Goal: Contribute content: Contribute content

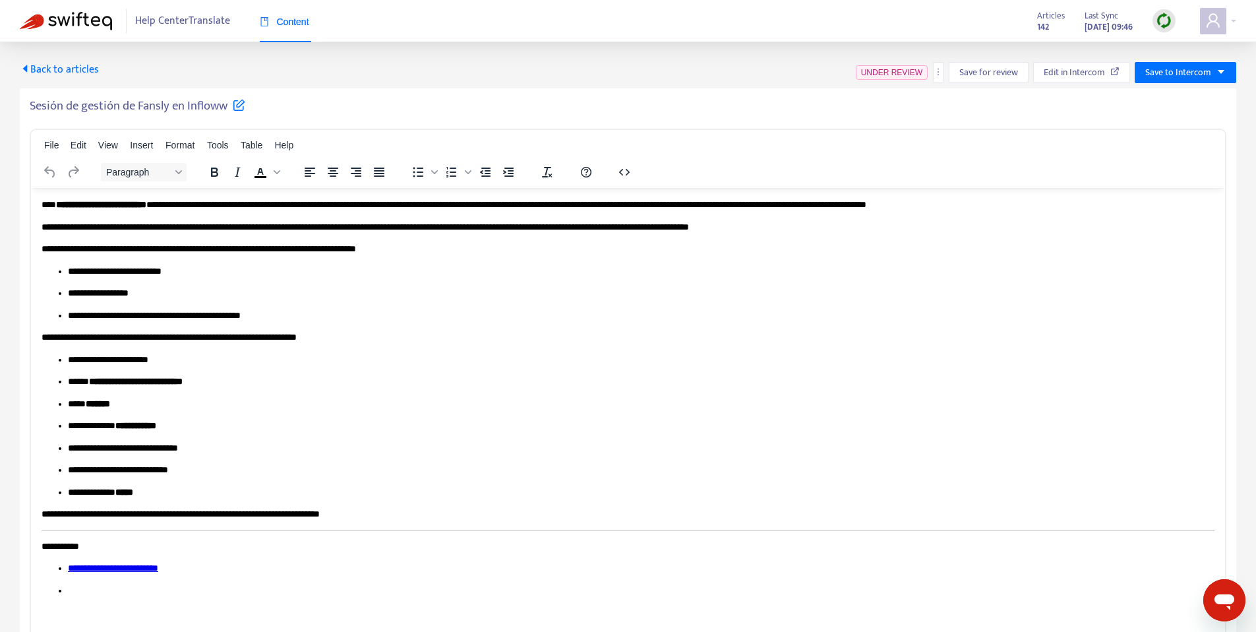
click at [59, 59] on div "Back to articles UNDER REVIEW Save for review Edit in Intercom Save to Intercom…" at bounding box center [628, 354] width 1256 height 624
click at [55, 75] on span "Back to articles" at bounding box center [59, 70] width 79 height 18
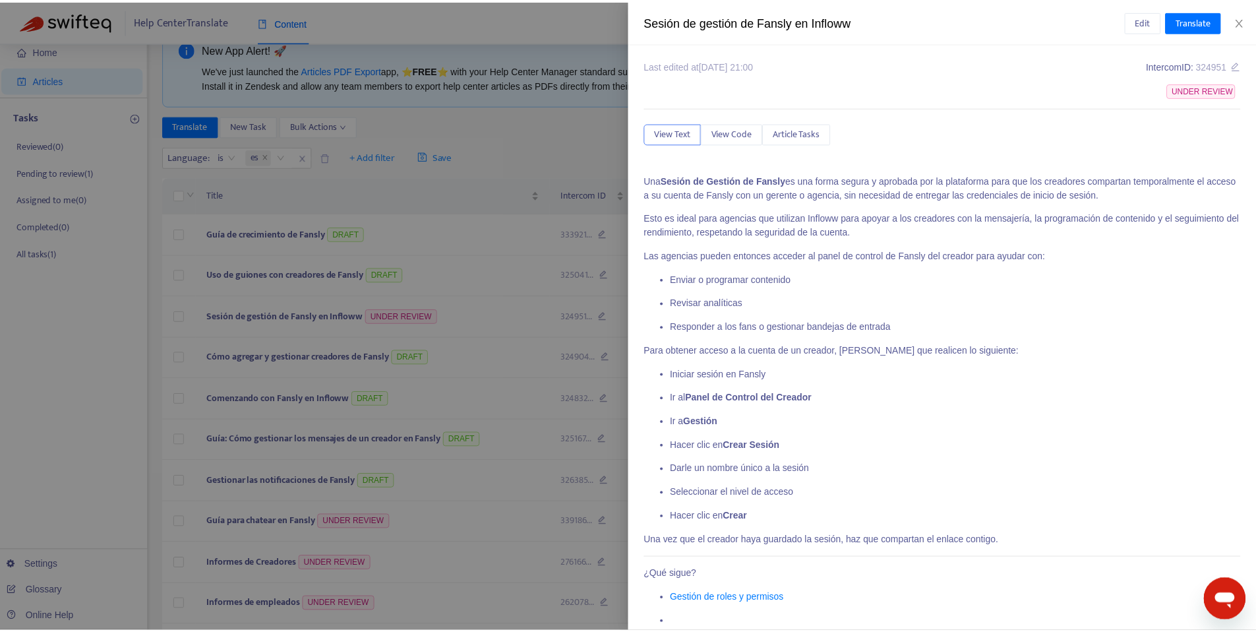
scroll to position [24, 0]
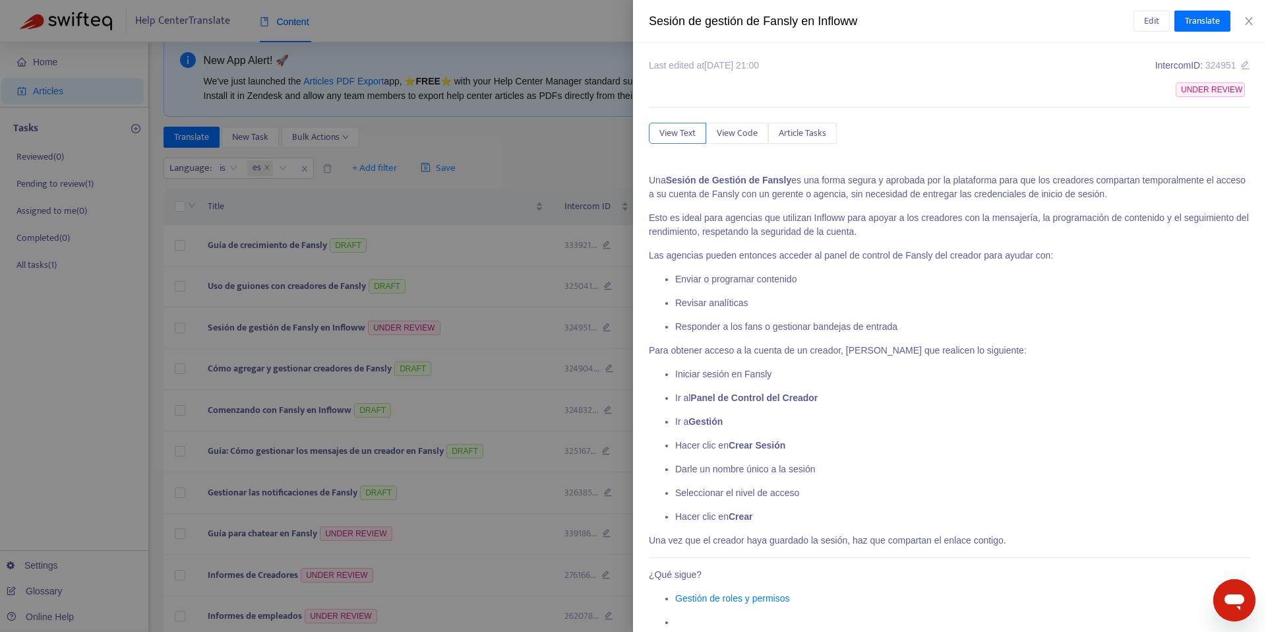
click at [329, 206] on div at bounding box center [633, 316] width 1266 height 632
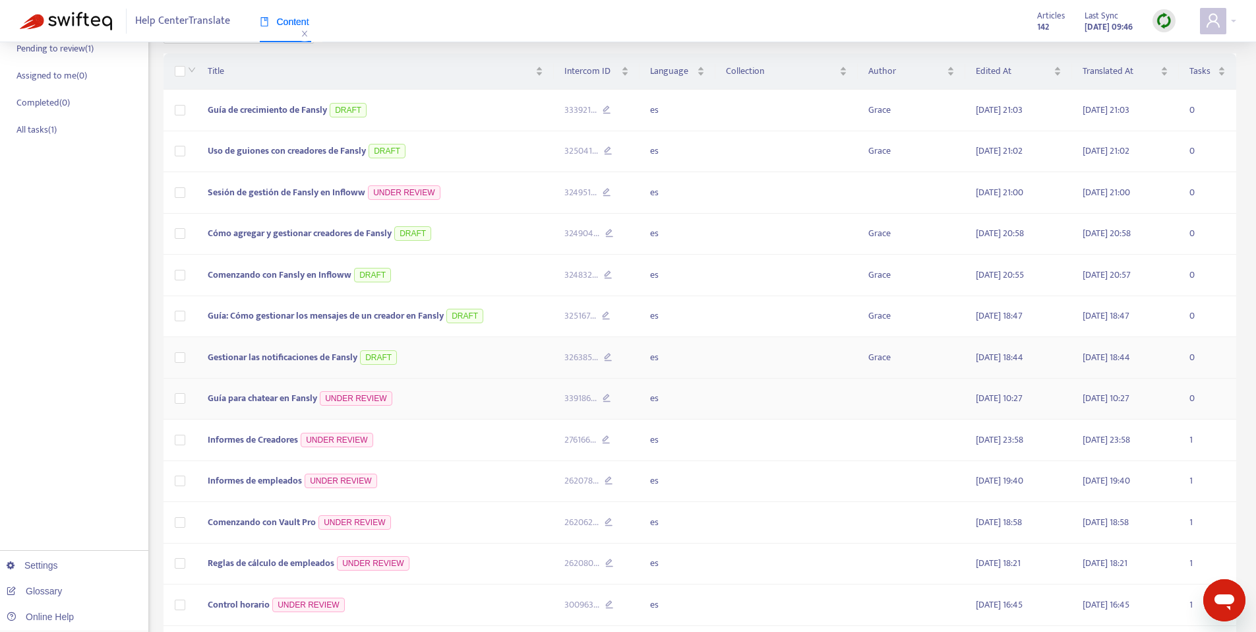
scroll to position [160, 0]
click at [459, 391] on td "Guía para chatear en Fansly UNDER REVIEW" at bounding box center [375, 398] width 357 height 42
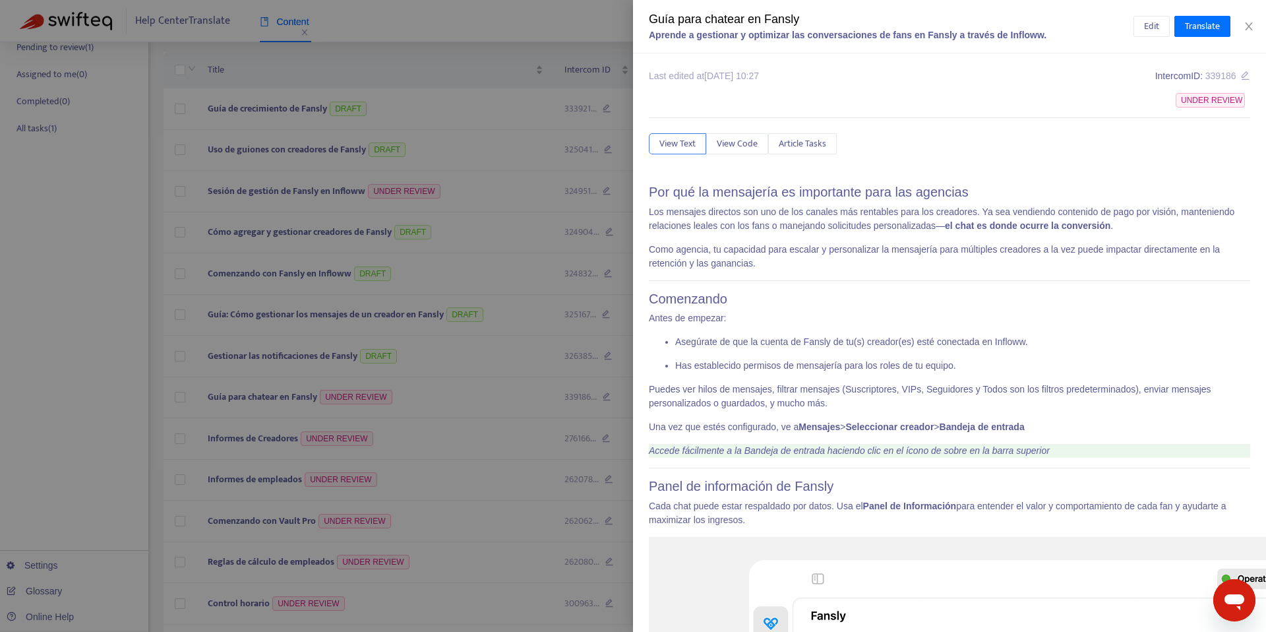
click at [406, 317] on div at bounding box center [633, 316] width 1266 height 632
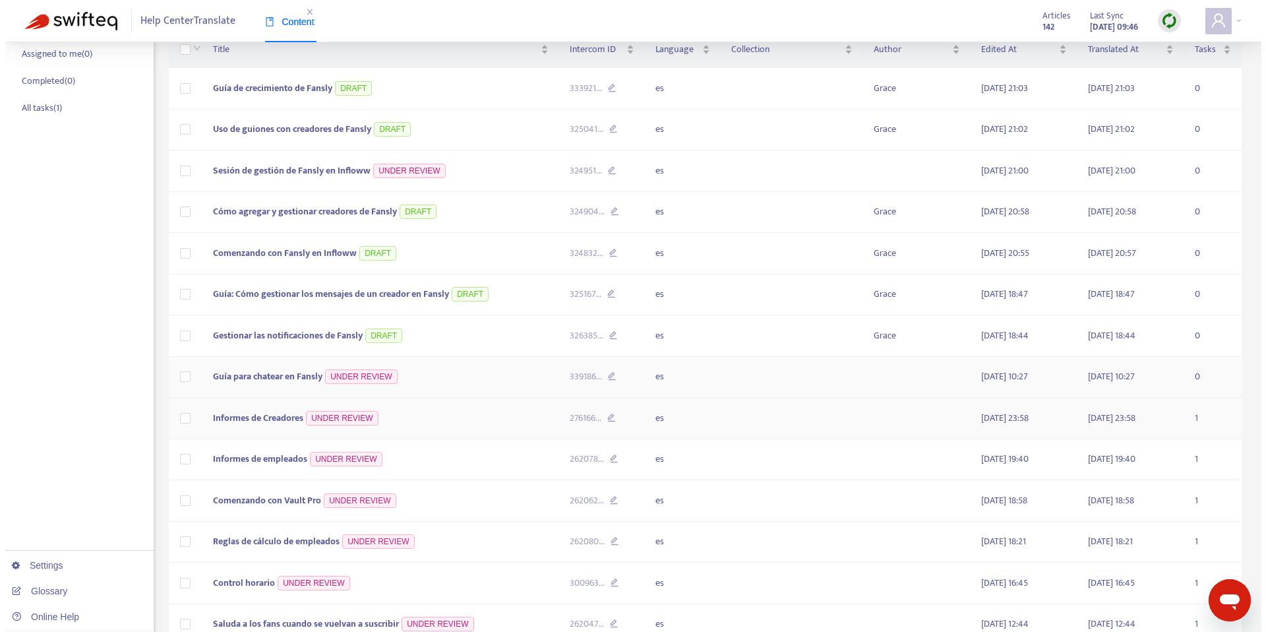
scroll to position [309, 0]
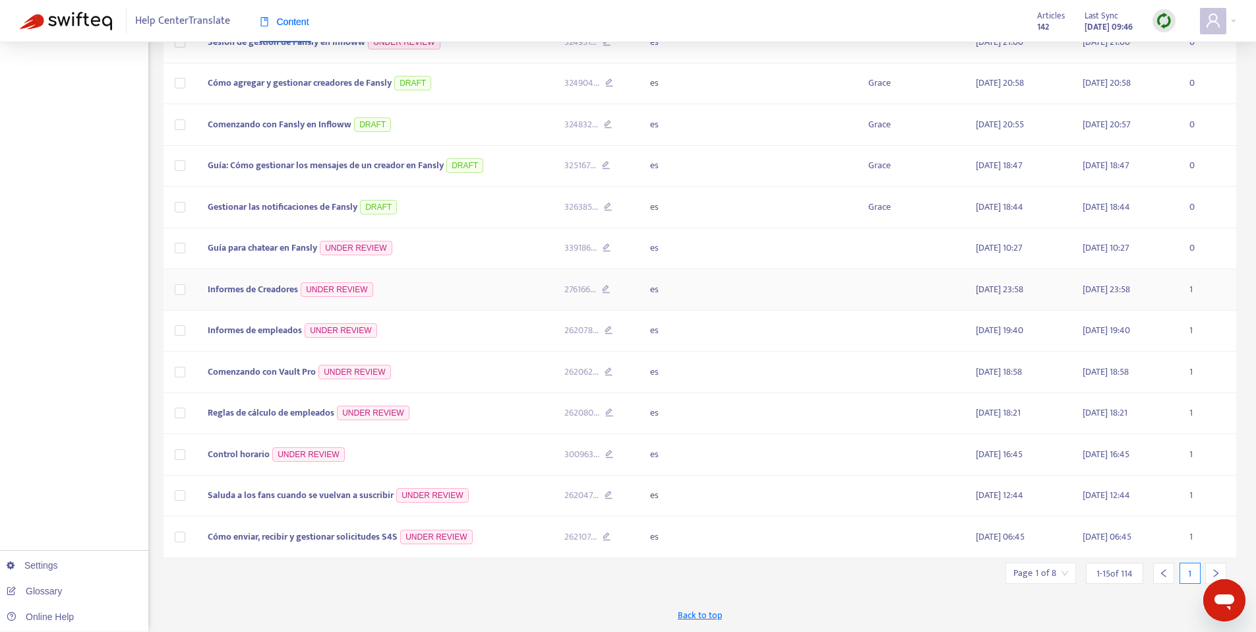
click at [411, 289] on td "Informes de Creadores UNDER REVIEW" at bounding box center [375, 290] width 357 height 42
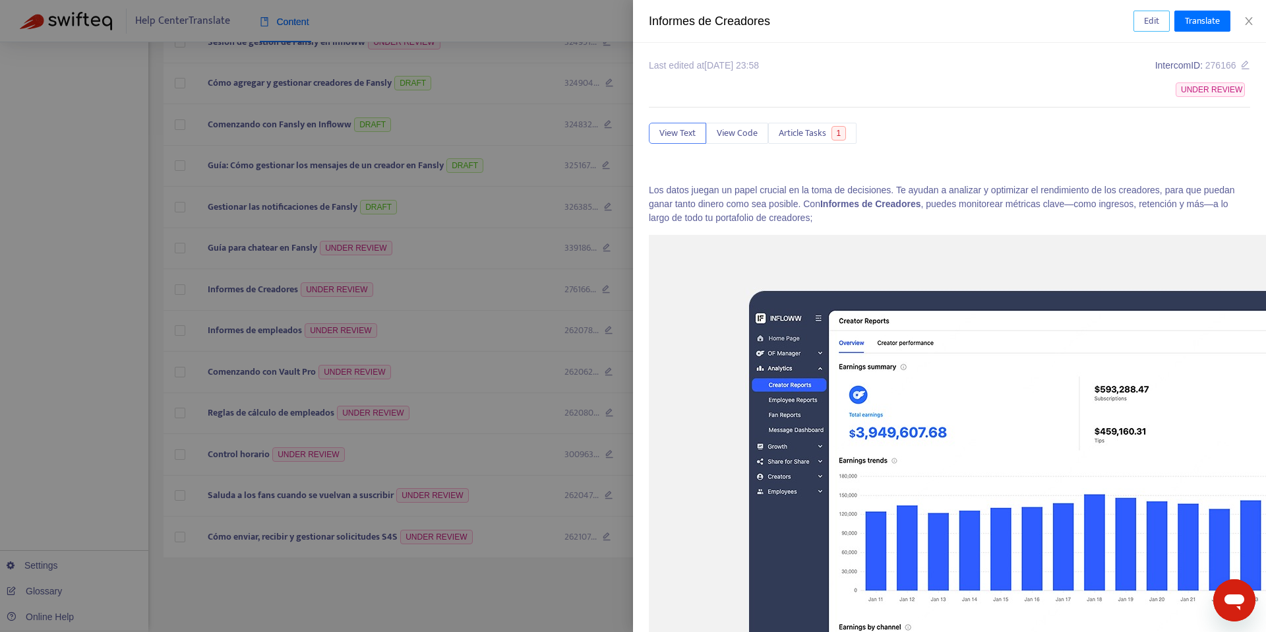
click at [1153, 18] on span "Edit" at bounding box center [1151, 21] width 15 height 15
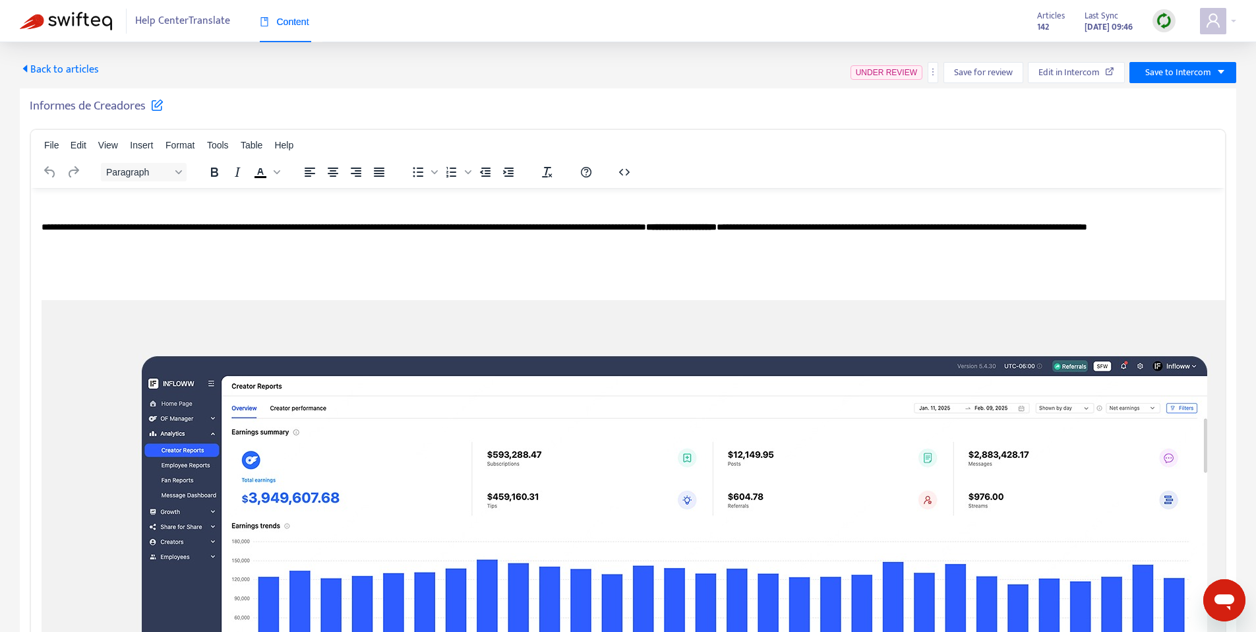
click at [971, 224] on p "**********" at bounding box center [623, 233] width 1163 height 26
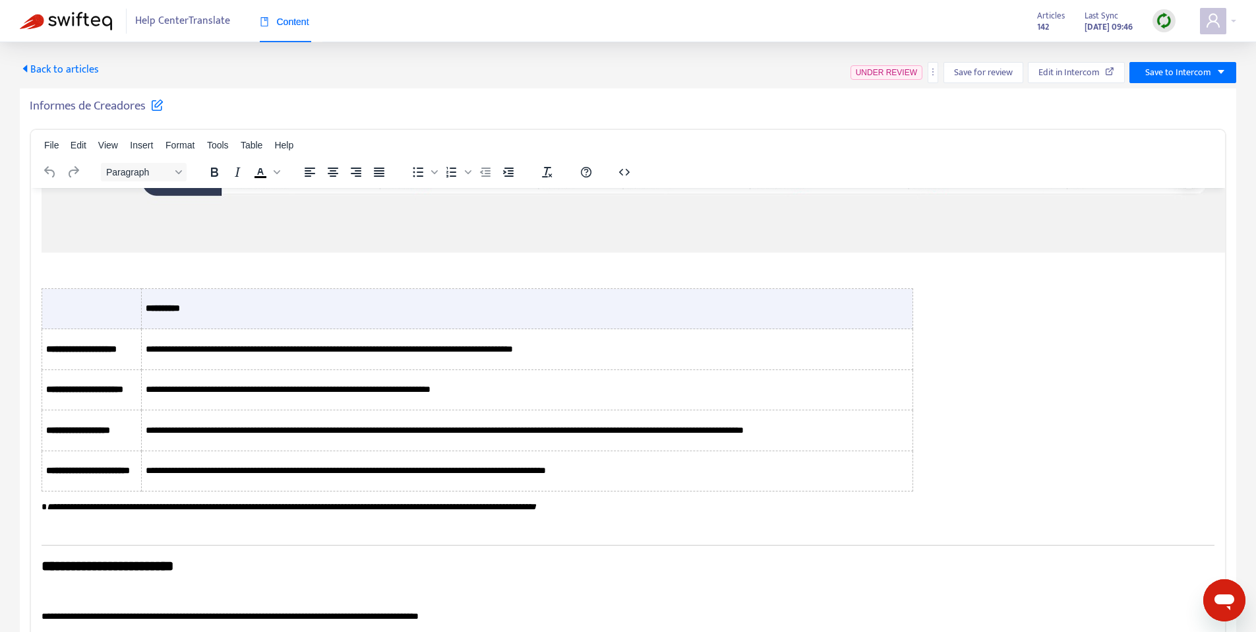
scroll to position [825, 0]
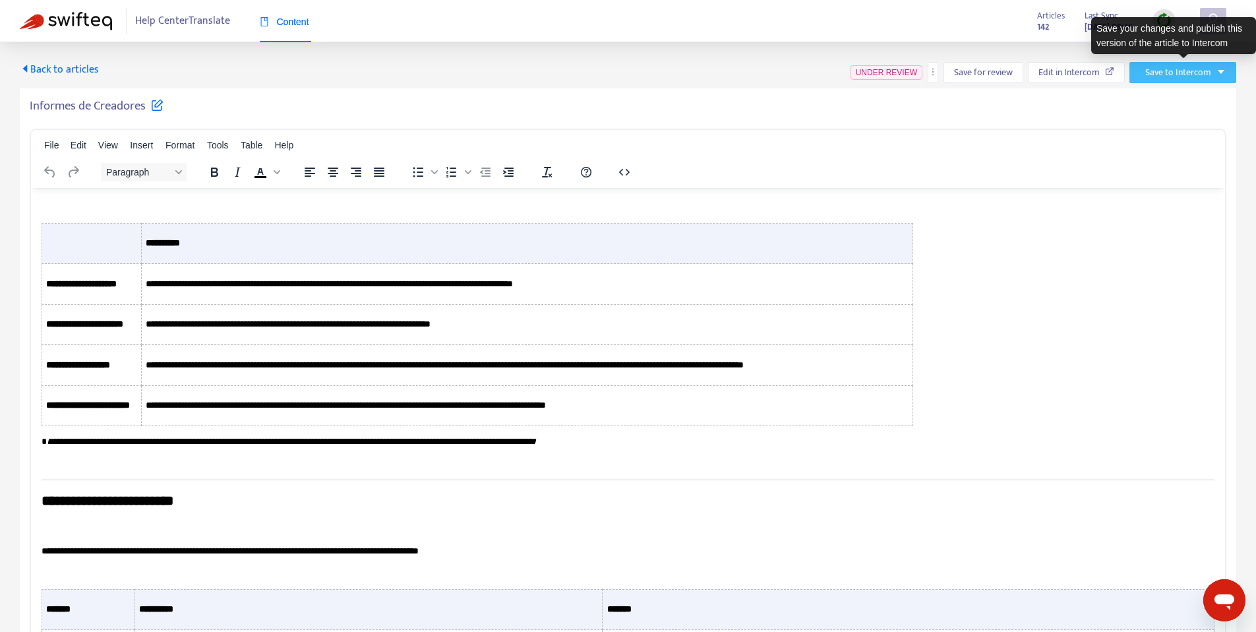
click at [1232, 75] on button "Save to Intercom" at bounding box center [1183, 72] width 107 height 21
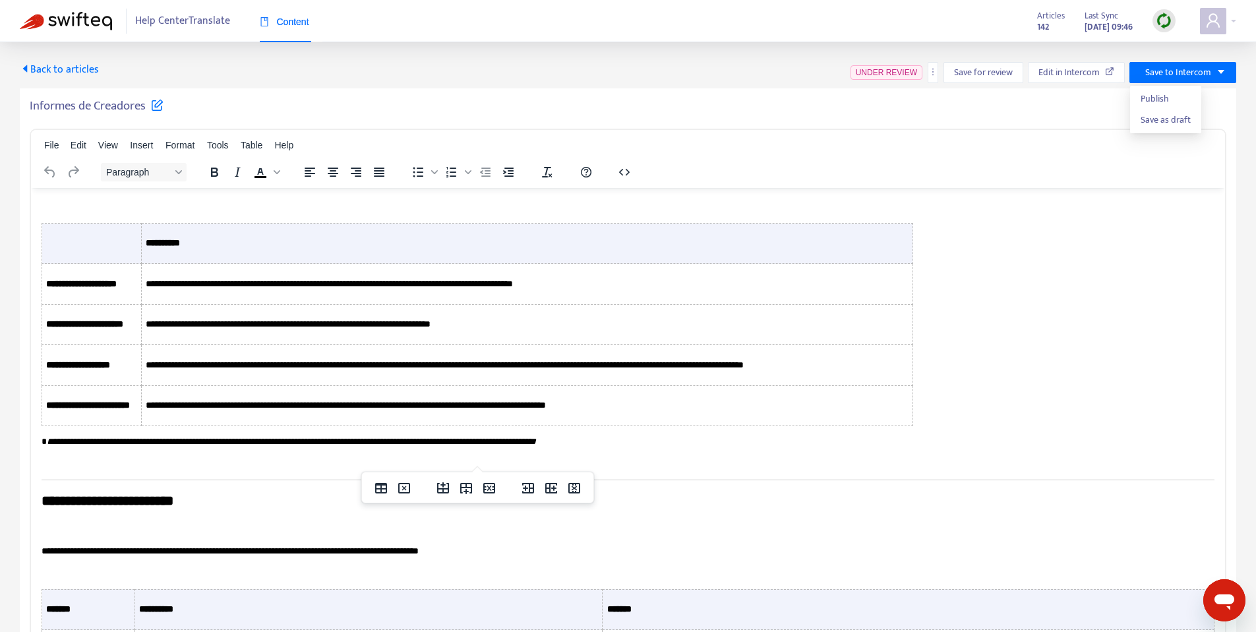
click at [703, 344] on td "**********" at bounding box center [527, 323] width 772 height 40
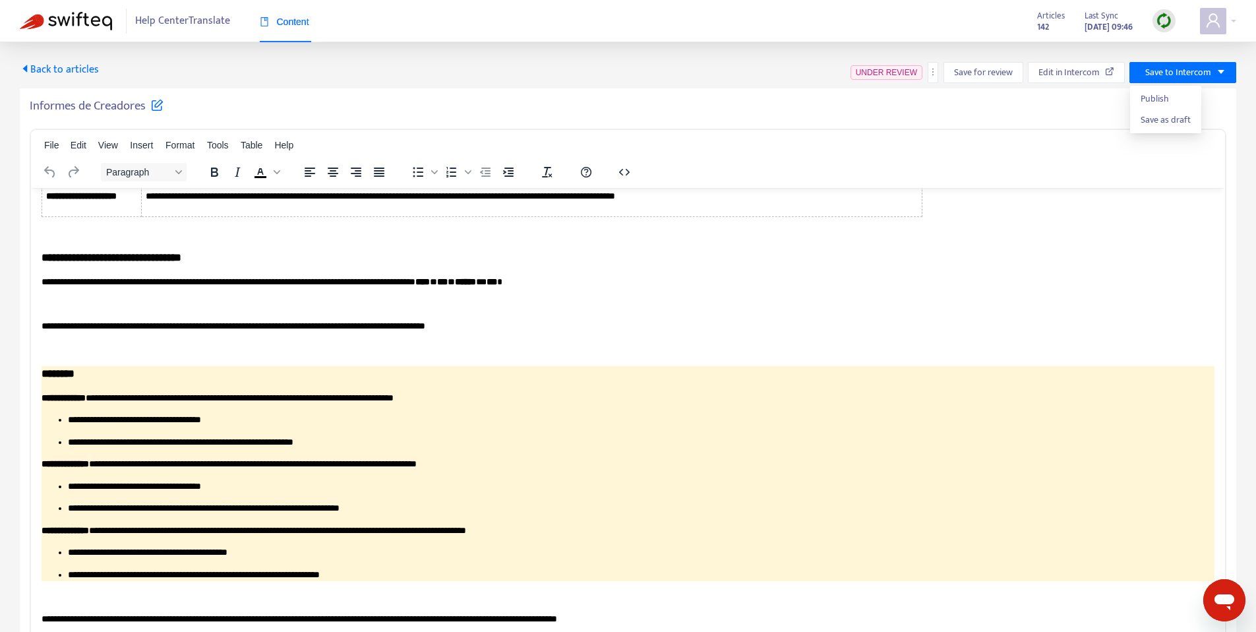
scroll to position [3612, 0]
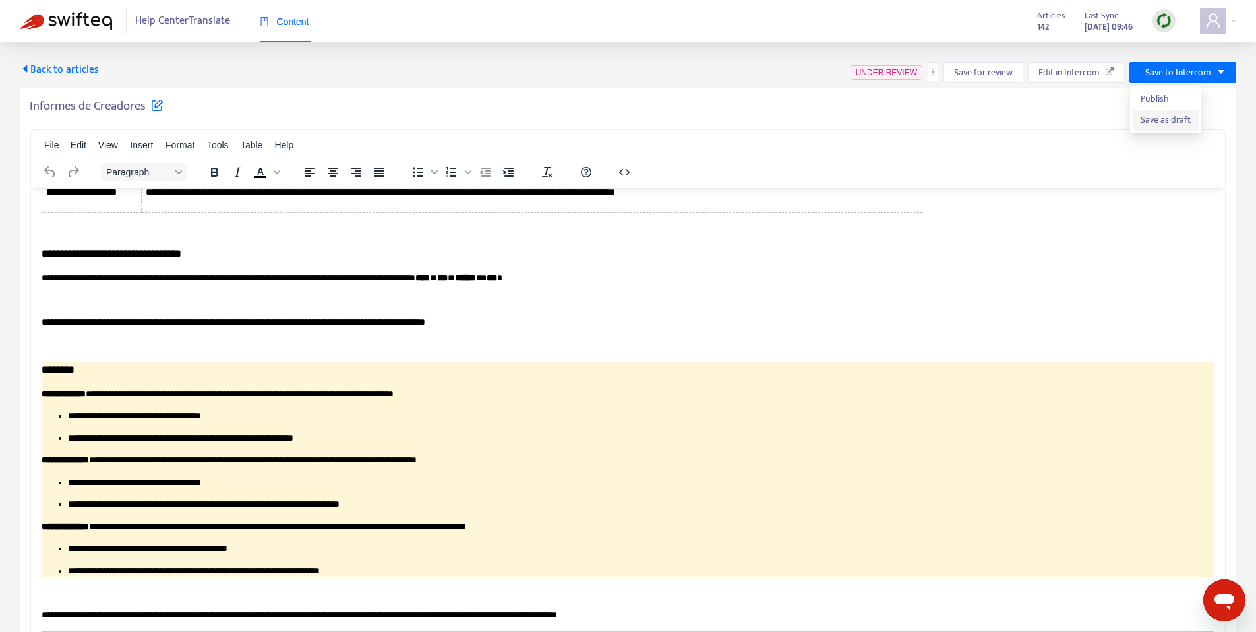
click at [1160, 124] on span "Save as draft" at bounding box center [1166, 120] width 50 height 15
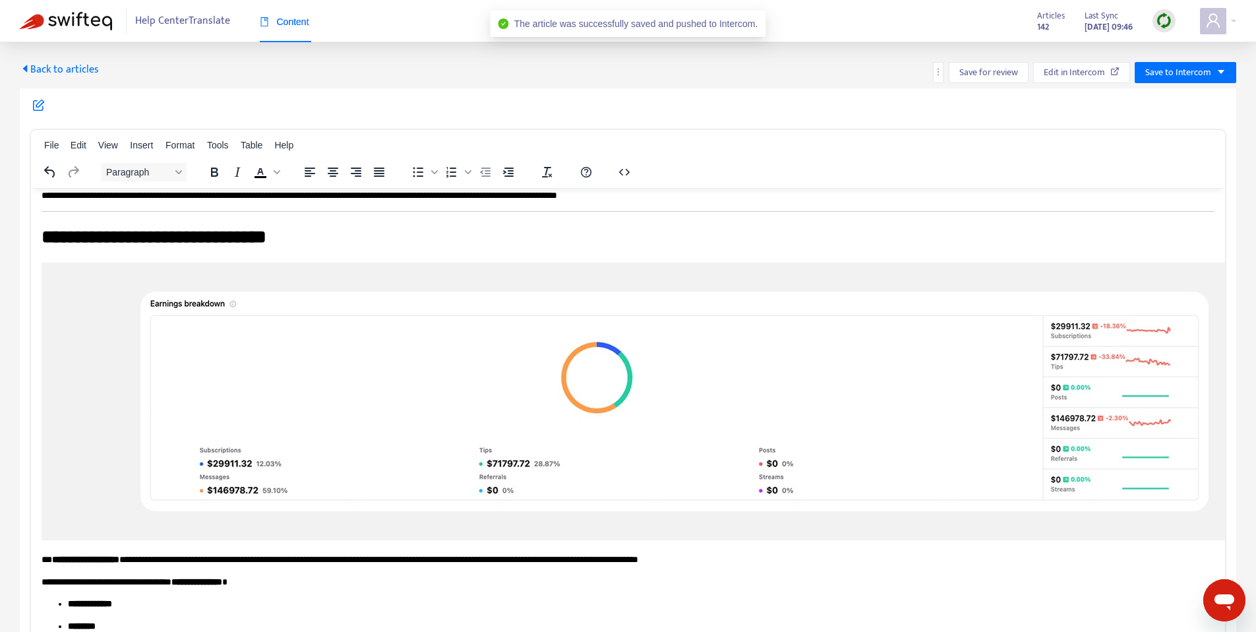
click at [46, 71] on span "Back to articles" at bounding box center [59, 70] width 79 height 18
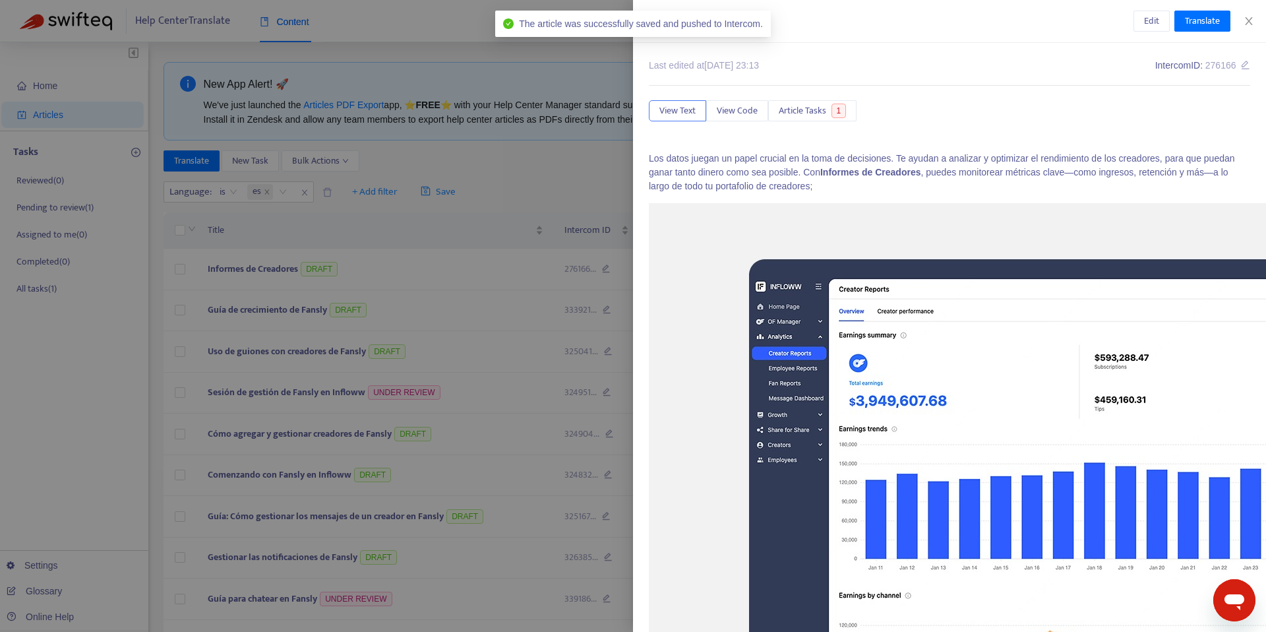
click at [816, 24] on div "Informes de Creadores" at bounding box center [891, 22] width 485 height 18
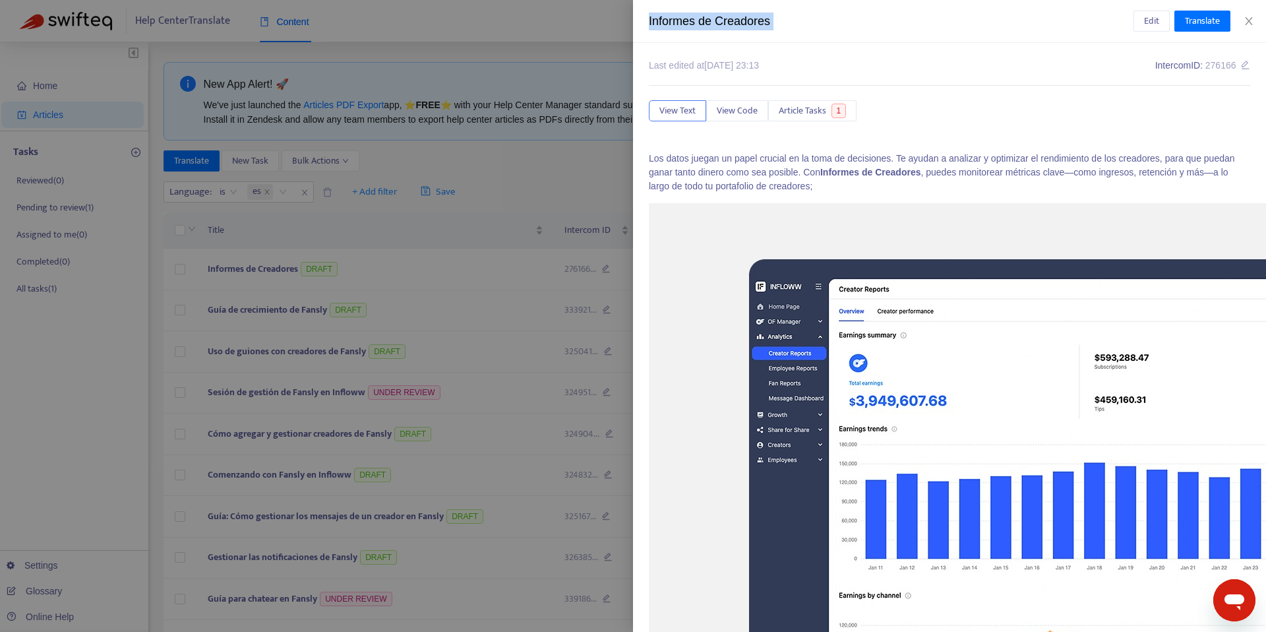
copy div "Informes de Creadores Edit Translate"
click at [415, 164] on div at bounding box center [633, 316] width 1266 height 632
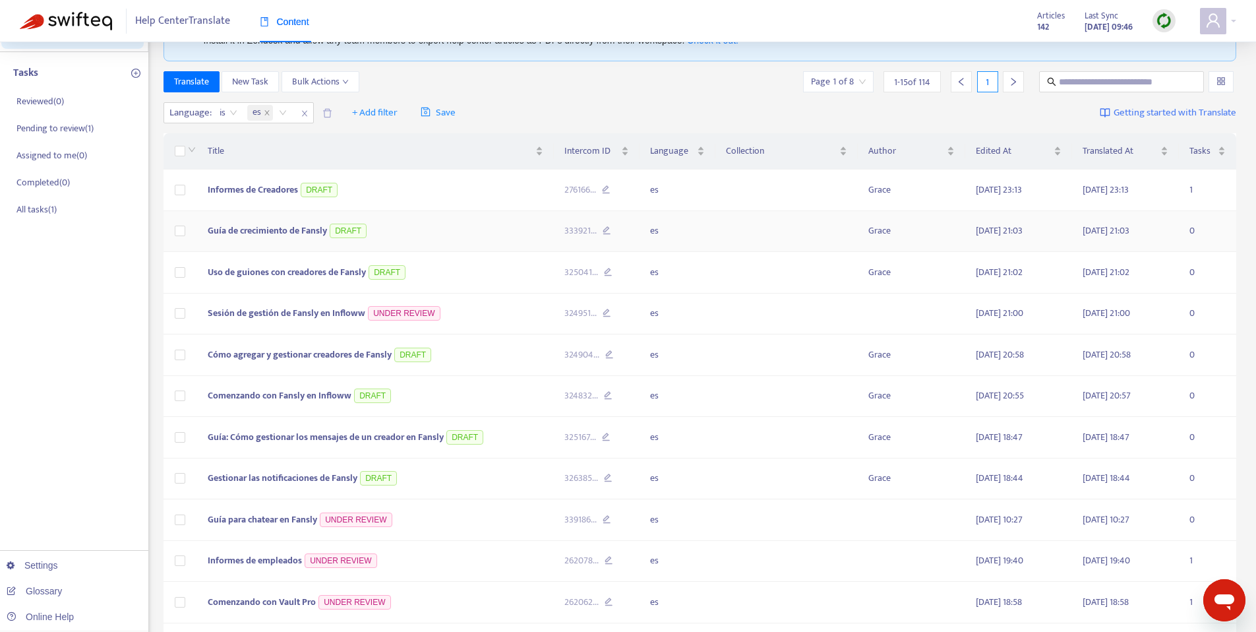
scroll to position [175, 0]
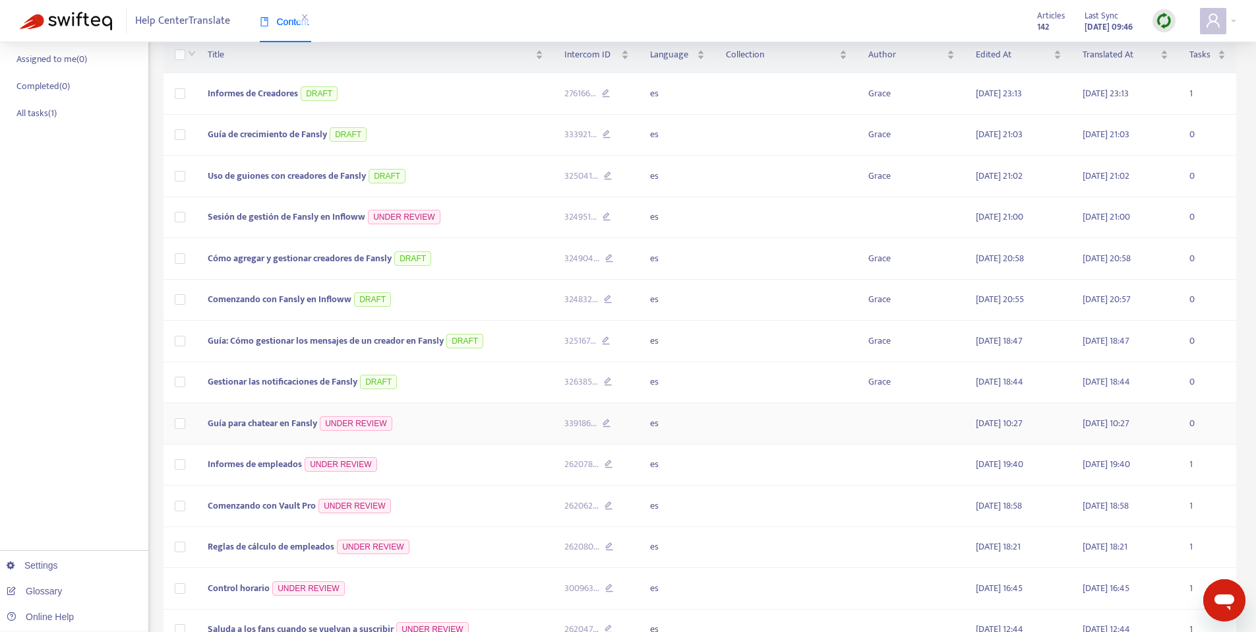
click at [266, 427] on span "Guía para chatear en Fansly" at bounding box center [262, 422] width 109 height 15
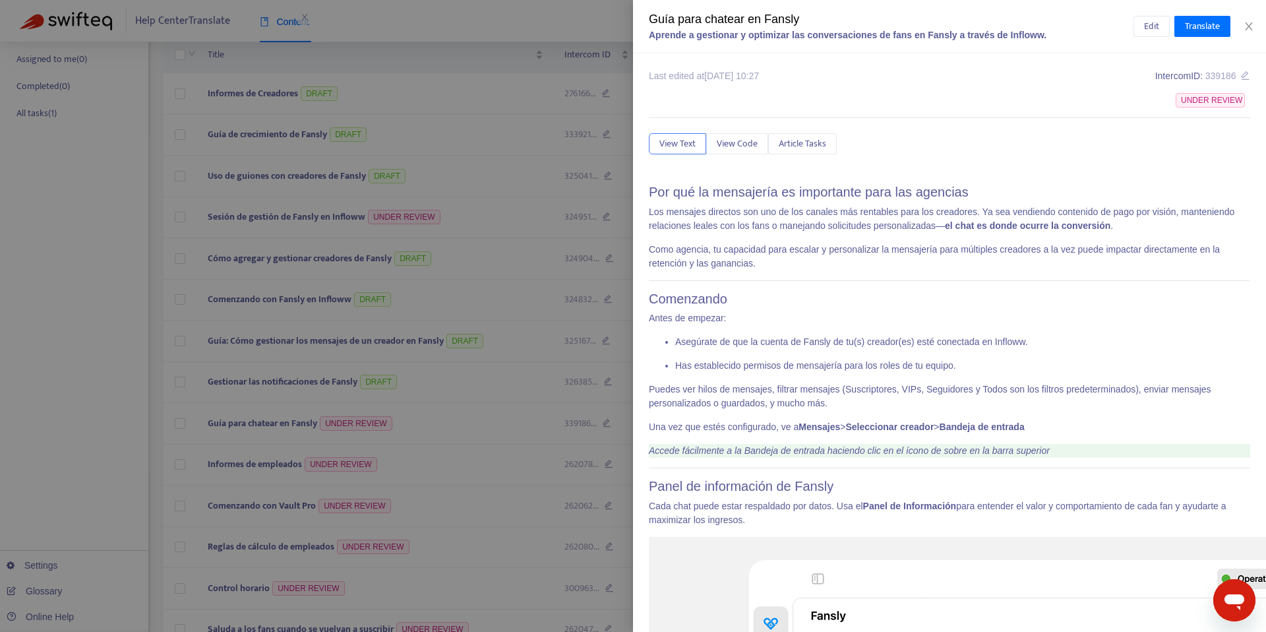
click at [266, 428] on div at bounding box center [633, 316] width 1266 height 632
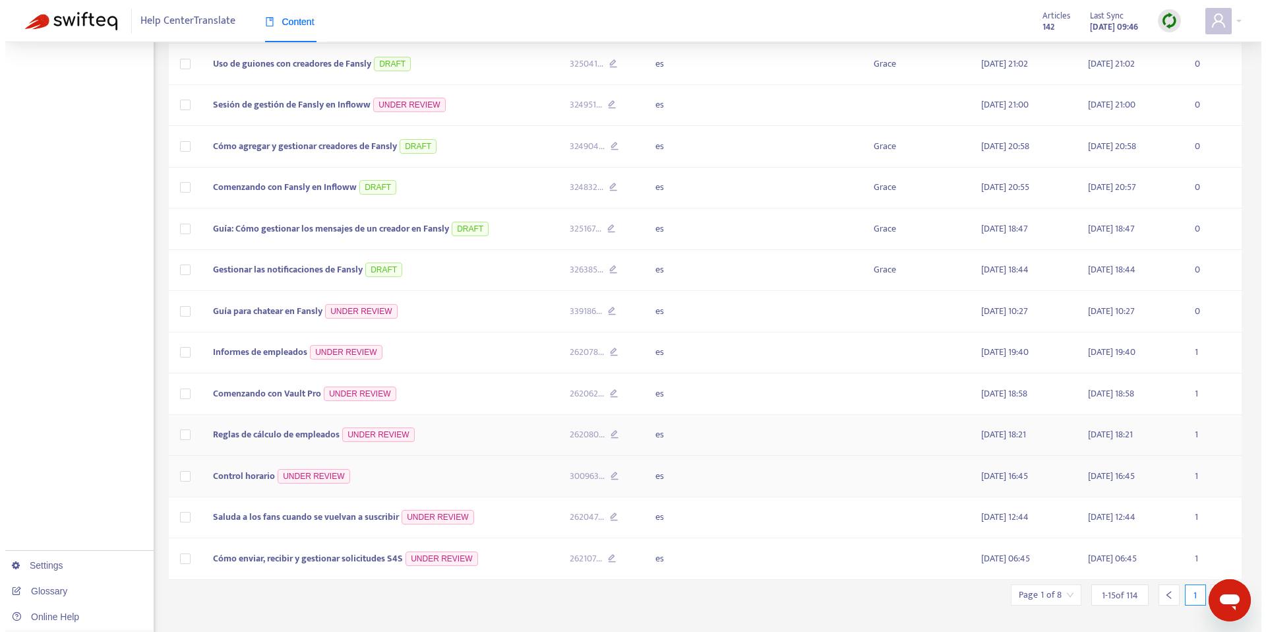
scroll to position [309, 0]
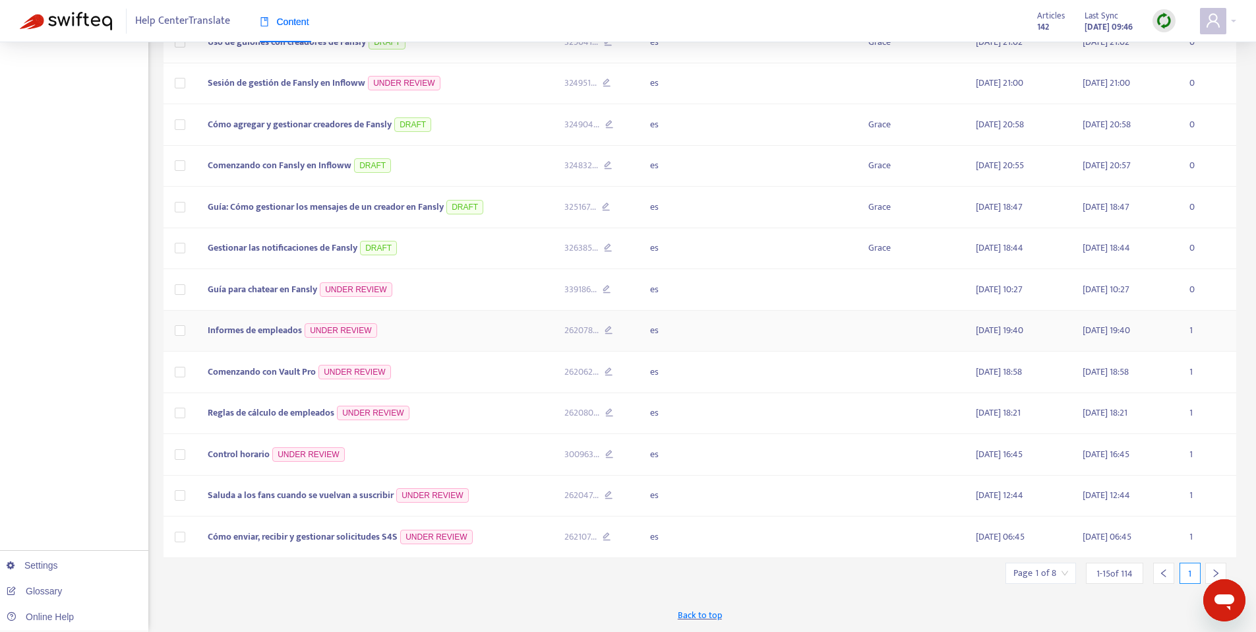
click at [239, 330] on span "Informes de empleados" at bounding box center [255, 329] width 94 height 15
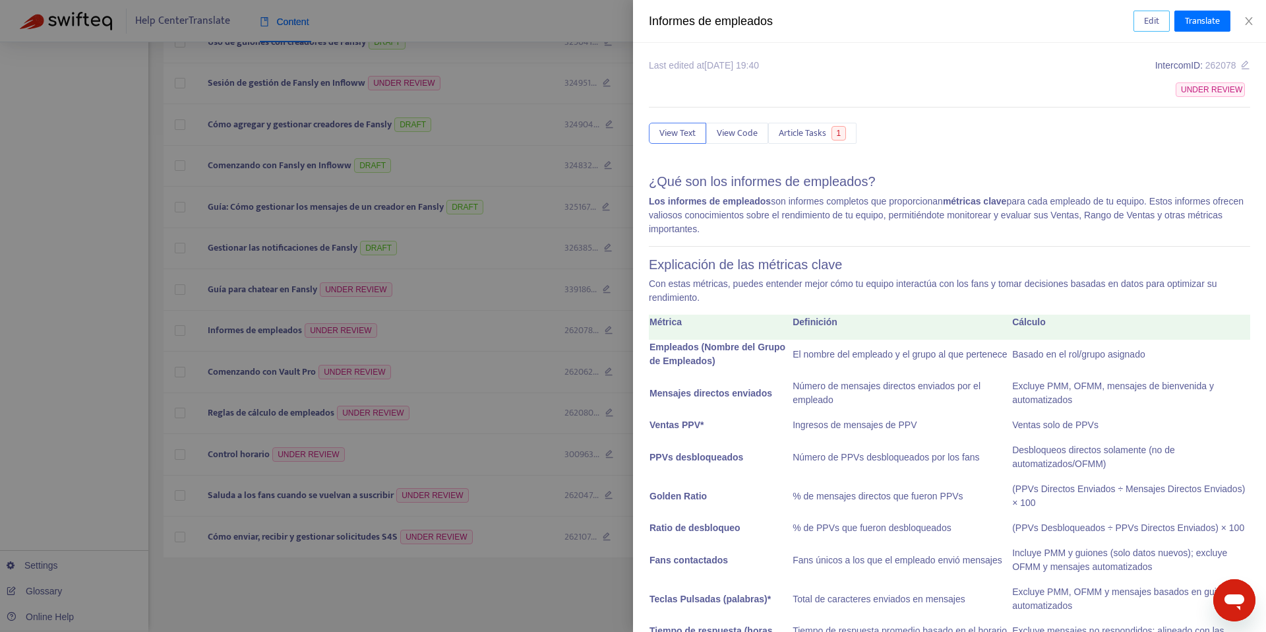
click at [1147, 20] on span "Edit" at bounding box center [1151, 21] width 15 height 15
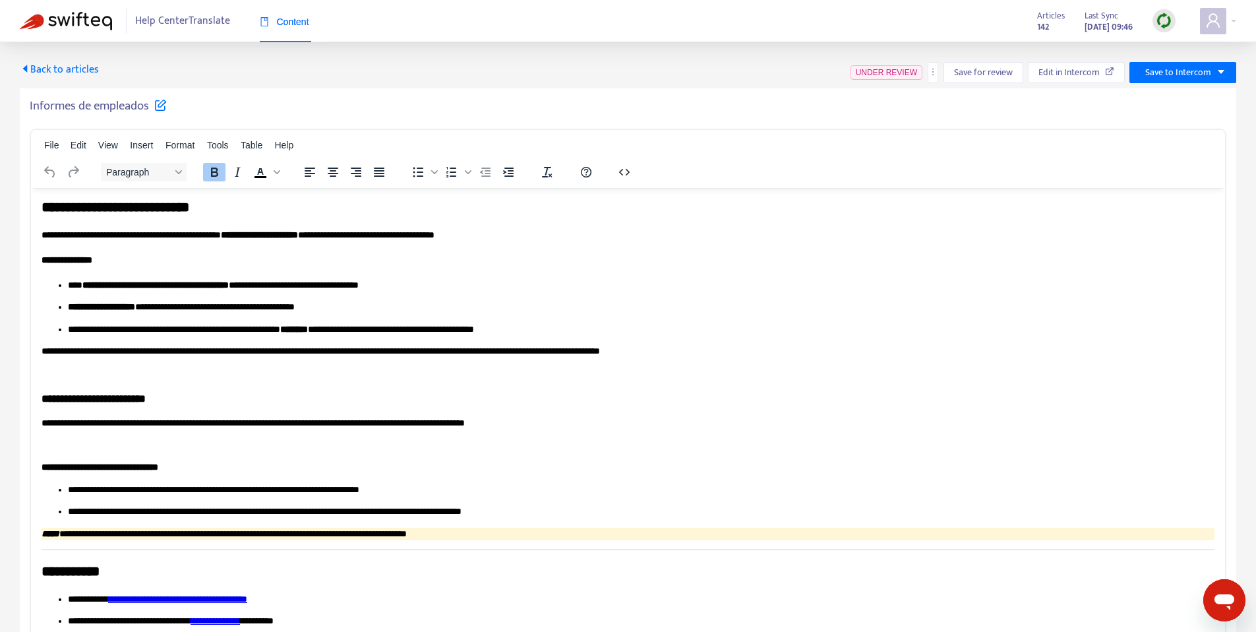
scroll to position [2333, 0]
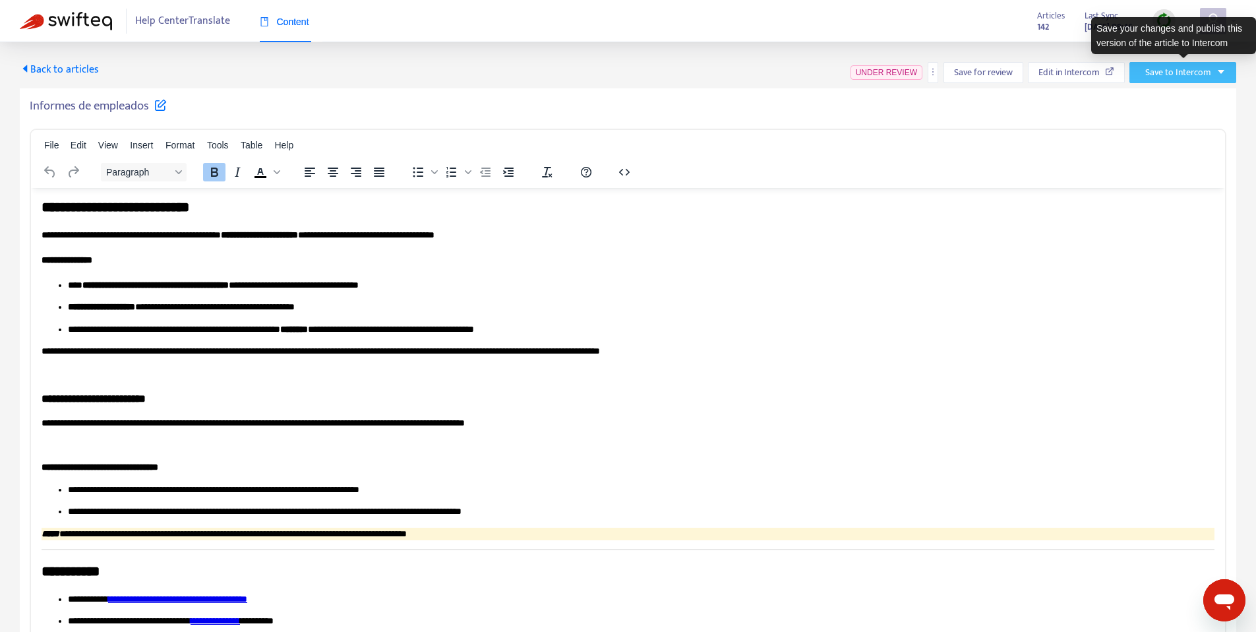
click at [1183, 74] on span "Save to Intercom" at bounding box center [1179, 72] width 66 height 15
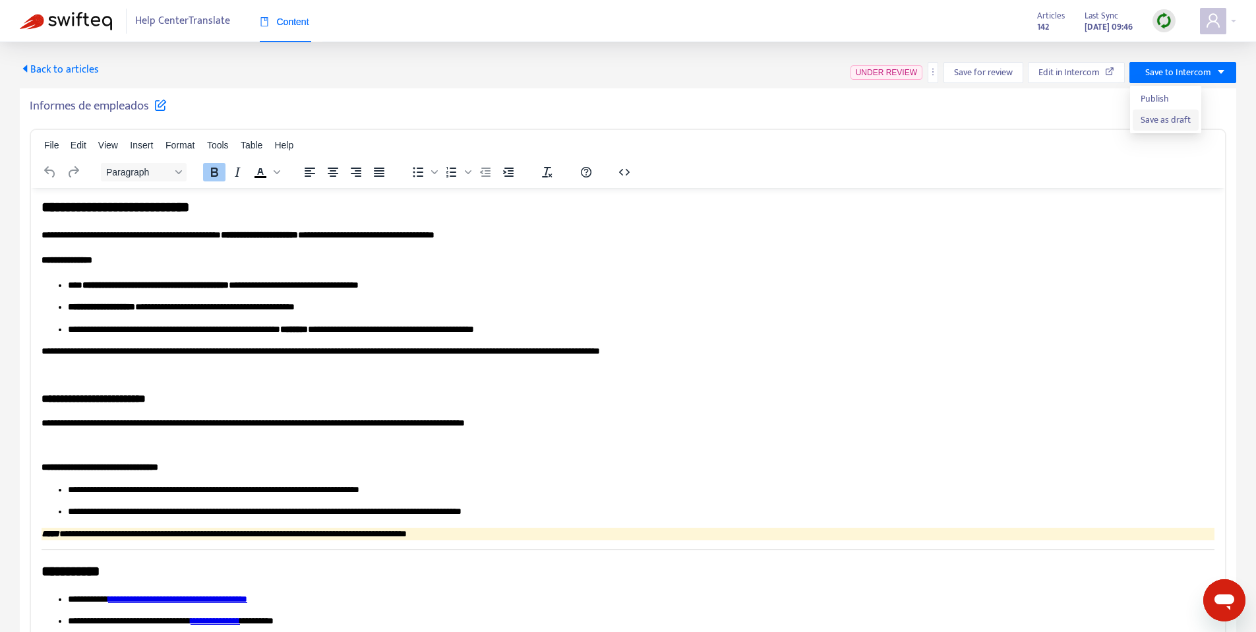
click at [1165, 115] on span "Save as draft" at bounding box center [1166, 120] width 50 height 15
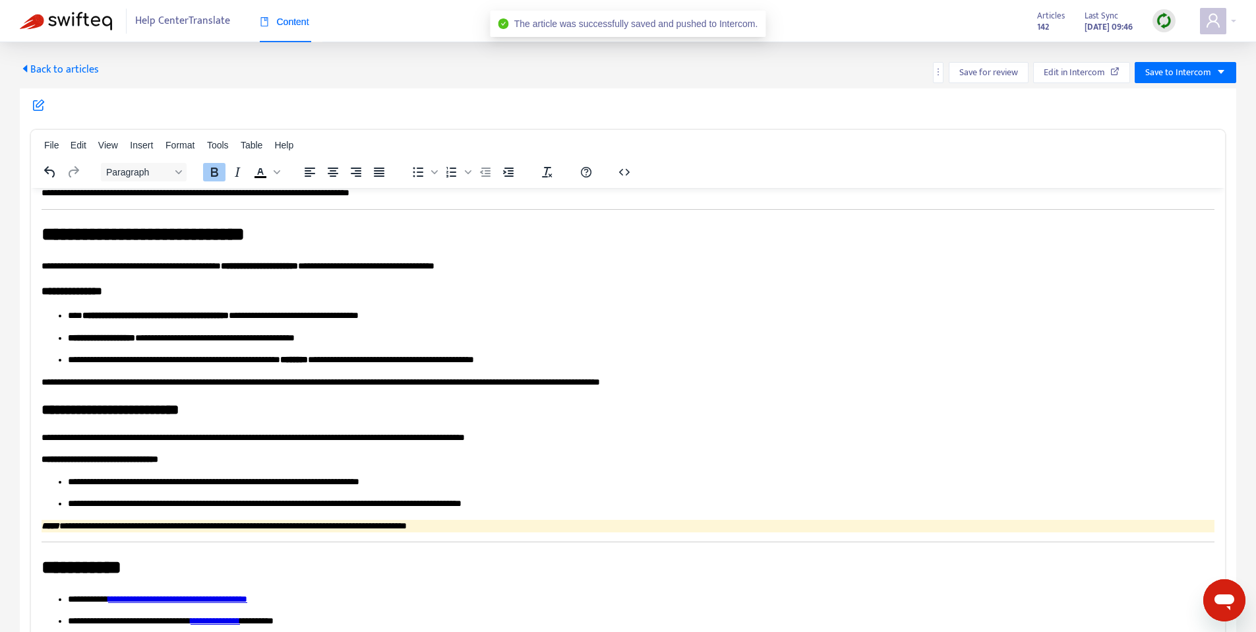
click at [91, 78] on span "Back to articles" at bounding box center [59, 70] width 79 height 18
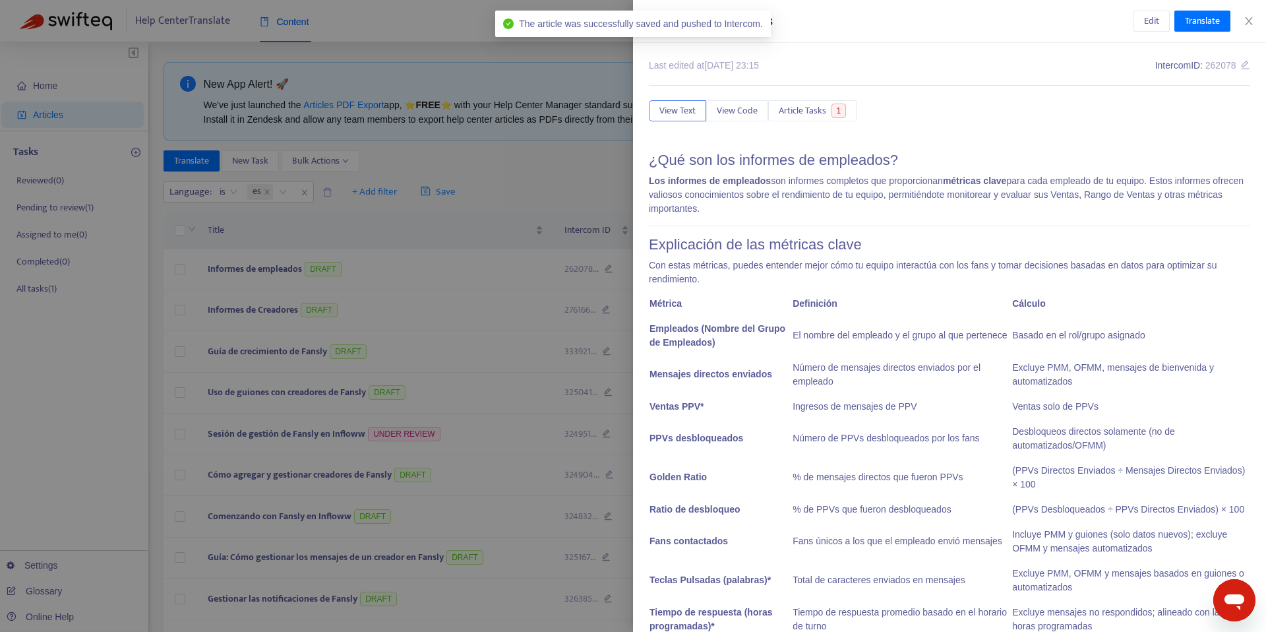
click at [805, 20] on div "Informes de empleados" at bounding box center [891, 22] width 485 height 18
click at [781, 16] on div "Informes de empleados" at bounding box center [891, 22] width 485 height 18
click at [781, 17] on div "Informes de empleados" at bounding box center [891, 22] width 485 height 18
copy div "Informes de empleados Edit Translate"
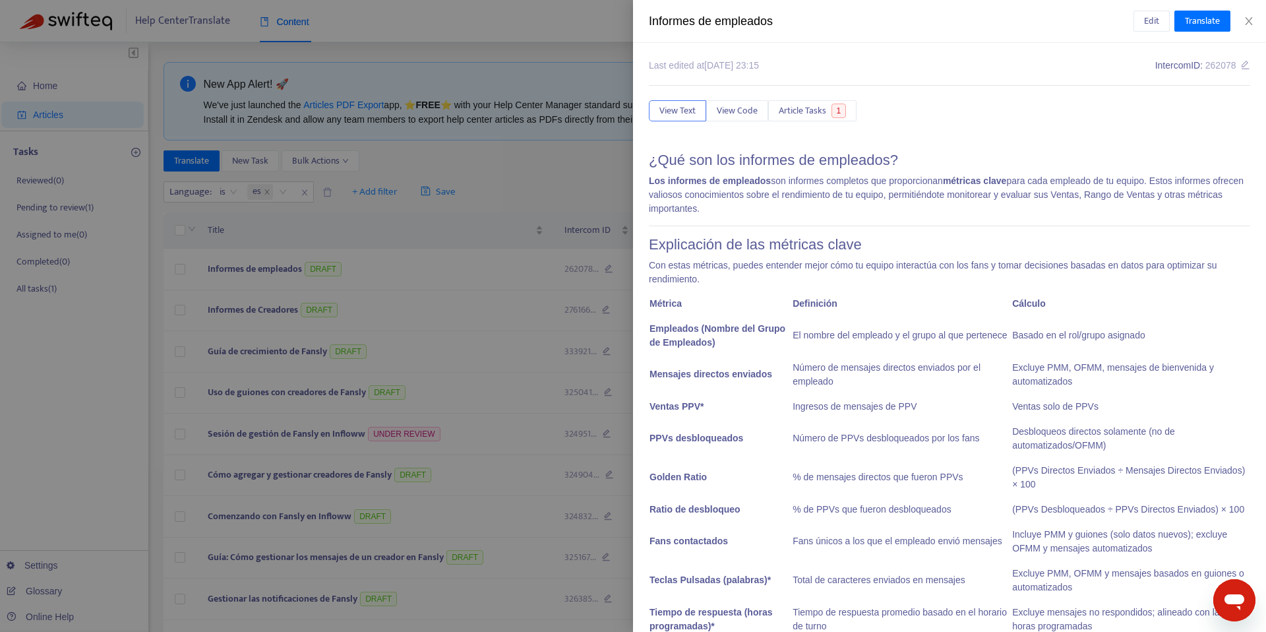
click at [485, 384] on div at bounding box center [633, 316] width 1266 height 632
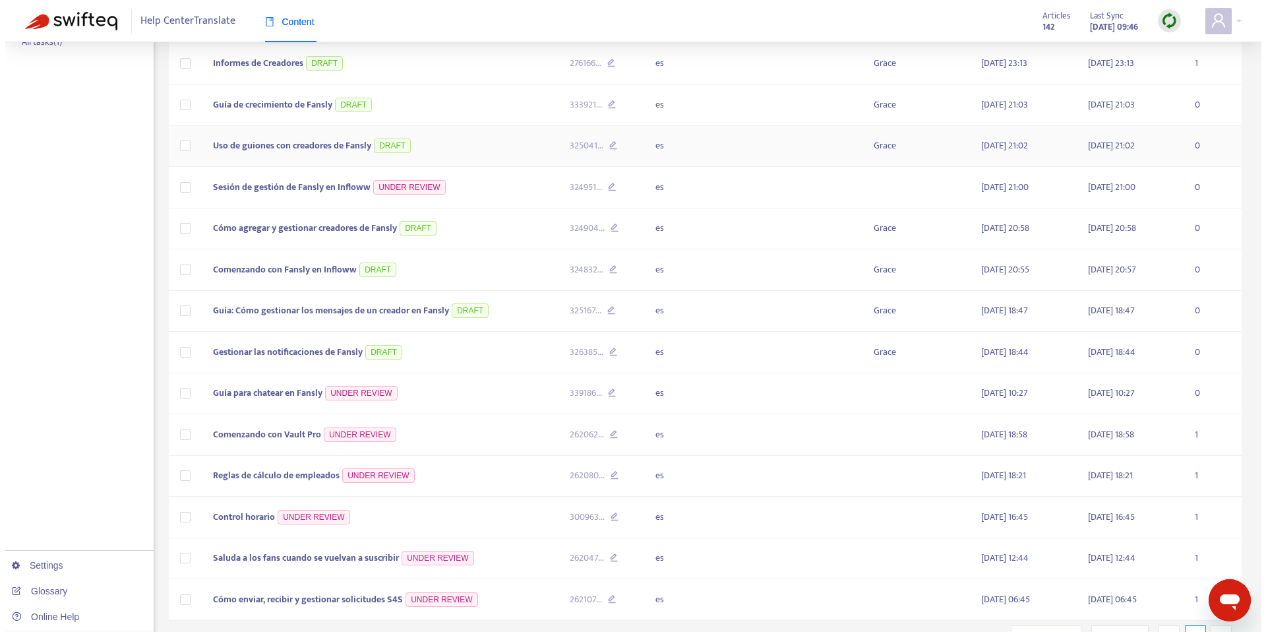
scroll to position [309, 0]
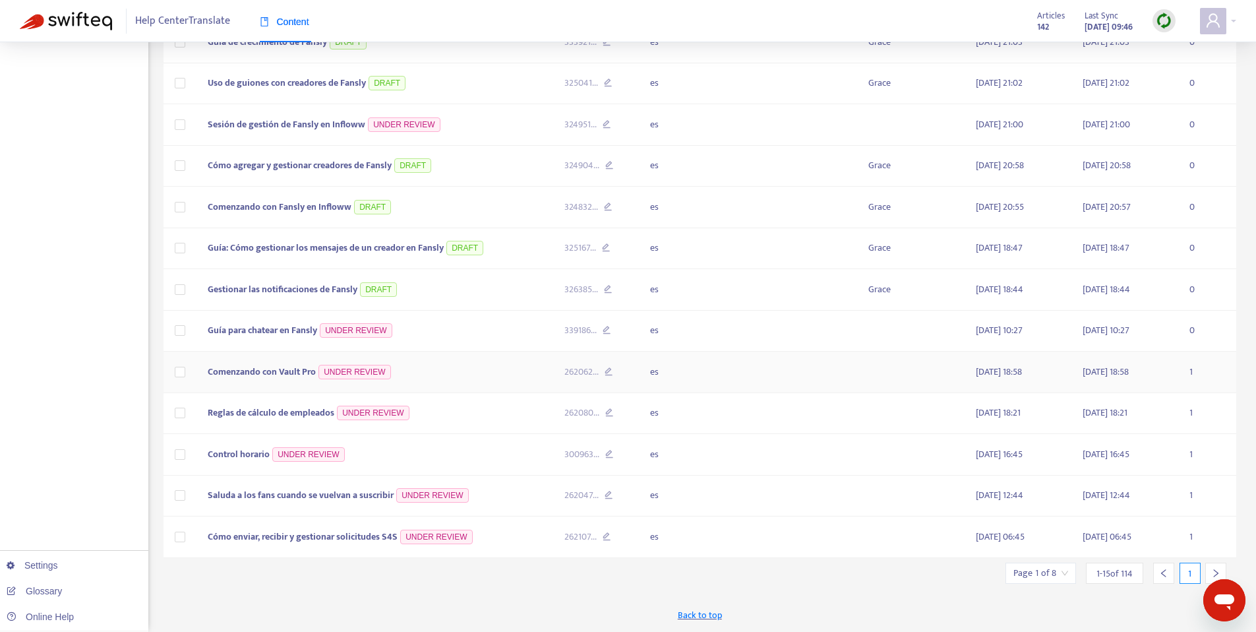
click at [421, 375] on td "Comenzando con Vault Pro UNDER REVIEW" at bounding box center [375, 373] width 357 height 42
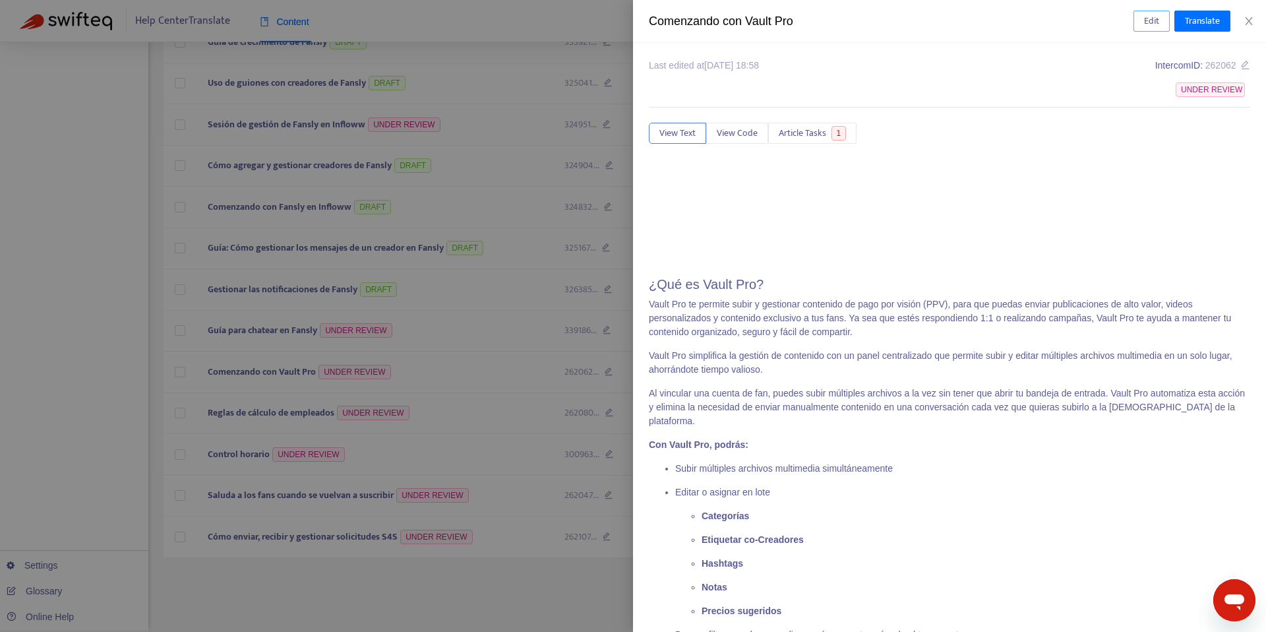
click at [1157, 20] on span "Edit" at bounding box center [1151, 21] width 15 height 15
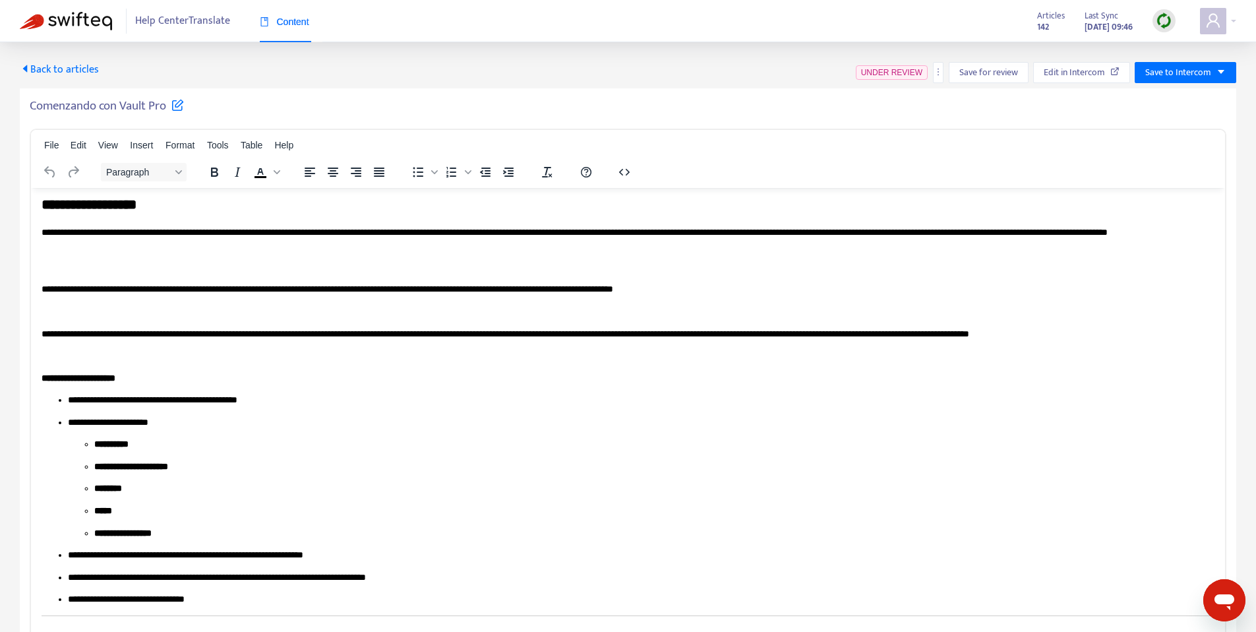
scroll to position [119, 0]
click at [776, 231] on p "**********" at bounding box center [623, 238] width 1163 height 26
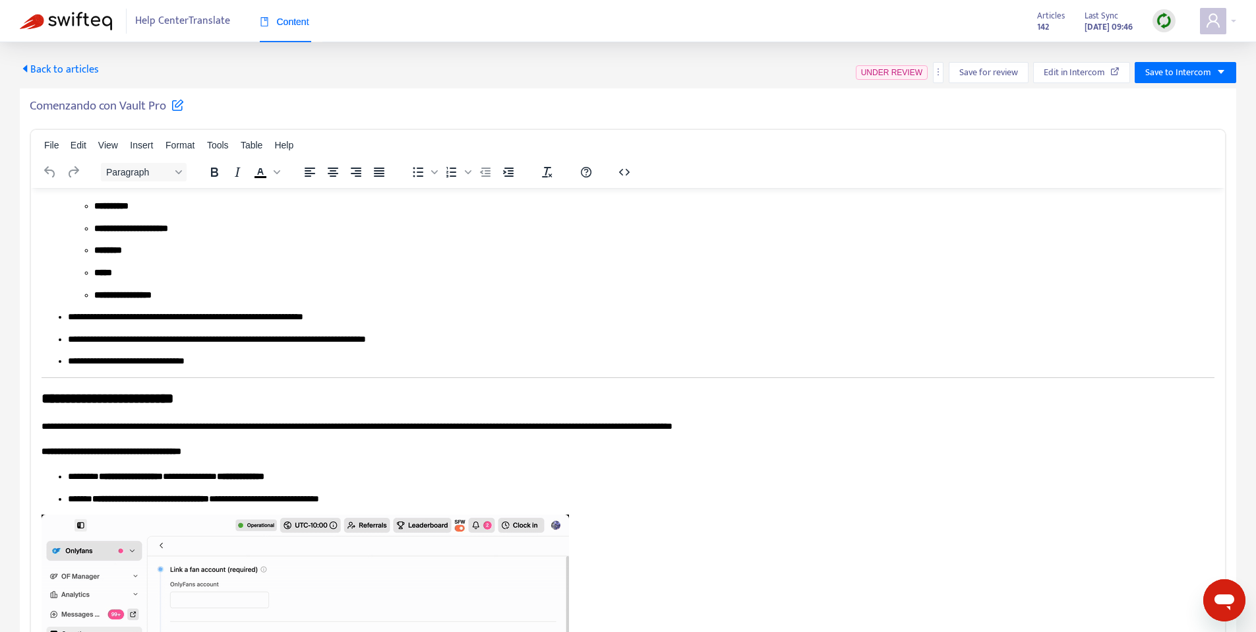
scroll to position [382, 0]
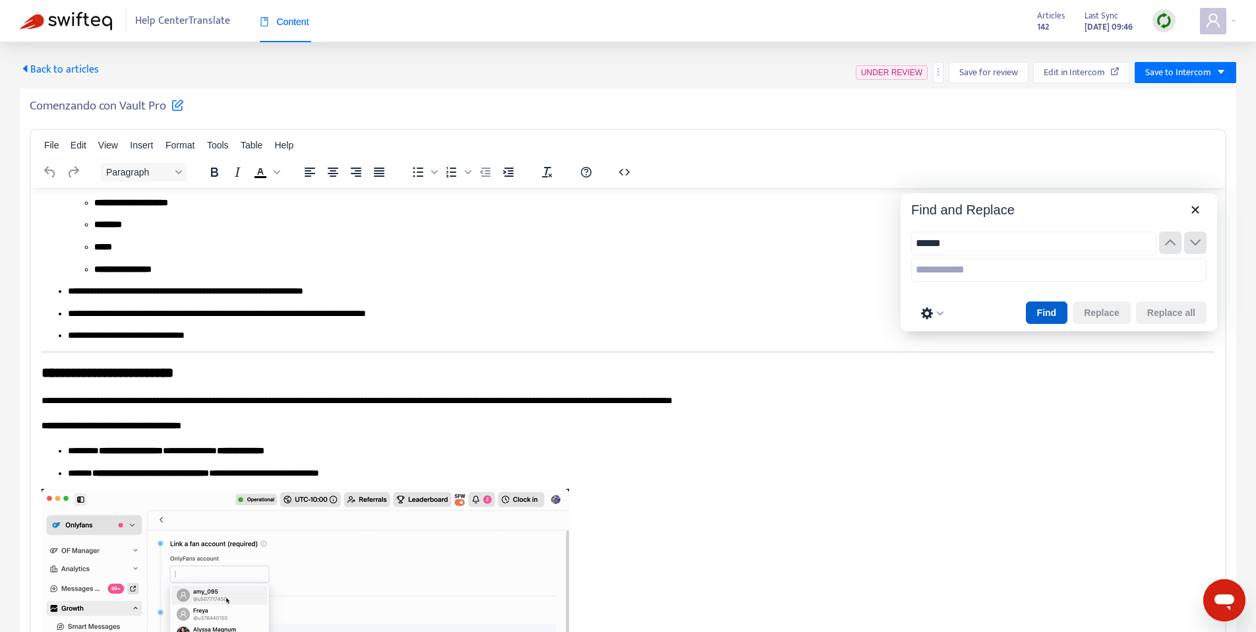
click at [1049, 320] on button "Find" at bounding box center [1047, 312] width 42 height 22
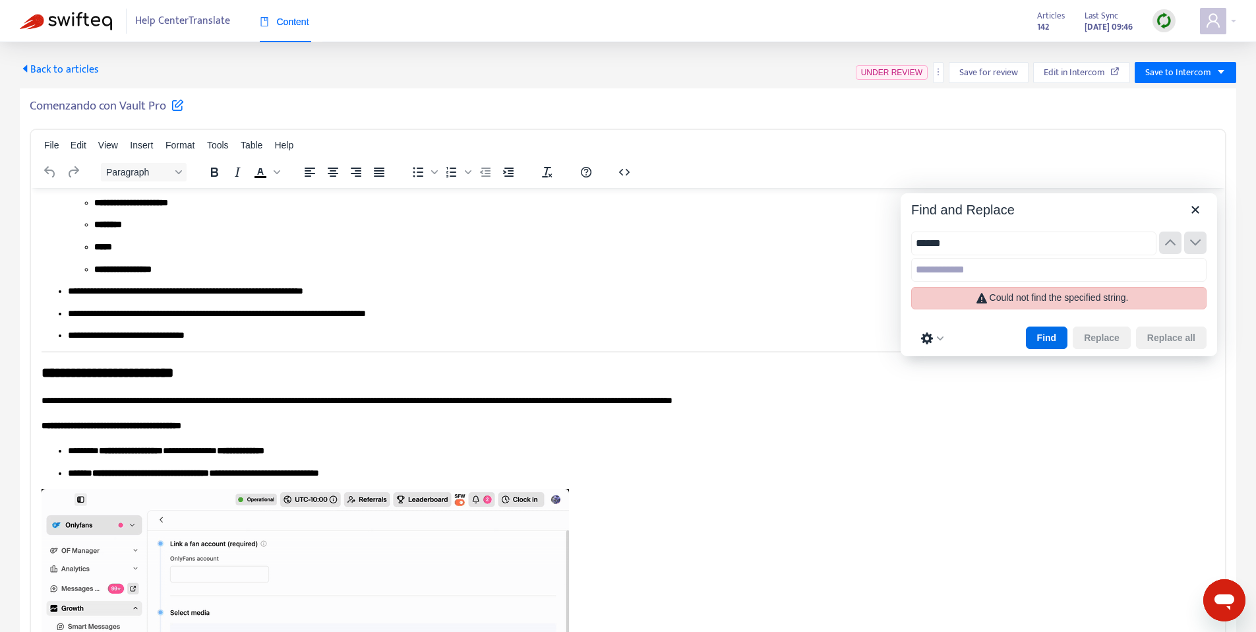
type input "******"
click at [1047, 191] on ul "**********" at bounding box center [641, 224] width 1147 height 102
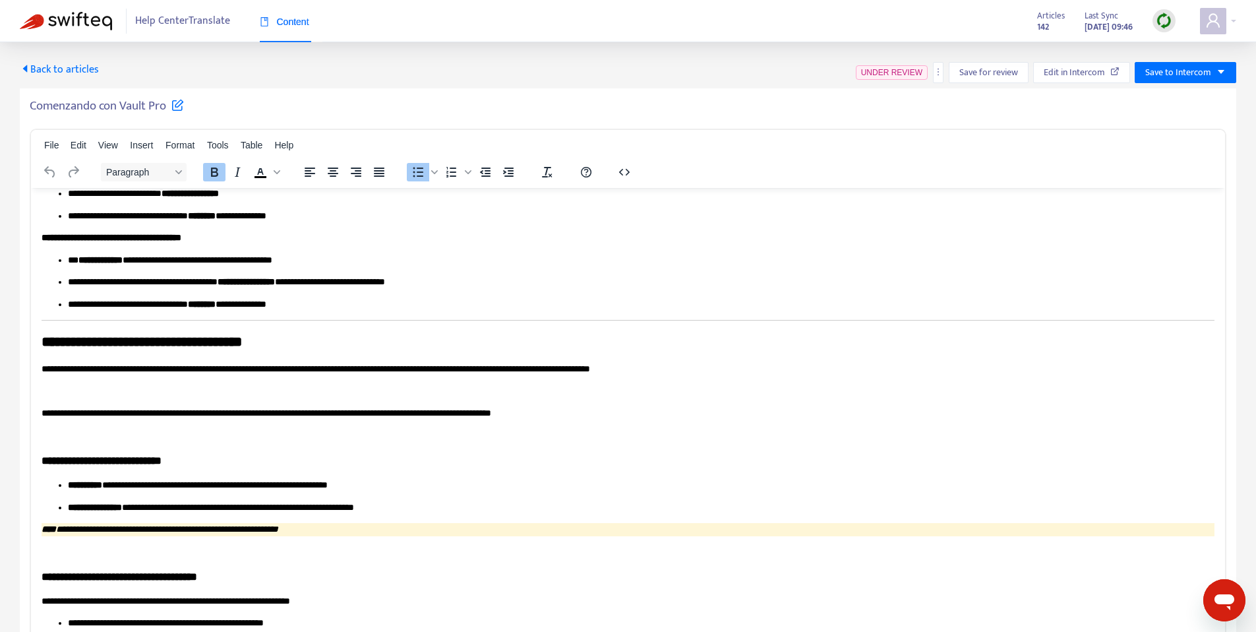
scroll to position [2896, 0]
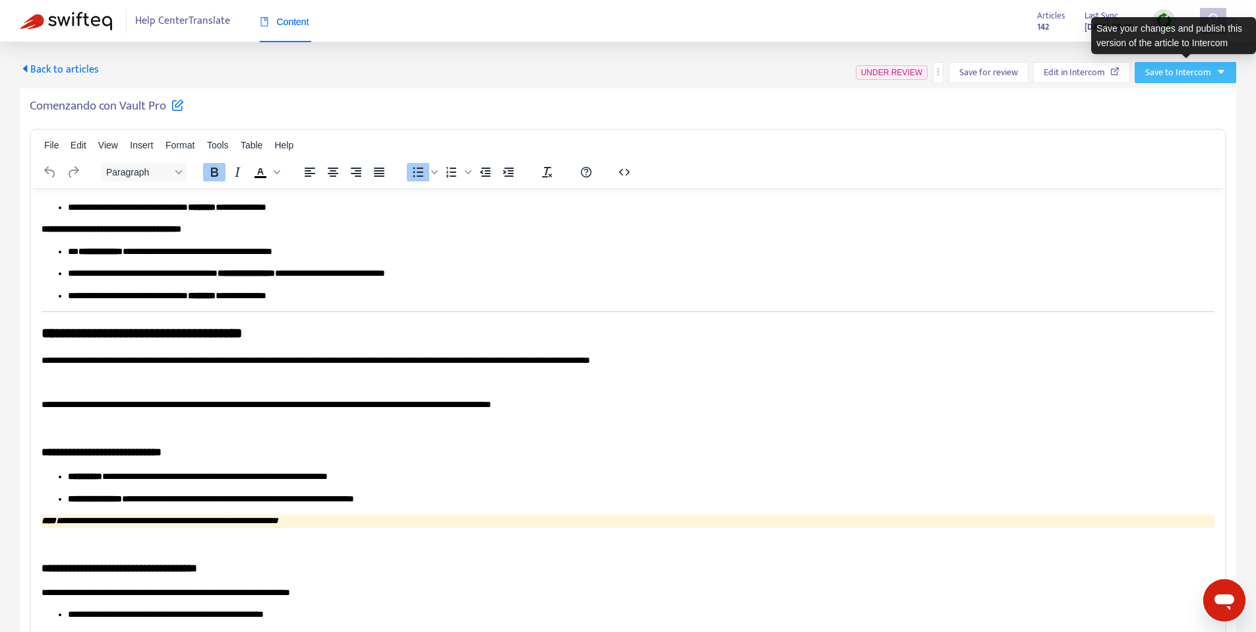
click at [1206, 78] on span "Save to Intercom" at bounding box center [1179, 72] width 66 height 15
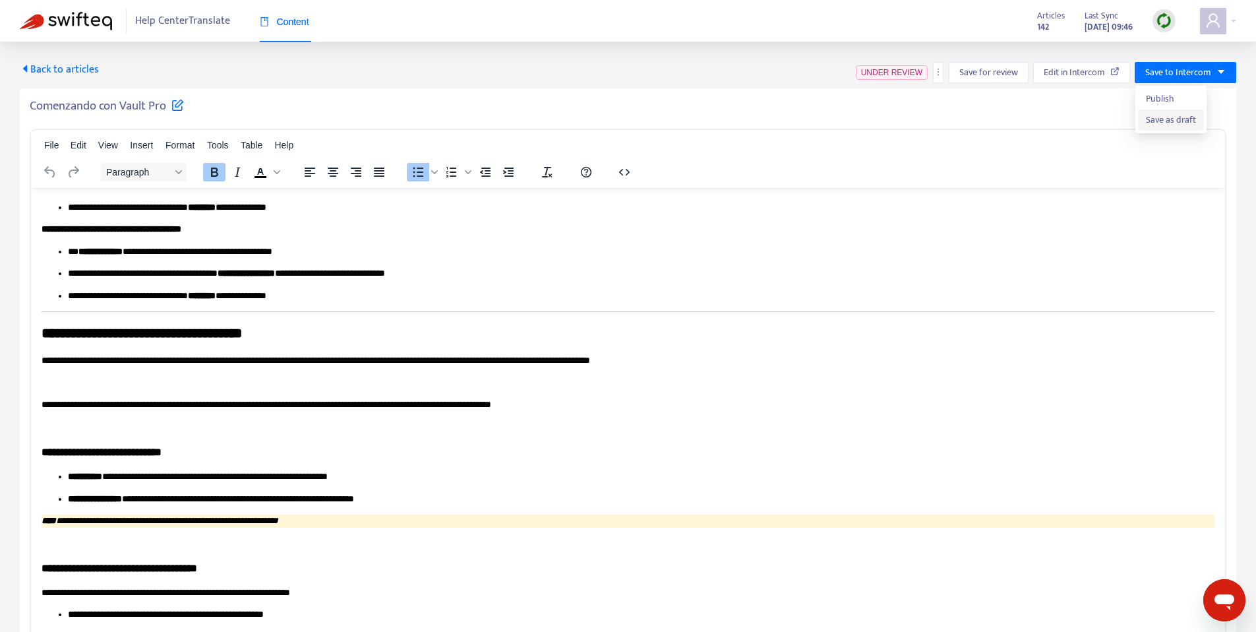
click at [1169, 122] on span "Save as draft" at bounding box center [1171, 120] width 50 height 15
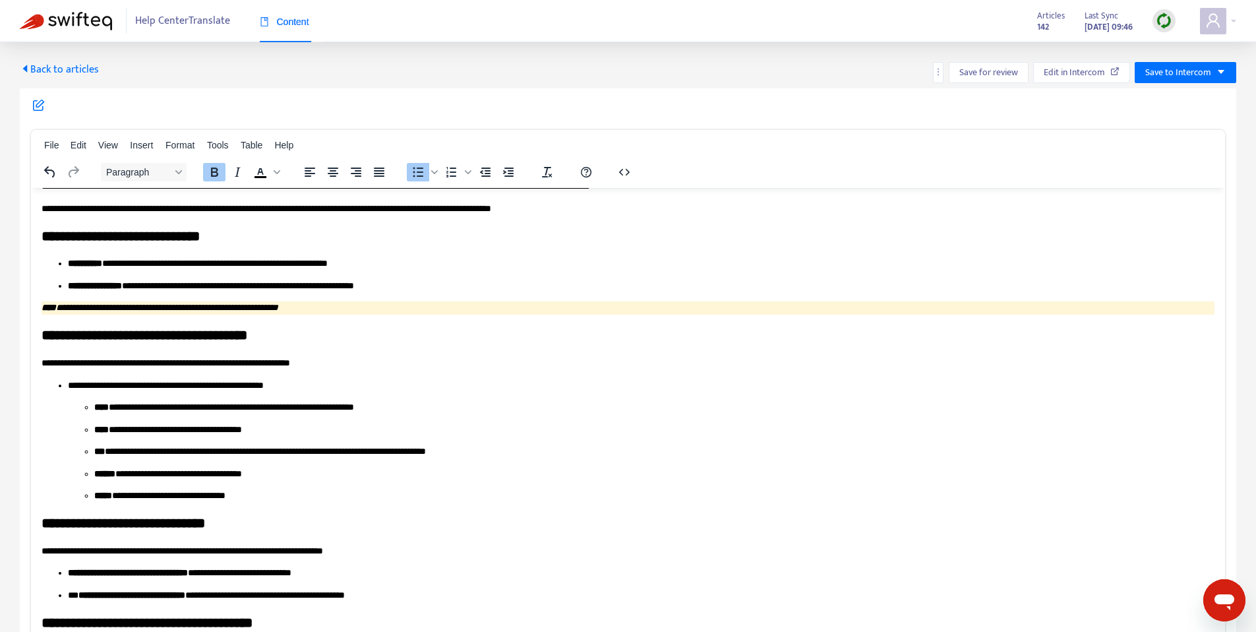
click at [52, 63] on span "Back to articles" at bounding box center [59, 70] width 79 height 18
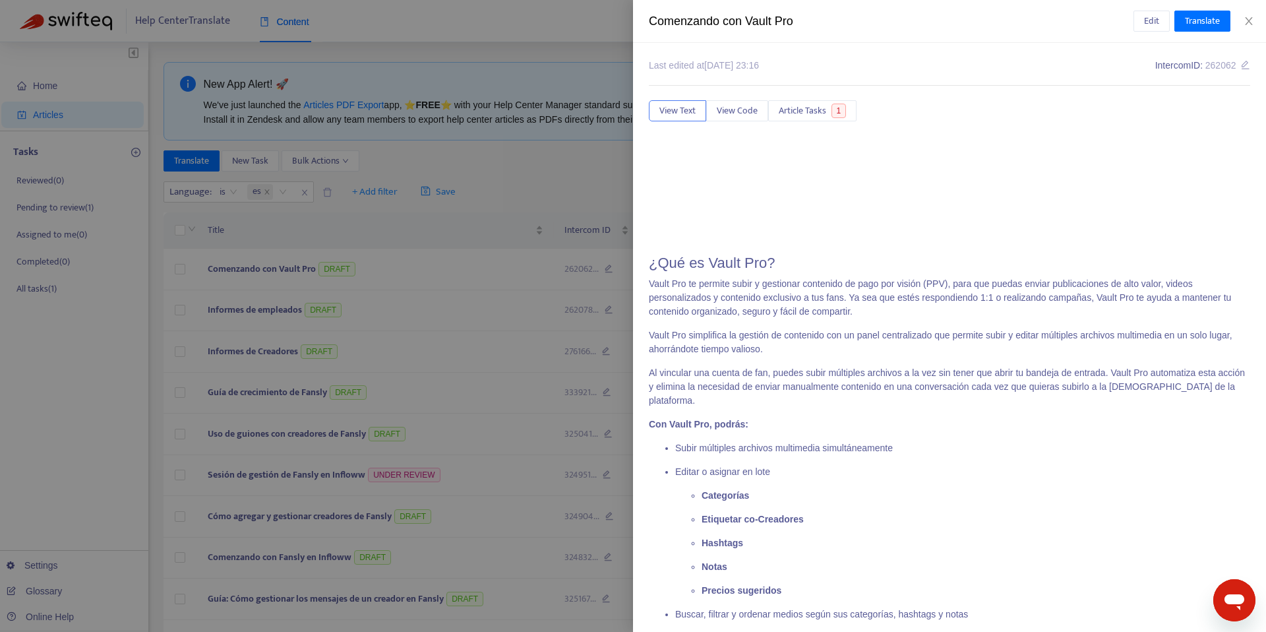
click at [716, 26] on div "Comenzando con Vault Pro" at bounding box center [891, 22] width 485 height 18
drag, startPoint x: 716, startPoint y: 26, endPoint x: 688, endPoint y: 0, distance: 38.2
click at [715, 26] on div "Comenzando con Vault Pro" at bounding box center [891, 22] width 485 height 18
copy div "Comenzando con Vault Pro Edit Translate"
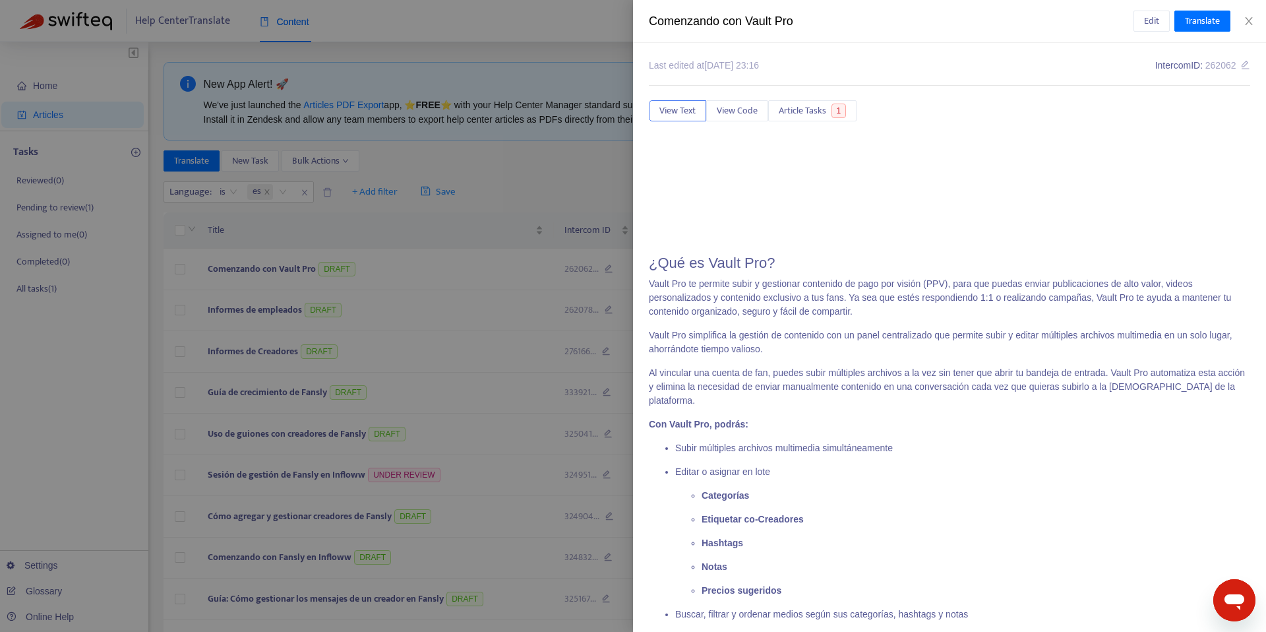
click at [437, 205] on div at bounding box center [633, 316] width 1266 height 632
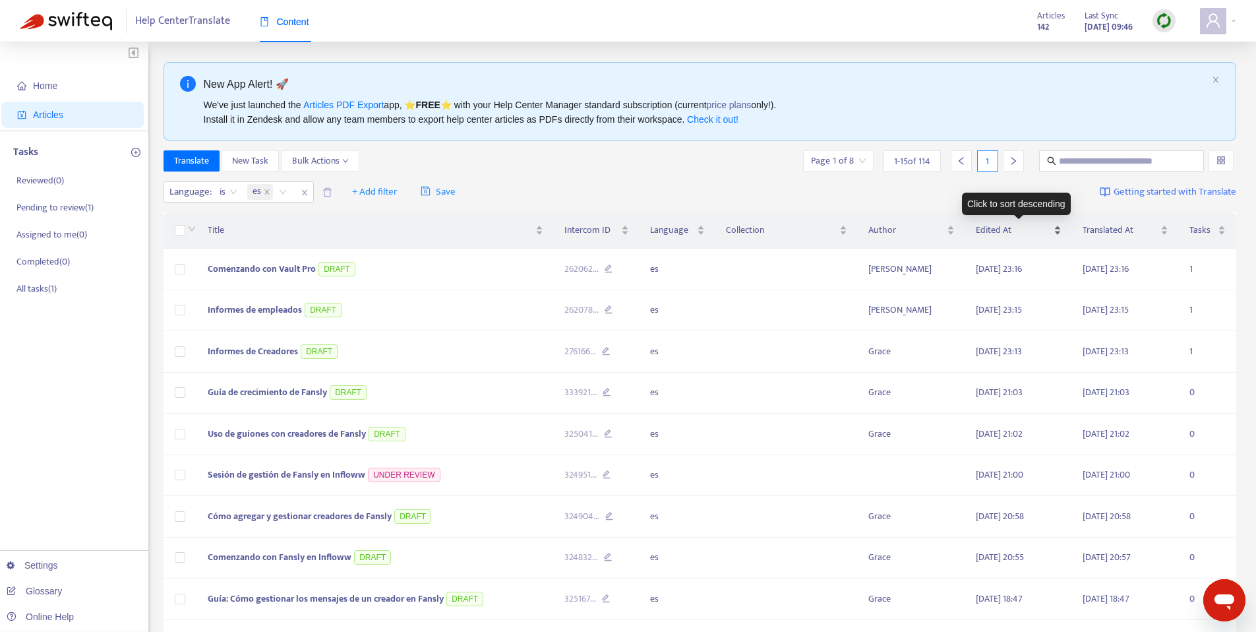
click at [1062, 223] on div "Edited At" at bounding box center [1019, 230] width 86 height 15
click at [1062, 236] on div "Edited At" at bounding box center [1019, 230] width 86 height 15
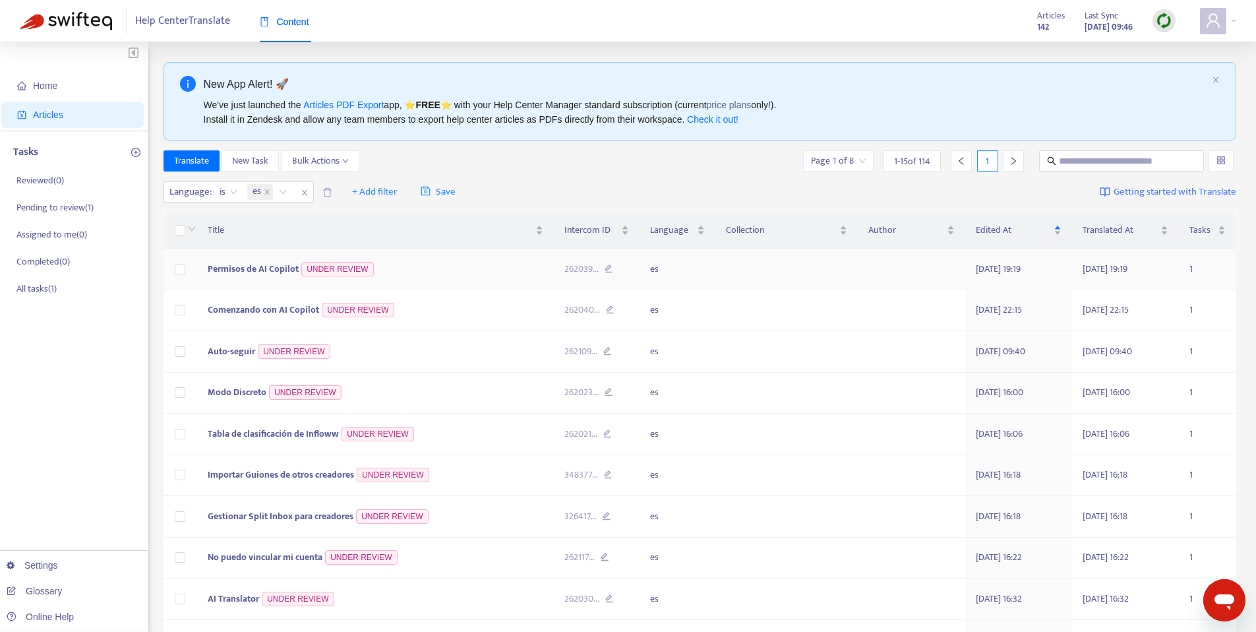
click at [238, 276] on td "Permisos de AI Copilot UNDER REVIEW" at bounding box center [375, 270] width 357 height 42
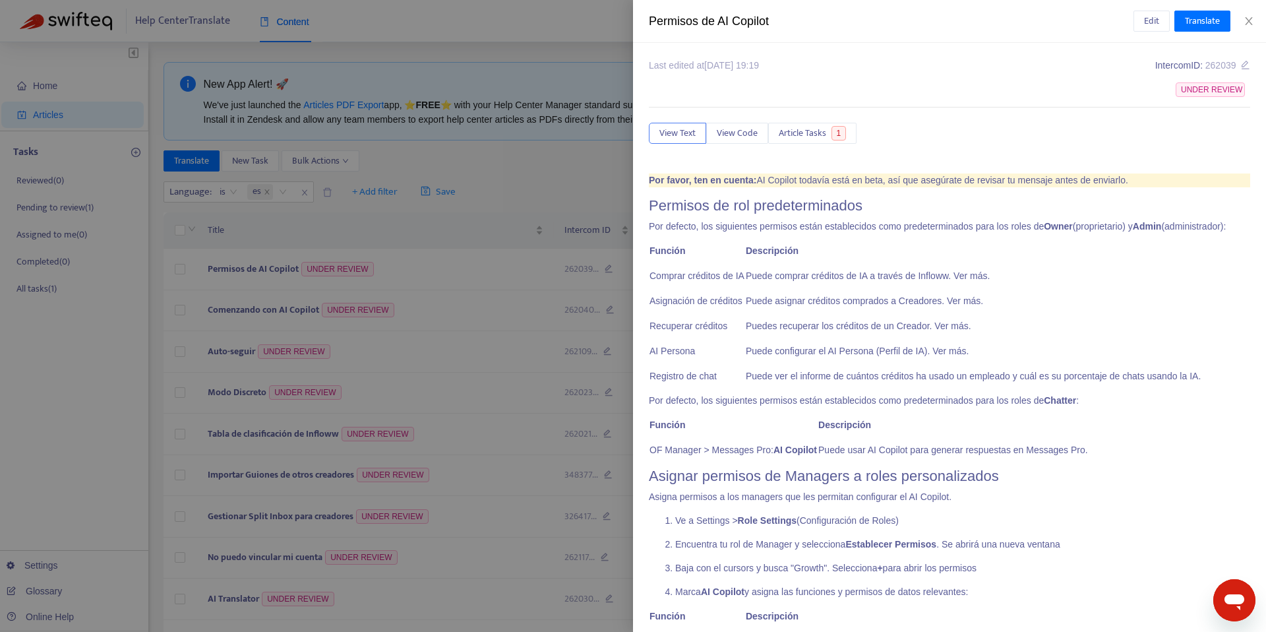
click at [725, 24] on div "Permisos de AI Copilot" at bounding box center [891, 22] width 485 height 18
click at [1139, 21] on button "Edit" at bounding box center [1152, 21] width 36 height 21
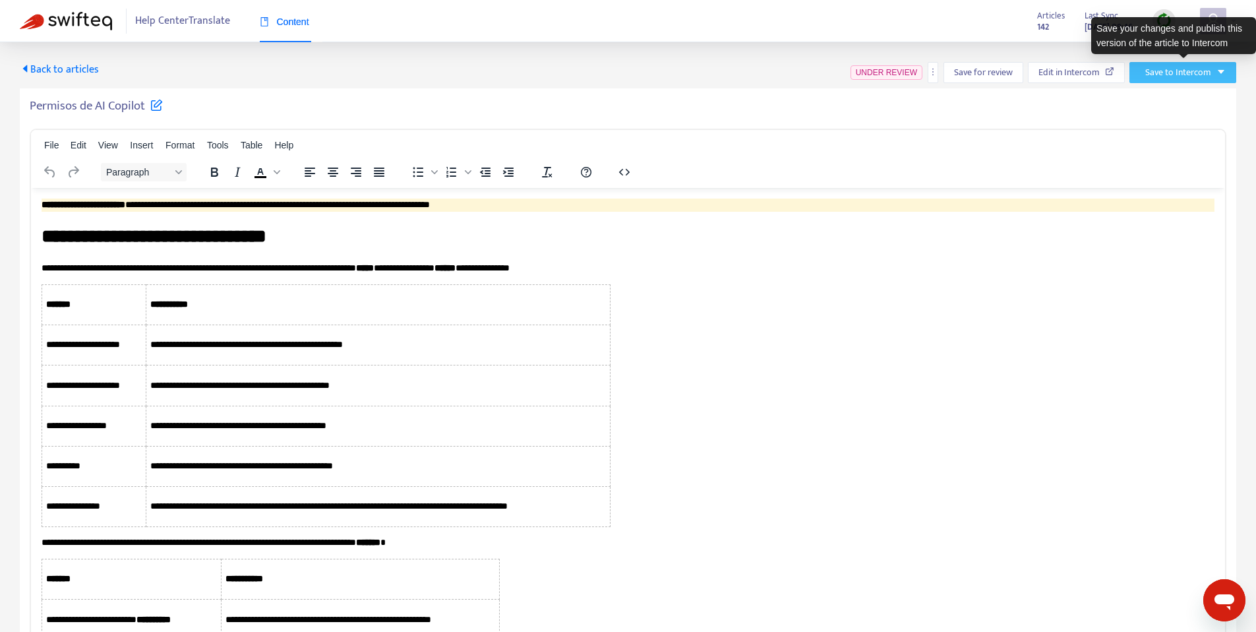
click at [1227, 71] on button "Save to Intercom" at bounding box center [1183, 72] width 107 height 21
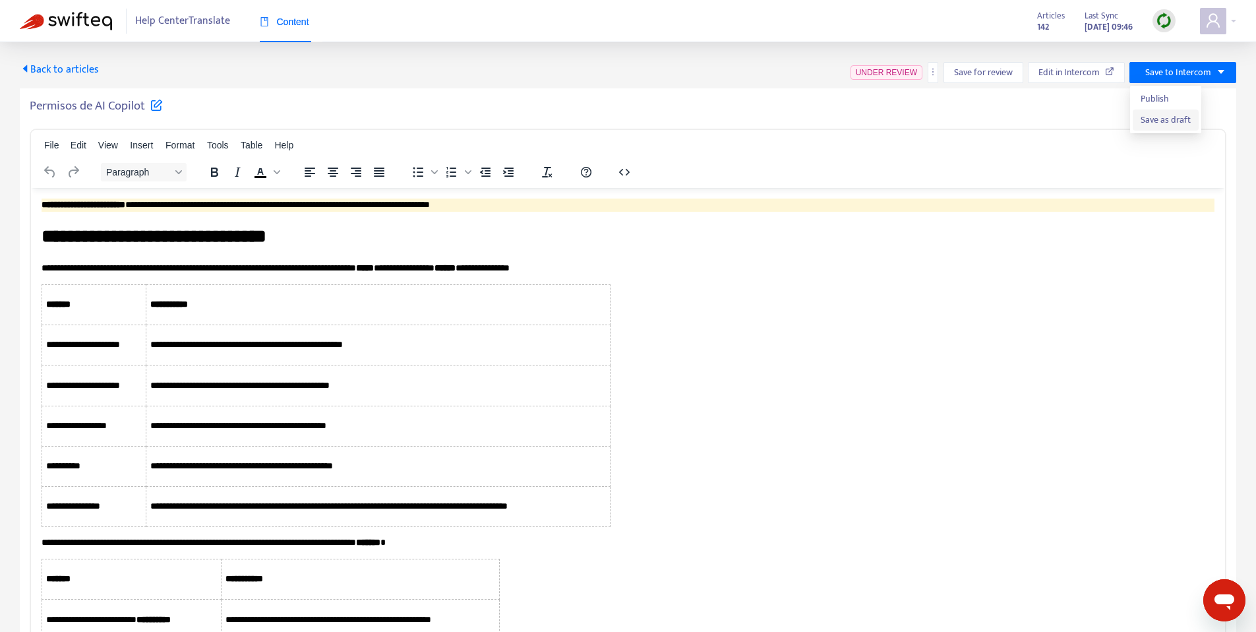
click at [1165, 123] on span "Save as draft" at bounding box center [1166, 120] width 50 height 15
click at [55, 72] on span "Back to articles" at bounding box center [59, 70] width 79 height 18
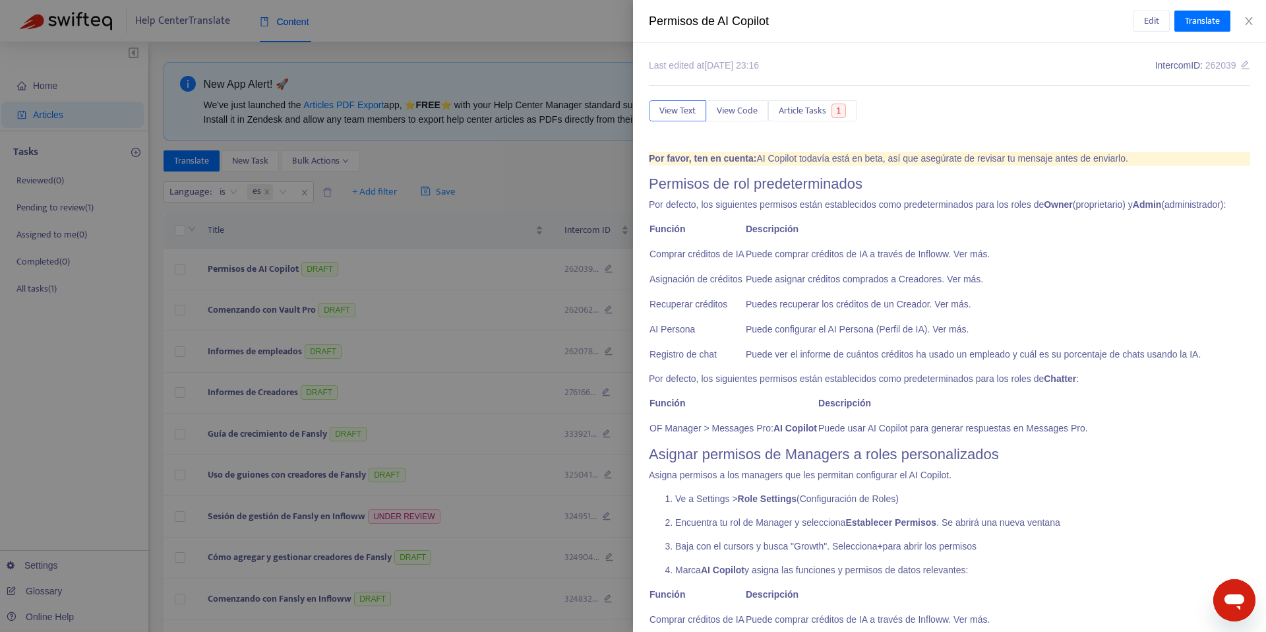
click at [683, 31] on div "Permisos de AI Copilot Edit Translate" at bounding box center [949, 21] width 633 height 43
copy div "Permisos de AI Copilot Edit Translate"
click at [1136, 18] on button "Edit" at bounding box center [1152, 21] width 36 height 21
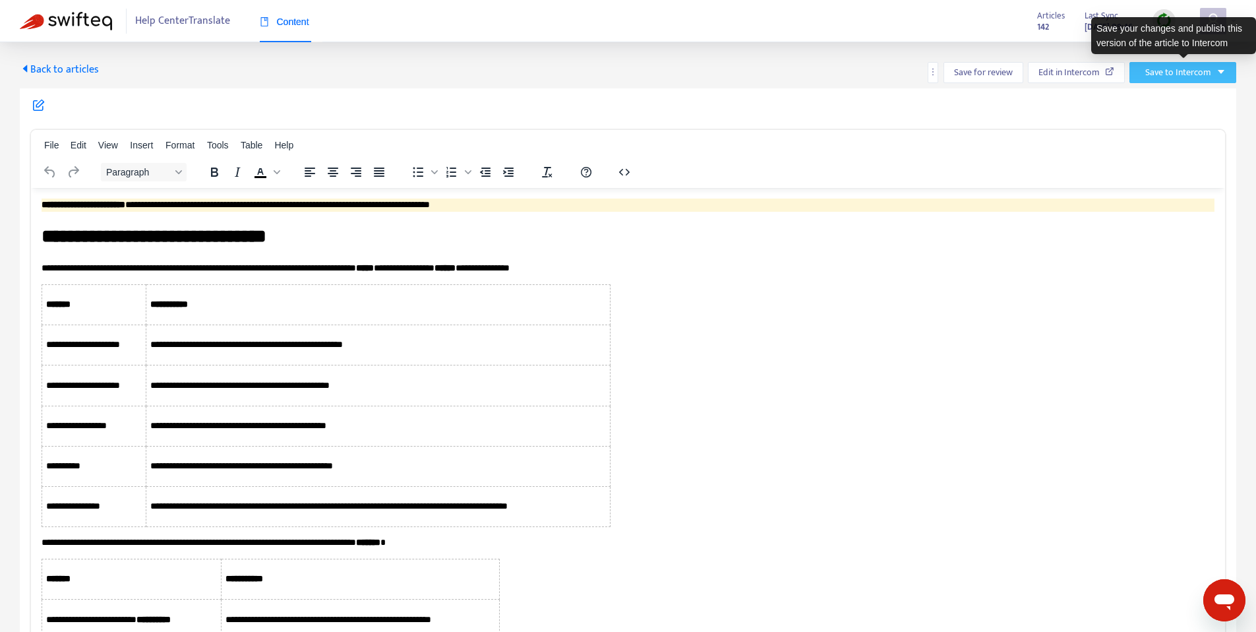
click at [1191, 76] on span "Save to Intercom" at bounding box center [1179, 72] width 66 height 15
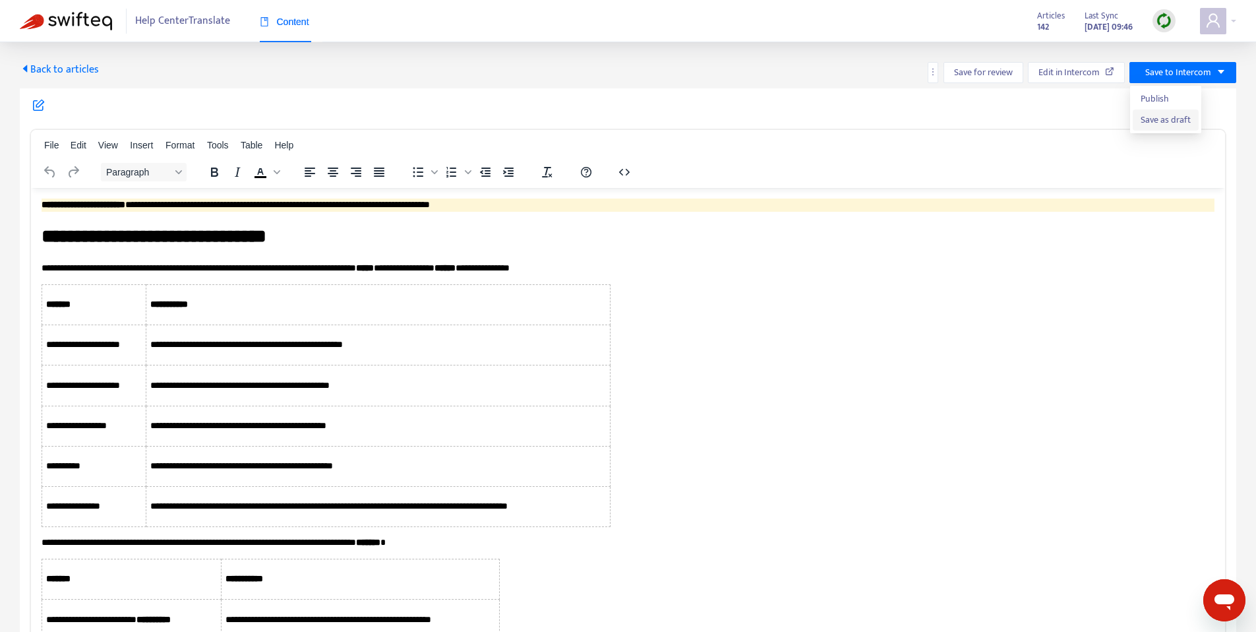
click at [1169, 123] on span "Save as draft" at bounding box center [1166, 120] width 50 height 15
click at [49, 69] on span "Back to articles" at bounding box center [59, 70] width 79 height 18
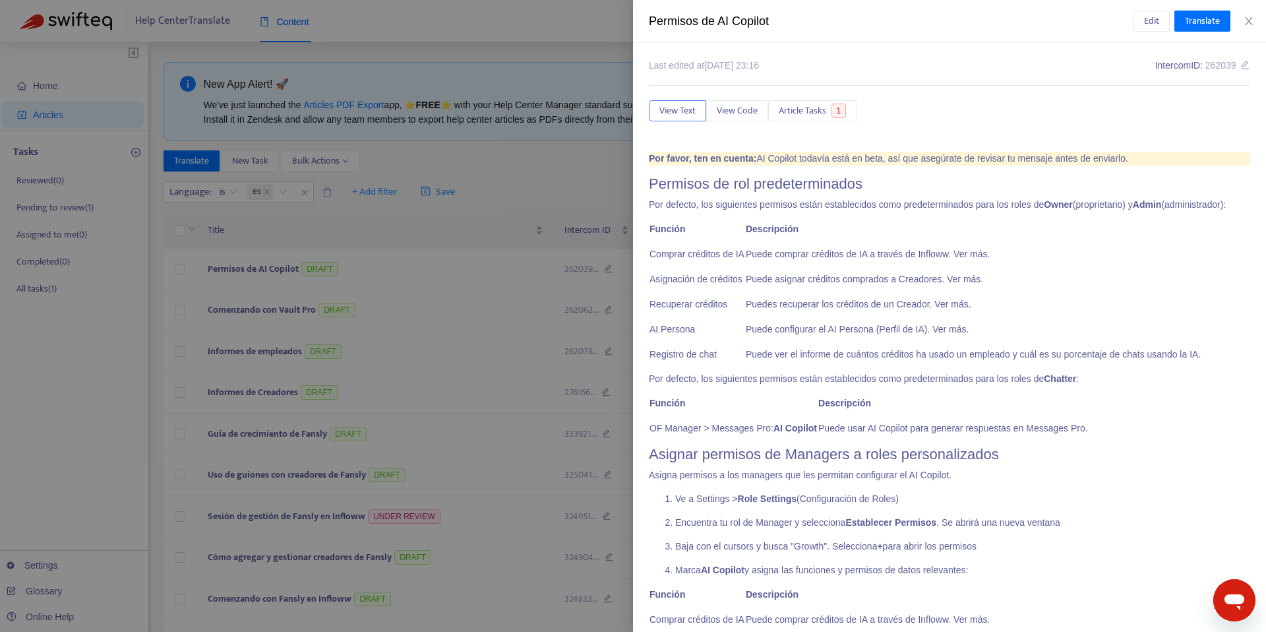
click at [715, 22] on div "Permisos de AI Copilot" at bounding box center [891, 22] width 485 height 18
copy div "Permisos de AI Copilot Edit Translate"
click at [1156, 27] on span "Edit" at bounding box center [1151, 21] width 15 height 15
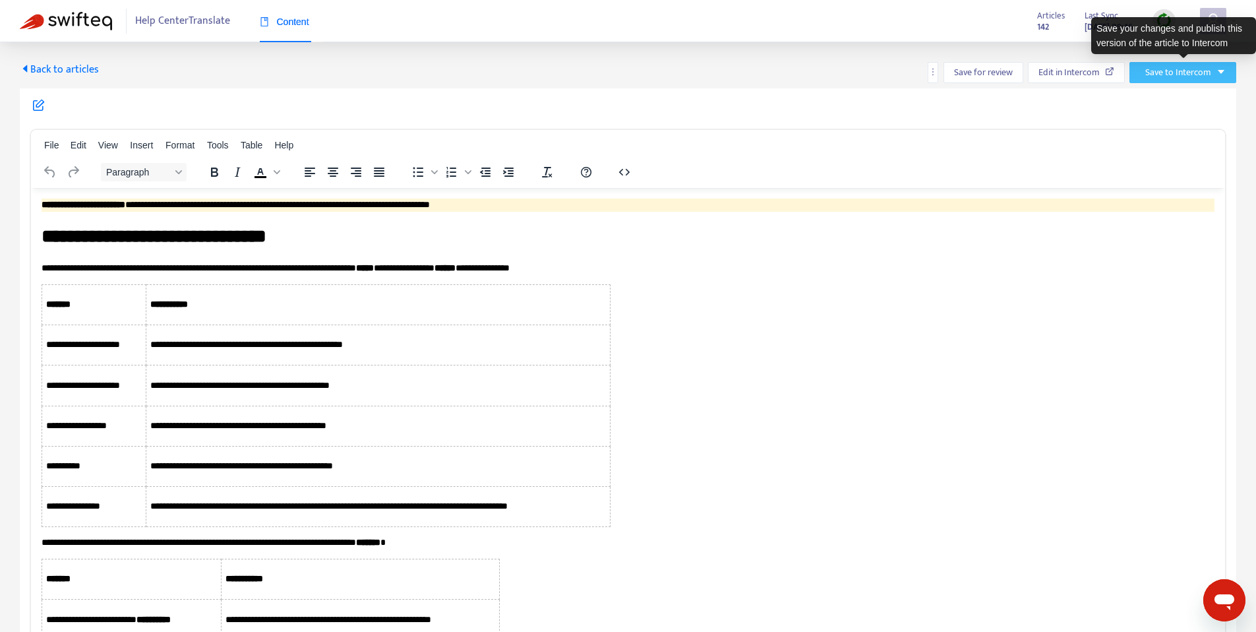
click at [1190, 66] on span "Save to Intercom" at bounding box center [1179, 72] width 66 height 15
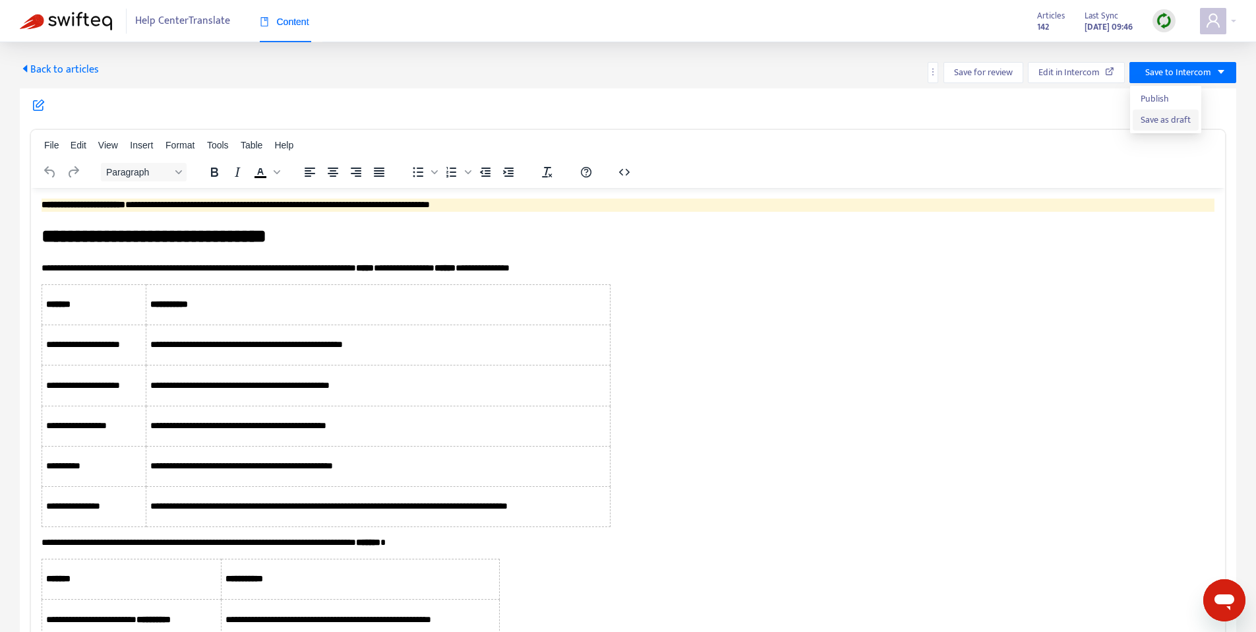
click at [1157, 122] on span "Save as draft" at bounding box center [1166, 120] width 50 height 15
click at [60, 64] on span "Back to articles" at bounding box center [59, 70] width 79 height 18
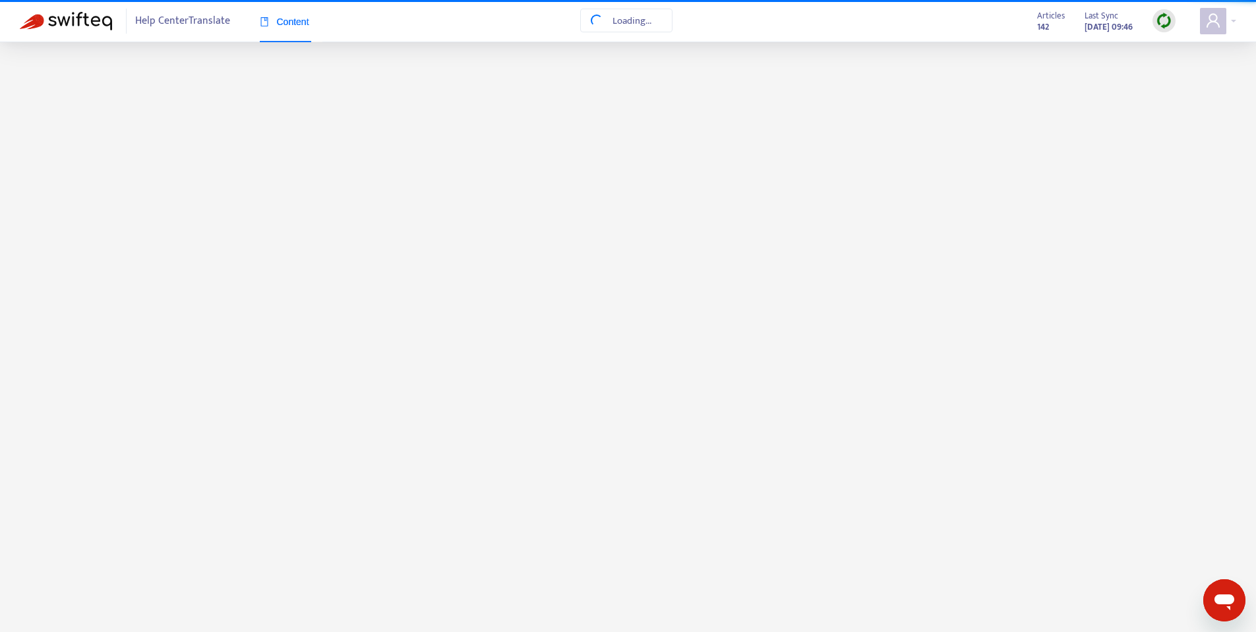
click at [60, 64] on span "Back to articles" at bounding box center [59, 56] width 79 height 18
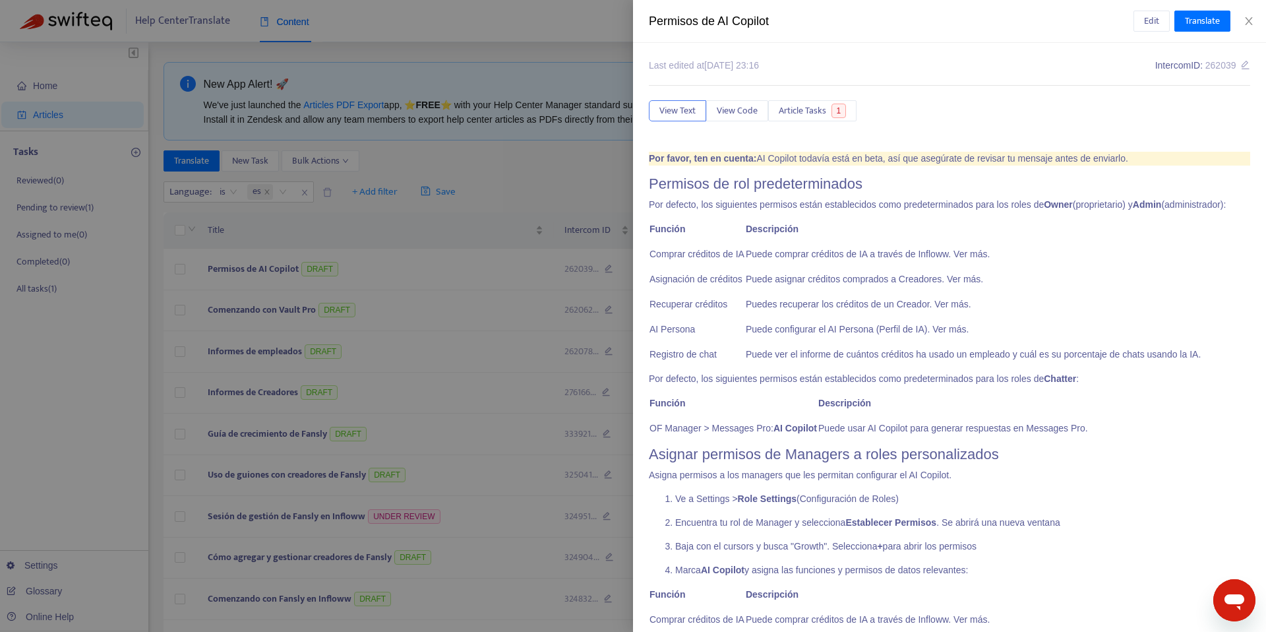
click at [475, 225] on div at bounding box center [633, 316] width 1266 height 632
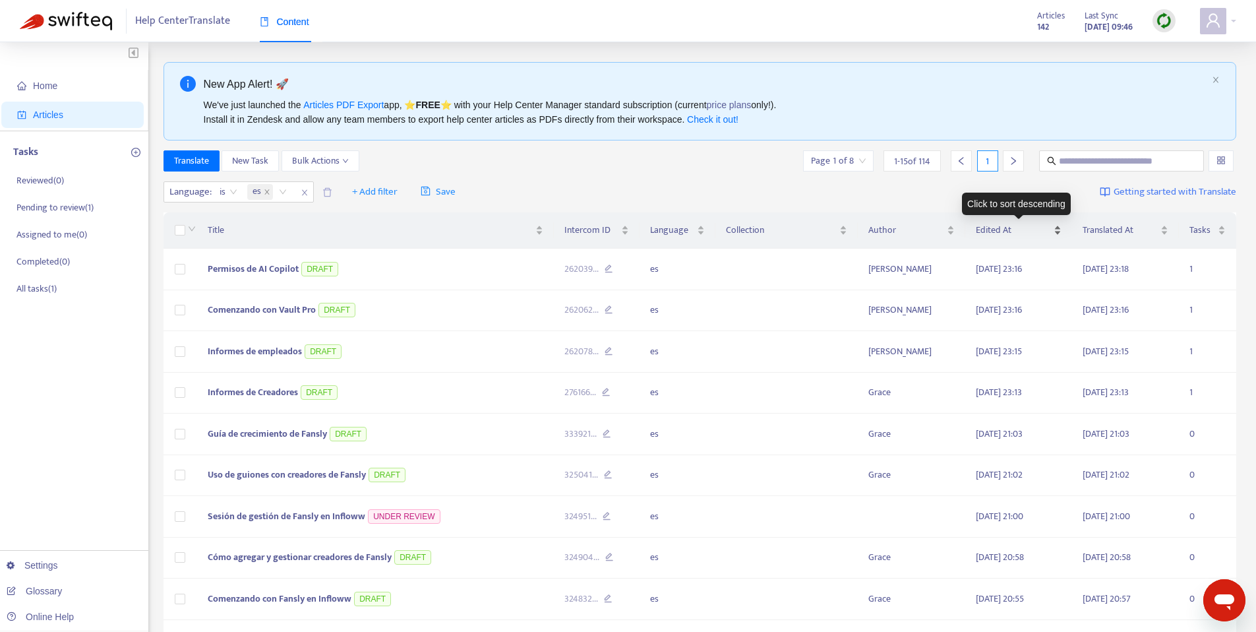
click at [1050, 230] on span "Edited At" at bounding box center [1013, 230] width 75 height 15
click at [1041, 224] on span "Edited At" at bounding box center [1013, 230] width 75 height 15
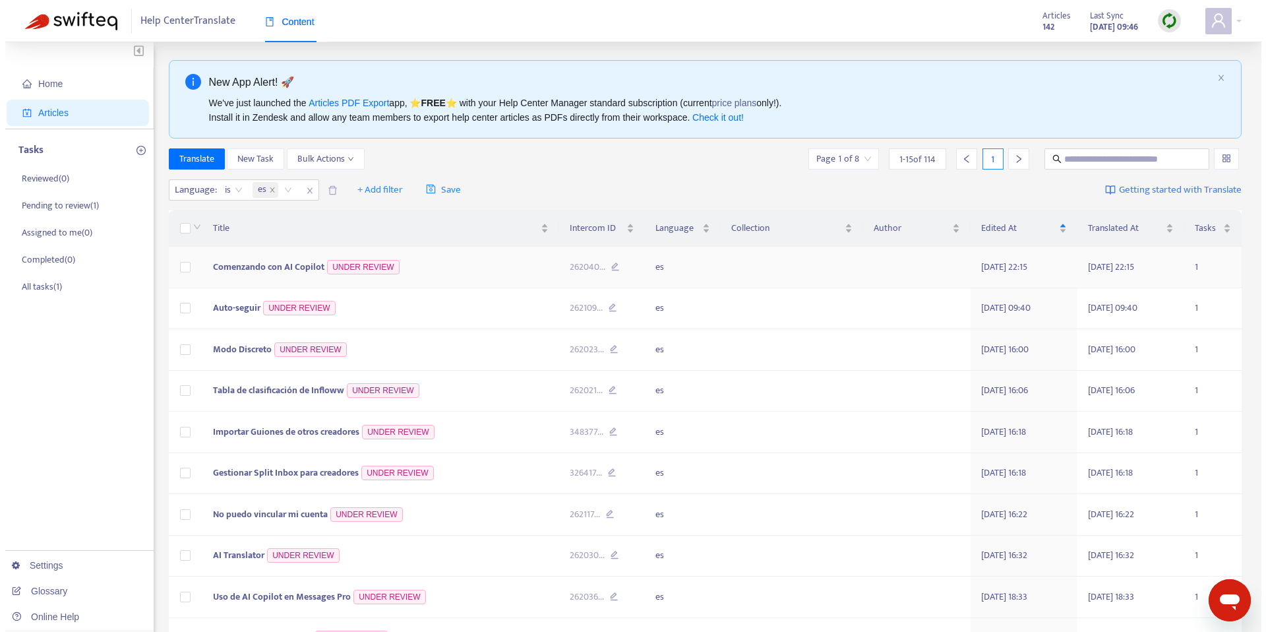
scroll to position [3, 0]
click at [261, 265] on span "Comenzando con AI Copilot" at bounding box center [263, 266] width 111 height 15
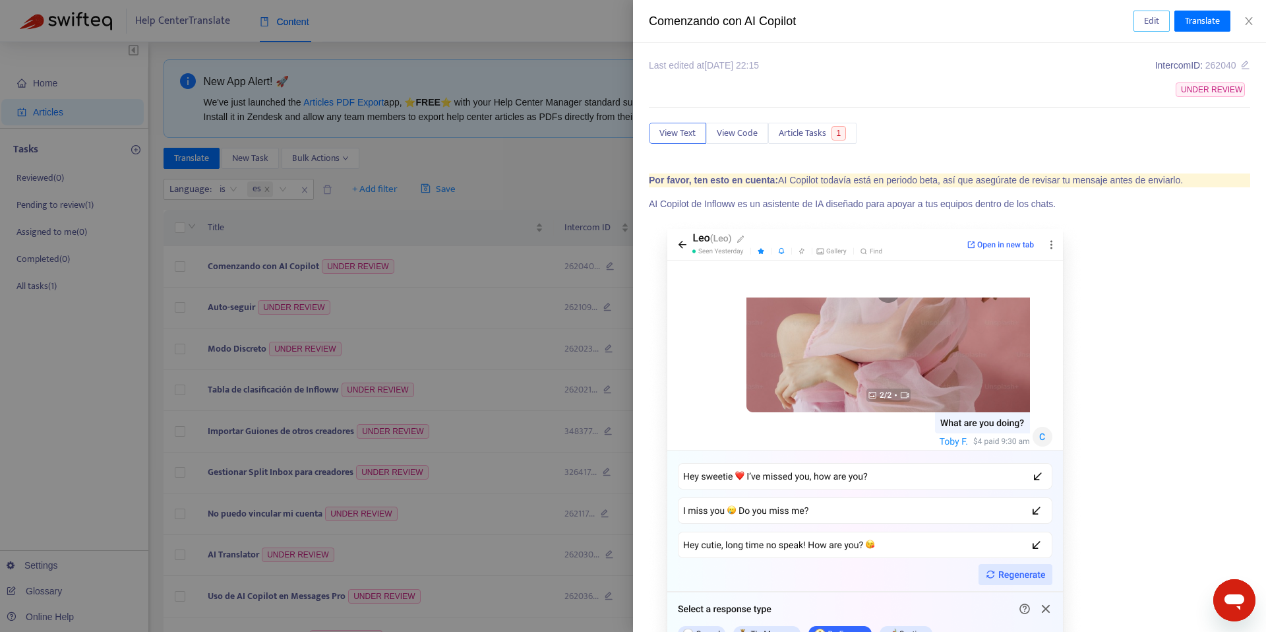
click at [1149, 18] on span "Edit" at bounding box center [1151, 21] width 15 height 15
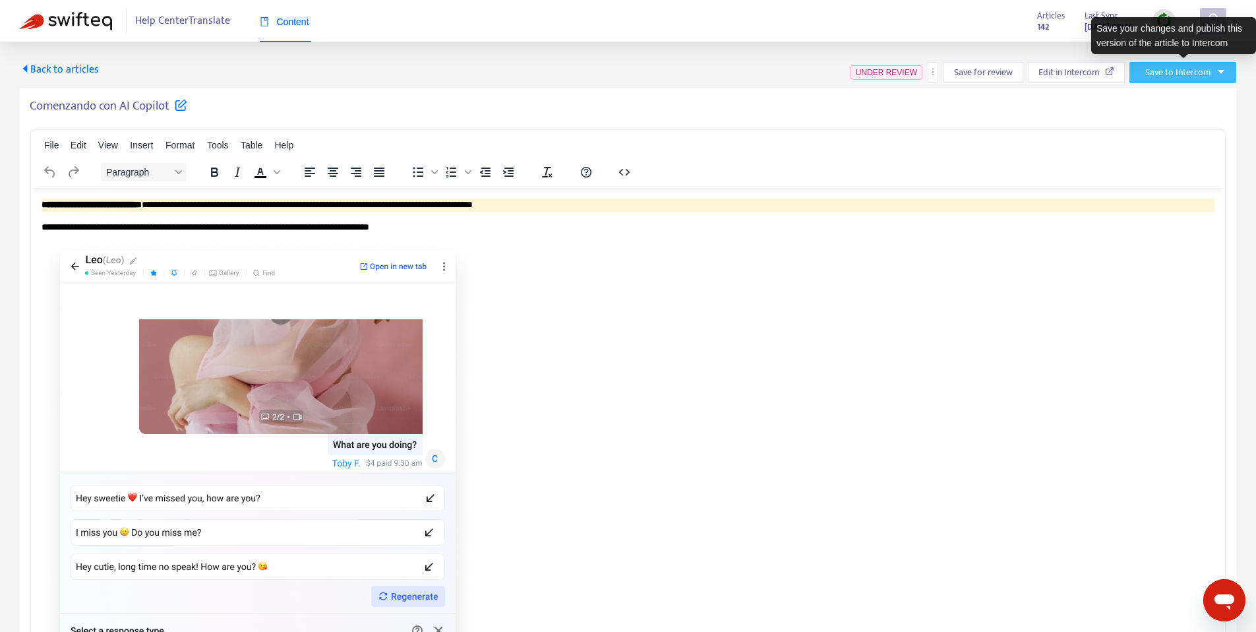
click at [1211, 67] on span "Save to Intercom" at bounding box center [1179, 72] width 66 height 15
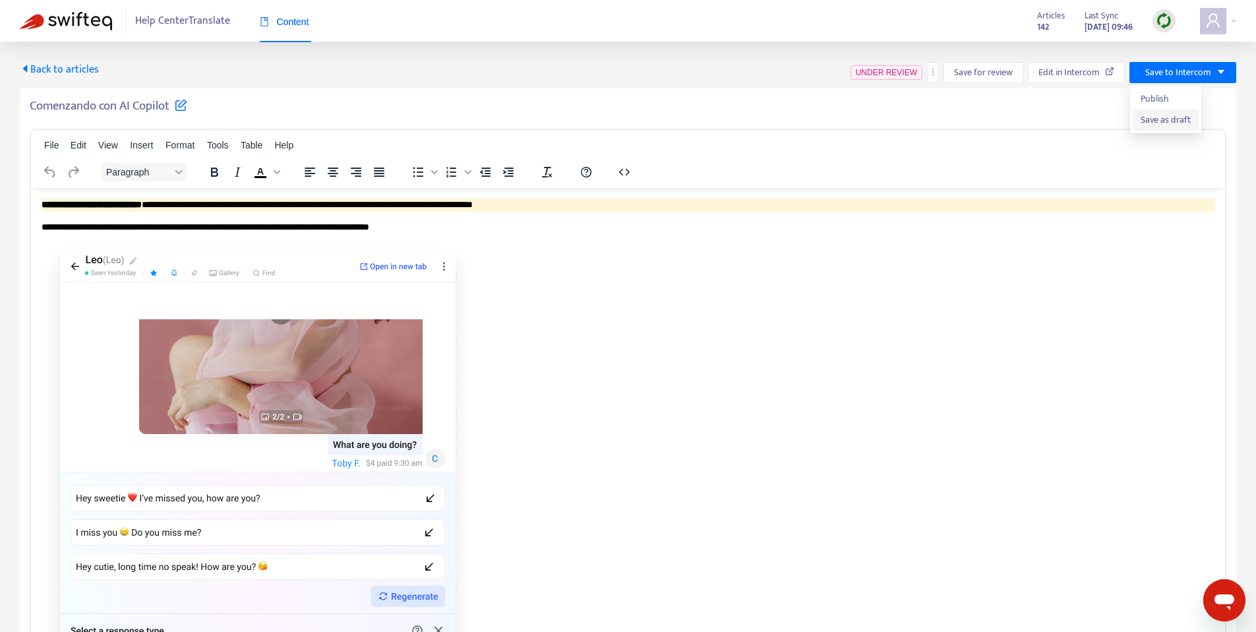
click at [1165, 123] on span "Save as draft" at bounding box center [1166, 120] width 50 height 15
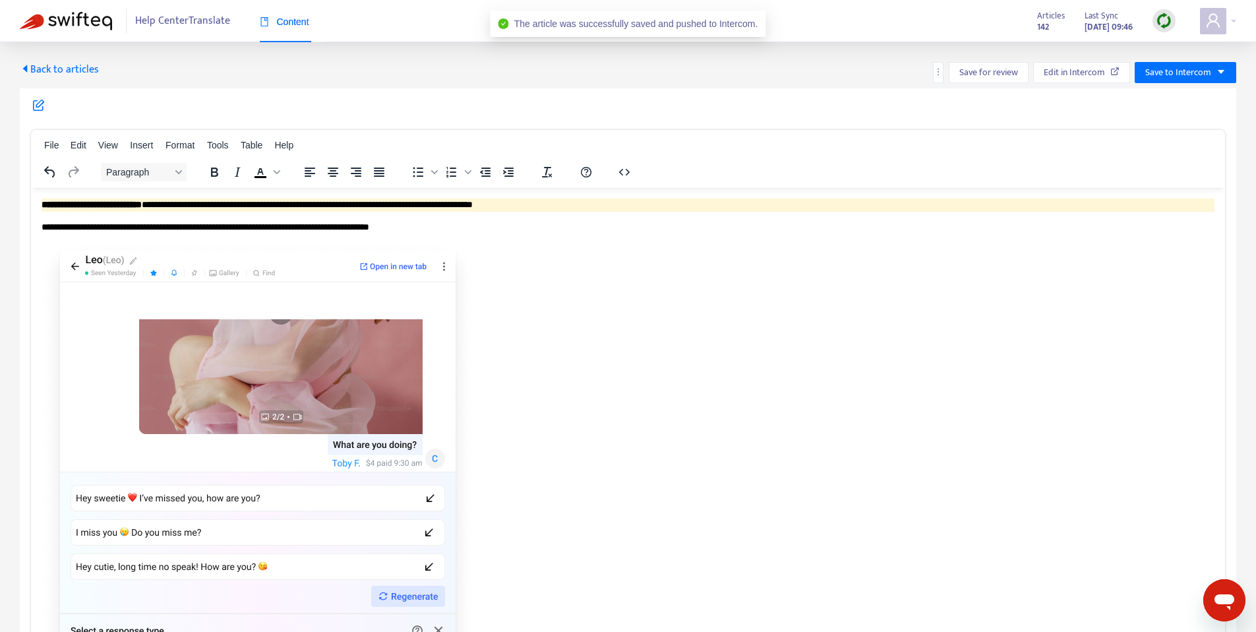
click at [72, 69] on span "Back to articles" at bounding box center [59, 70] width 79 height 18
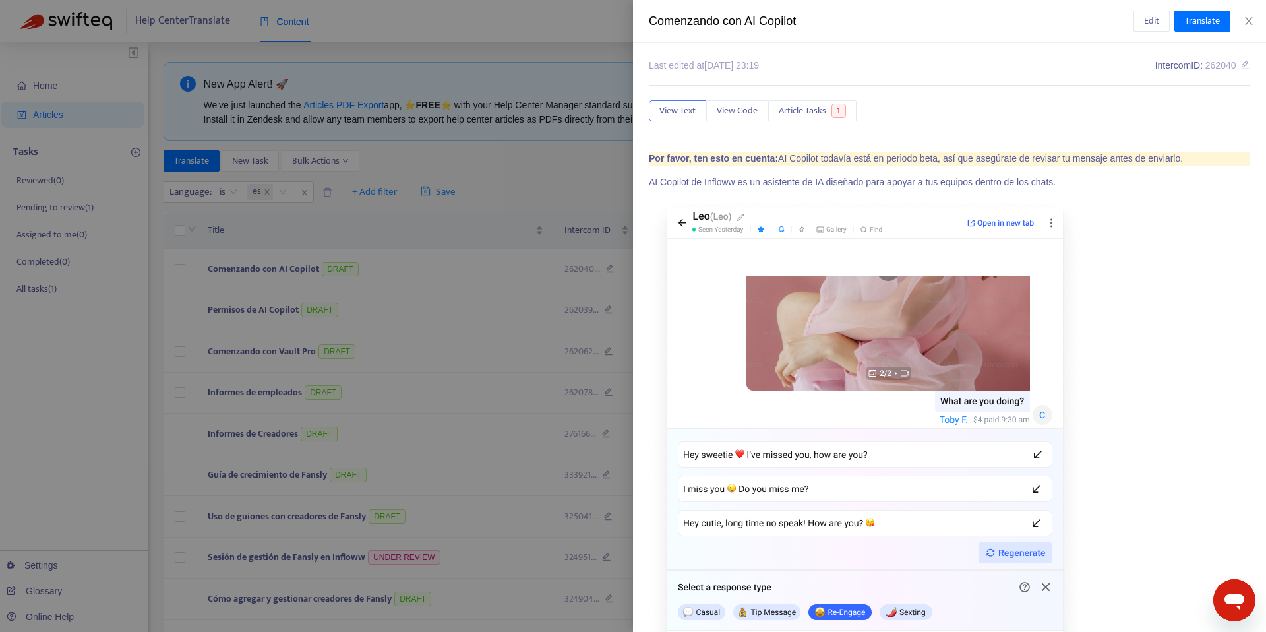
click at [455, 111] on div at bounding box center [633, 316] width 1266 height 632
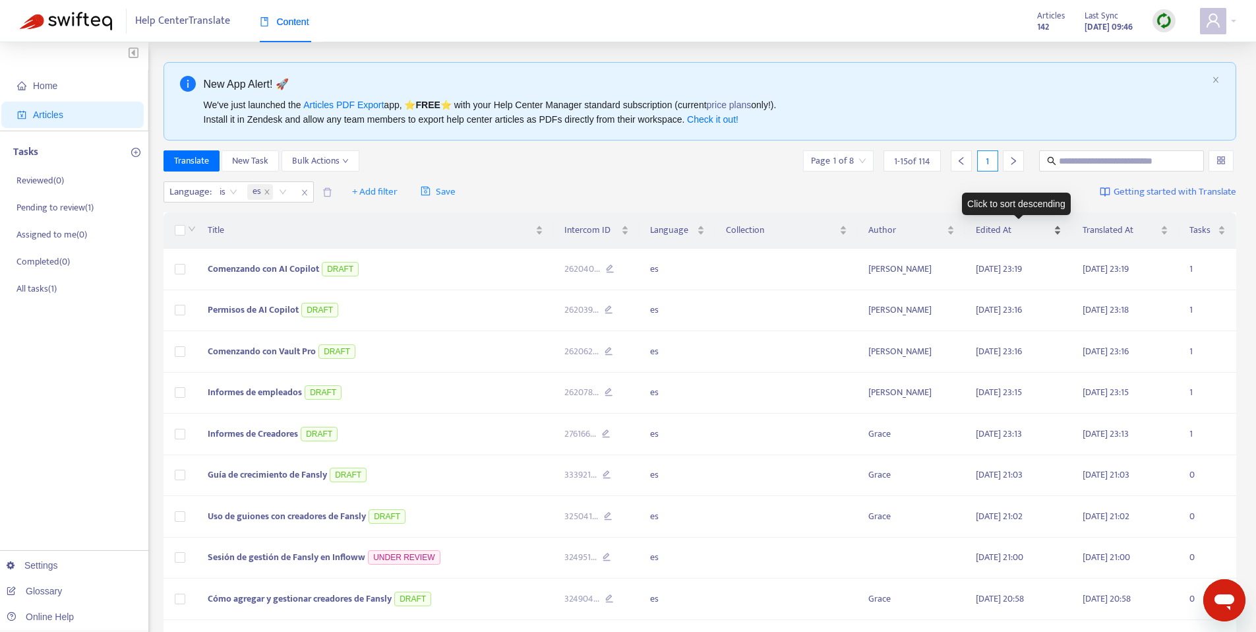
click at [1056, 228] on div "Edited At" at bounding box center [1019, 230] width 86 height 15
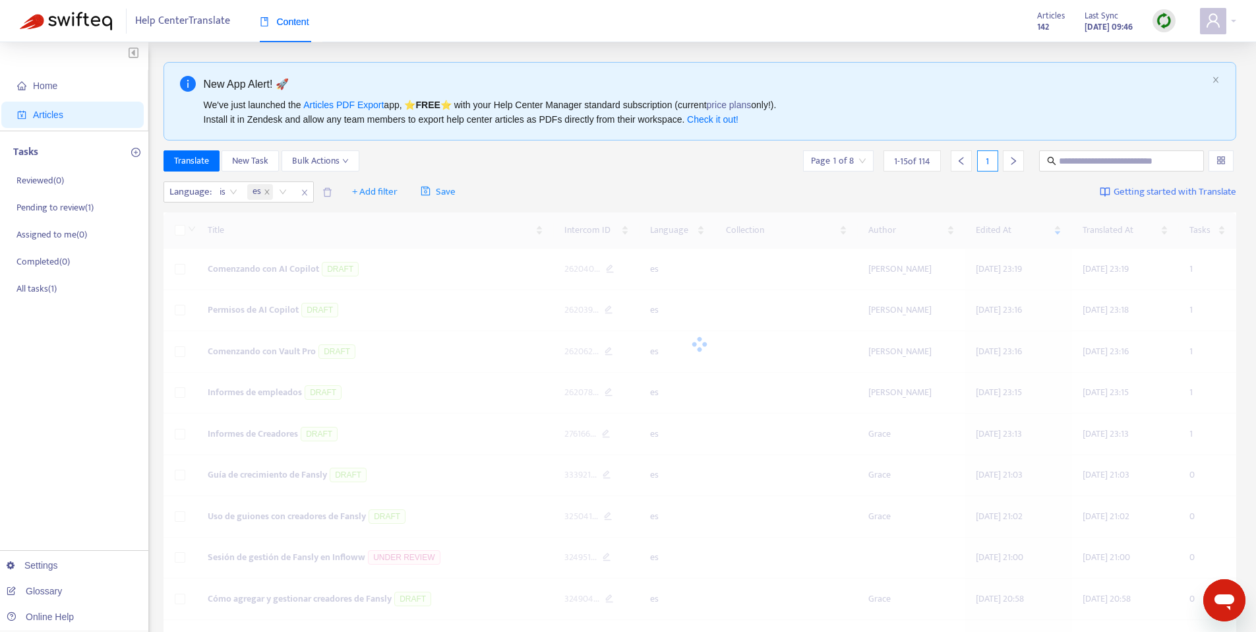
click at [1059, 235] on div at bounding box center [701, 344] width 1074 height 264
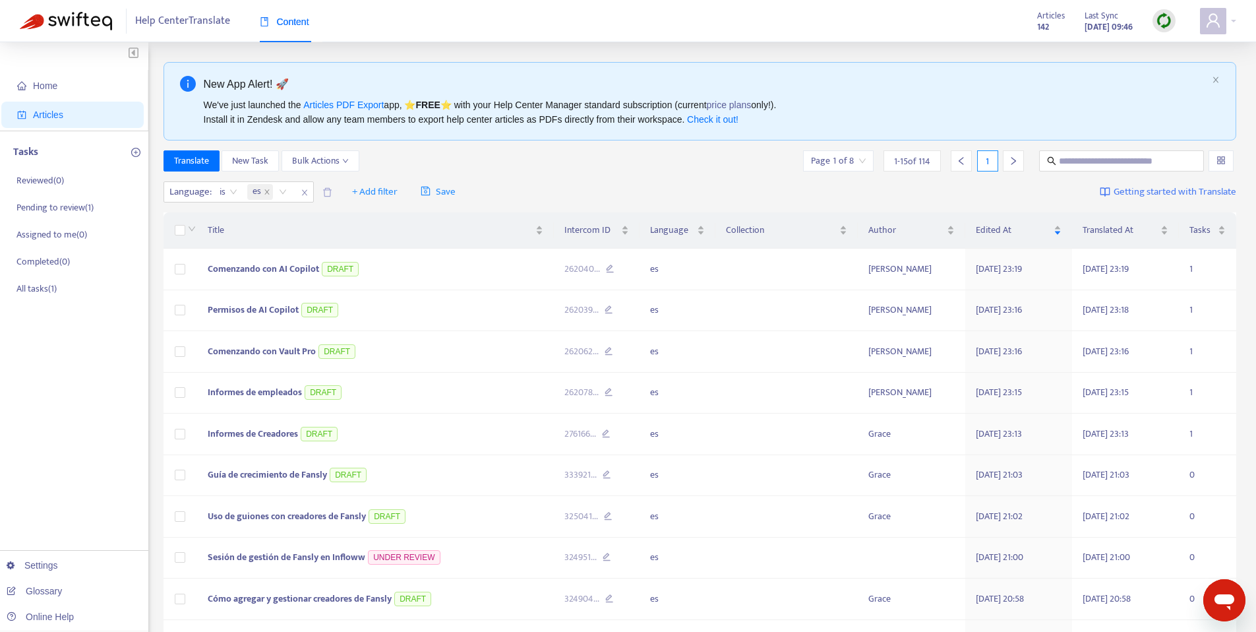
click at [1059, 235] on div "Edited At" at bounding box center [1019, 230] width 86 height 15
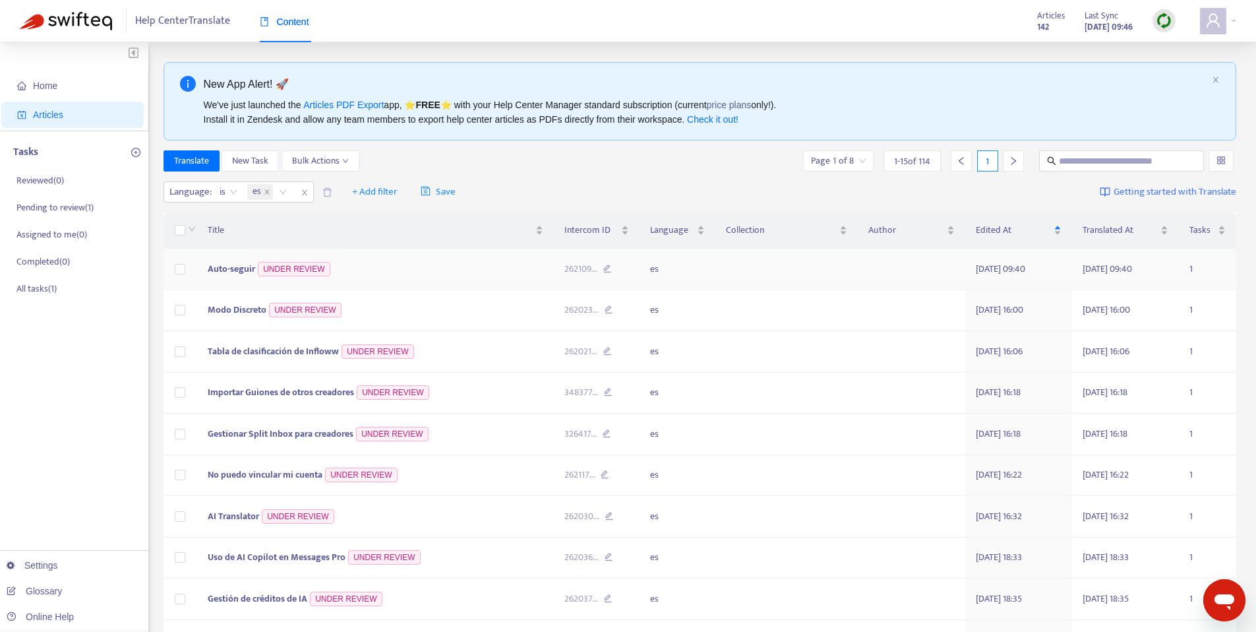
click at [384, 266] on td "Auto-seguir UNDER REVIEW" at bounding box center [375, 270] width 357 height 42
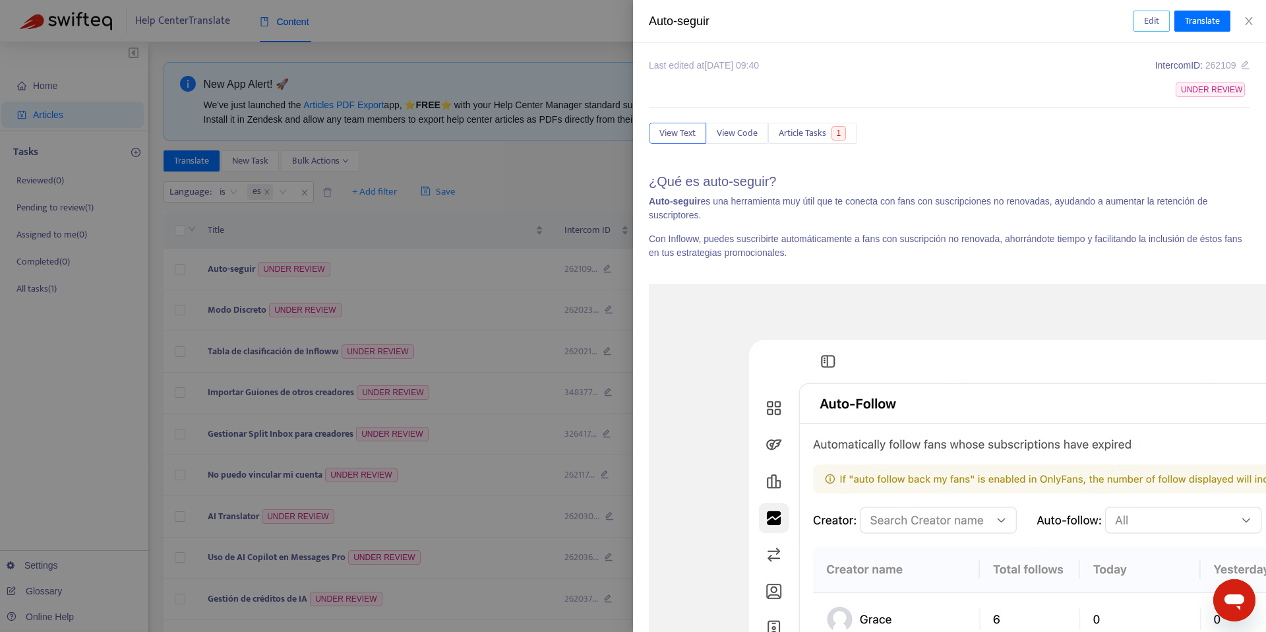
click at [1142, 22] on button "Edit" at bounding box center [1152, 21] width 36 height 21
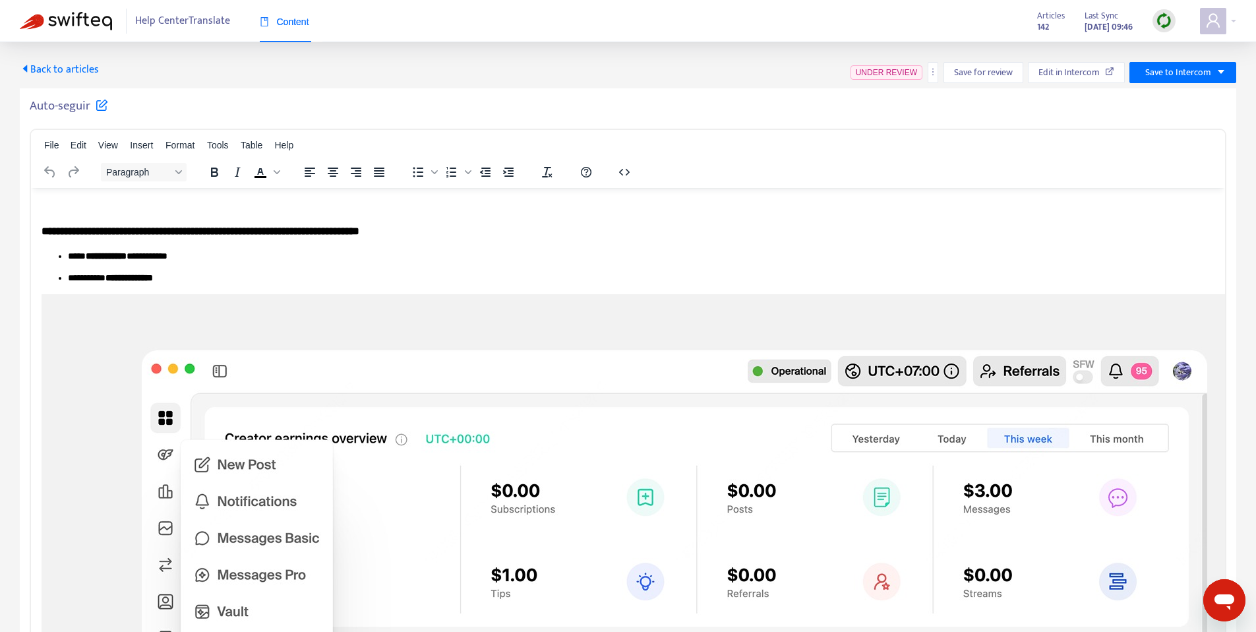
scroll to position [2363, 0]
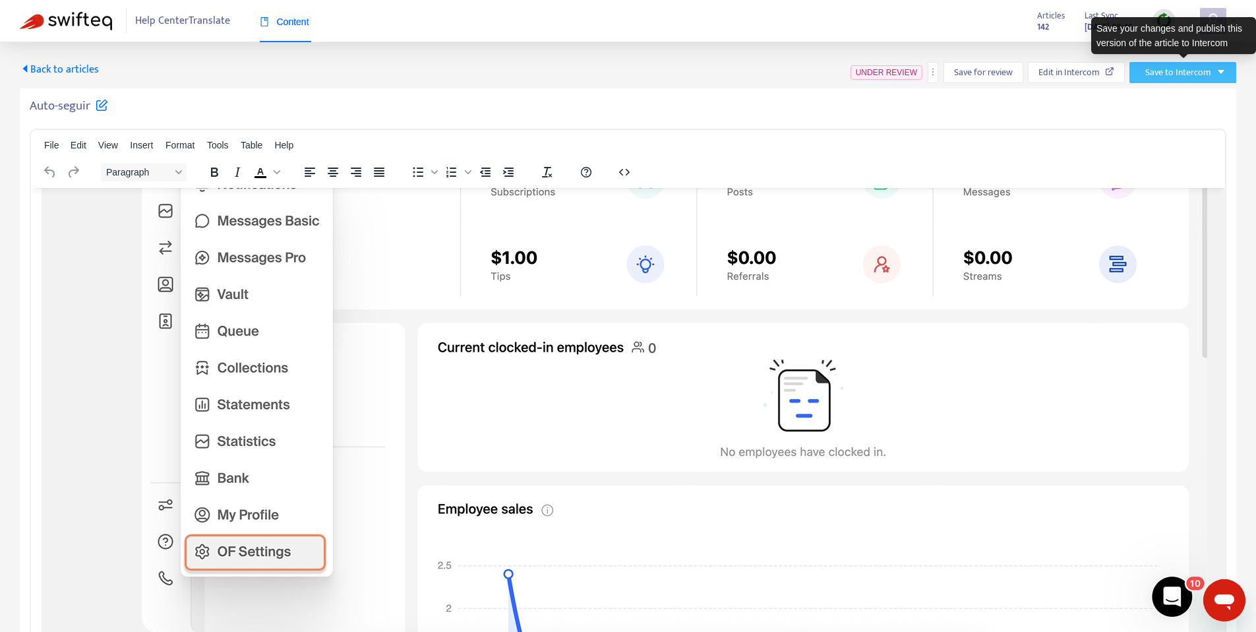
click at [1193, 77] on span "Save to Intercom" at bounding box center [1179, 72] width 66 height 15
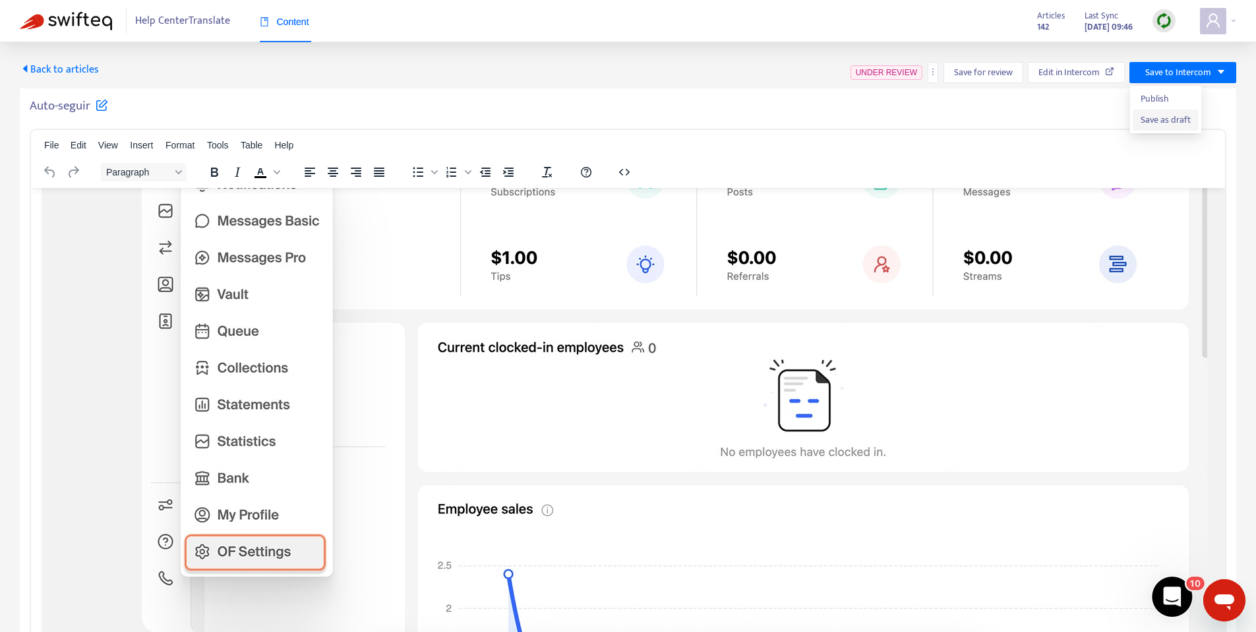
click at [1145, 115] on span "Save as draft" at bounding box center [1166, 120] width 50 height 15
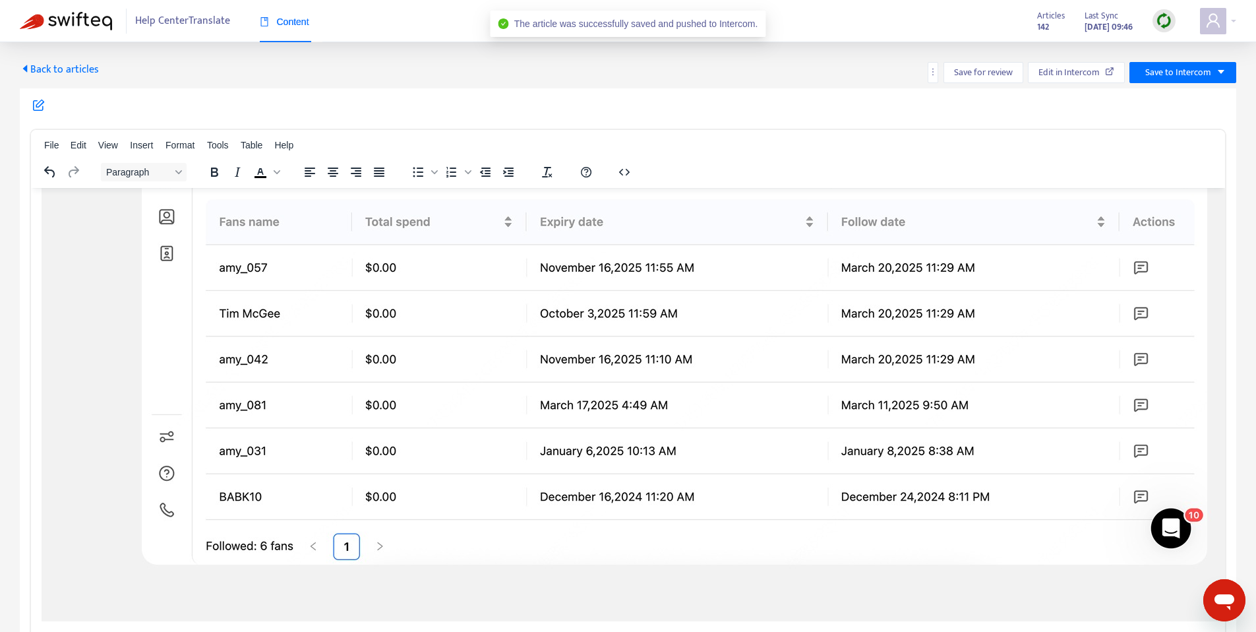
scroll to position [2364, 0]
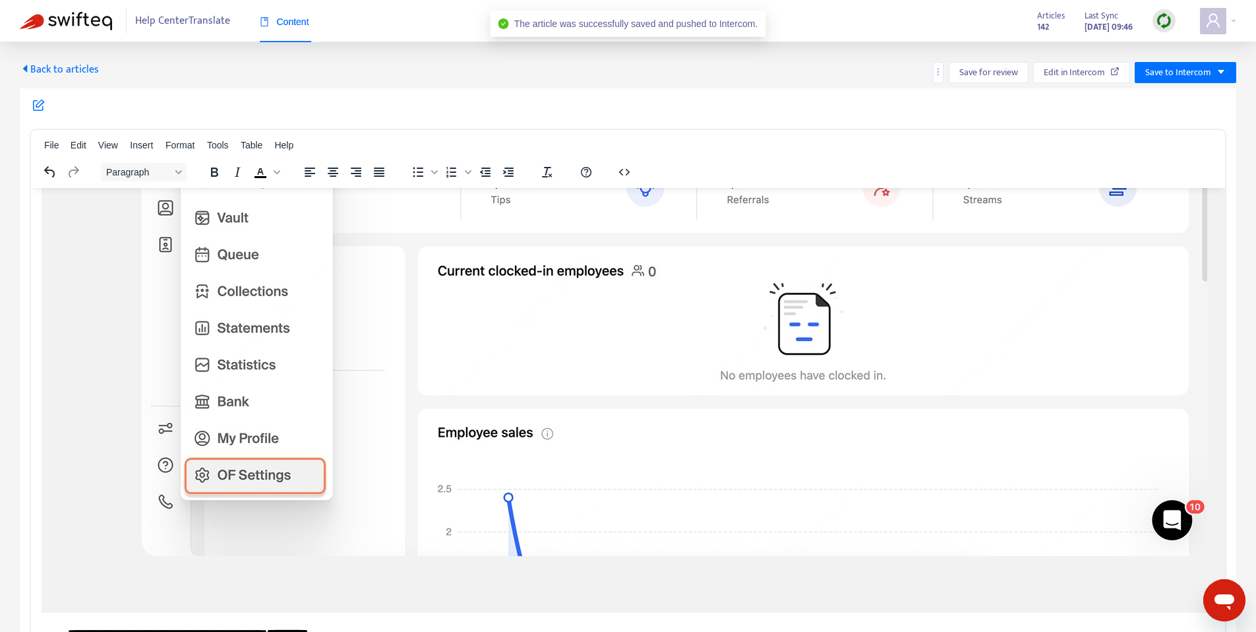
click at [56, 66] on span "Back to articles" at bounding box center [59, 70] width 79 height 18
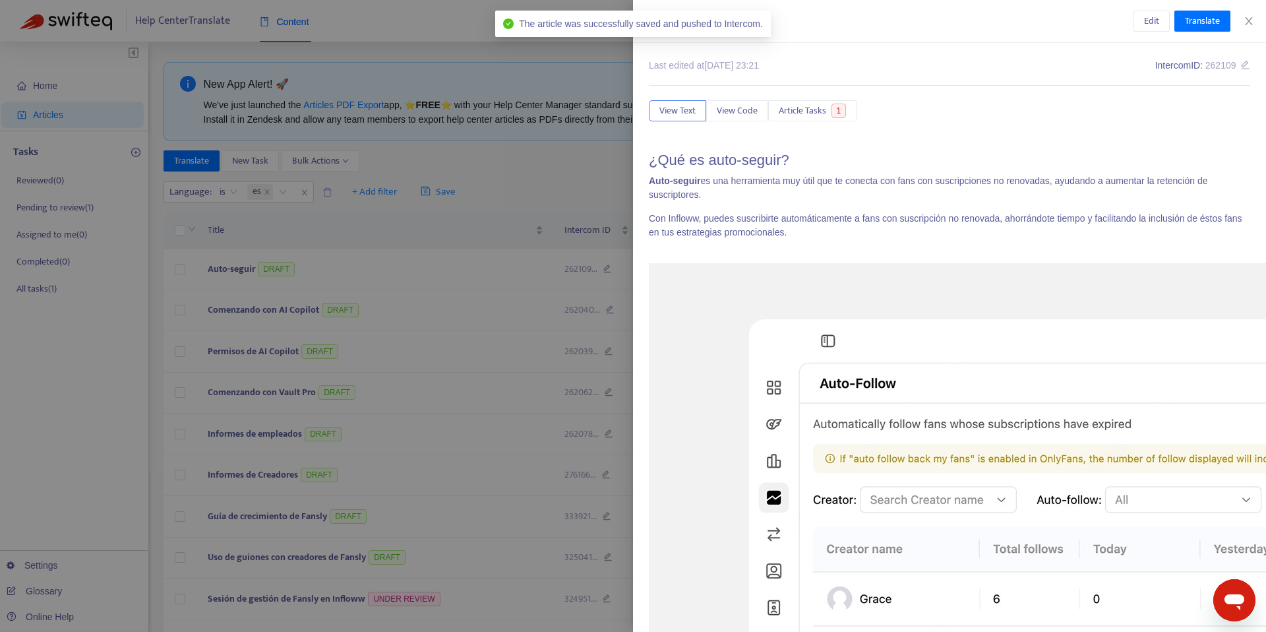
click at [821, 26] on div "Auto-seguir" at bounding box center [891, 22] width 485 height 18
click at [787, 19] on div "Auto-seguir" at bounding box center [891, 22] width 485 height 18
copy div "Auto-seguir Edit Translate"
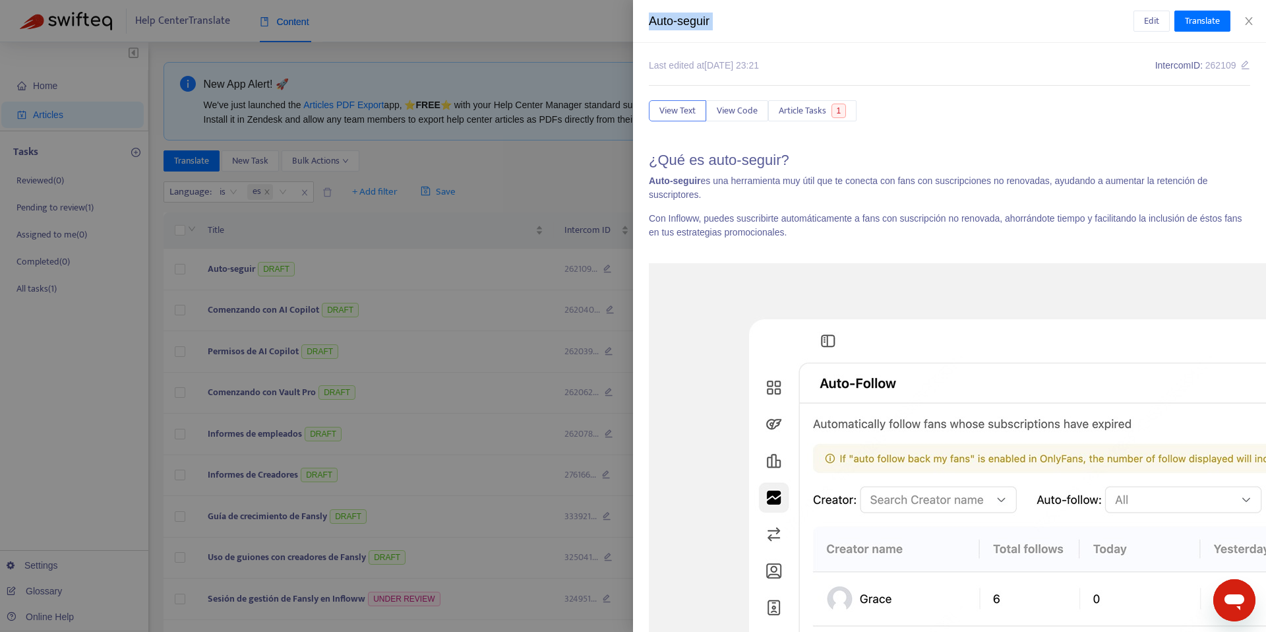
click at [364, 253] on div at bounding box center [633, 316] width 1266 height 632
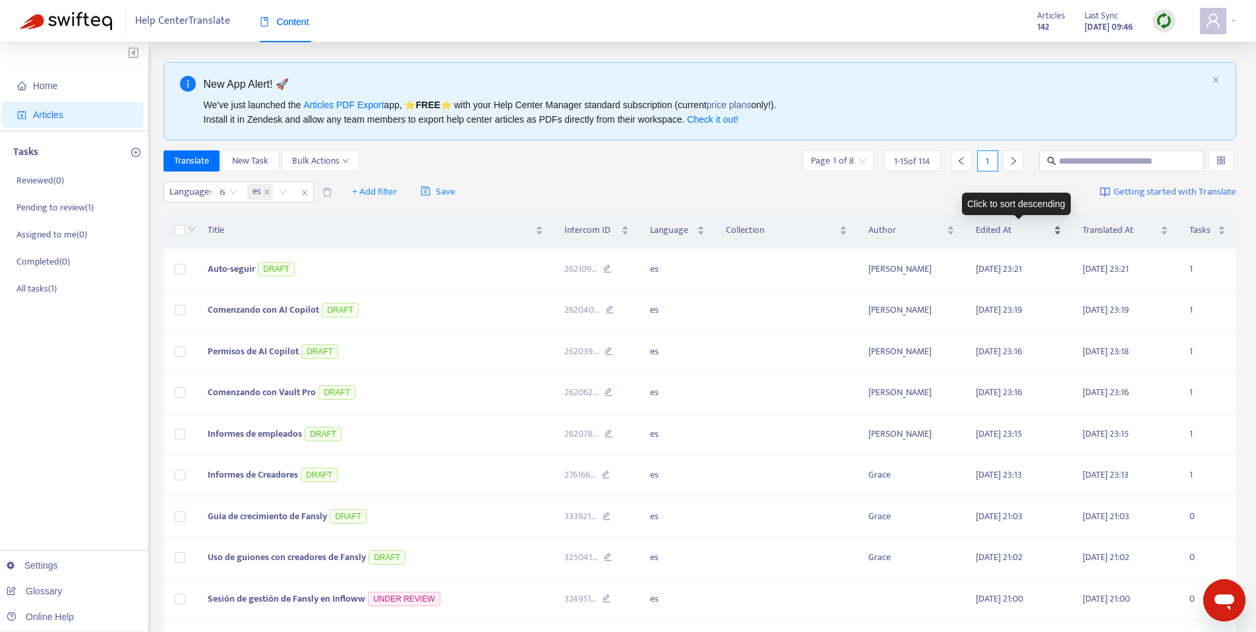
click at [1062, 230] on div "Edited At" at bounding box center [1019, 230] width 86 height 15
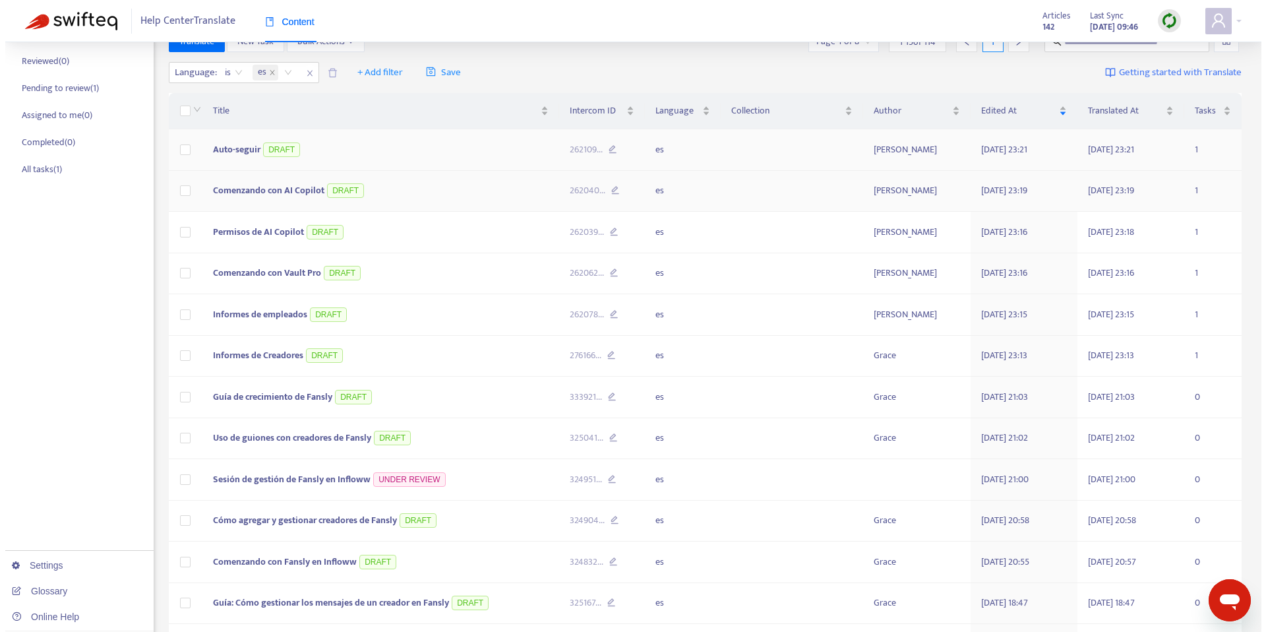
scroll to position [120, 0]
click at [1057, 108] on div "Edited At" at bounding box center [1019, 110] width 86 height 15
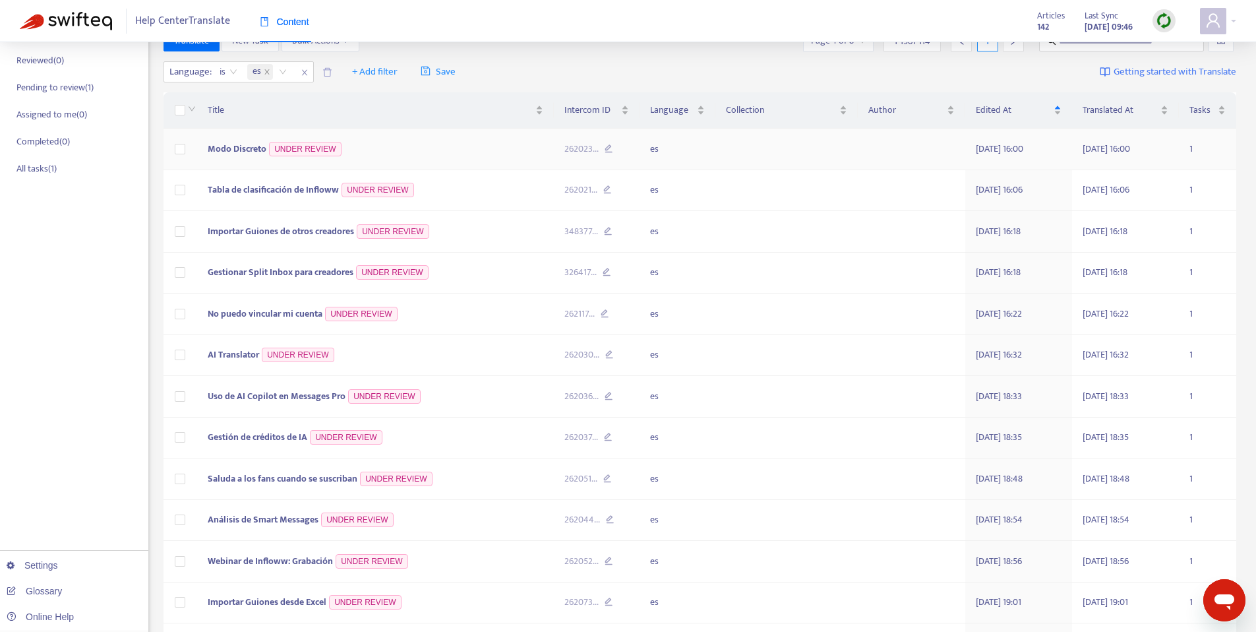
click at [385, 142] on td "Modo Discreto UNDER REVIEW" at bounding box center [375, 150] width 357 height 42
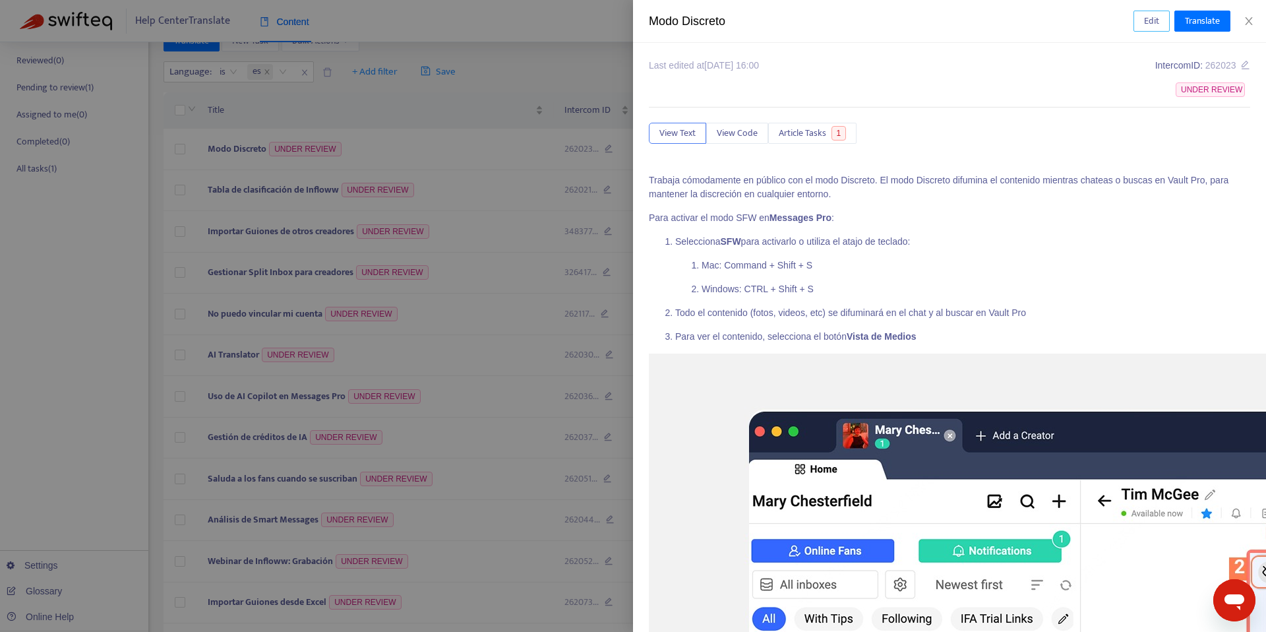
click at [1135, 14] on button "Edit" at bounding box center [1152, 21] width 36 height 21
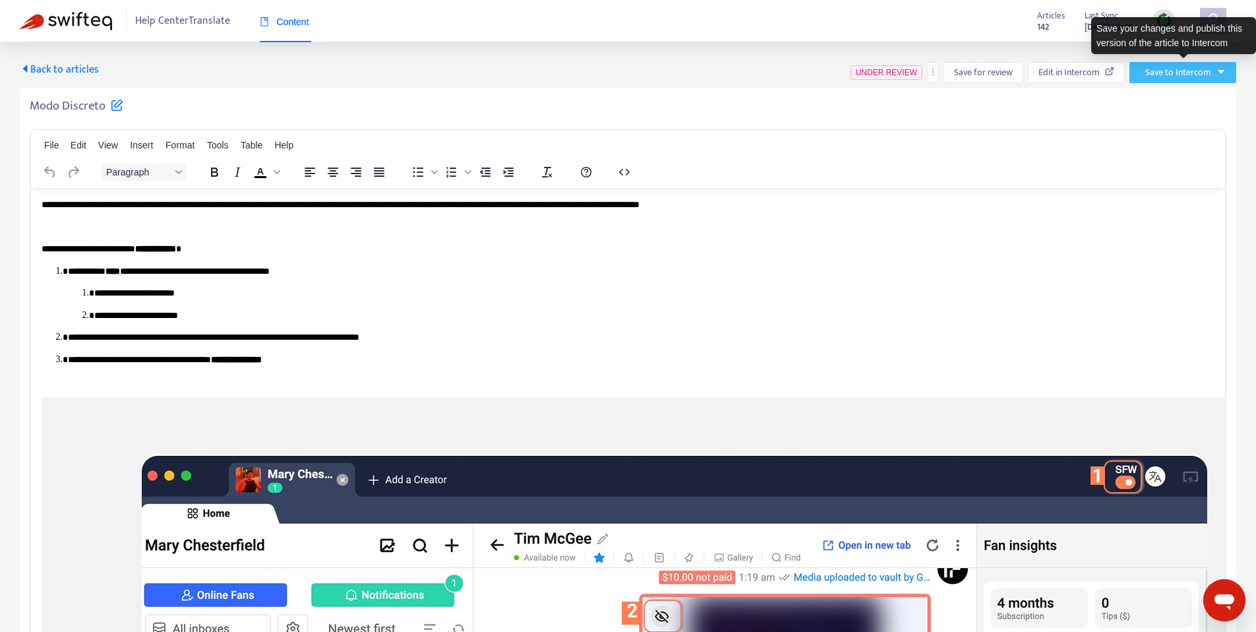
click at [1222, 68] on icon "caret-down" at bounding box center [1221, 71] width 9 height 9
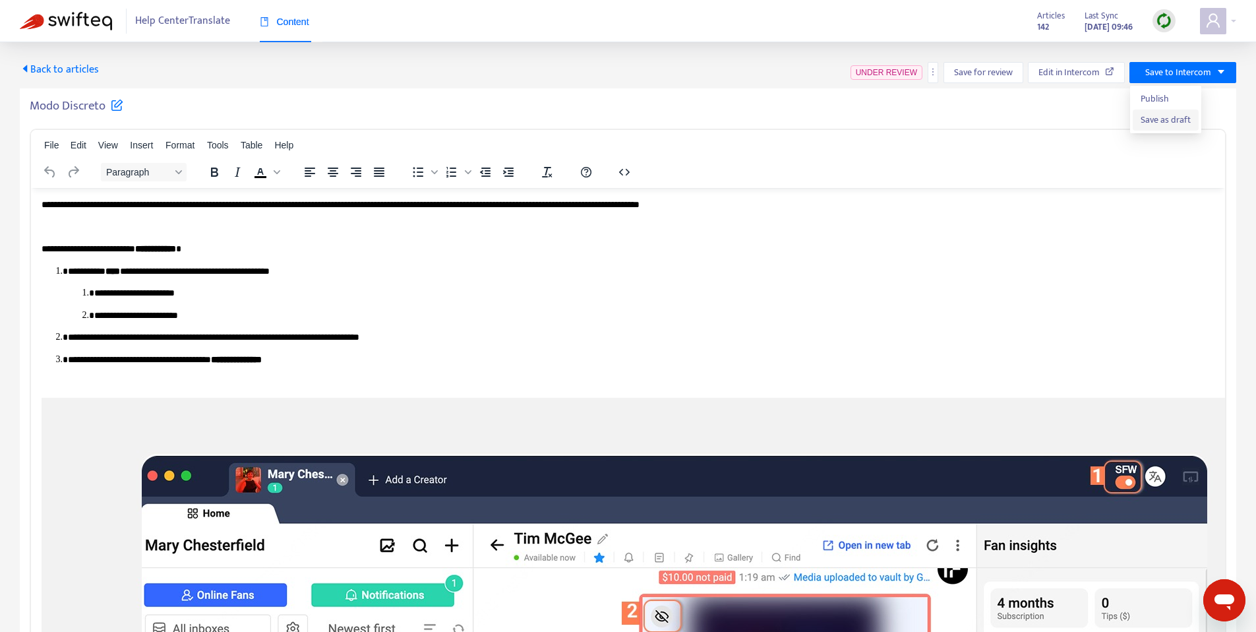
click at [1166, 129] on li "Save as draft" at bounding box center [1166, 119] width 66 height 21
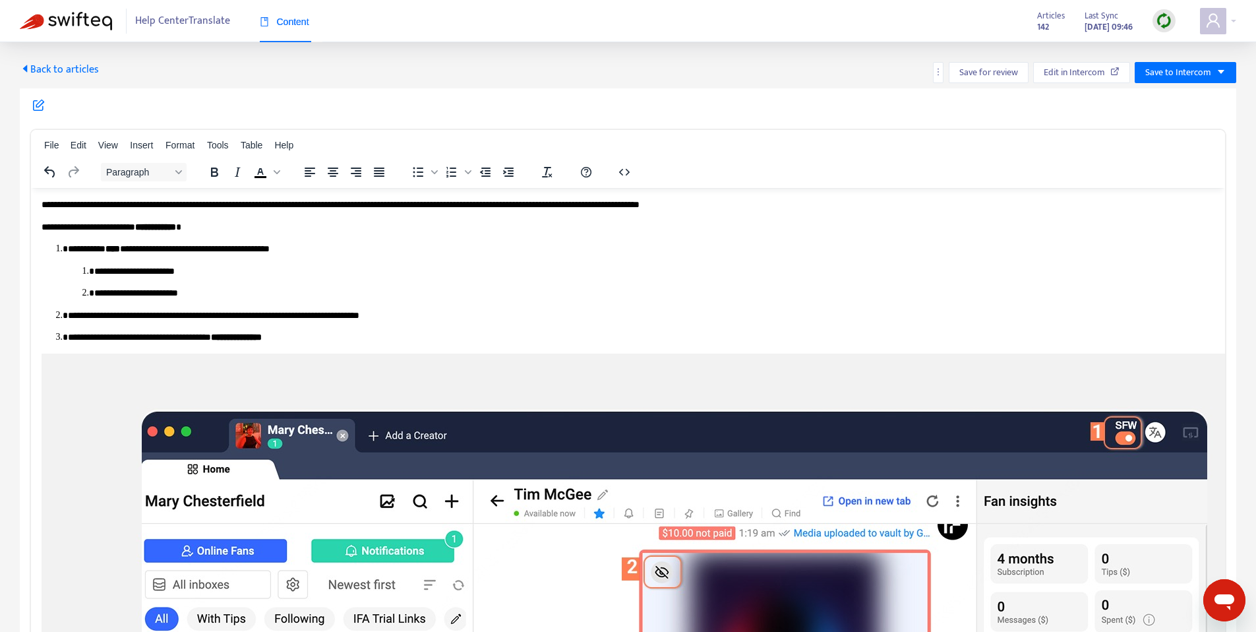
click at [91, 72] on span "Back to articles" at bounding box center [59, 70] width 79 height 18
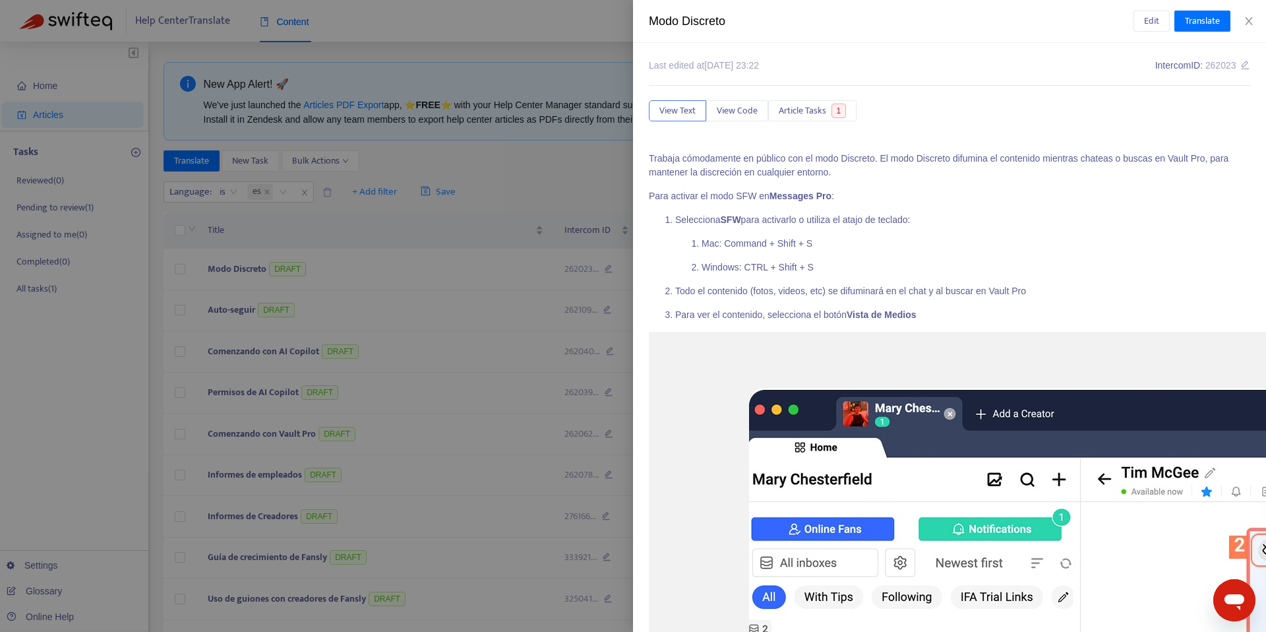
click at [530, 175] on div at bounding box center [633, 316] width 1266 height 632
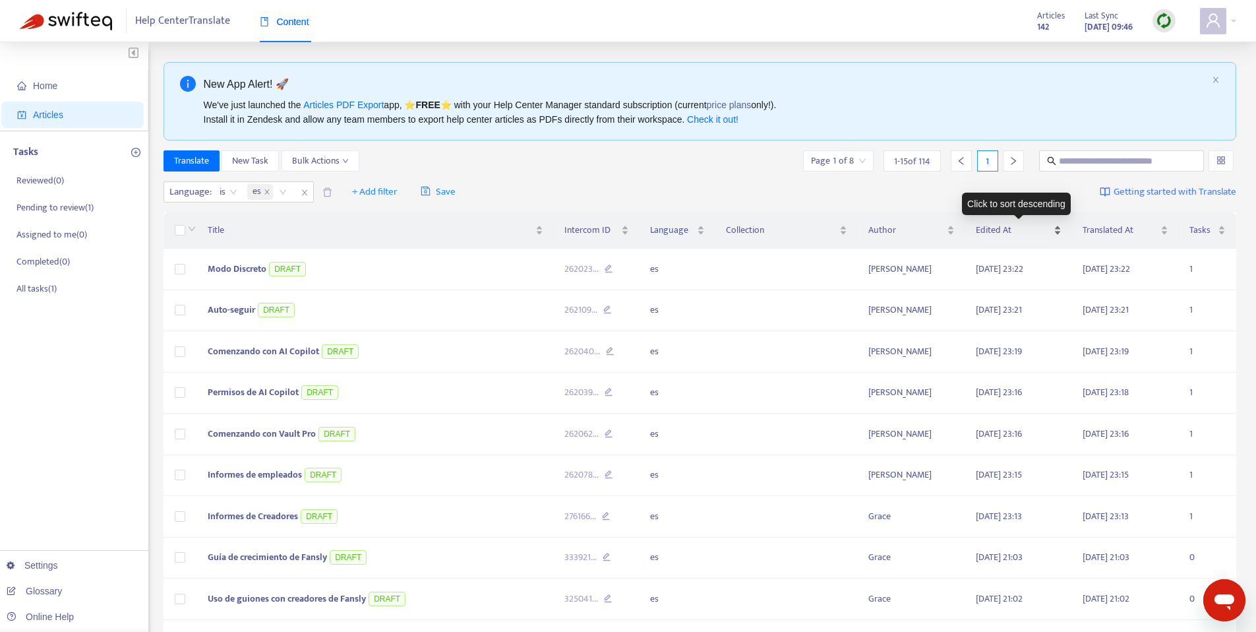
click at [1062, 229] on div "Edited At" at bounding box center [1019, 230] width 86 height 15
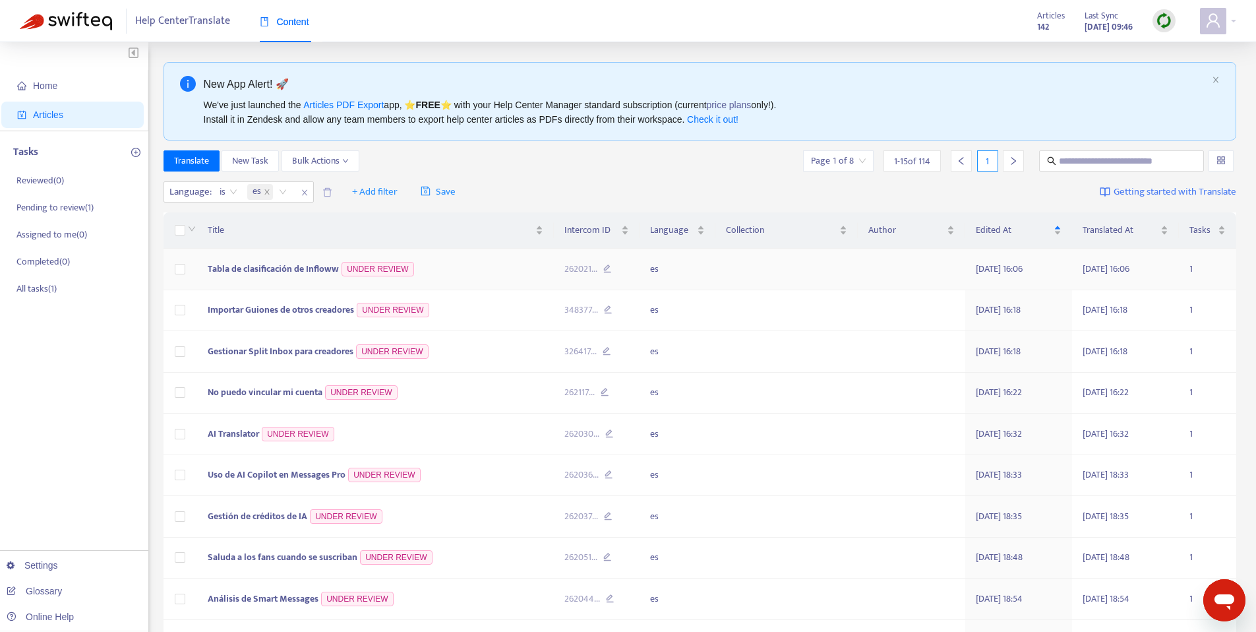
click at [243, 269] on span "Tabla de clasificación de Infloww" at bounding box center [273, 268] width 131 height 15
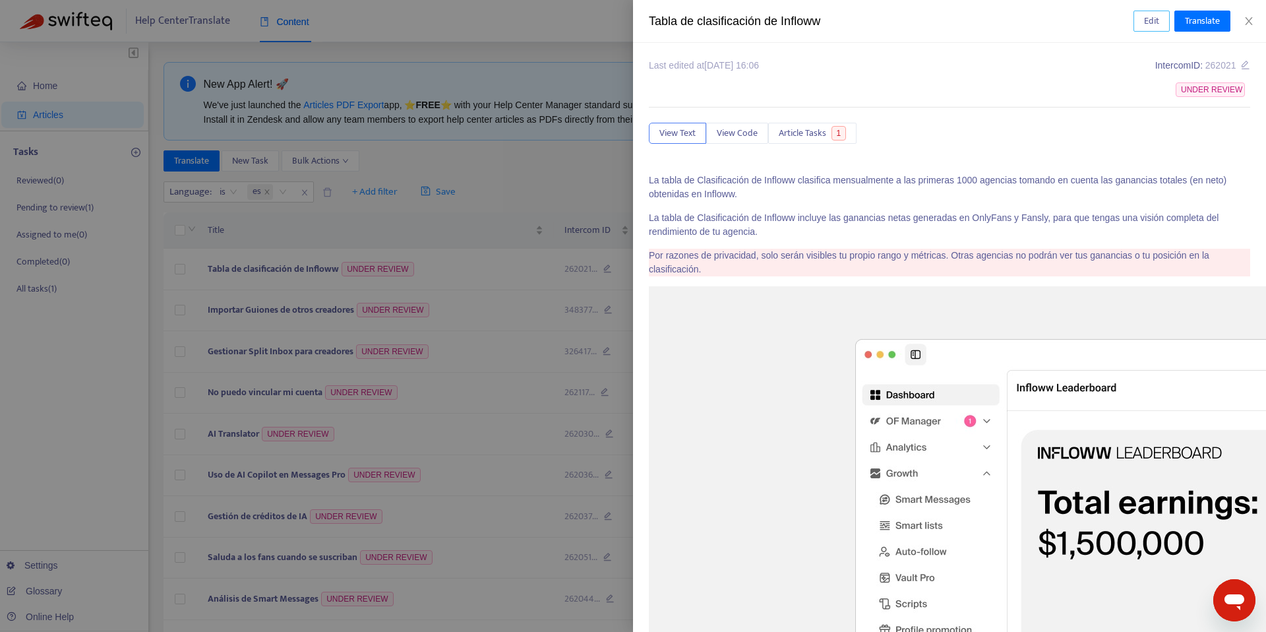
click at [1137, 20] on button "Edit" at bounding box center [1152, 21] width 36 height 21
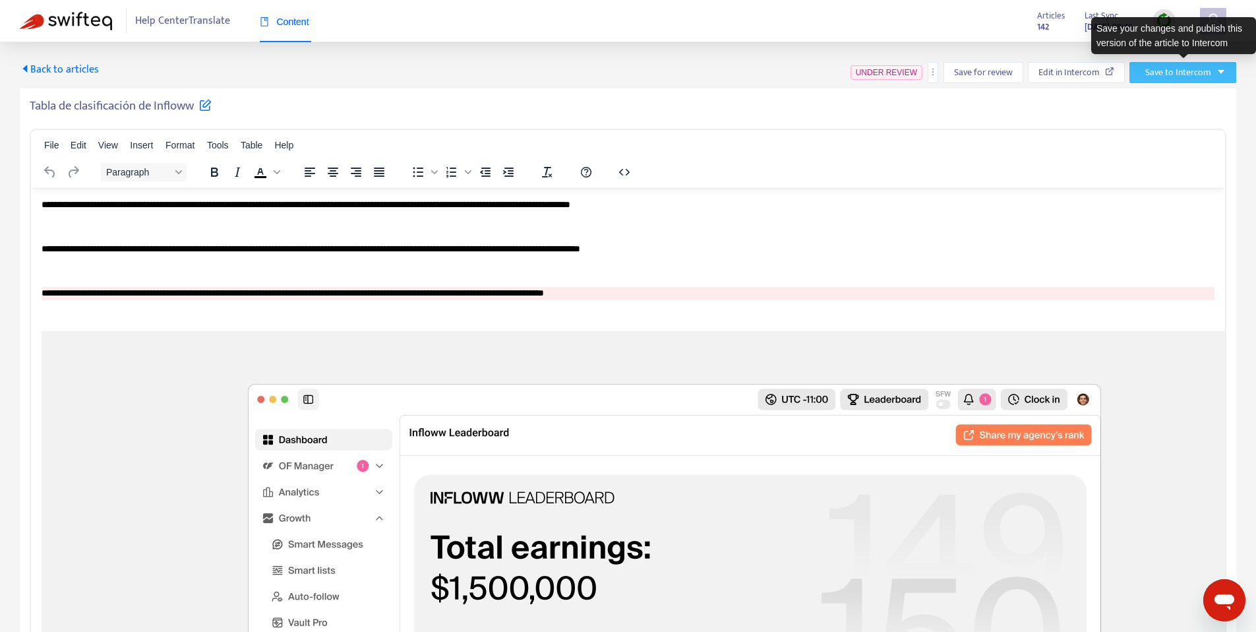
click at [1197, 76] on span "Save to Intercom" at bounding box center [1179, 72] width 66 height 15
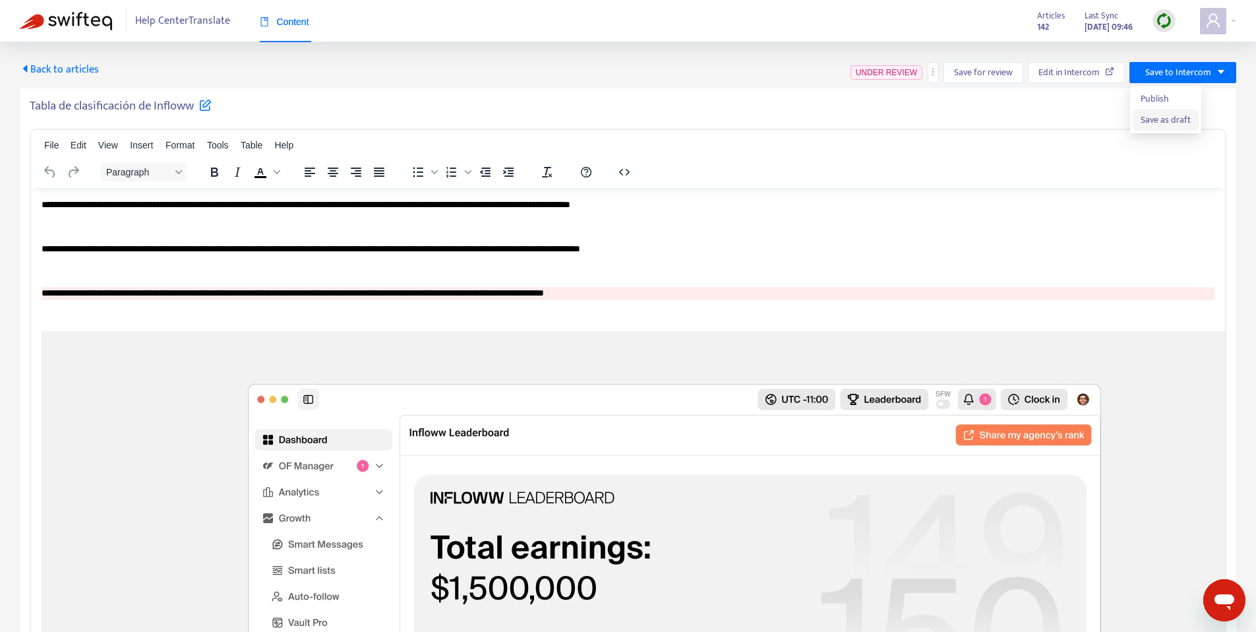
click at [1169, 119] on span "Save as draft" at bounding box center [1166, 120] width 50 height 15
click at [127, 114] on h5 "Tabla de clasificación de Infloww" at bounding box center [121, 106] width 182 height 16
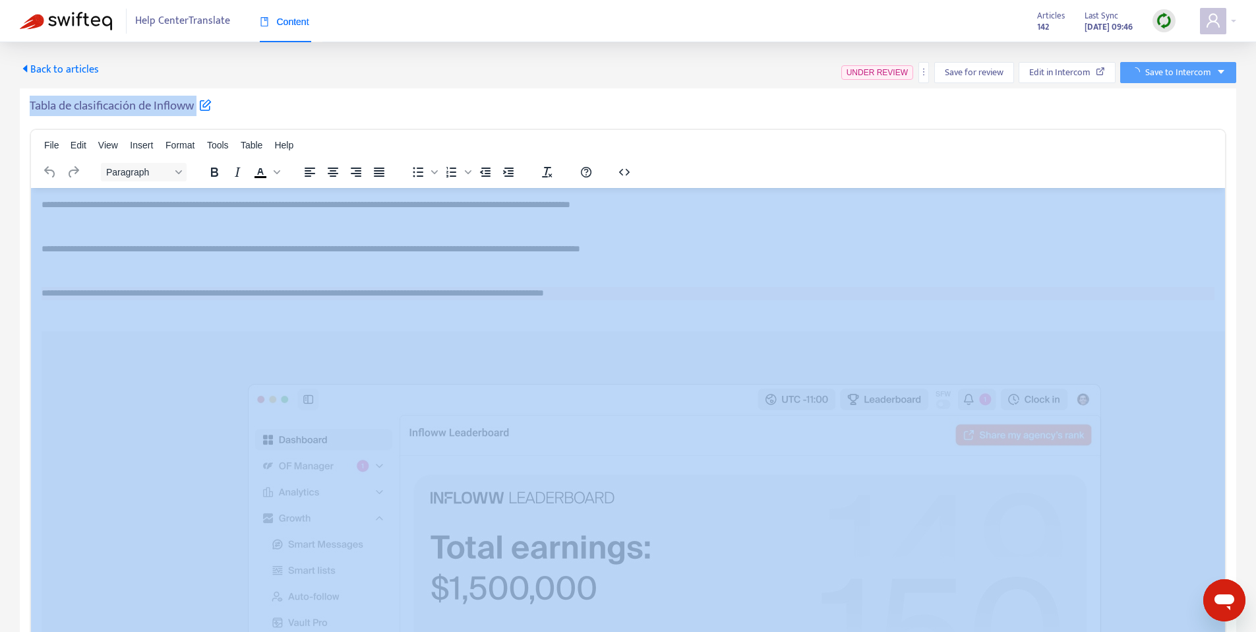
click at [127, 114] on h5 "Tabla de clasificación de Infloww" at bounding box center [121, 106] width 182 height 16
copy div "Tabla de clasificación de Infloww File Edit View Insert Format Tools Table Help…"
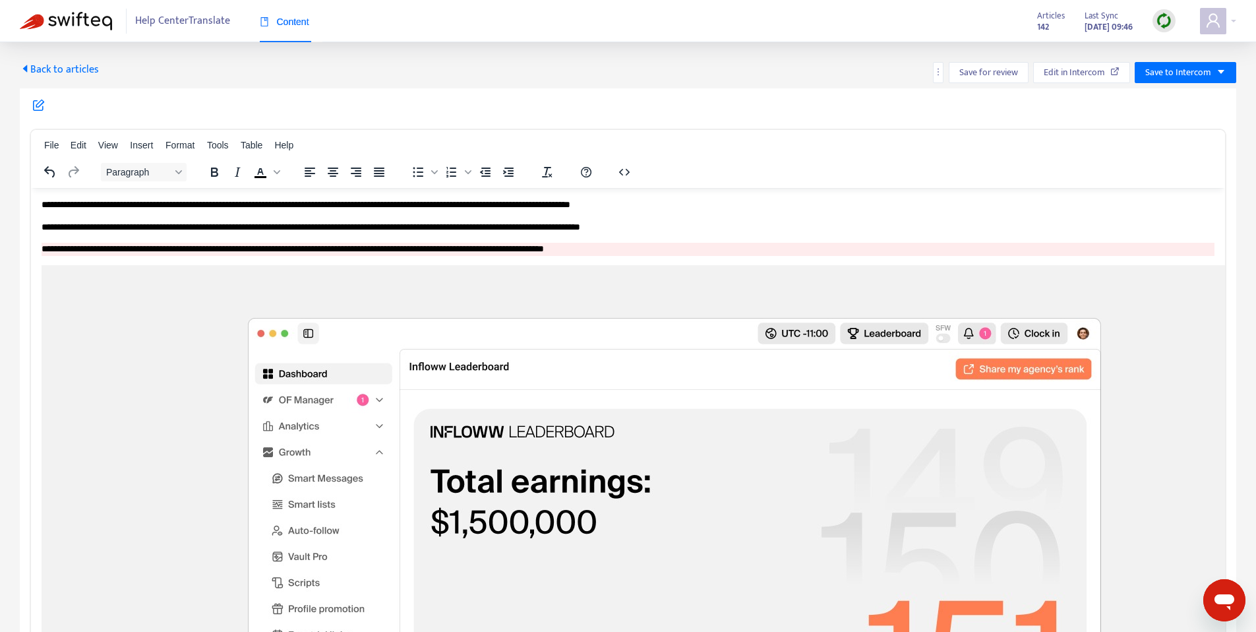
click at [80, 69] on span "Back to articles" at bounding box center [59, 70] width 79 height 18
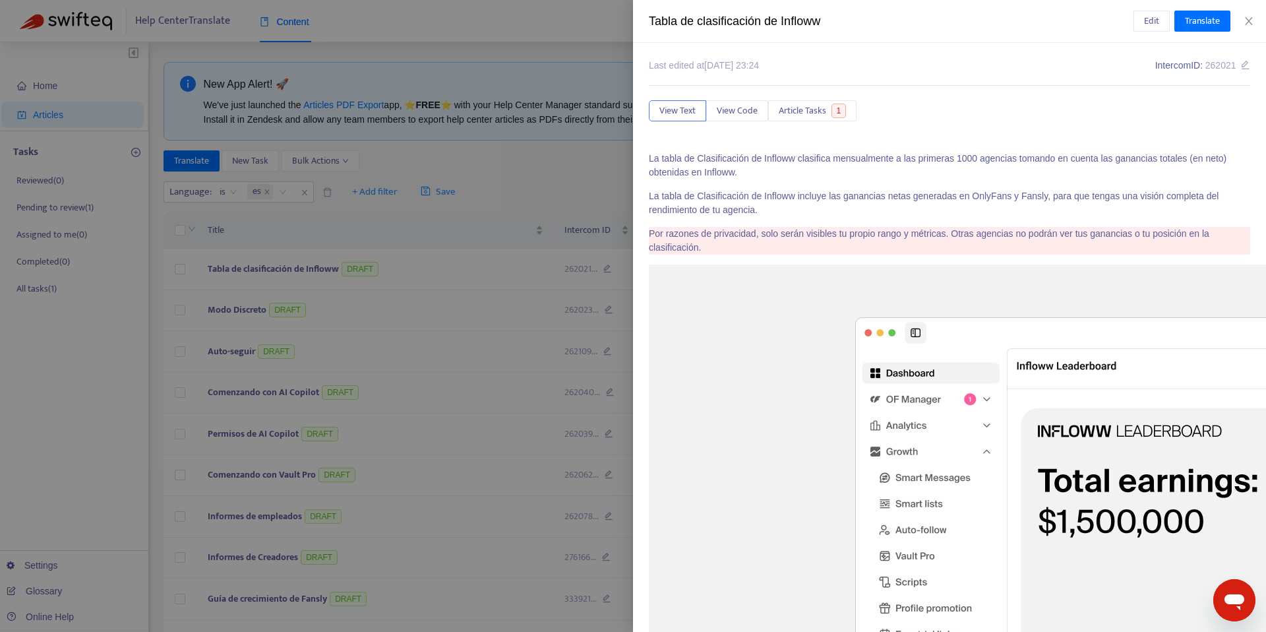
click at [530, 152] on div at bounding box center [633, 316] width 1266 height 632
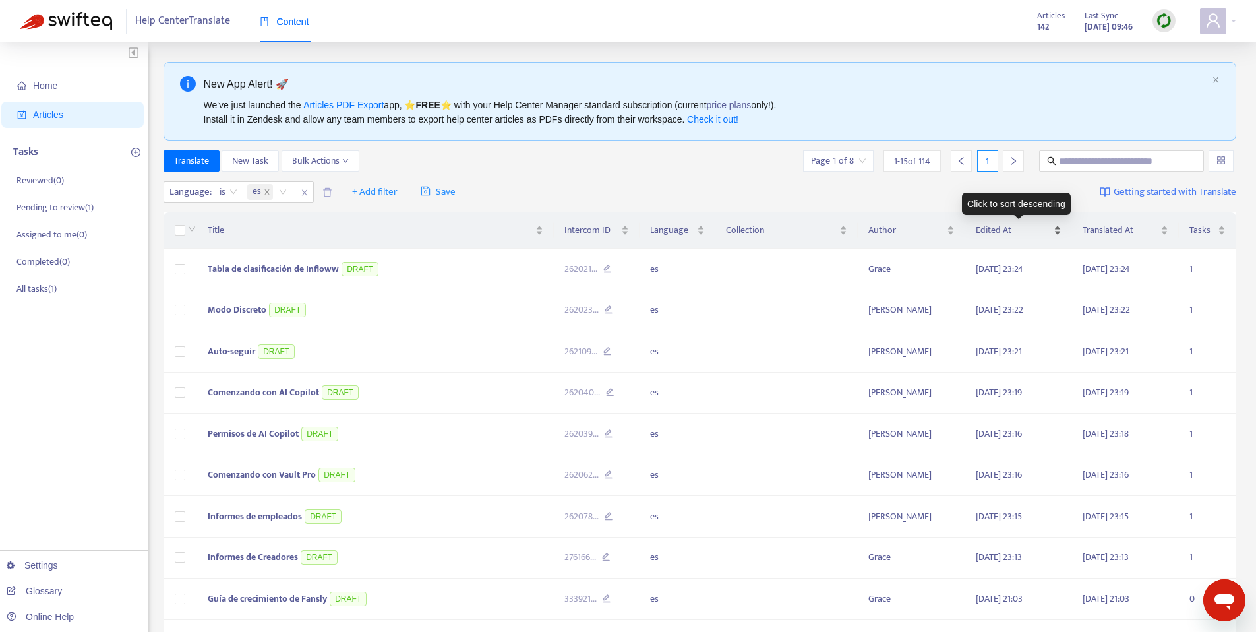
click at [1054, 232] on div "Edited At" at bounding box center [1019, 230] width 86 height 15
click at [1058, 228] on div "Edited At" at bounding box center [1019, 230] width 86 height 15
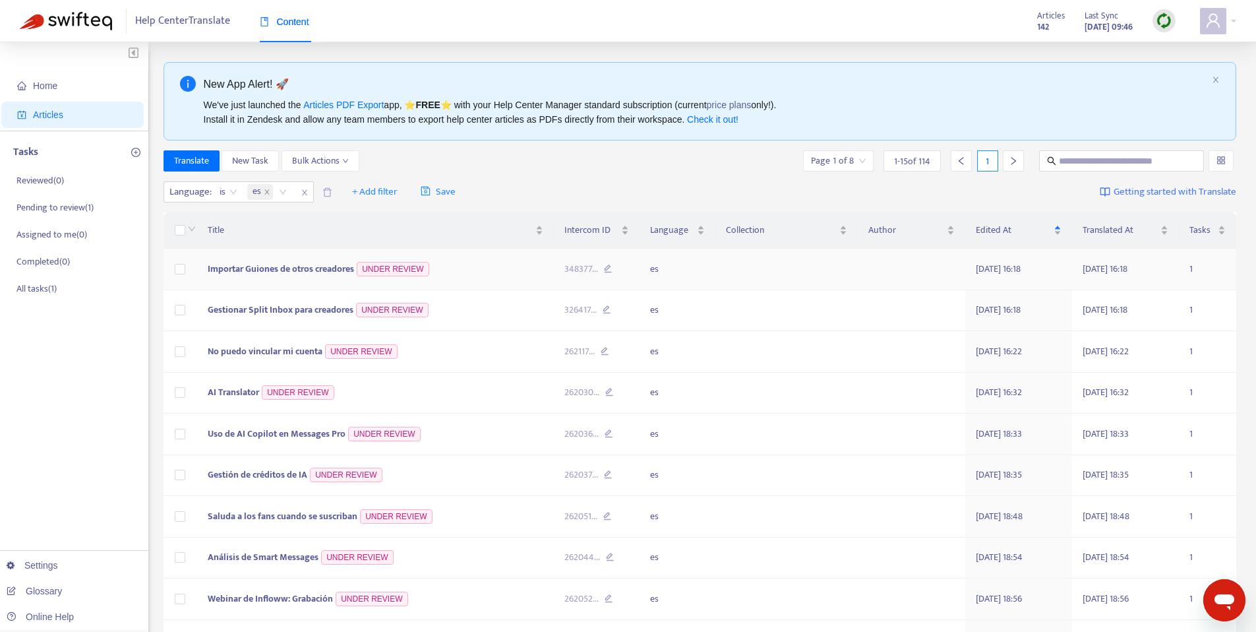
click at [264, 273] on span "Importar Guiones de otros creadores" at bounding box center [281, 268] width 146 height 15
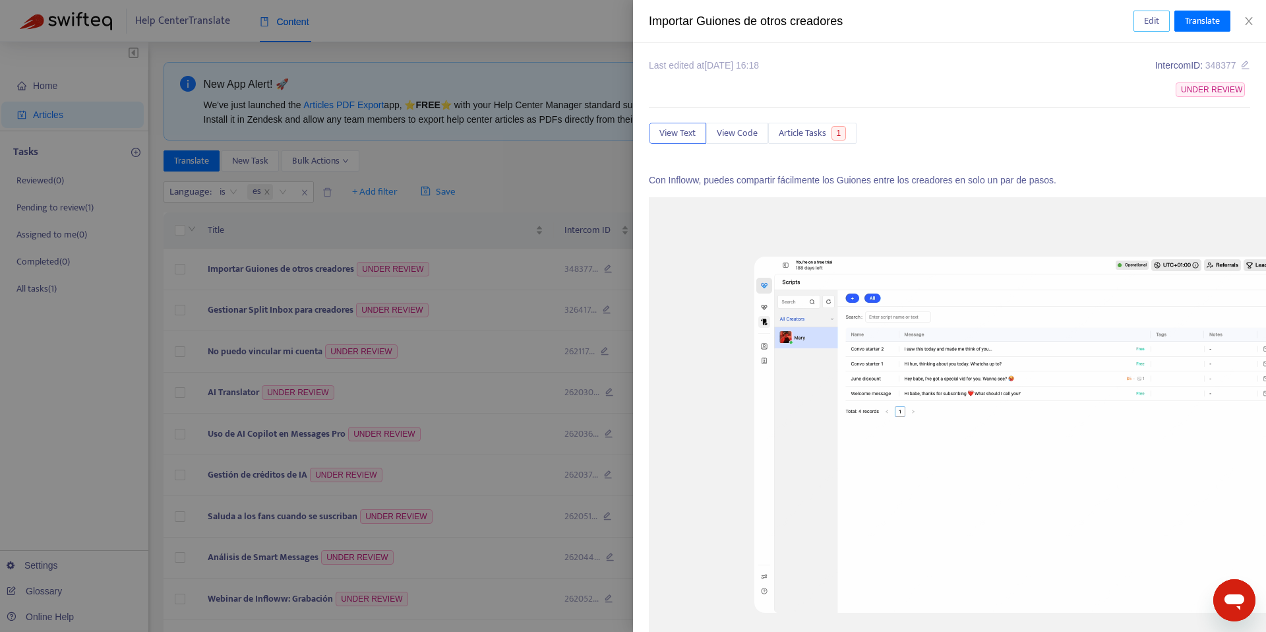
click at [1144, 19] on span "Edit" at bounding box center [1151, 21] width 15 height 15
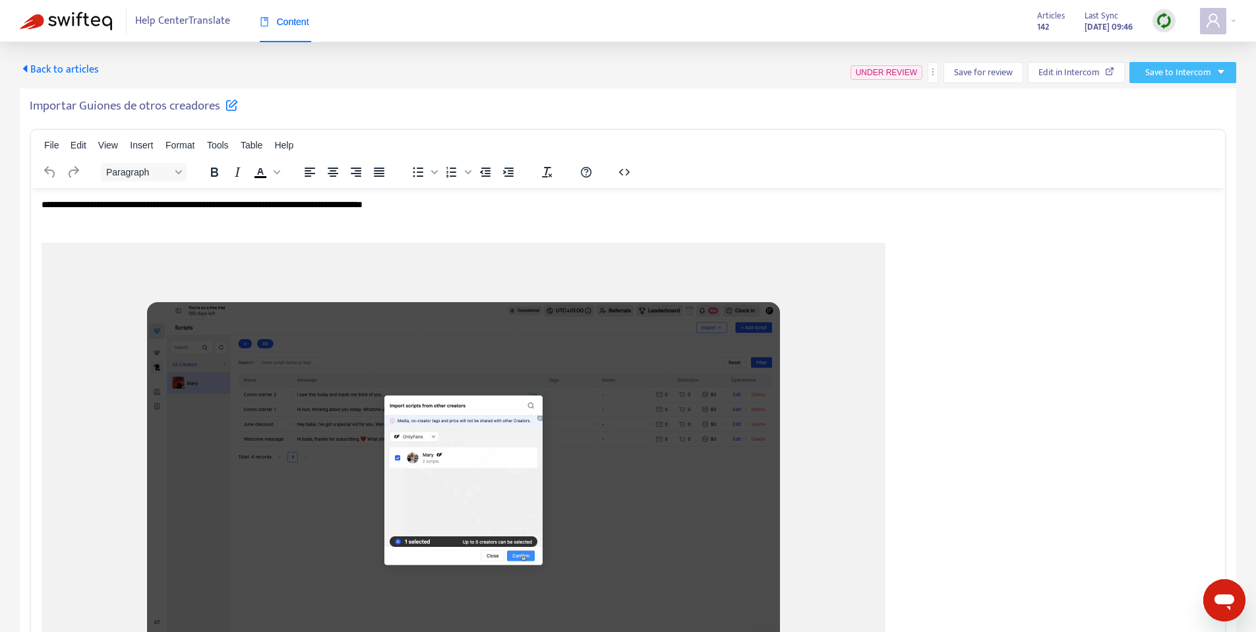
click at [1178, 71] on span "Save to Intercom" at bounding box center [1179, 72] width 66 height 15
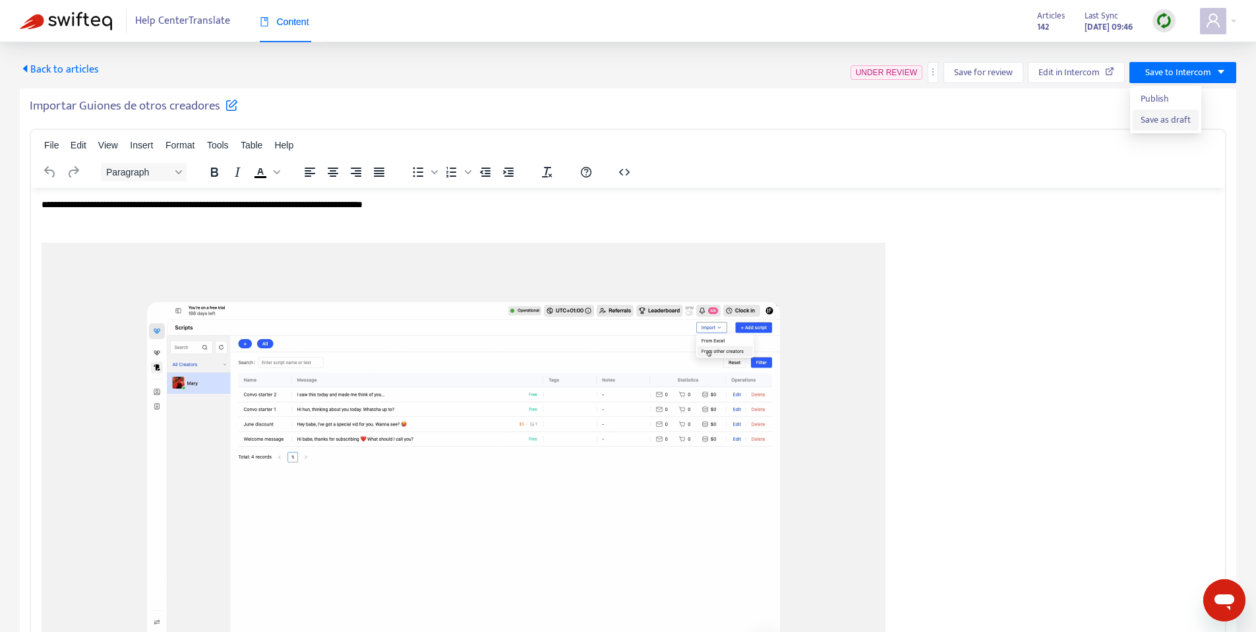
click at [1159, 125] on span "Save as draft" at bounding box center [1166, 120] width 50 height 15
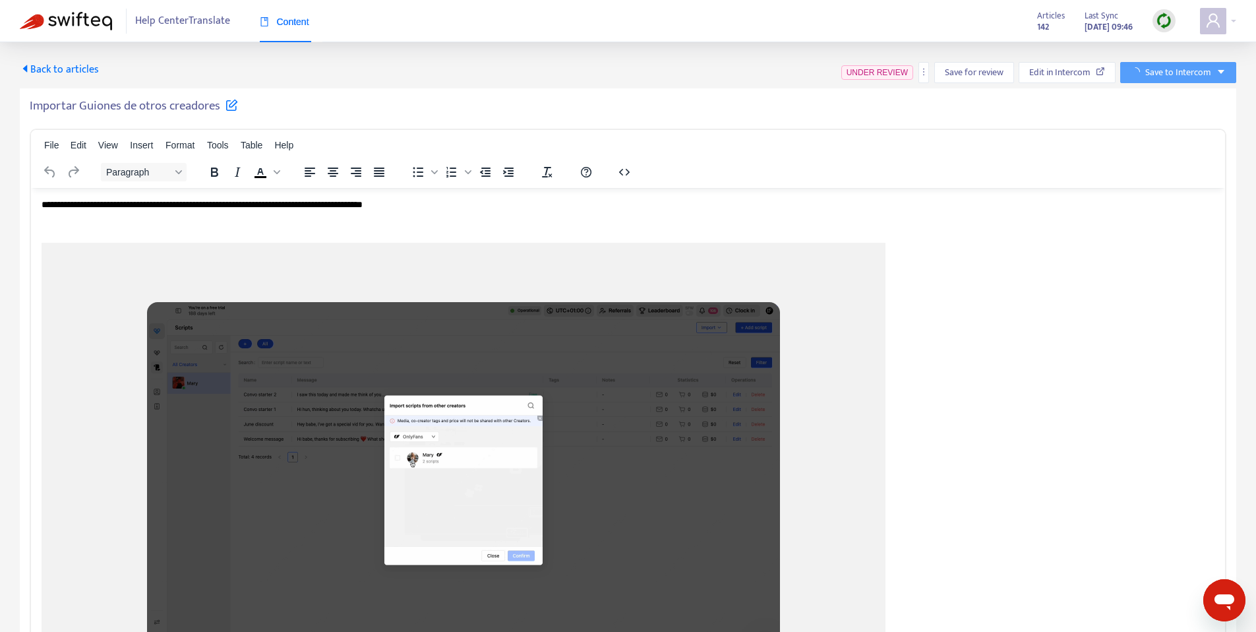
click at [115, 114] on h5 "Importar Guiones de otros creadores" at bounding box center [134, 106] width 208 height 16
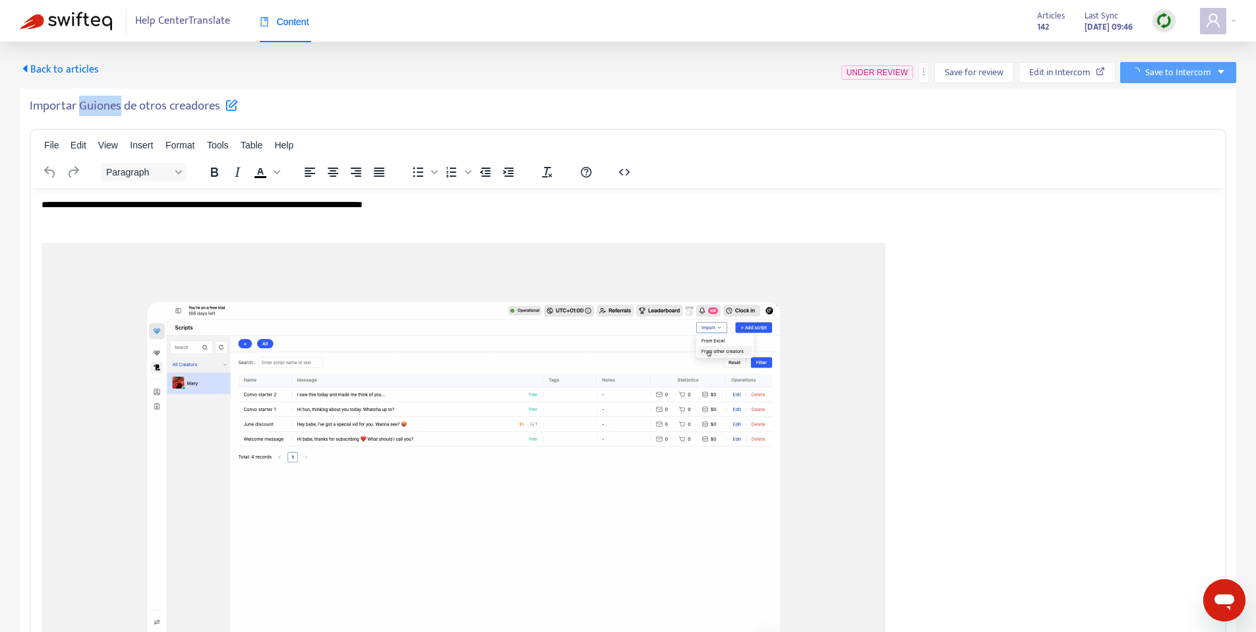
click at [115, 114] on h5 "Importar Guiones de otros creadores" at bounding box center [134, 106] width 208 height 16
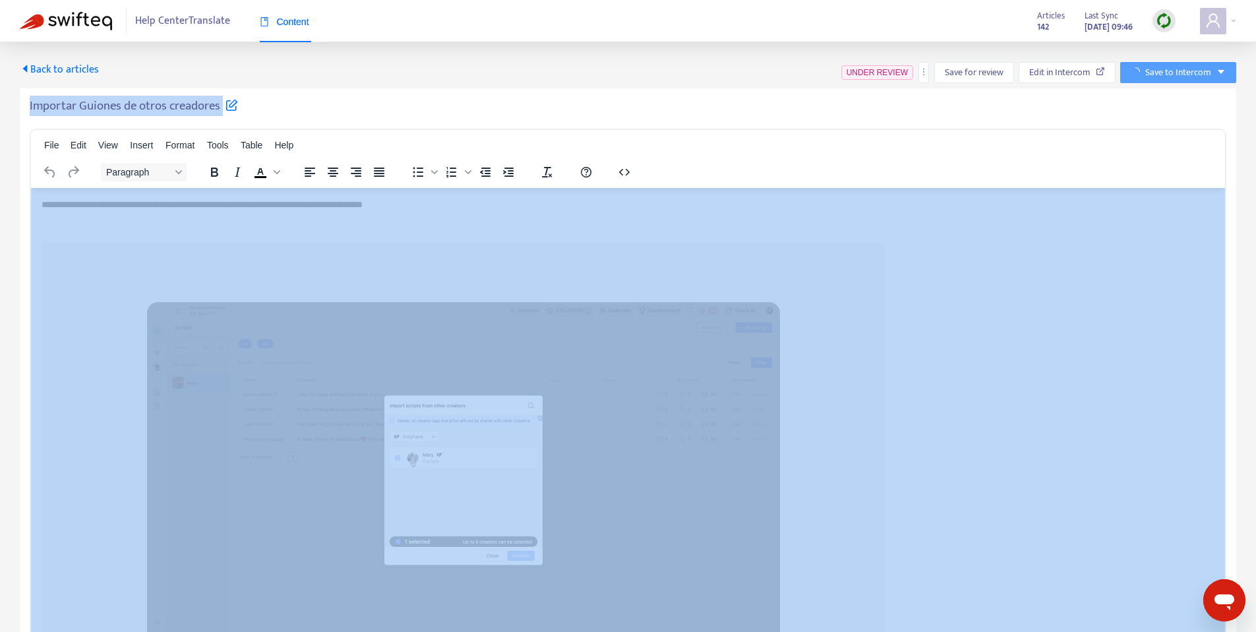
click at [115, 114] on h5 "Importar Guiones de otros creadores" at bounding box center [134, 106] width 208 height 16
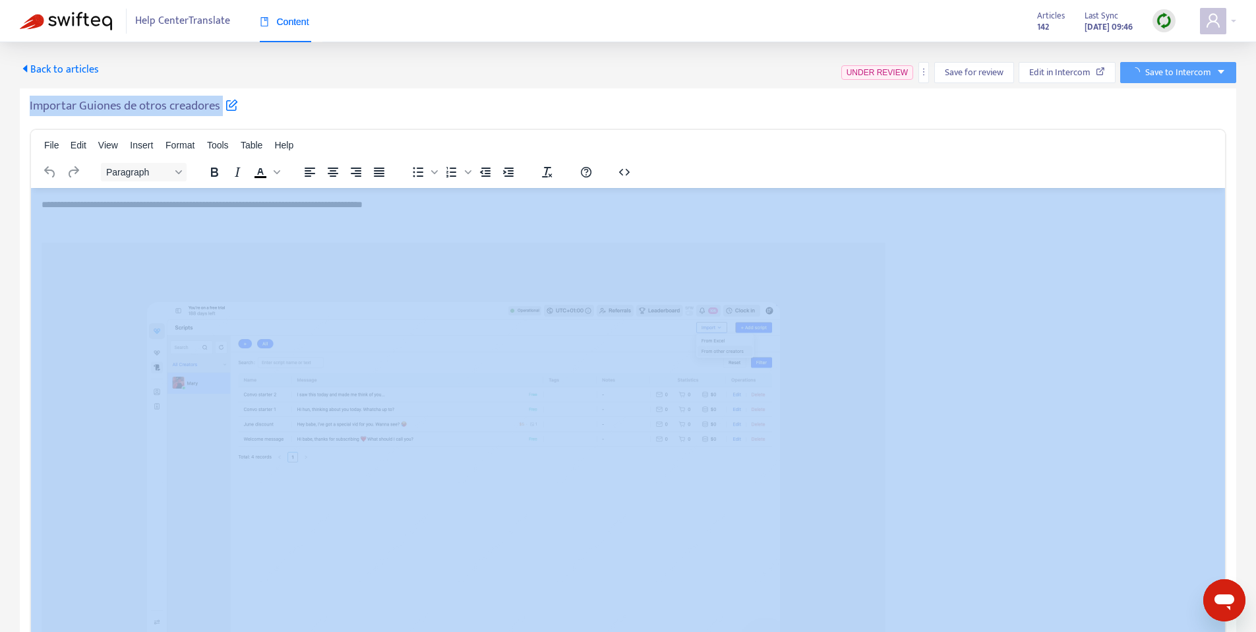
copy div "Importar Guiones de otros creadores File Edit View Insert Format Tools Table He…"
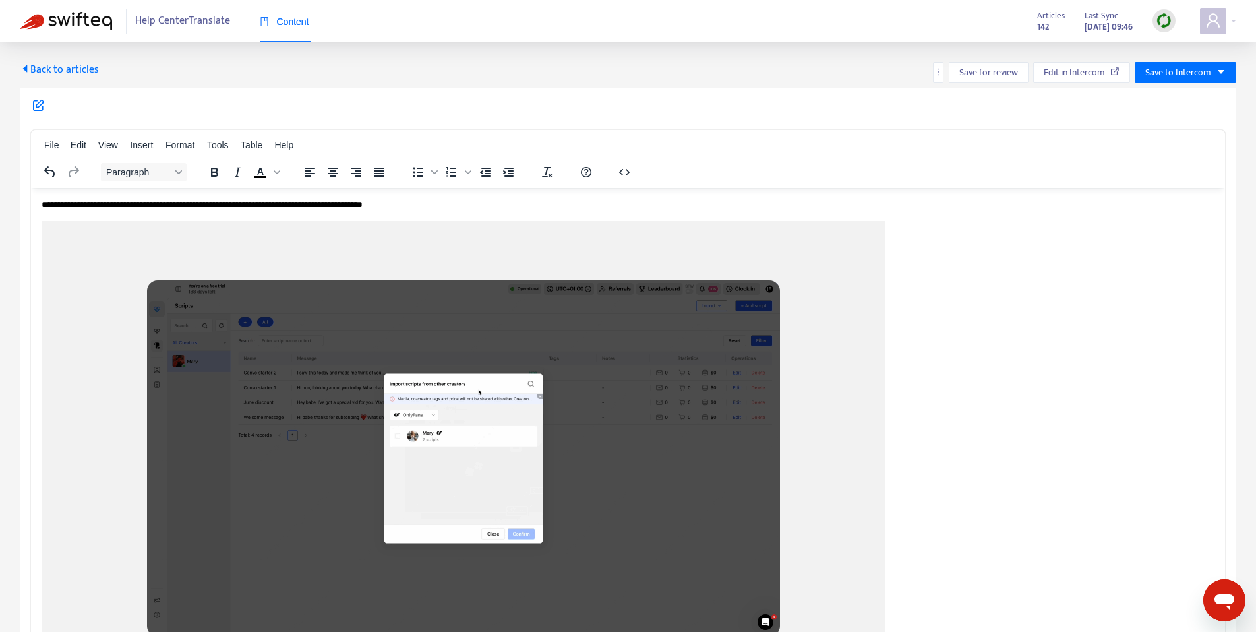
click at [52, 64] on span "Back to articles" at bounding box center [59, 70] width 79 height 18
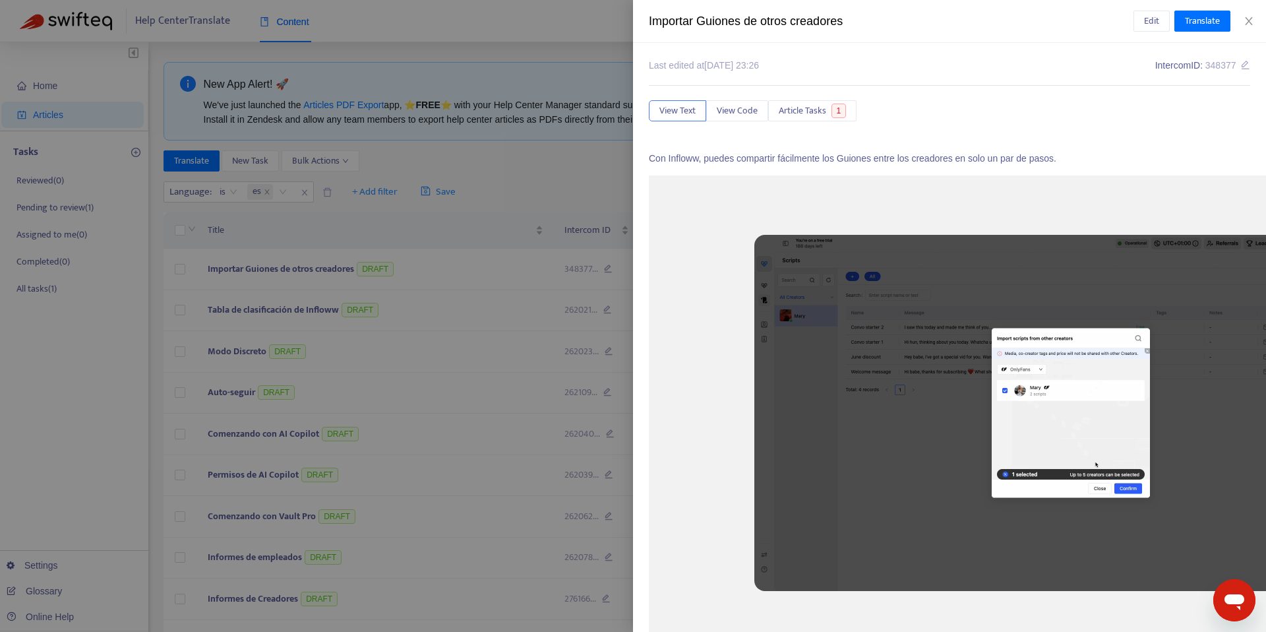
drag, startPoint x: 505, startPoint y: 198, endPoint x: 725, endPoint y: 224, distance: 221.8
click at [505, 199] on div at bounding box center [633, 316] width 1266 height 632
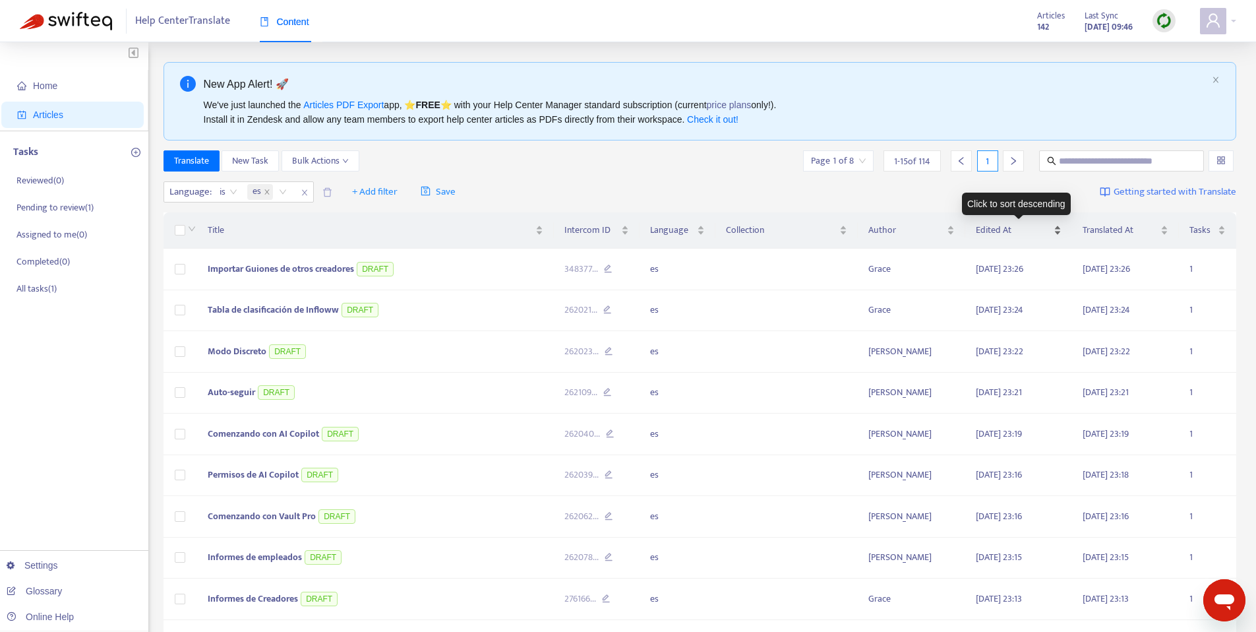
click at [1054, 228] on div "Edited At" at bounding box center [1019, 230] width 86 height 15
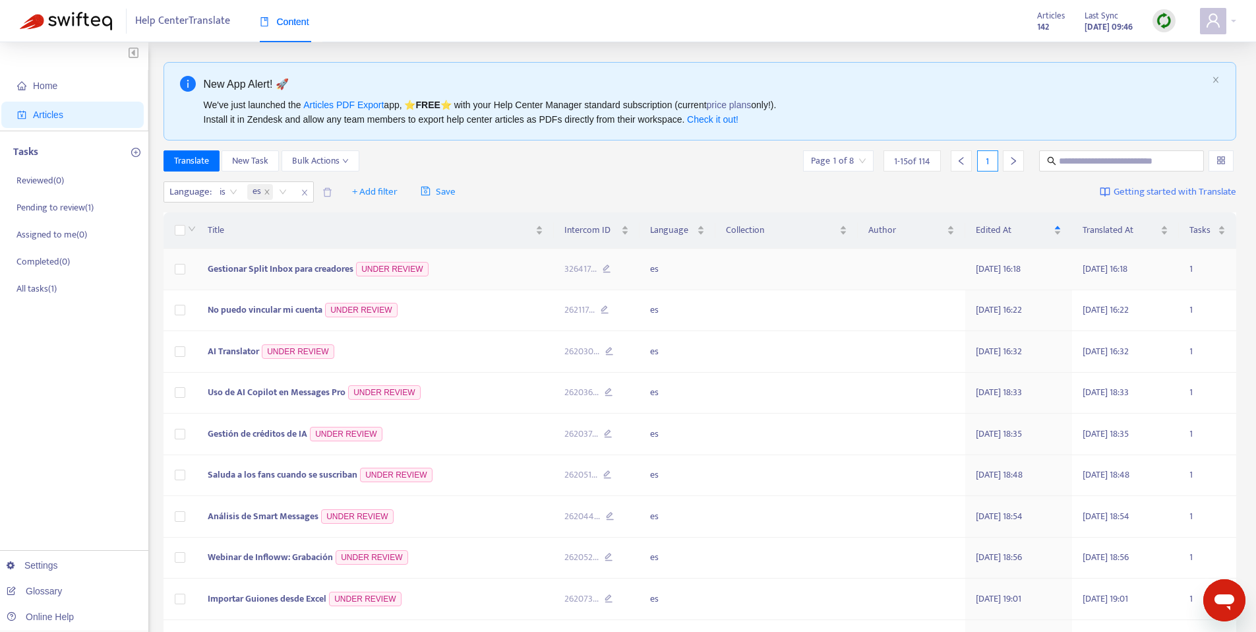
click at [257, 276] on td "Gestionar Split Inbox para creadores UNDER REVIEW" at bounding box center [375, 270] width 357 height 42
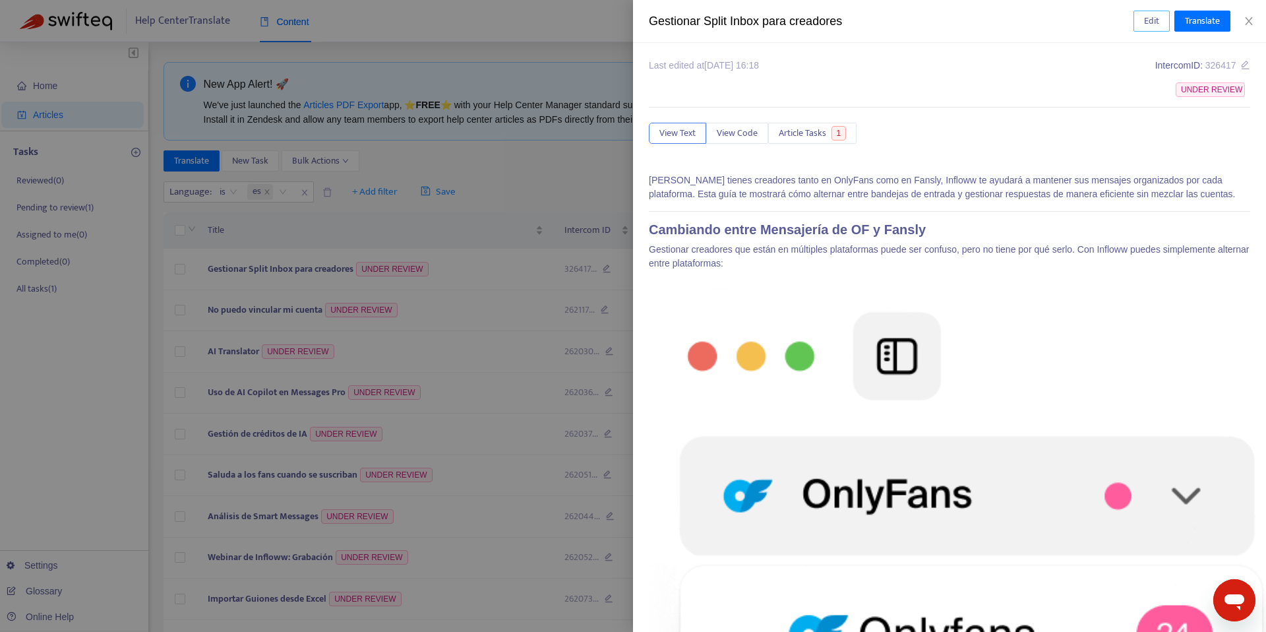
click at [1144, 21] on span "Edit" at bounding box center [1151, 21] width 15 height 15
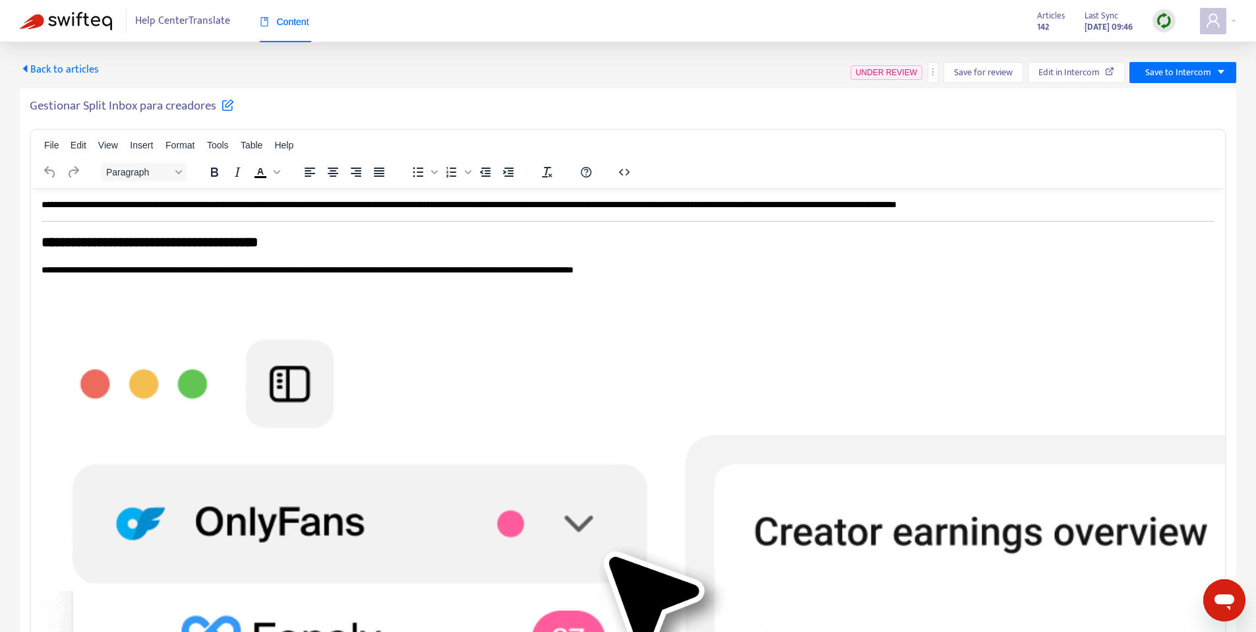
click at [117, 107] on h5 "Gestionar Split Inbox para creadores" at bounding box center [132, 106] width 204 height 16
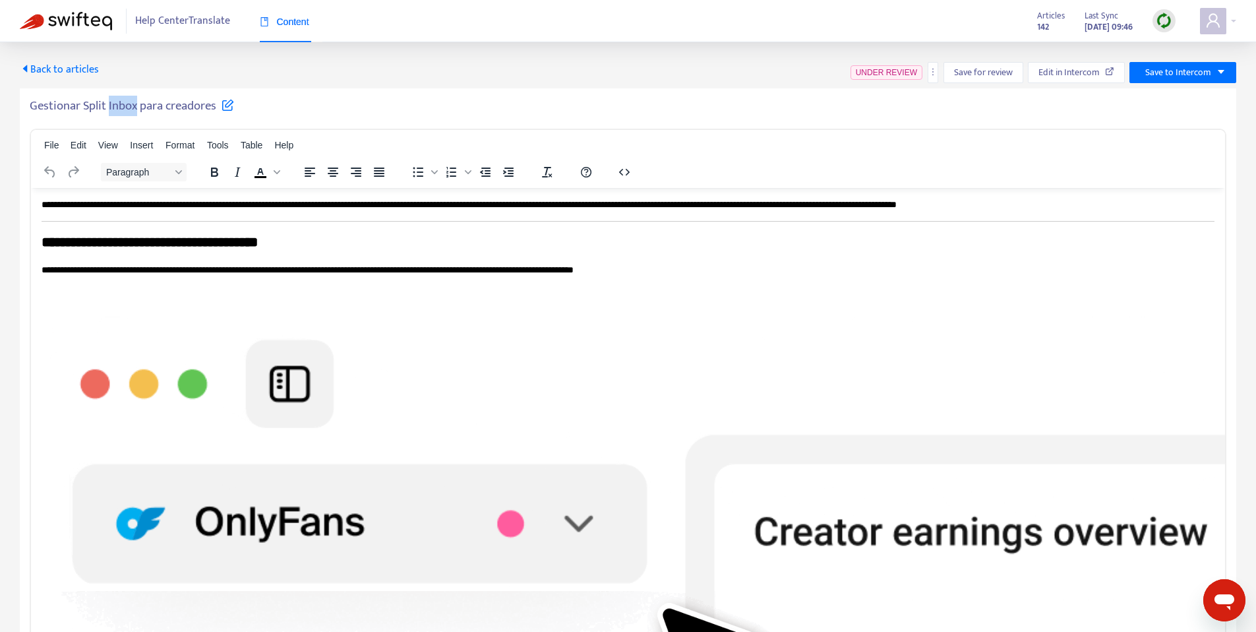
click at [117, 107] on h5 "Gestionar Split Inbox para creadores" at bounding box center [132, 106] width 204 height 16
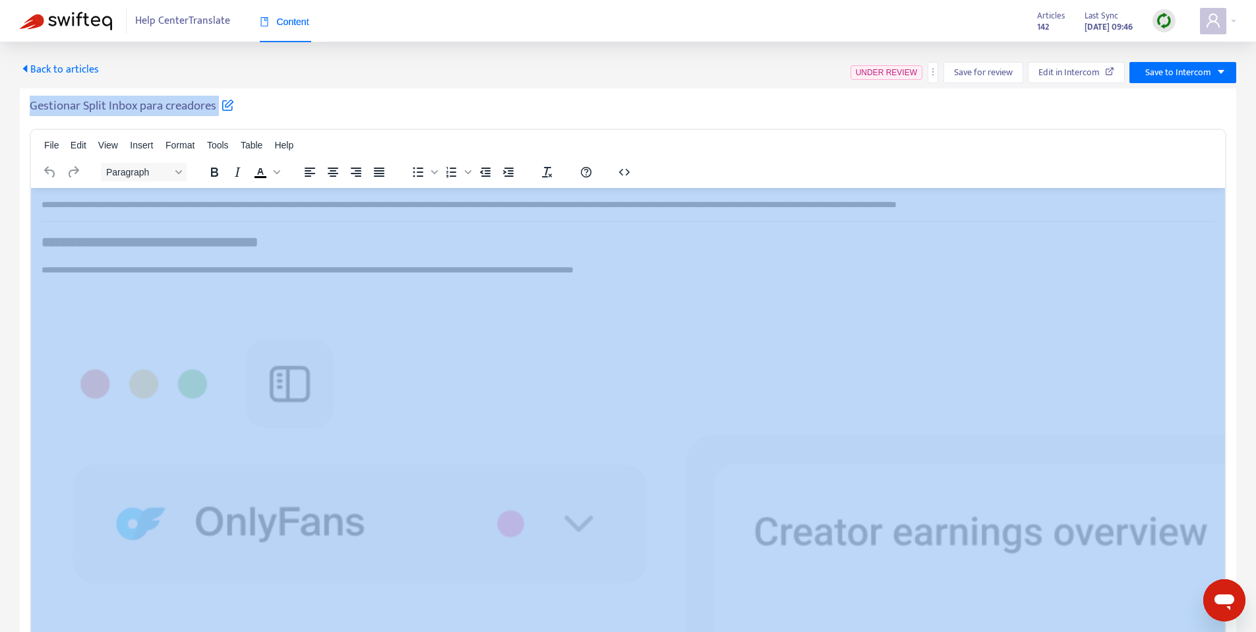
click at [117, 107] on h5 "Gestionar Split Inbox para creadores" at bounding box center [132, 106] width 204 height 16
copy div "Gestionar Split Inbox para creadores File Edit View Insert Format Tools Table H…"
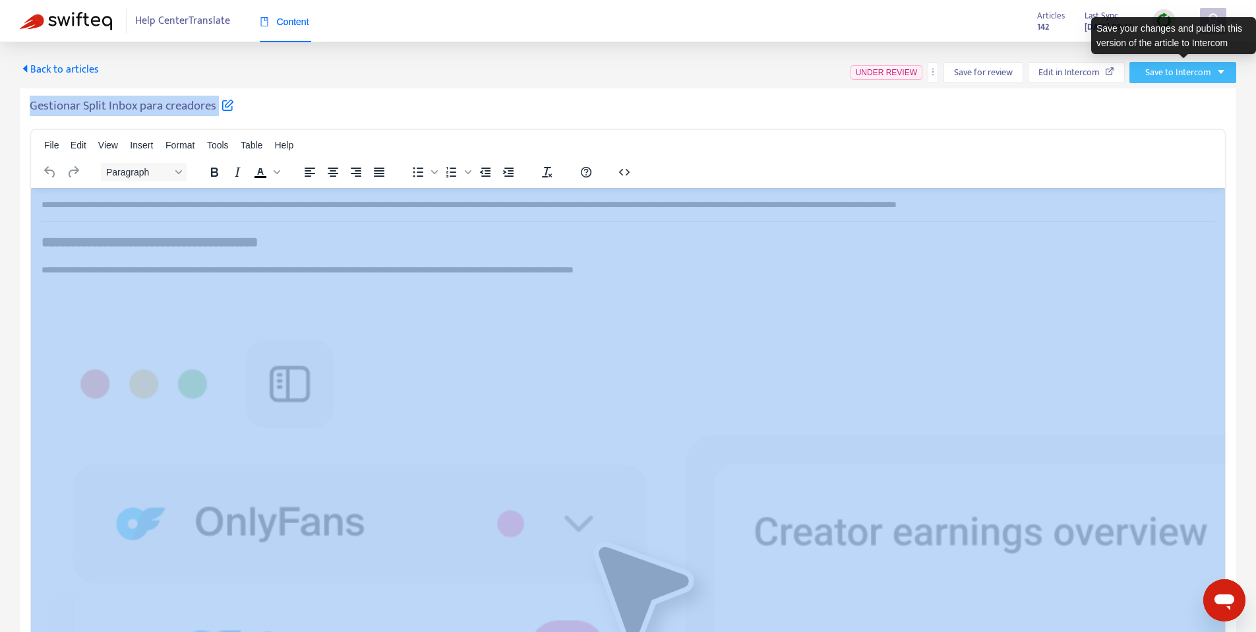
click at [1186, 77] on span "Save to Intercom" at bounding box center [1179, 72] width 66 height 15
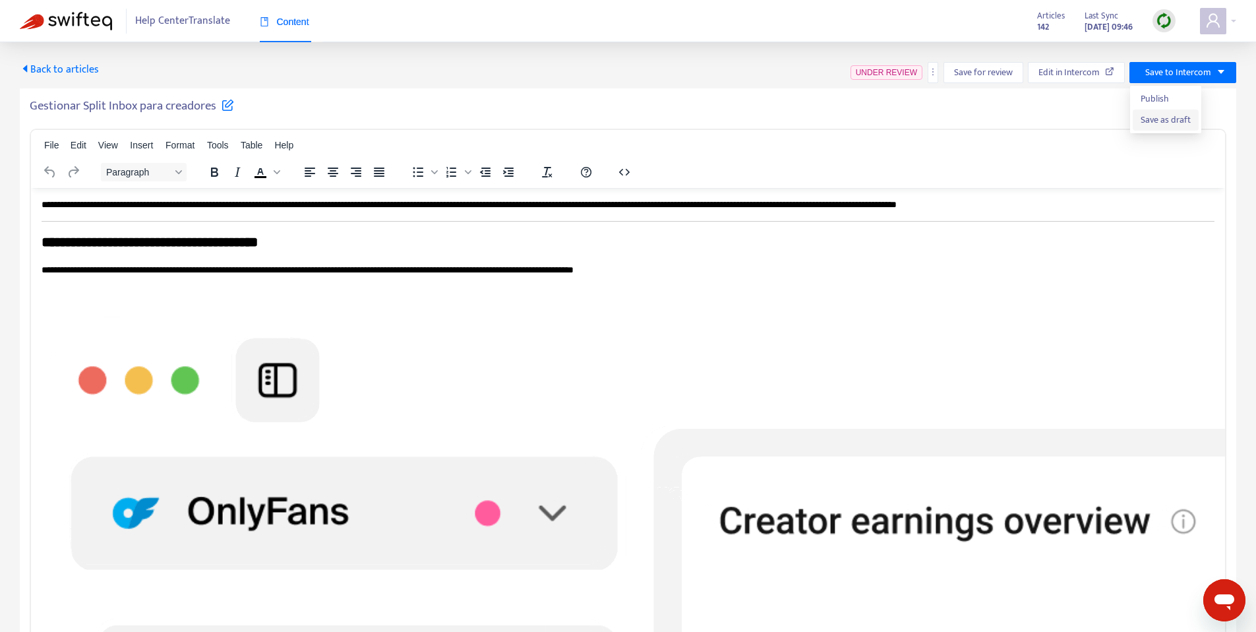
click at [1169, 124] on span "Save as draft" at bounding box center [1166, 120] width 50 height 15
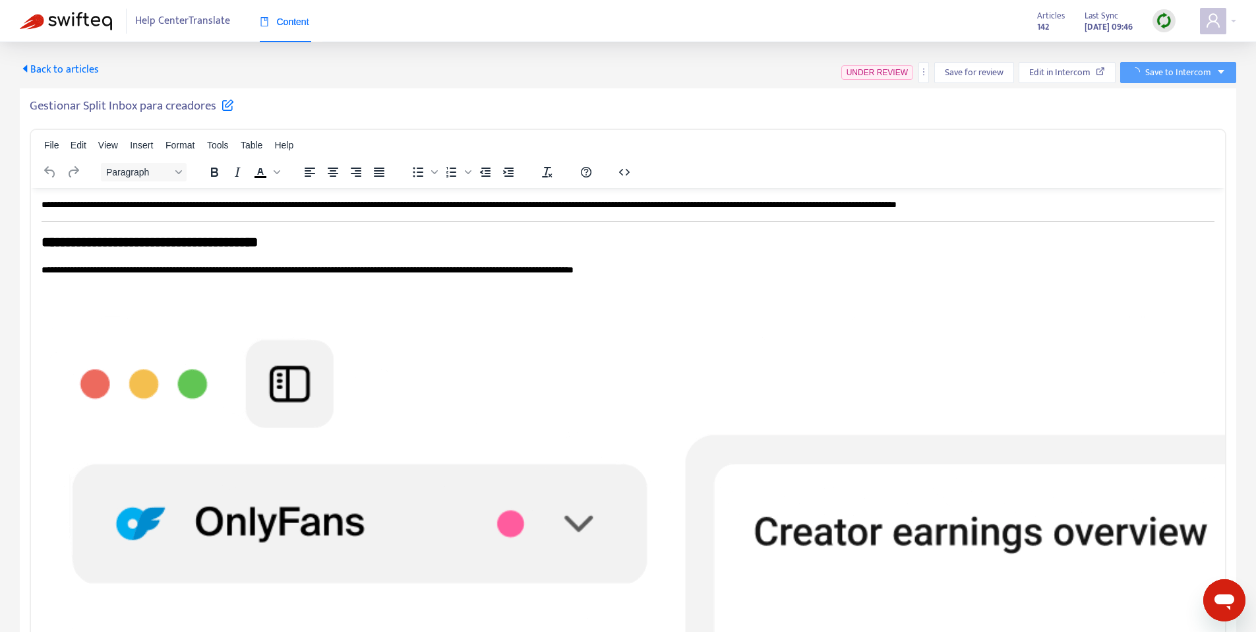
click at [154, 99] on h5 "Gestionar Split Inbox para creadores" at bounding box center [132, 106] width 204 height 16
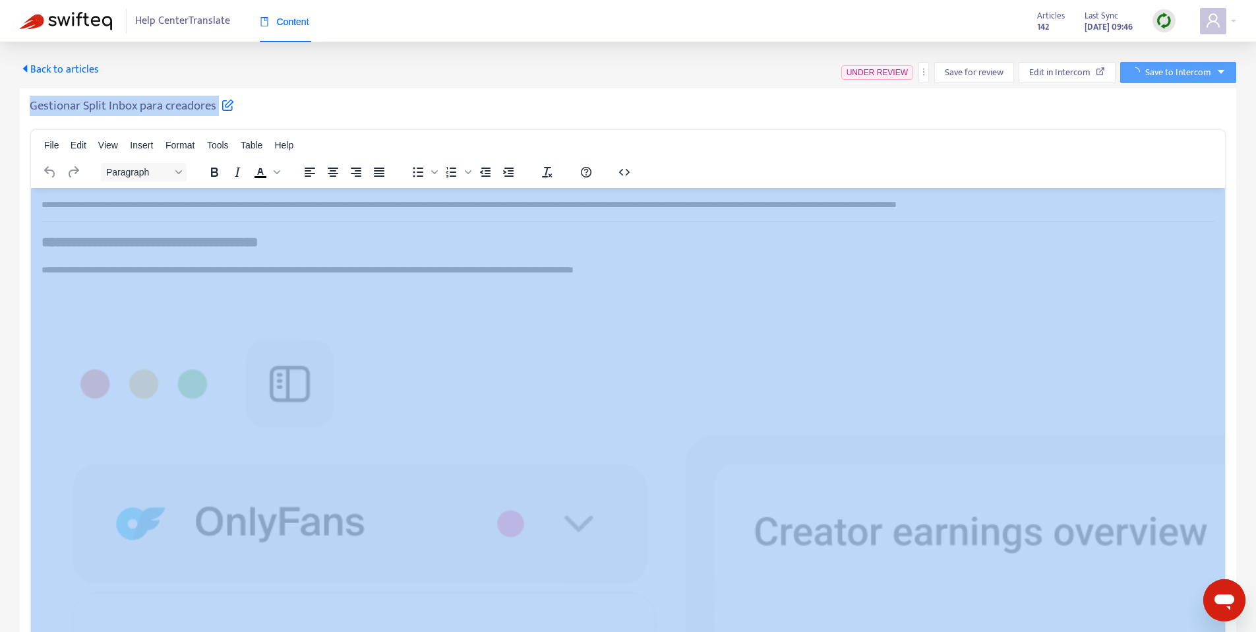
click at [154, 99] on h5 "Gestionar Split Inbox para creadores" at bounding box center [132, 106] width 204 height 16
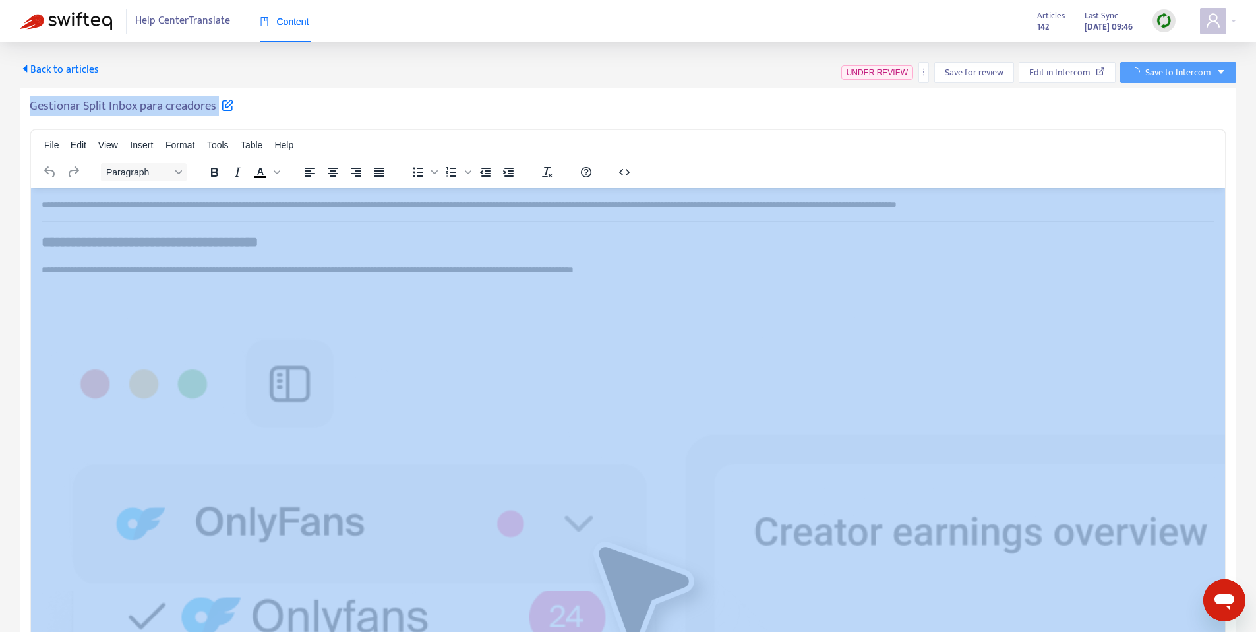
copy div "Gestionar Split Inbox para creadores File Edit View Insert Format Tools Table H…"
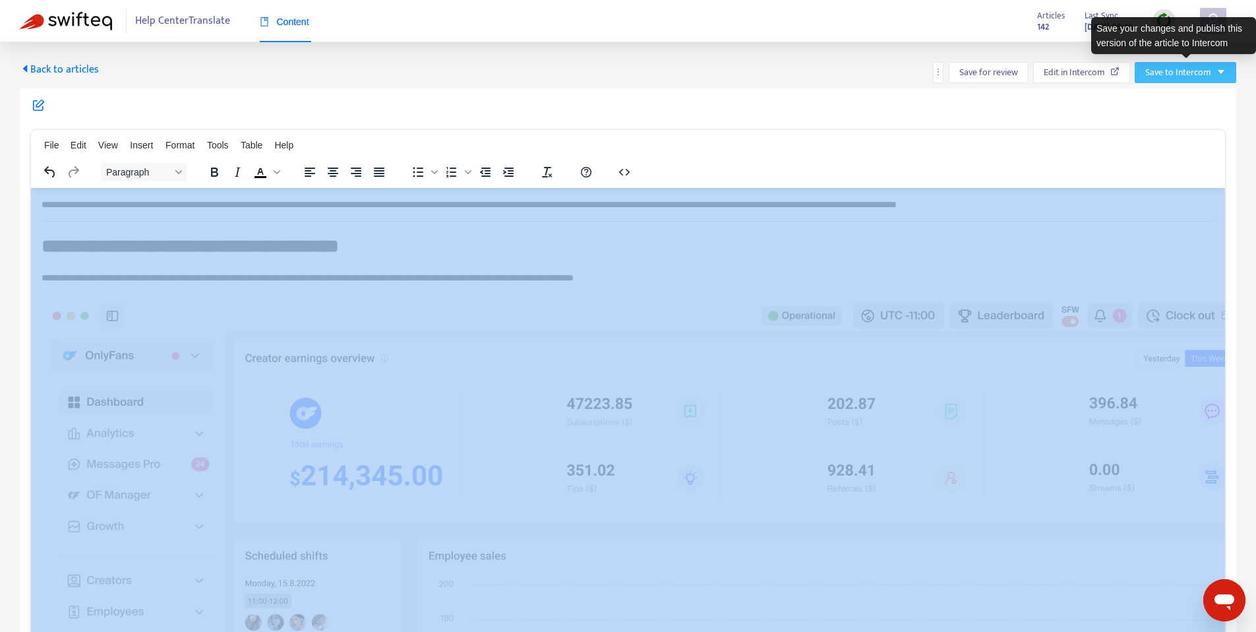
click at [1201, 72] on span "Save to Intercom" at bounding box center [1179, 72] width 66 height 15
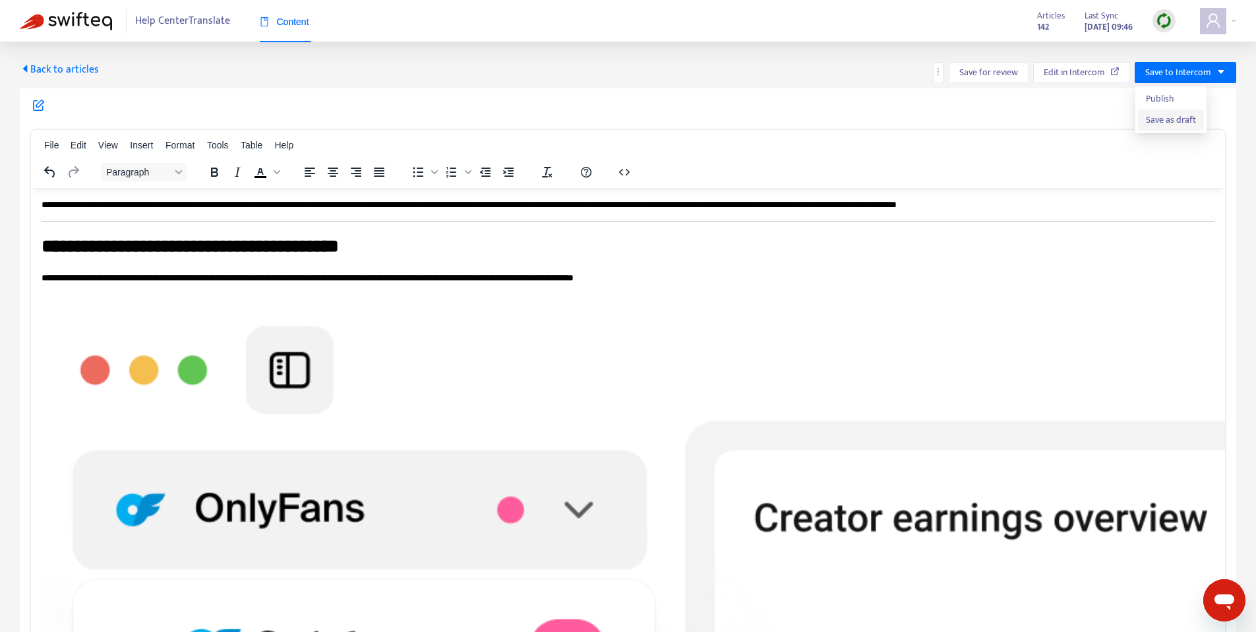
click at [1182, 118] on span "Save as draft" at bounding box center [1171, 120] width 50 height 15
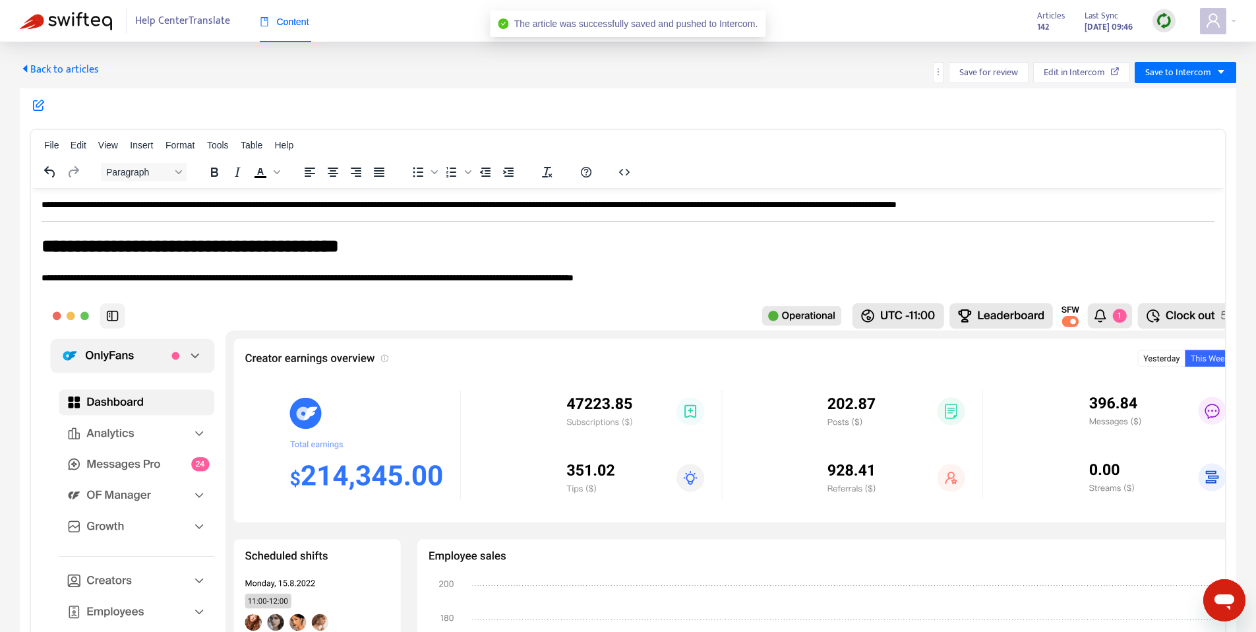
click at [64, 75] on span "Back to articles" at bounding box center [59, 70] width 79 height 18
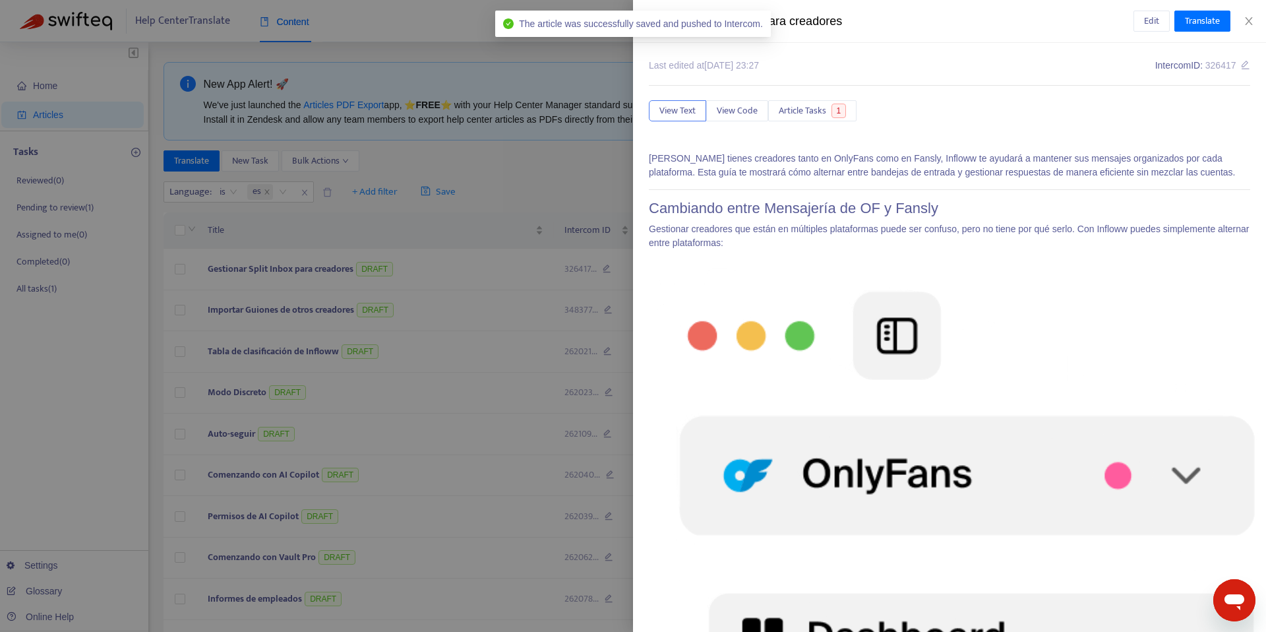
click at [822, 27] on div "Gestionar Split Inbox para creadores" at bounding box center [891, 22] width 485 height 18
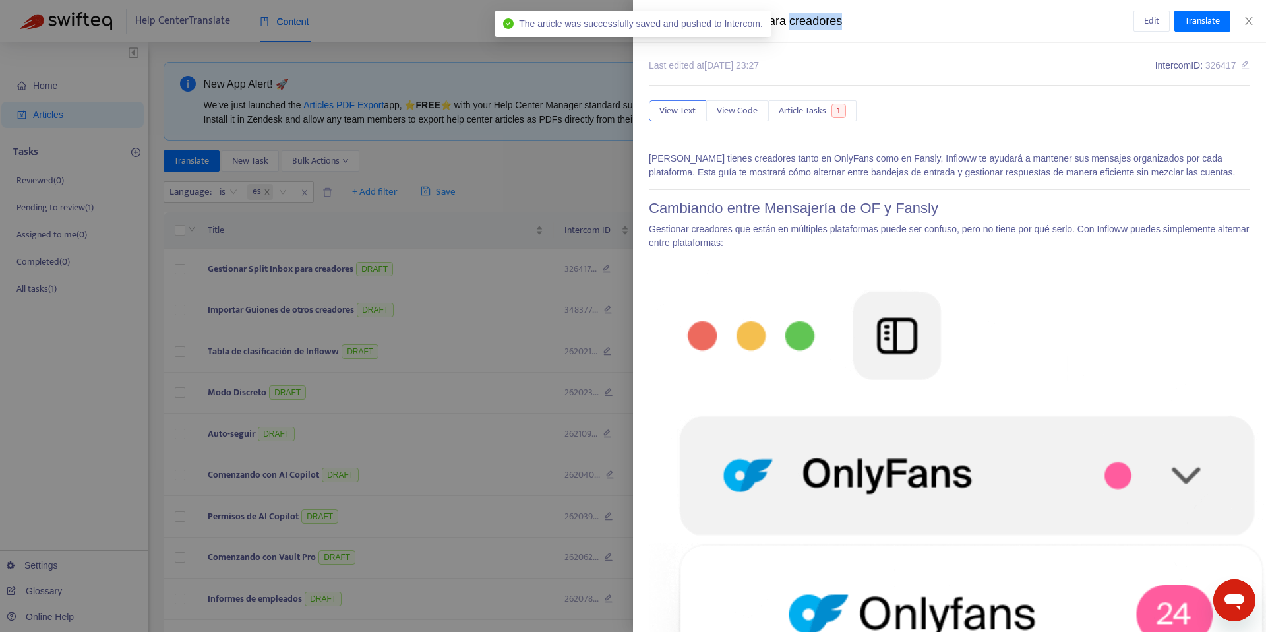
click at [822, 27] on div "Gestionar Split Inbox para creadores" at bounding box center [891, 22] width 485 height 18
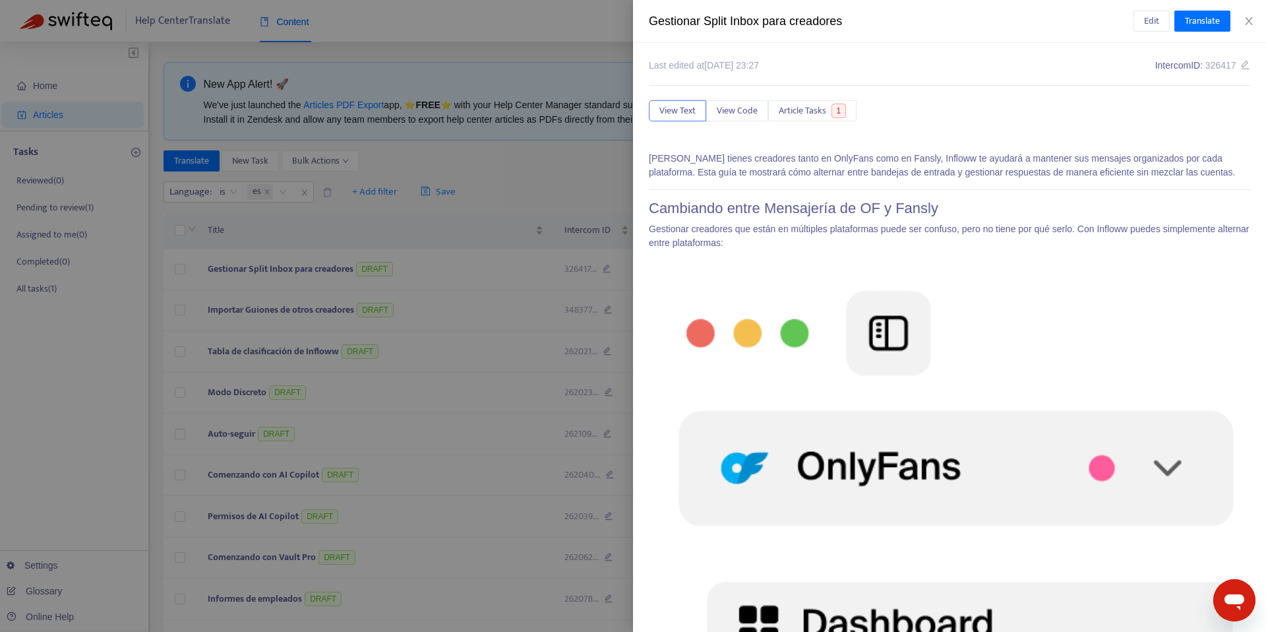
click at [484, 83] on div at bounding box center [633, 316] width 1266 height 632
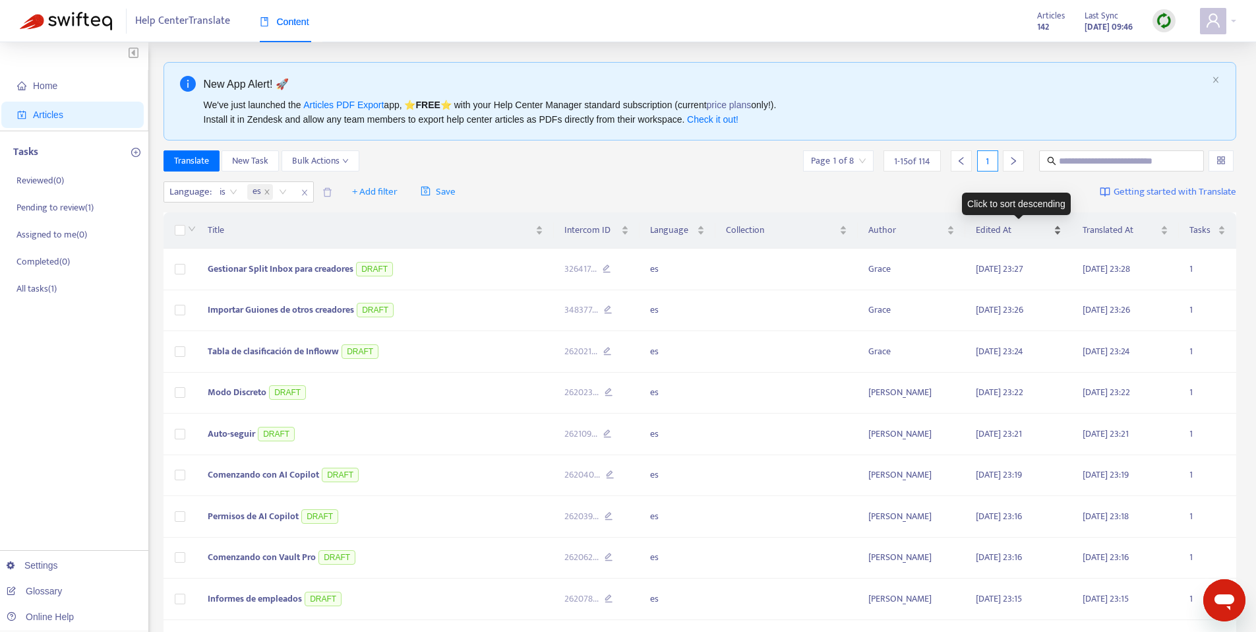
click at [1052, 235] on div "Edited At" at bounding box center [1019, 230] width 86 height 15
click at [1056, 231] on div "Edited At" at bounding box center [1019, 230] width 86 height 15
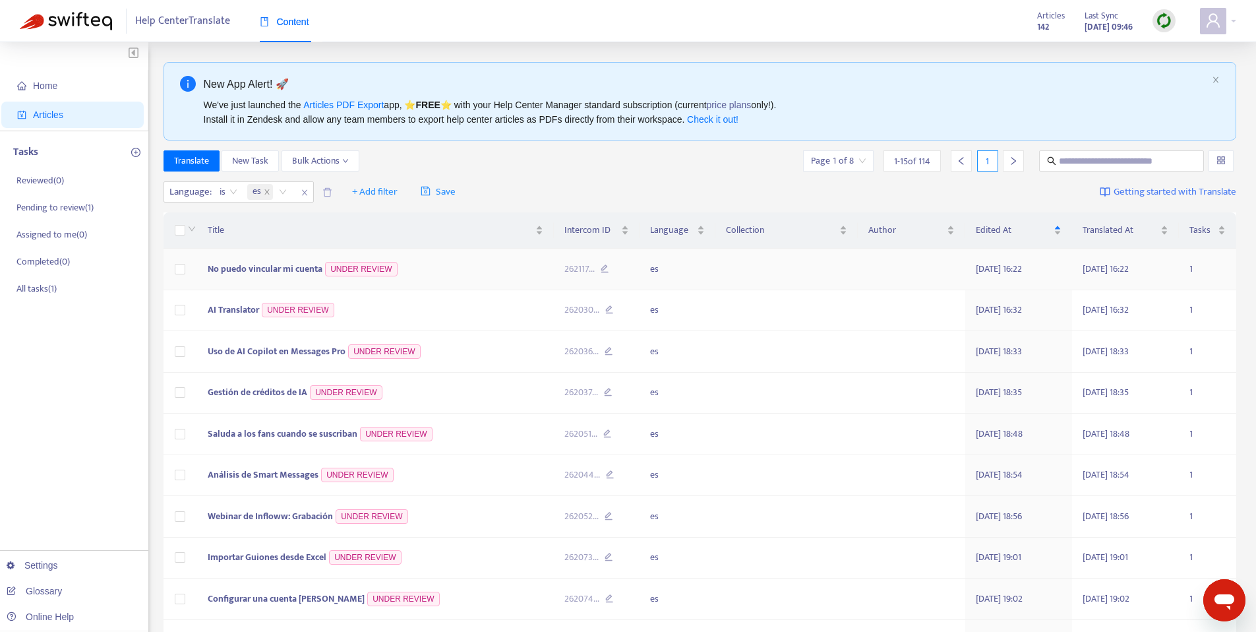
click at [445, 279] on td "No puedo vincular mi cuenta UNDER REVIEW" at bounding box center [375, 270] width 357 height 42
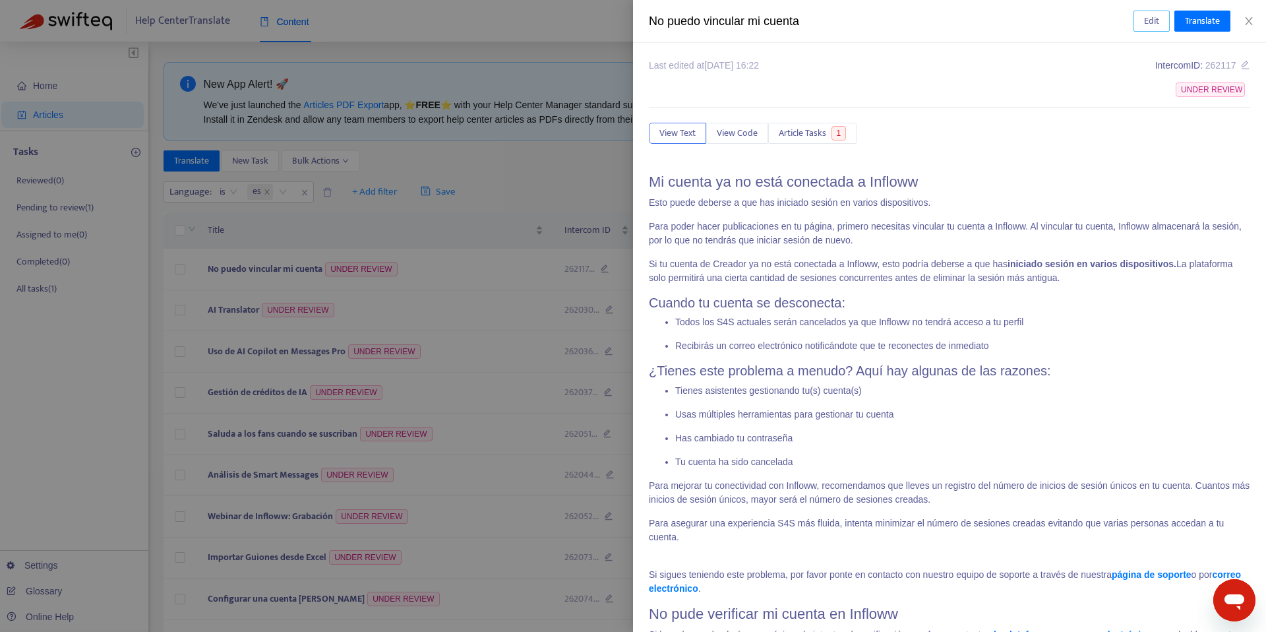
click at [1136, 21] on button "Edit" at bounding box center [1152, 21] width 36 height 21
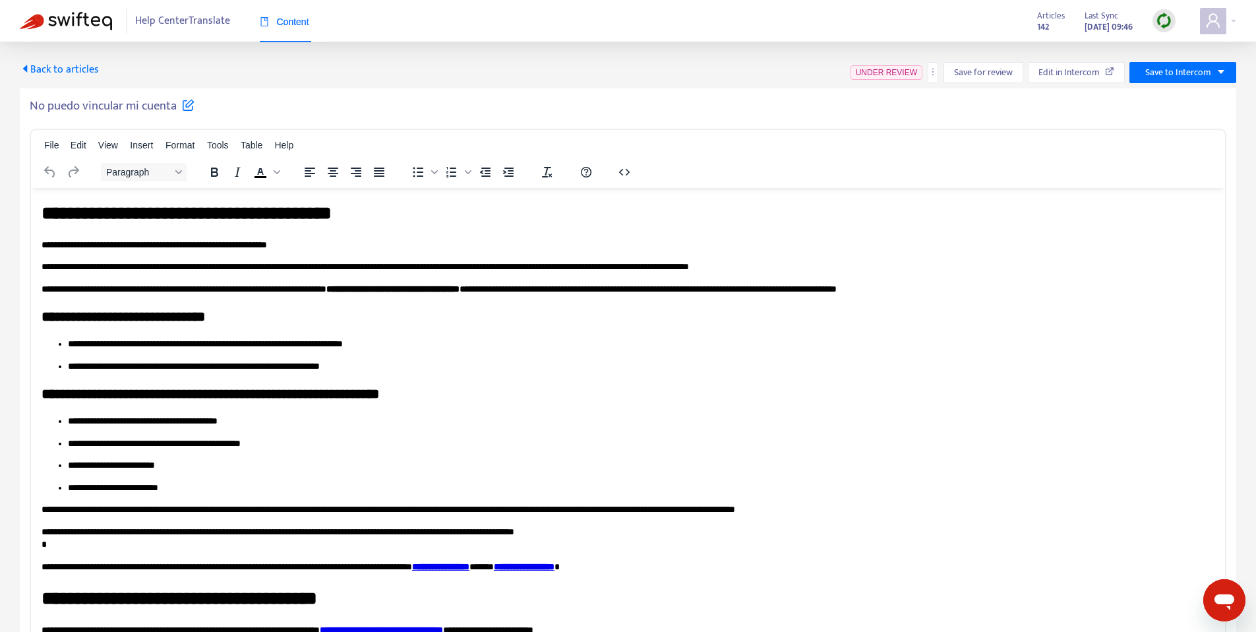
click at [146, 106] on h5 "No puedo vincular mi cuenta" at bounding box center [112, 106] width 165 height 16
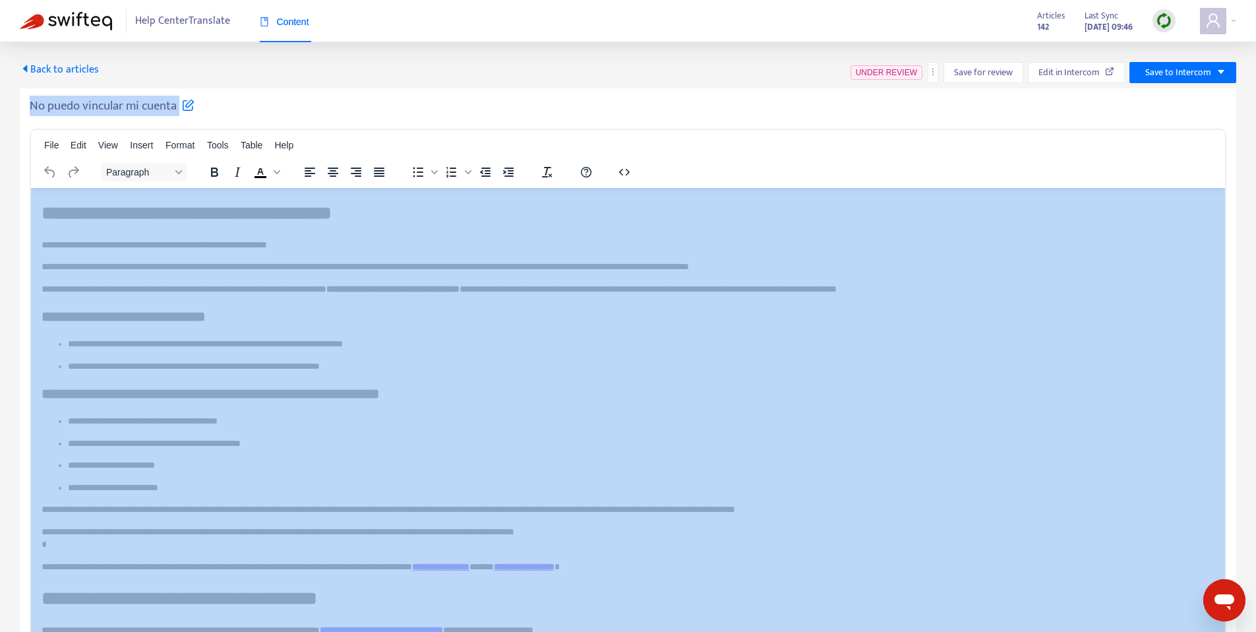
click at [146, 106] on h5 "No puedo vincular mi cuenta" at bounding box center [112, 106] width 165 height 16
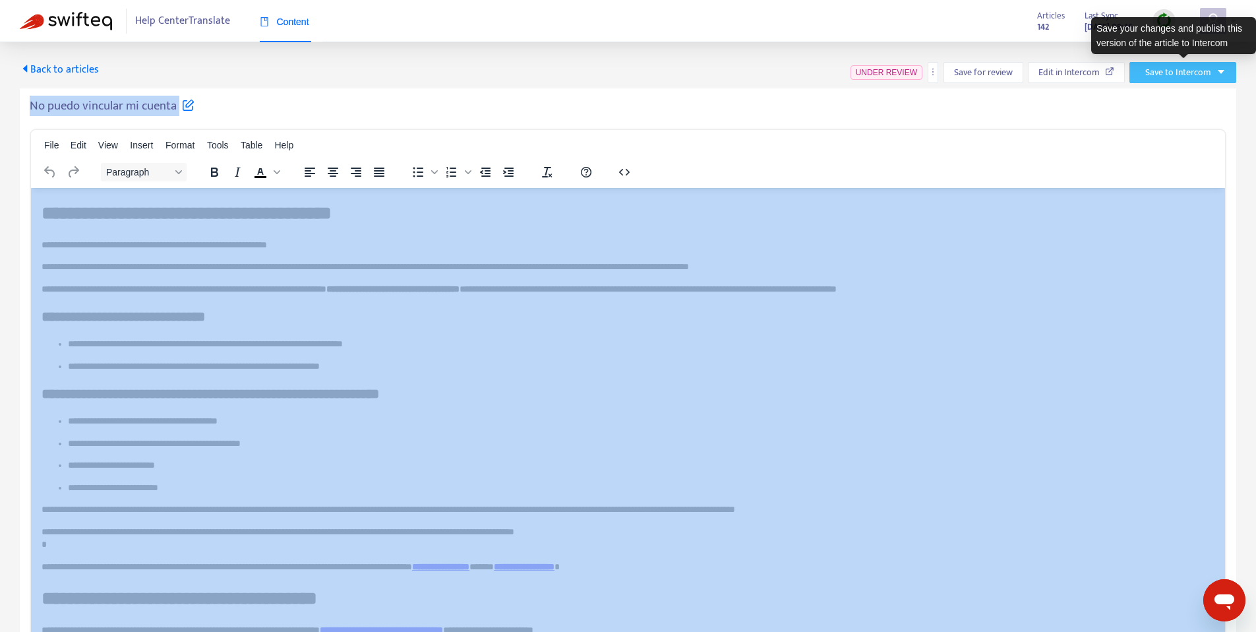
click at [1171, 76] on span "Save to Intercom" at bounding box center [1179, 72] width 66 height 15
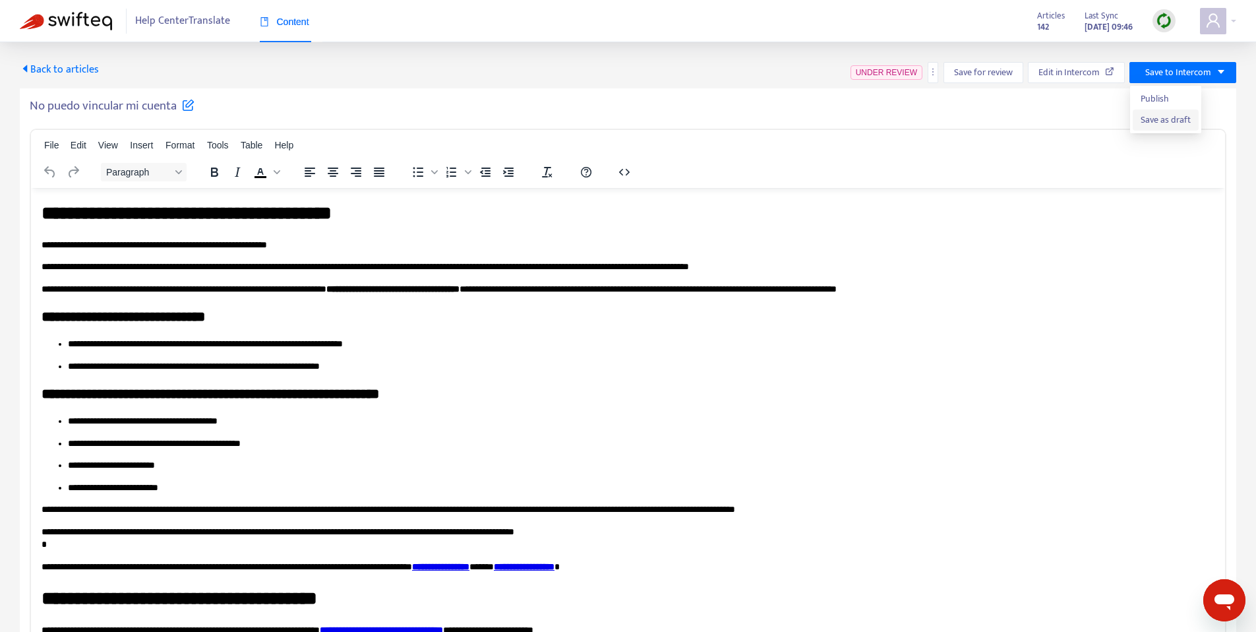
click at [1162, 125] on span "Save as draft" at bounding box center [1166, 120] width 50 height 15
click at [42, 72] on span "Back to articles" at bounding box center [59, 70] width 79 height 18
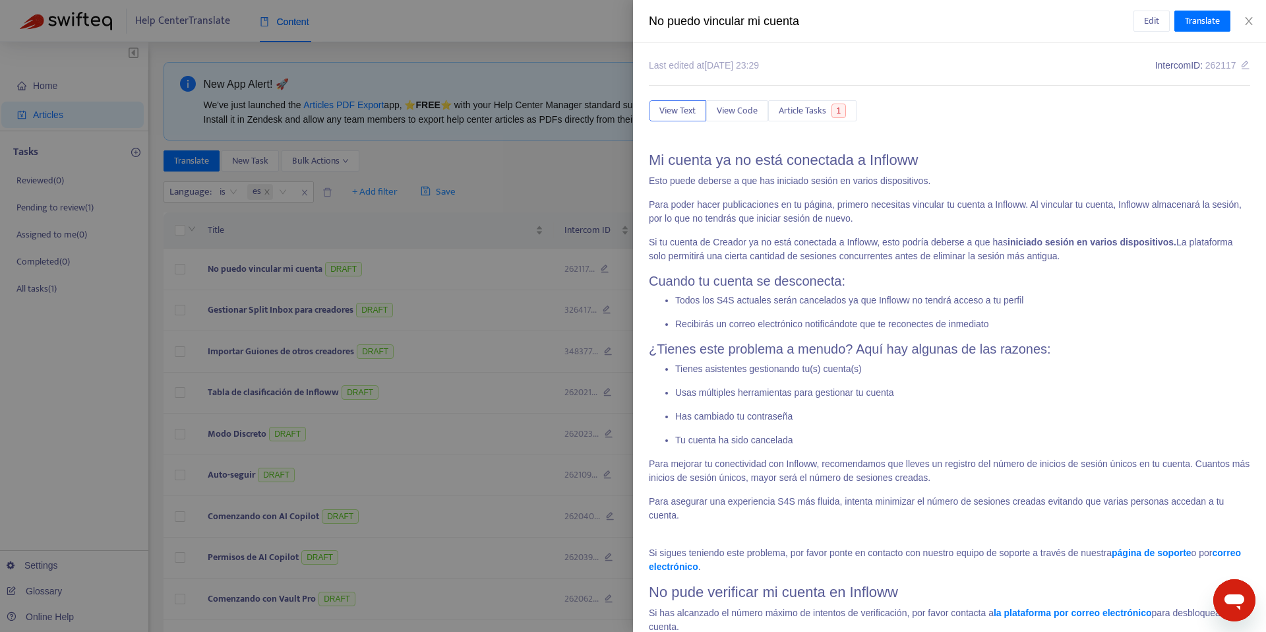
click at [727, 26] on div "No puedo vincular mi cuenta" at bounding box center [891, 22] width 485 height 18
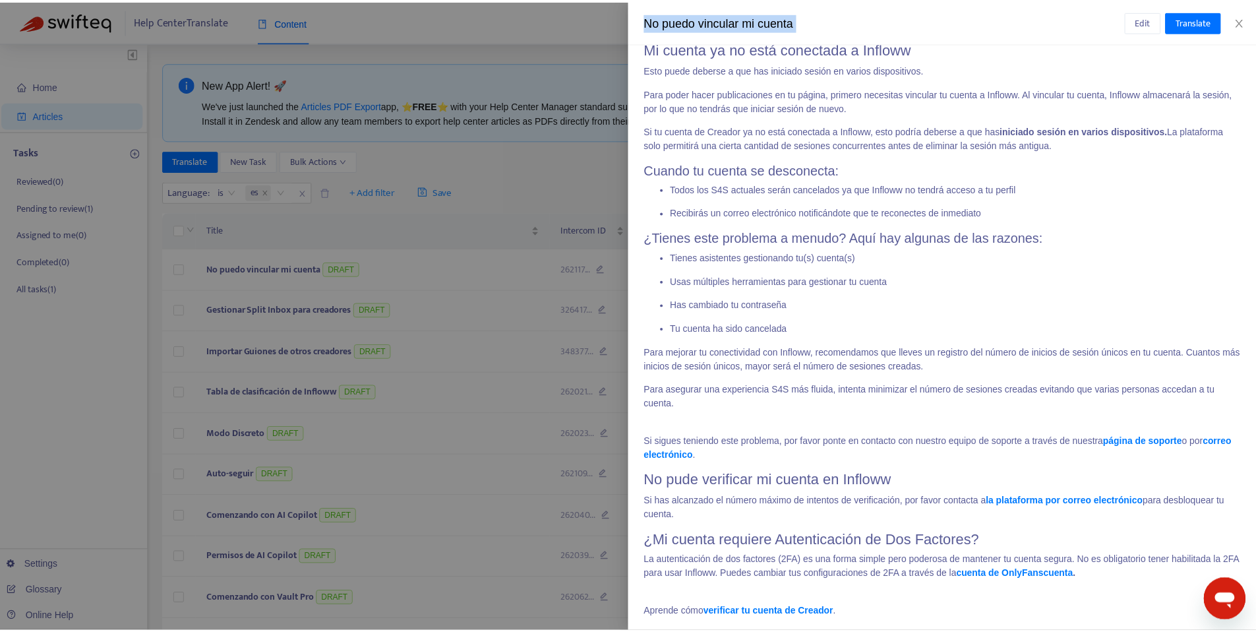
scroll to position [125, 0]
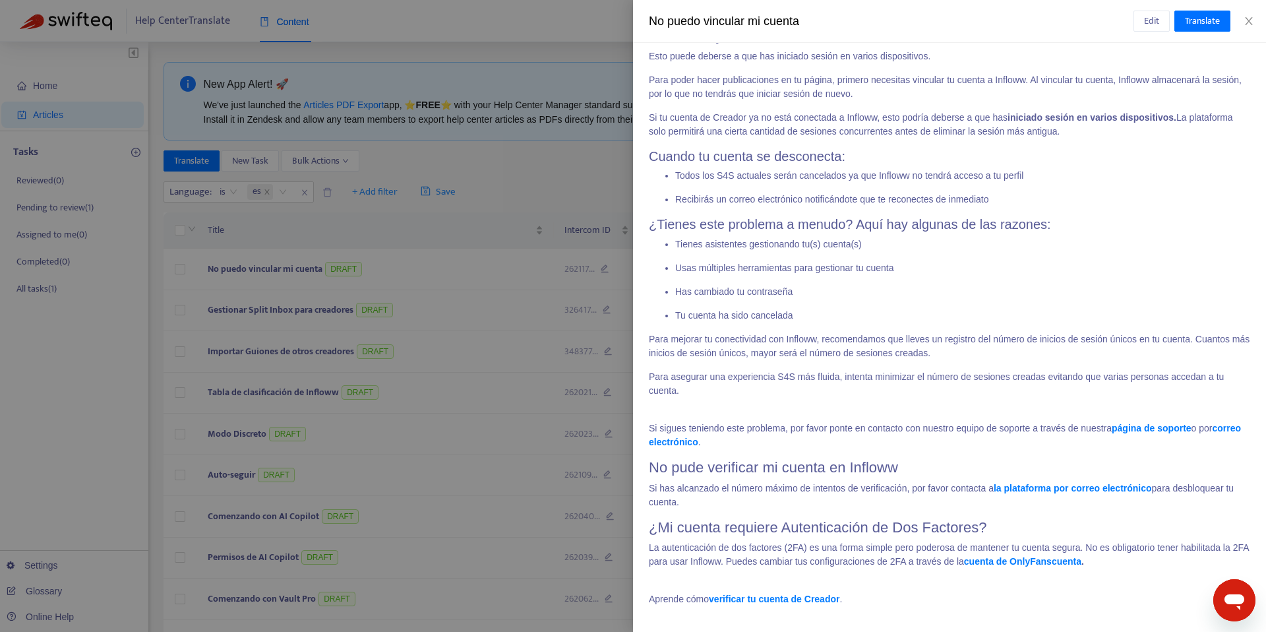
click at [339, 33] on div at bounding box center [633, 316] width 1266 height 632
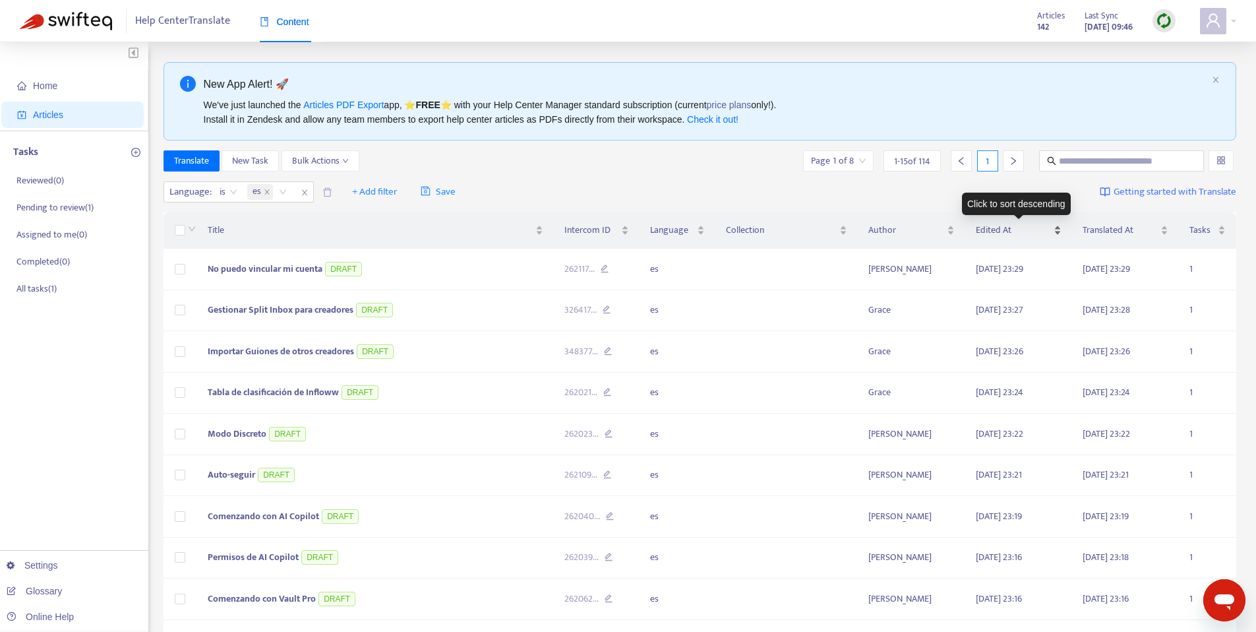
click at [1043, 226] on span "Edited At" at bounding box center [1013, 230] width 75 height 15
click at [1057, 226] on div "Edited At" at bounding box center [1019, 230] width 86 height 15
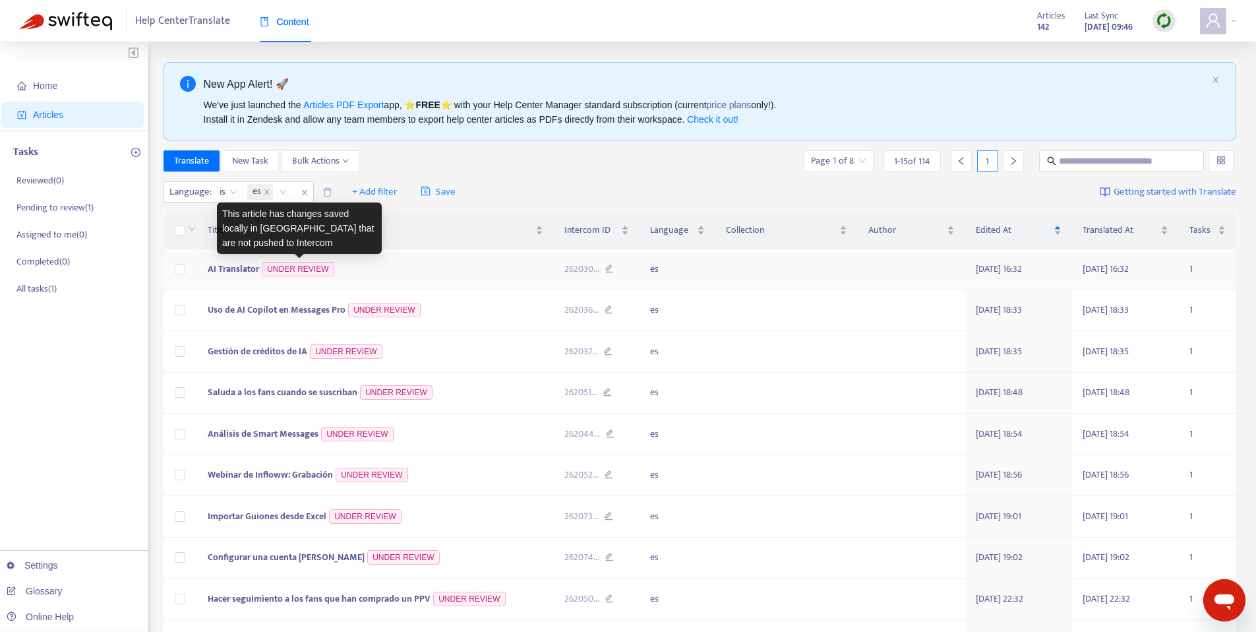
click at [376, 264] on td "AI Translator UNDER REVIEW" at bounding box center [375, 270] width 357 height 42
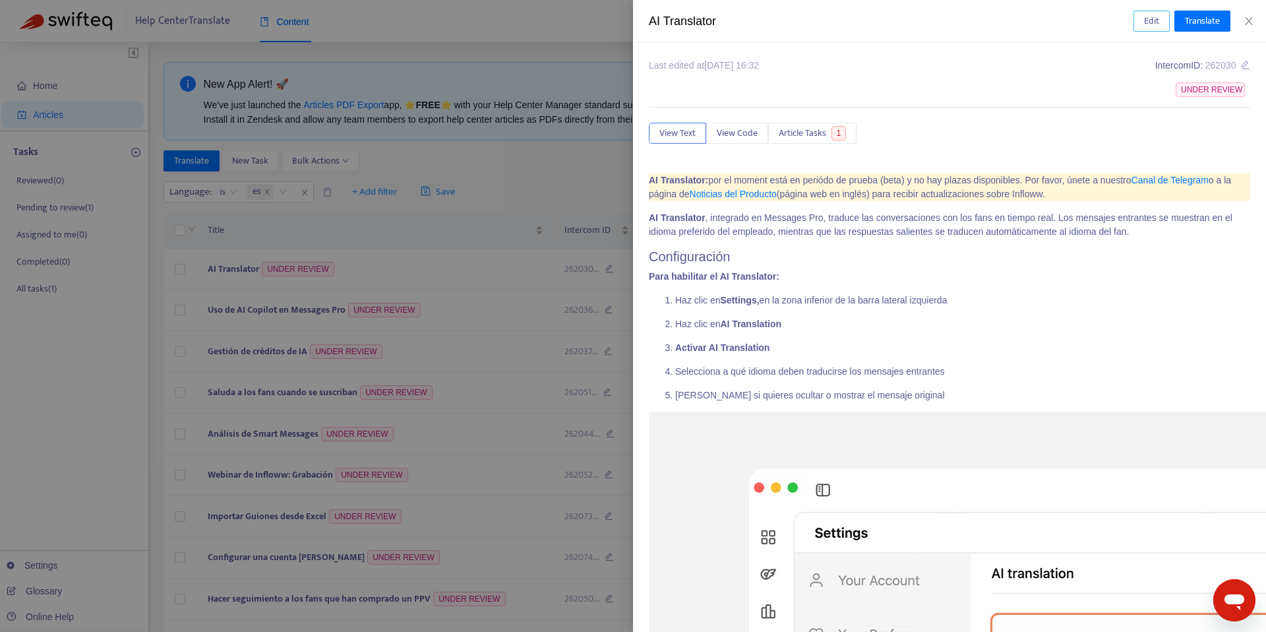
click at [1154, 25] on span "Edit" at bounding box center [1151, 21] width 15 height 15
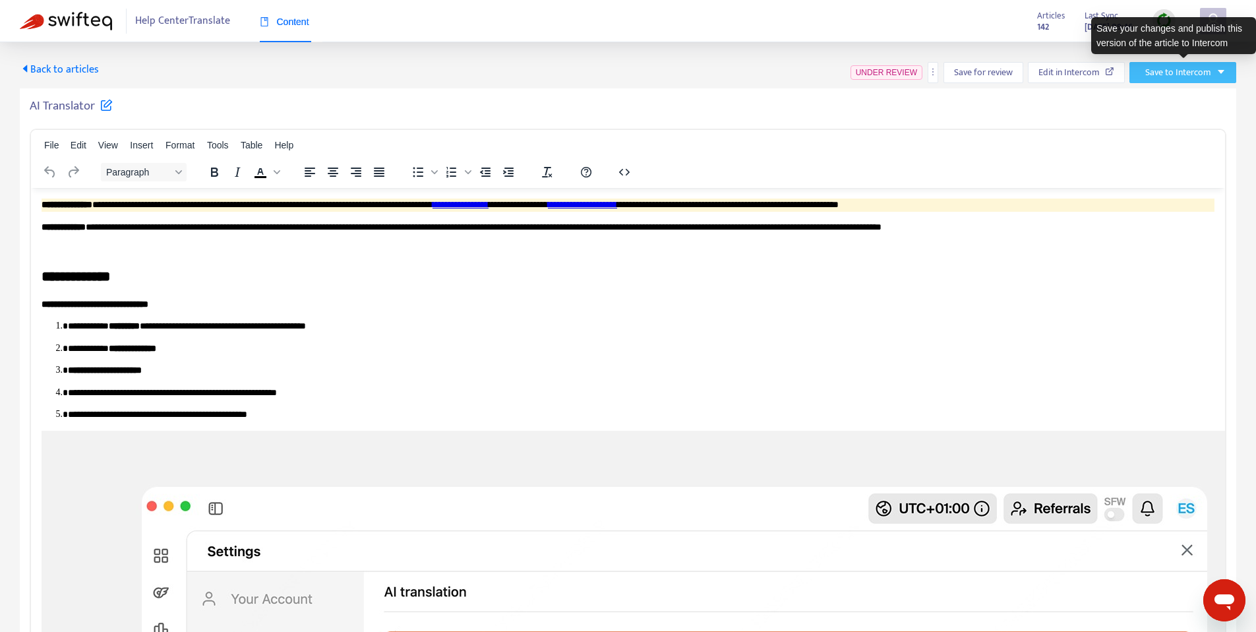
click at [1225, 76] on button "Save to Intercom" at bounding box center [1183, 72] width 107 height 21
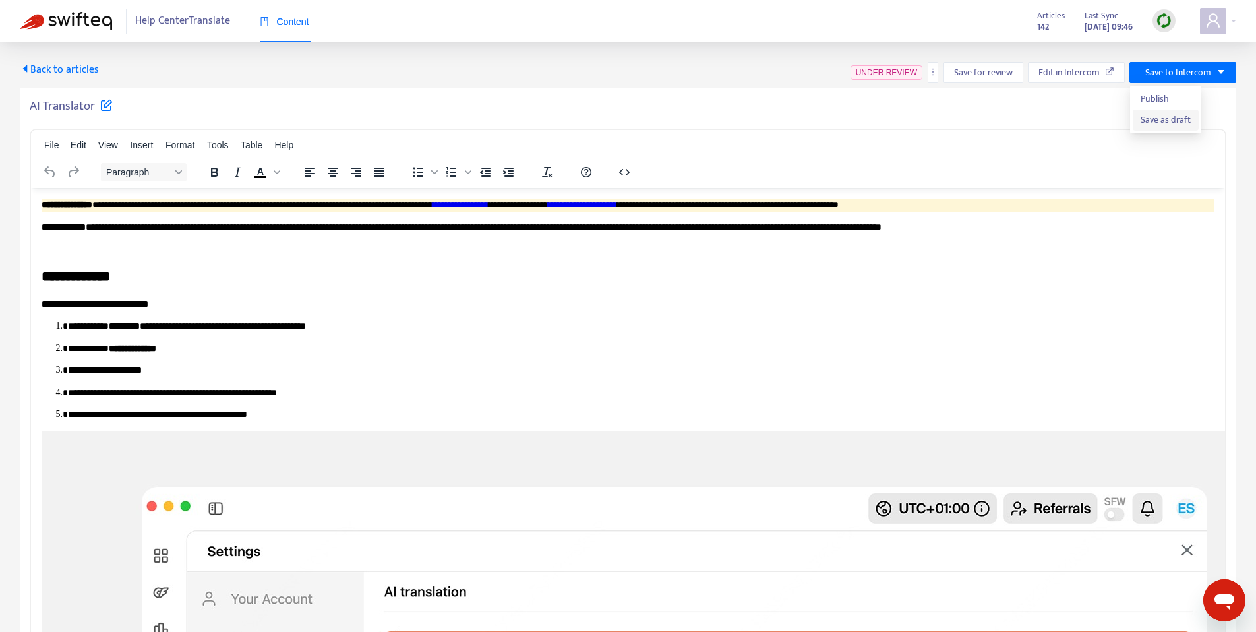
click at [1165, 125] on span "Save as draft" at bounding box center [1166, 120] width 50 height 15
click at [59, 98] on h5 "AI Translator" at bounding box center [71, 106] width 83 height 16
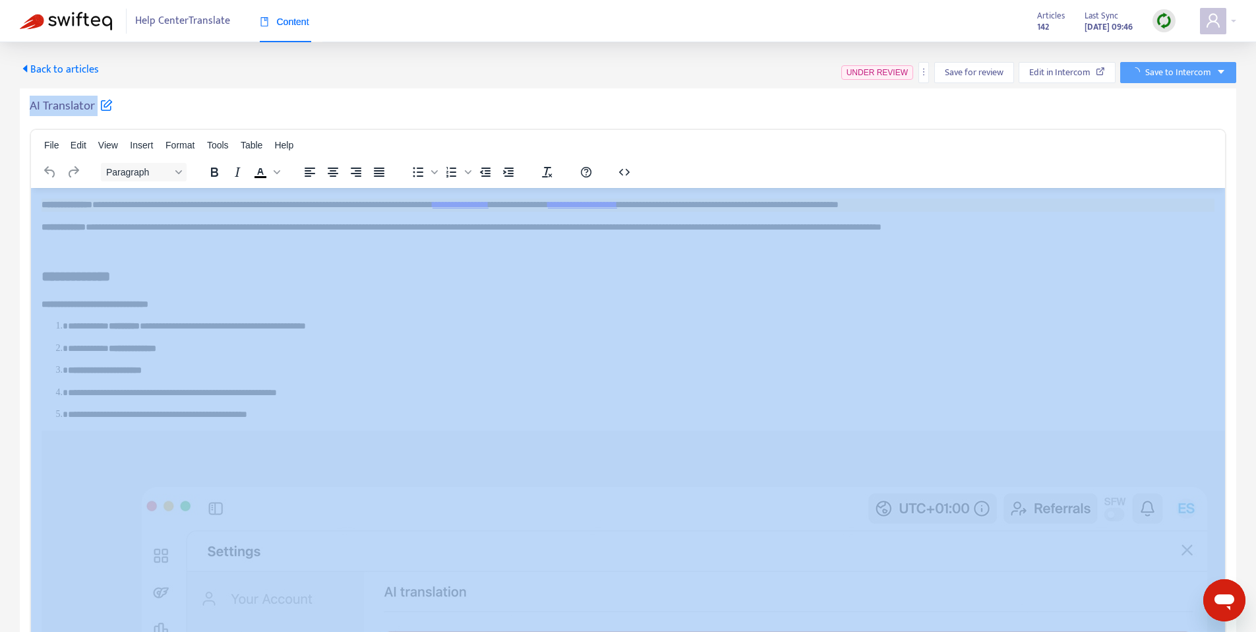
click at [59, 98] on h5 "AI Translator" at bounding box center [71, 106] width 83 height 16
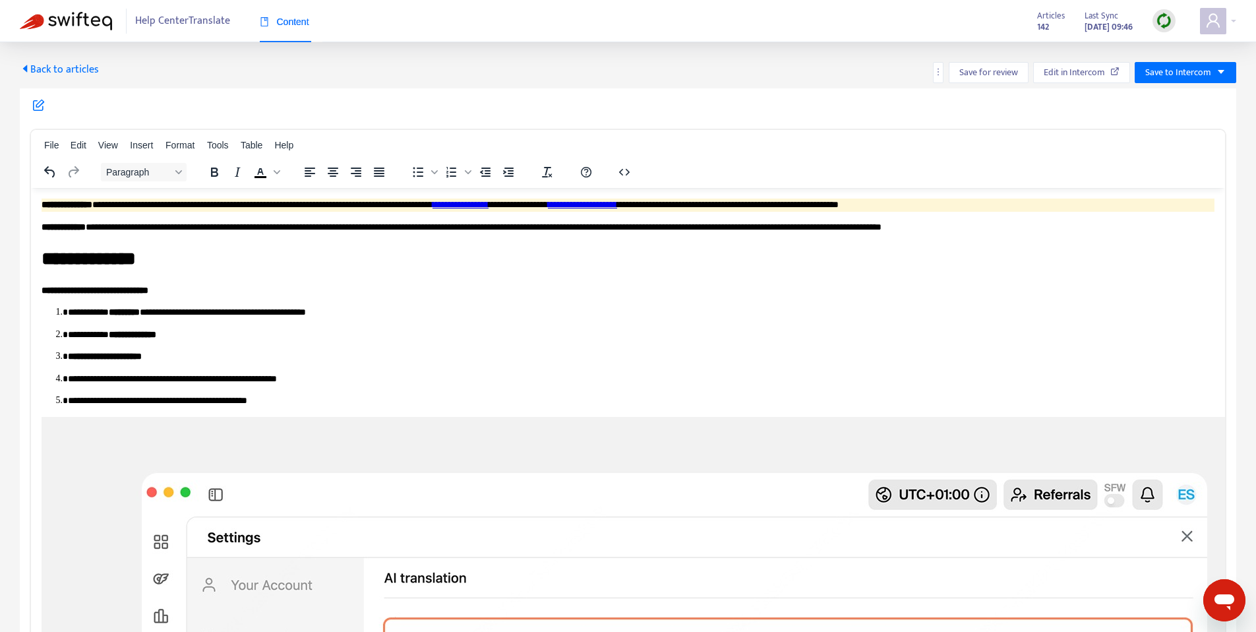
click at [58, 69] on span "Back to articles" at bounding box center [59, 70] width 79 height 18
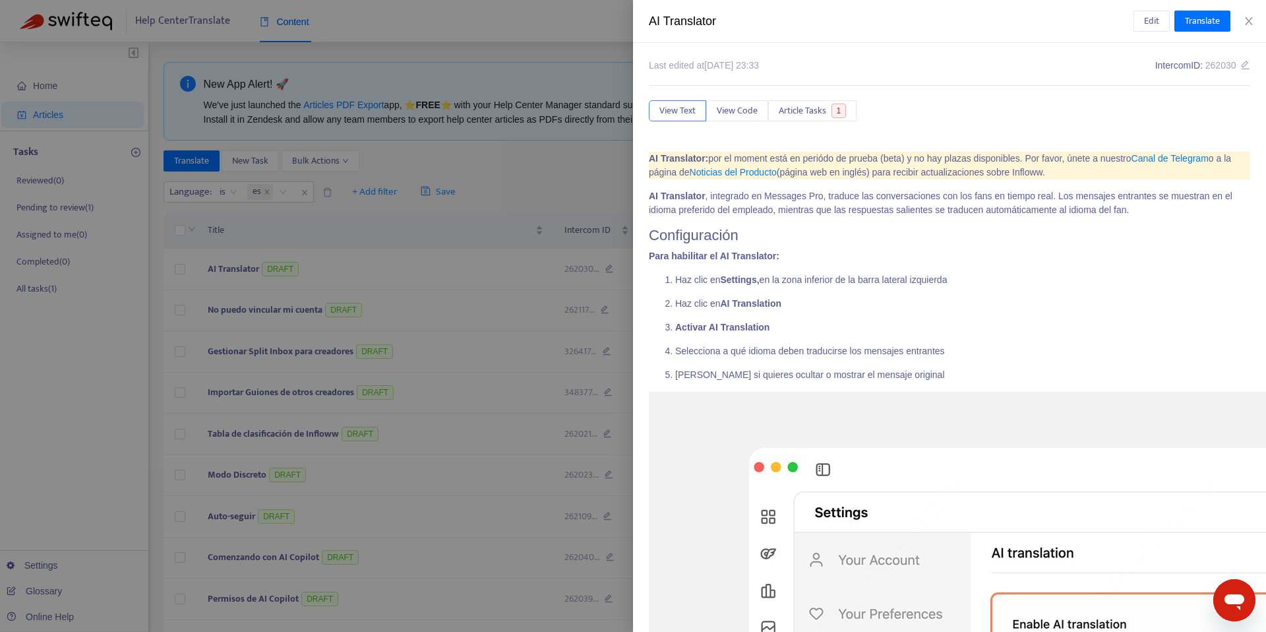
click at [560, 229] on div at bounding box center [633, 316] width 1266 height 632
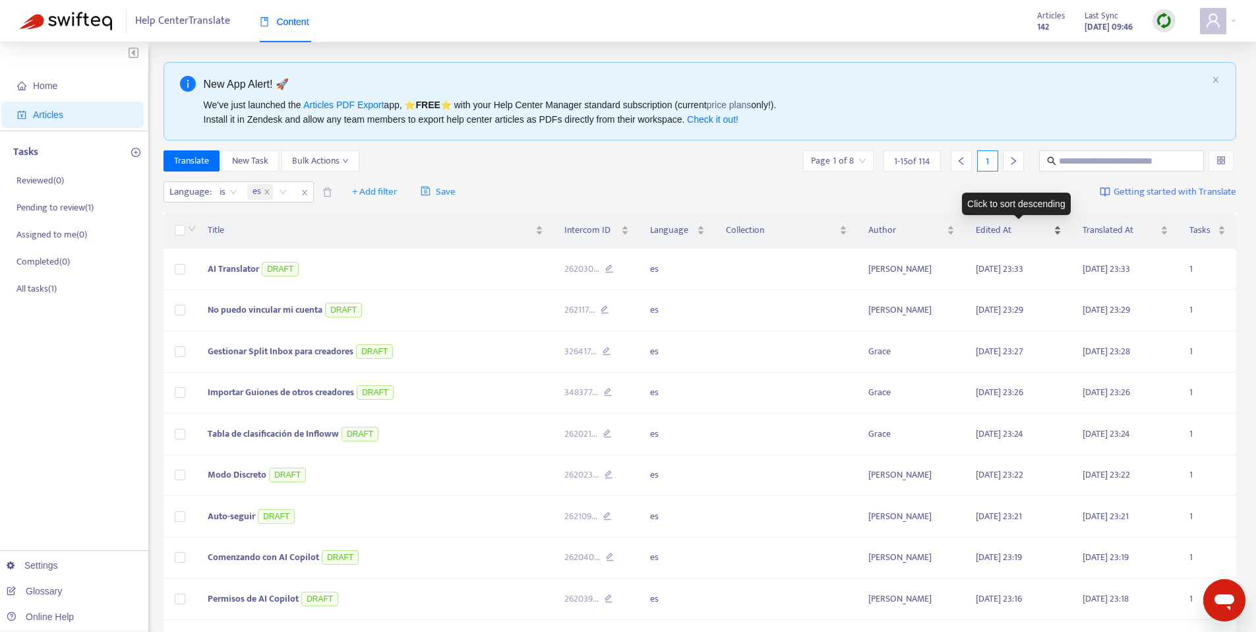
click at [1055, 234] on div "Edited At" at bounding box center [1019, 230] width 86 height 15
click at [1059, 228] on div "Edited At" at bounding box center [1019, 230] width 86 height 15
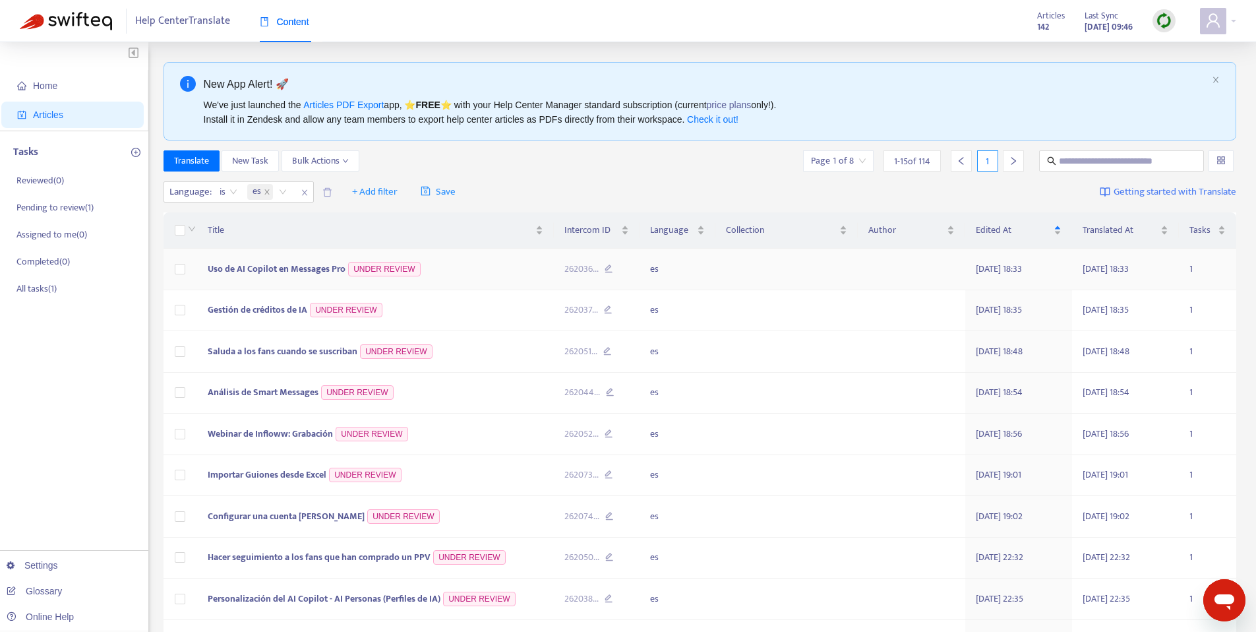
click at [302, 272] on span "Uso de AI Copilot en Messages Pro" at bounding box center [277, 268] width 138 height 15
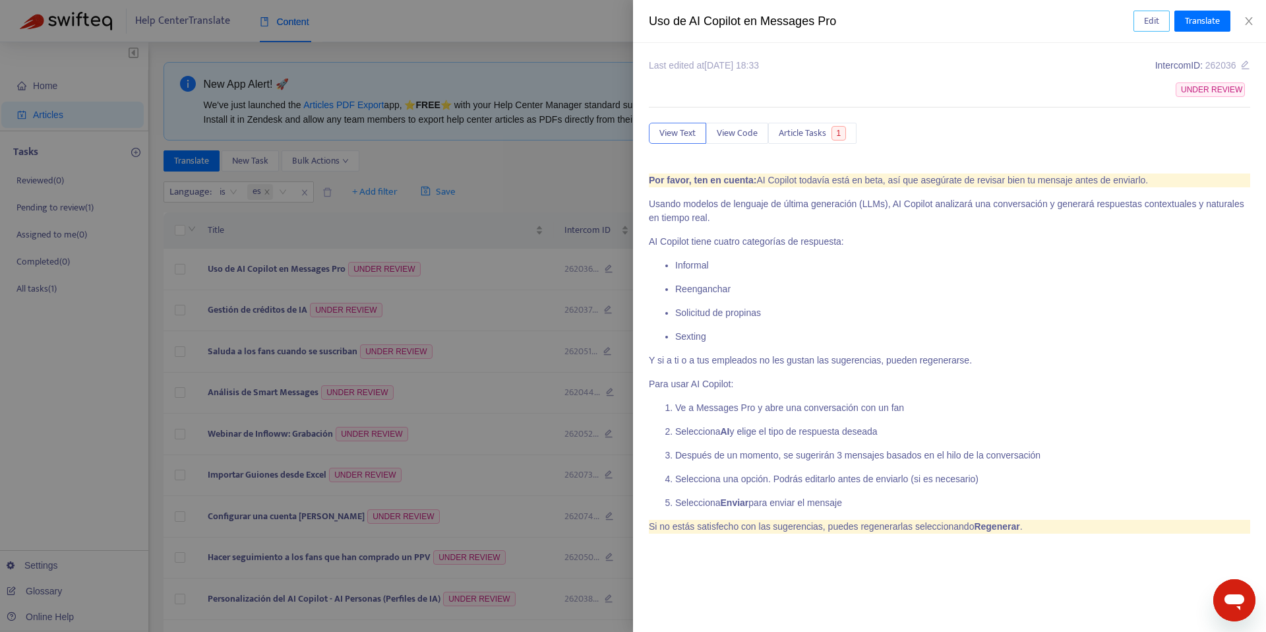
click at [1138, 21] on button "Edit" at bounding box center [1152, 21] width 36 height 21
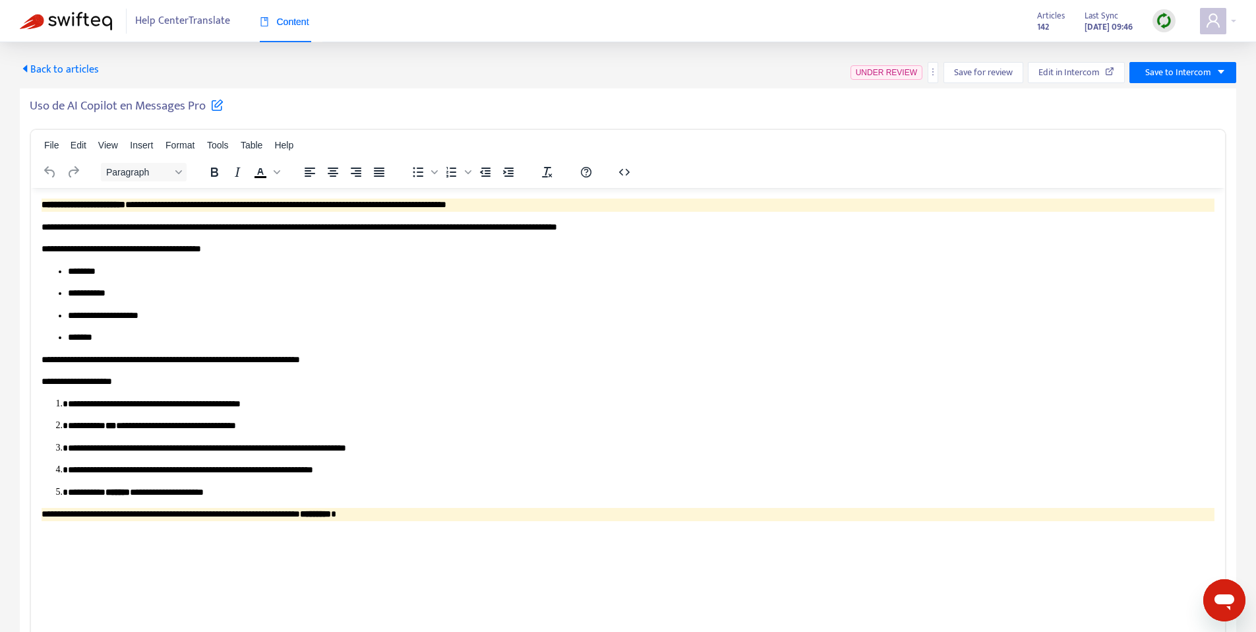
click at [96, 107] on h5 "Uso de AI Copilot en Messages Pro" at bounding box center [127, 106] width 194 height 16
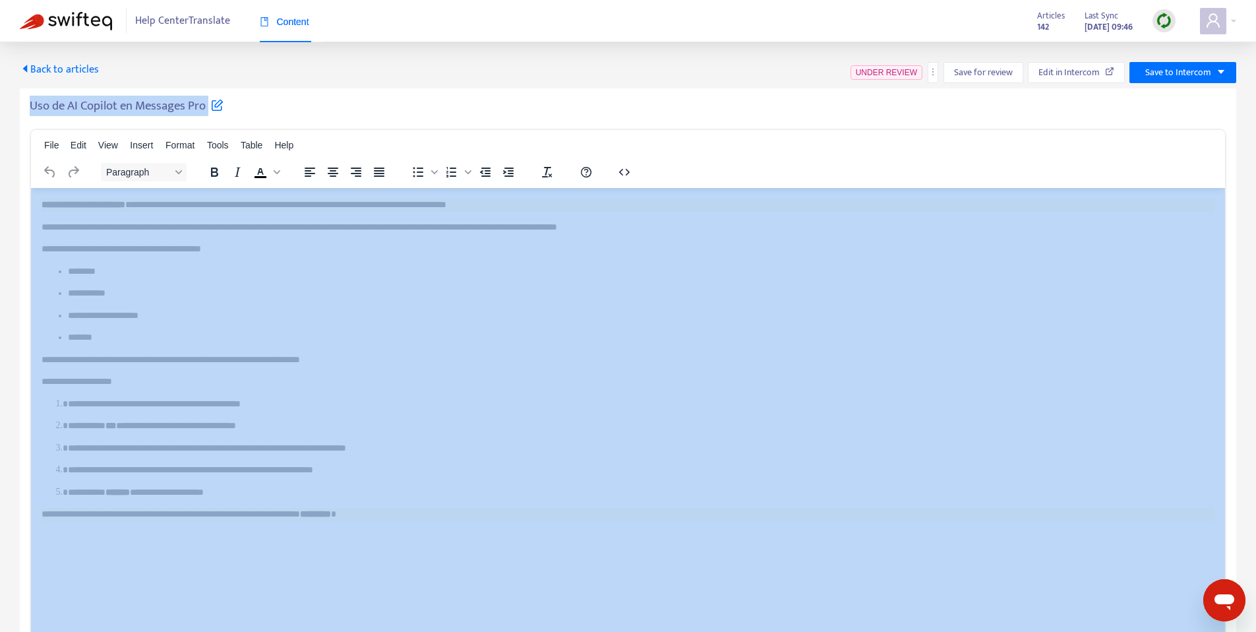
click at [96, 107] on h5 "Uso de AI Copilot en Messages Pro" at bounding box center [127, 106] width 194 height 16
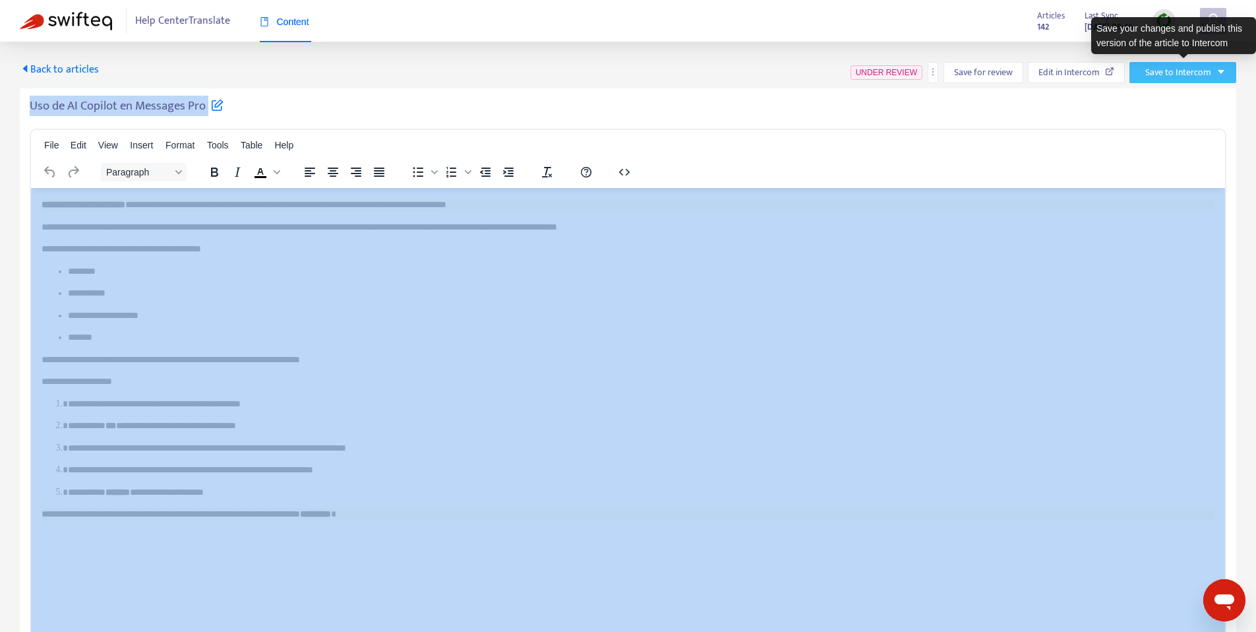
click at [1200, 75] on span "Save to Intercom" at bounding box center [1179, 72] width 66 height 15
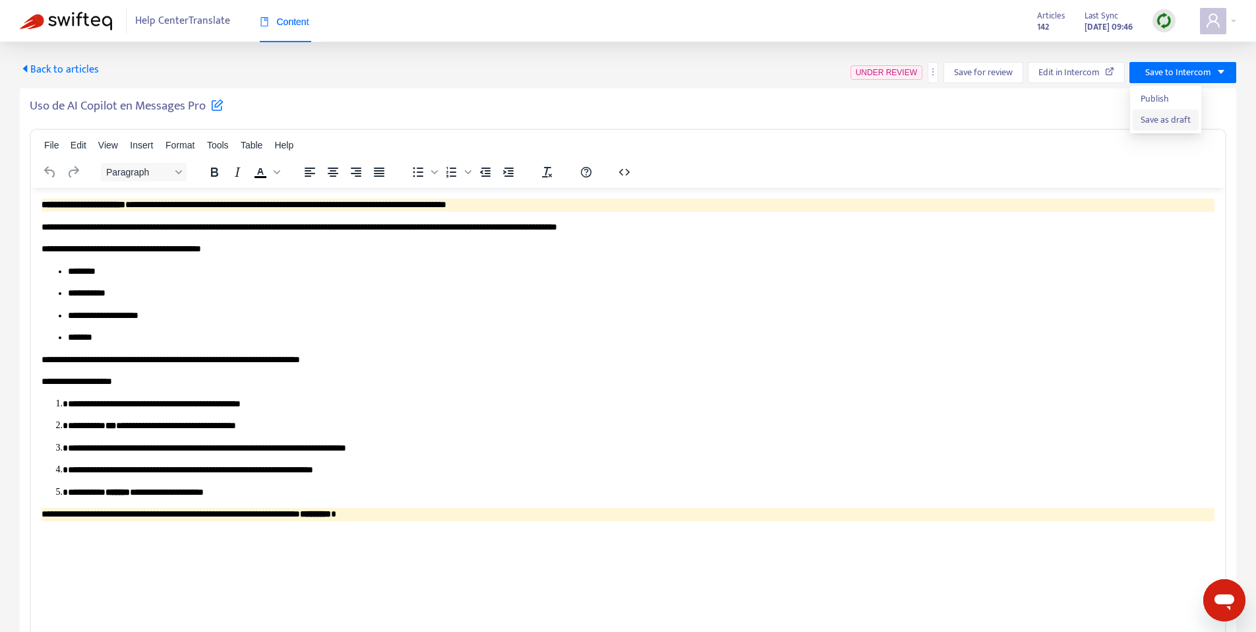
click at [1167, 125] on span "Save as draft" at bounding box center [1166, 120] width 50 height 15
click at [79, 70] on span "Back to articles" at bounding box center [59, 70] width 79 height 18
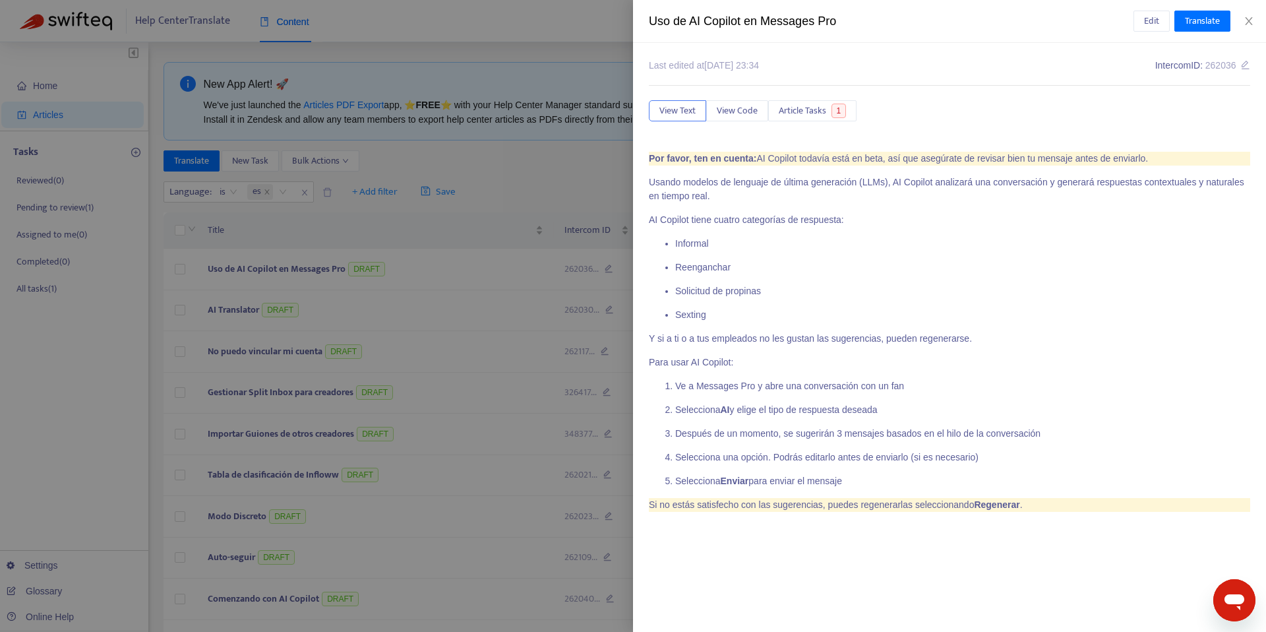
click at [325, 114] on div at bounding box center [633, 316] width 1266 height 632
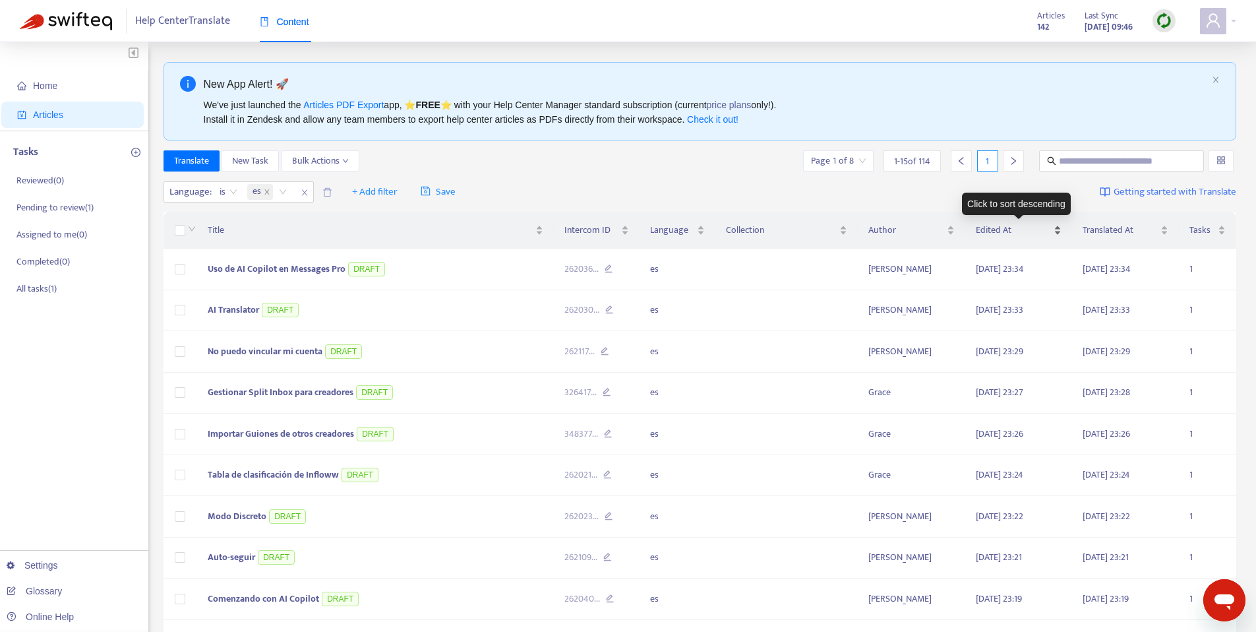
click at [1058, 228] on div "Edited At" at bounding box center [1019, 230] width 86 height 15
click at [1058, 224] on div "Edited At" at bounding box center [1019, 230] width 86 height 15
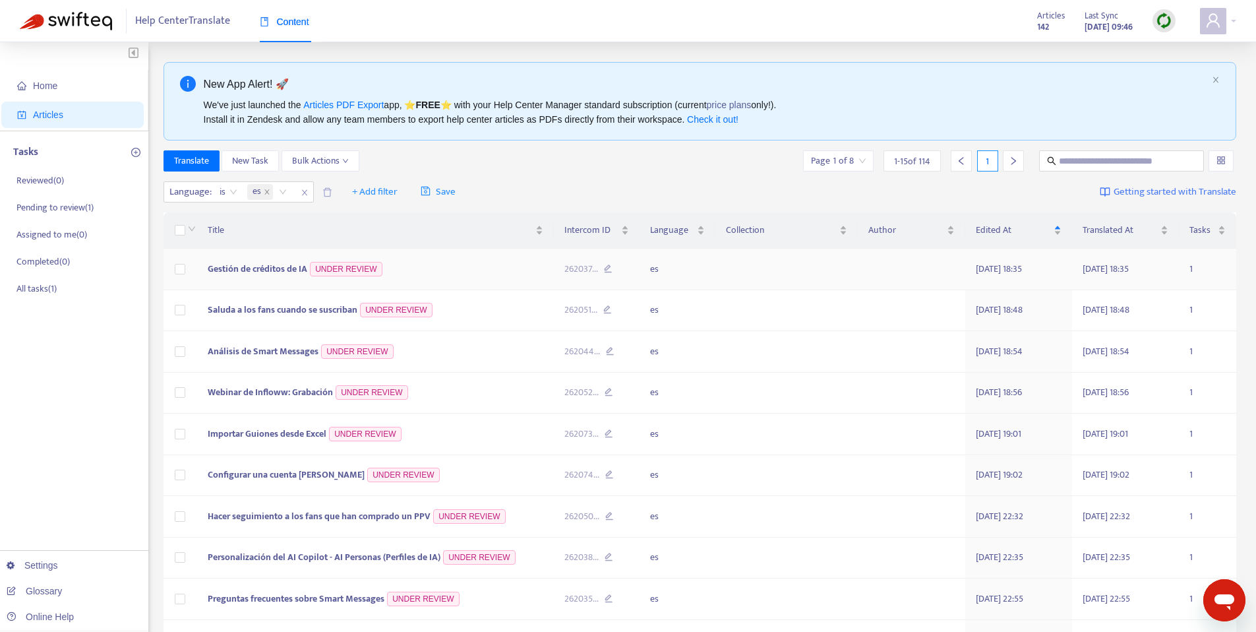
click at [223, 263] on span "Gestión de créditos de IA" at bounding box center [258, 268] width 100 height 15
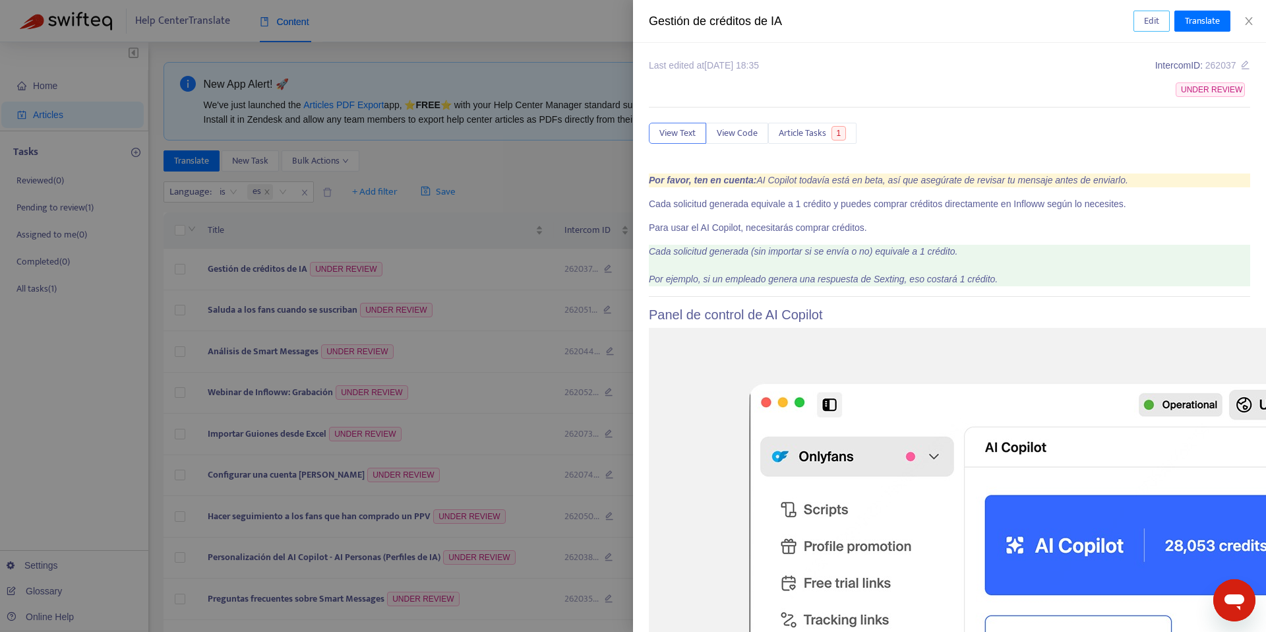
click at [1137, 24] on button "Edit" at bounding box center [1152, 21] width 36 height 21
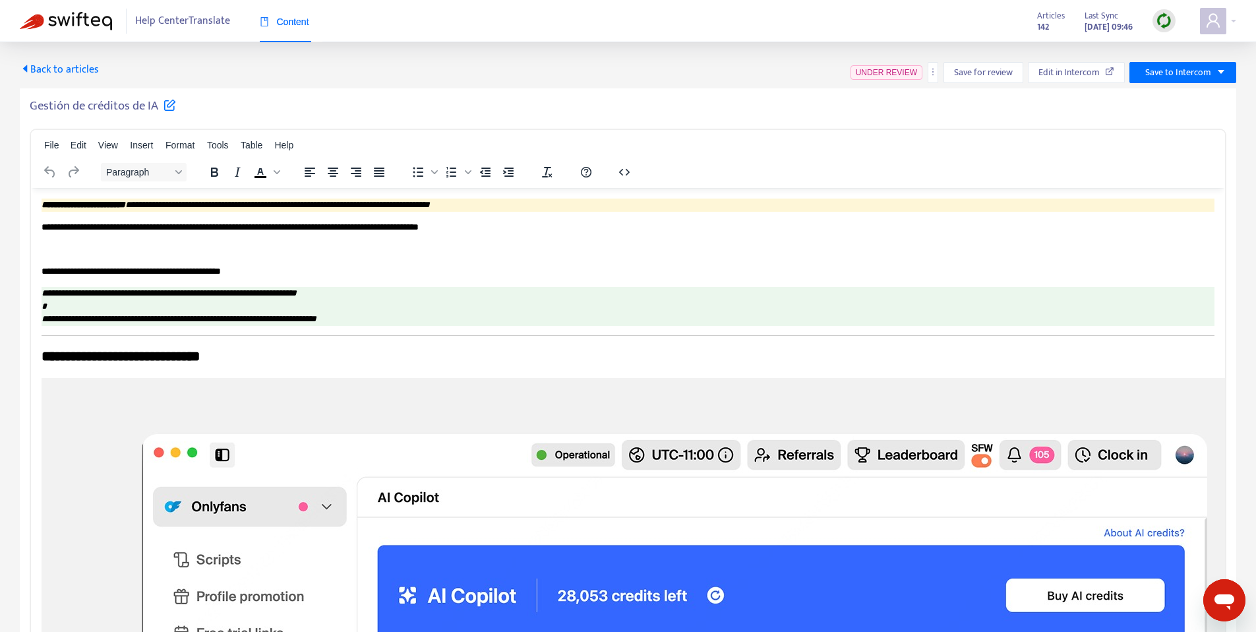
click at [104, 113] on h5 "Gestión de créditos de IA" at bounding box center [103, 106] width 146 height 16
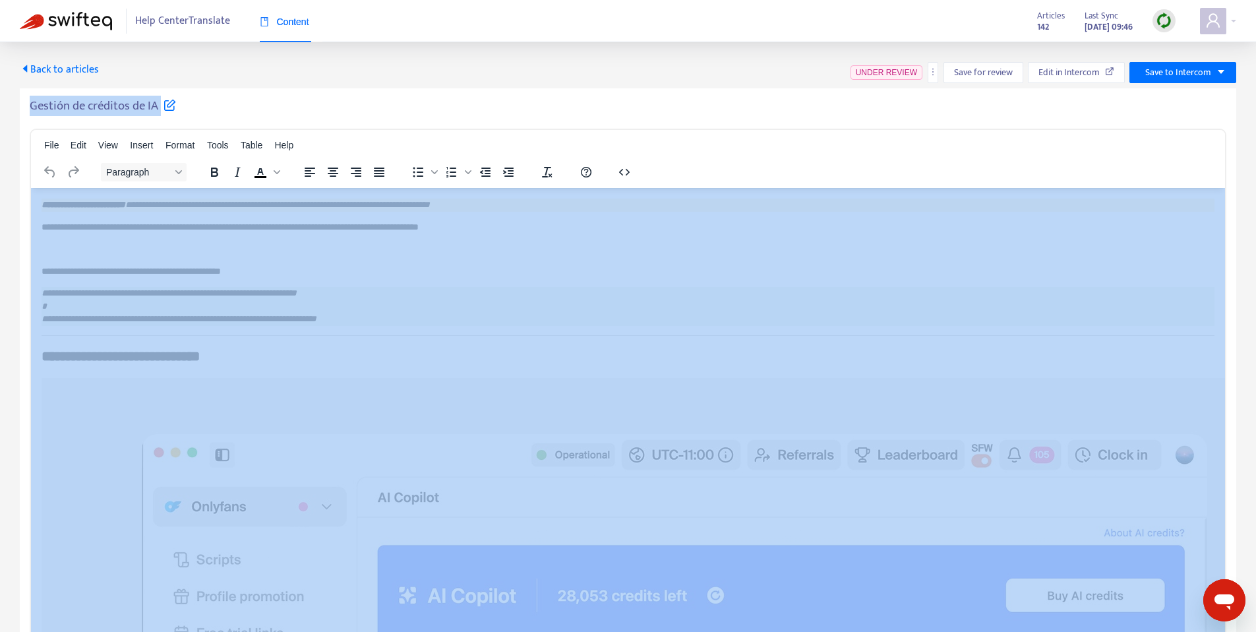
click at [104, 113] on h5 "Gestión de créditos de IA" at bounding box center [103, 106] width 146 height 16
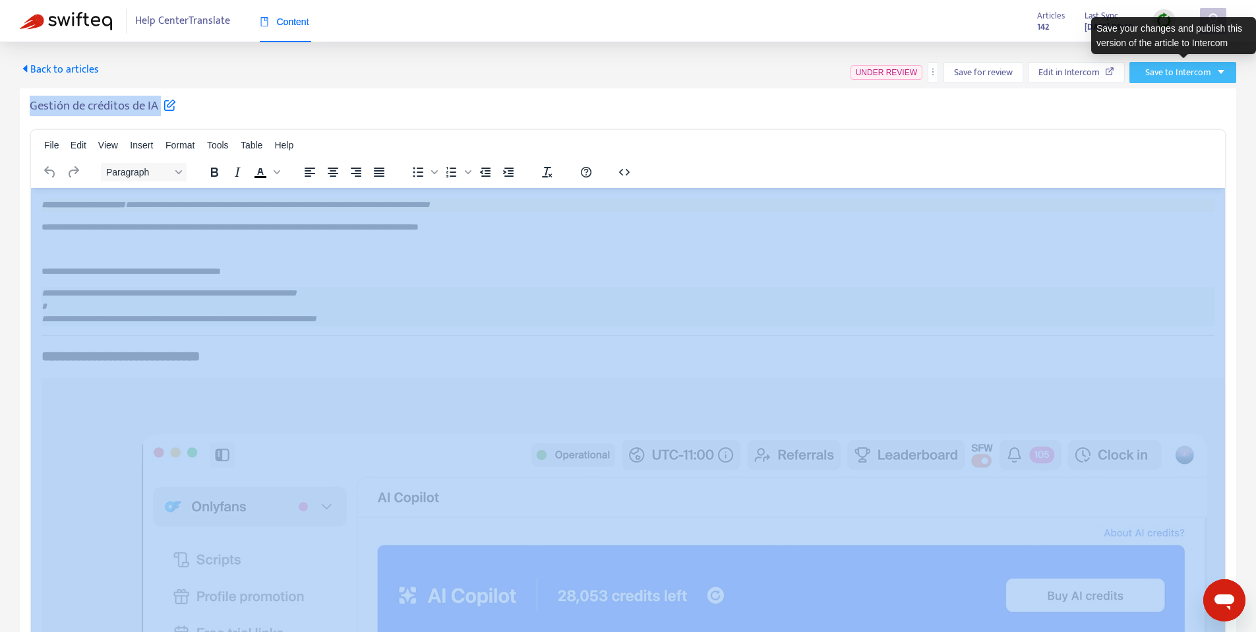
click at [1219, 75] on icon "caret-down" at bounding box center [1221, 71] width 9 height 9
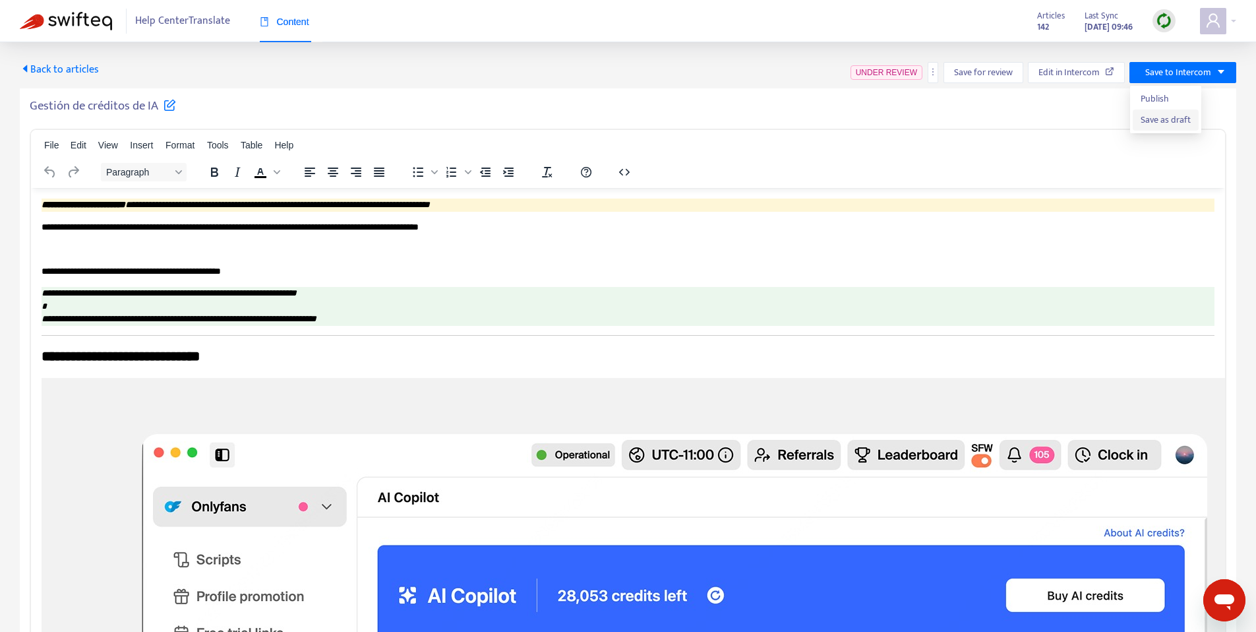
click at [1175, 122] on span "Save as draft" at bounding box center [1166, 120] width 50 height 15
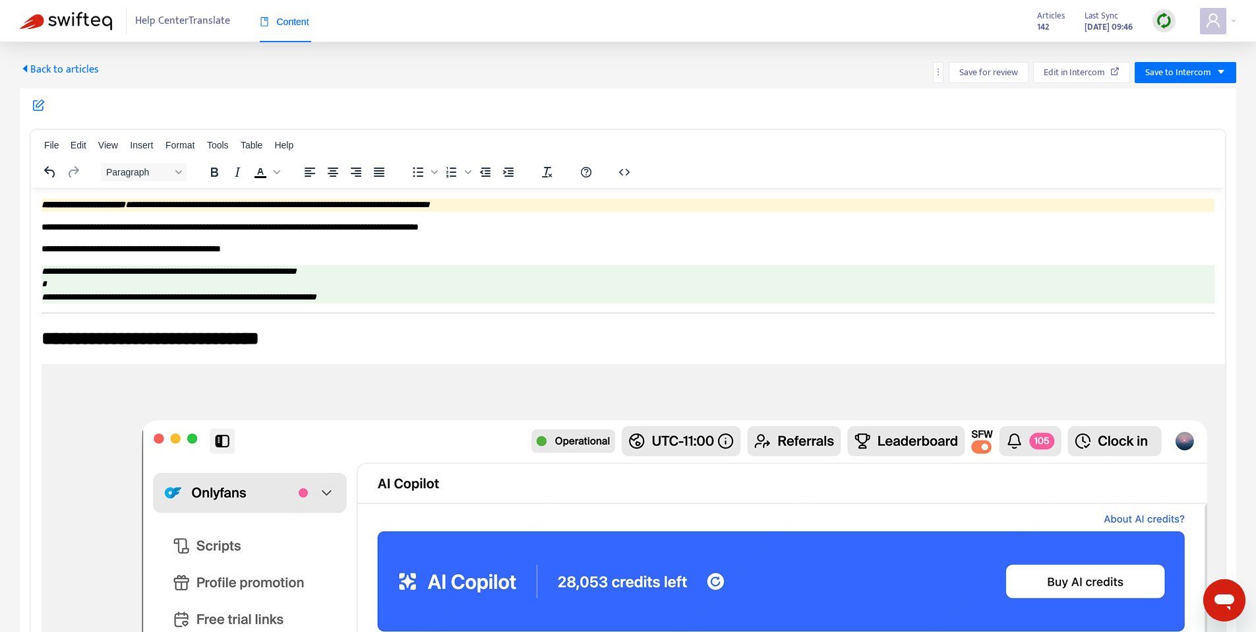
click at [62, 71] on span "Back to articles" at bounding box center [59, 70] width 79 height 18
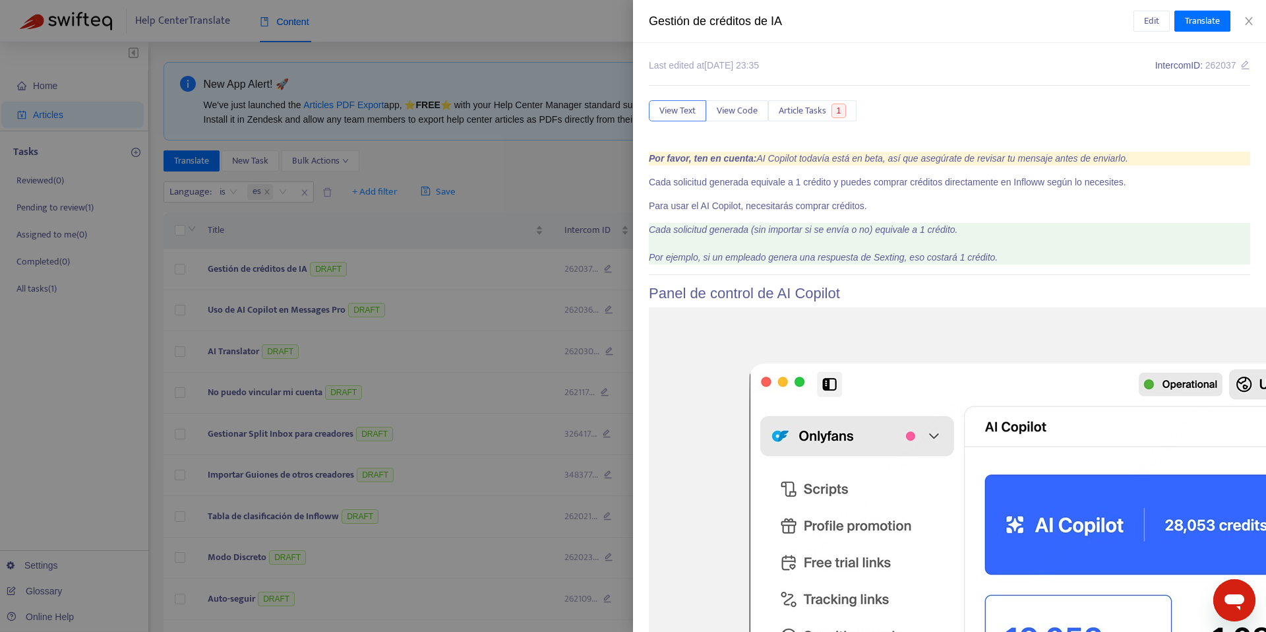
click at [473, 59] on div at bounding box center [633, 316] width 1266 height 632
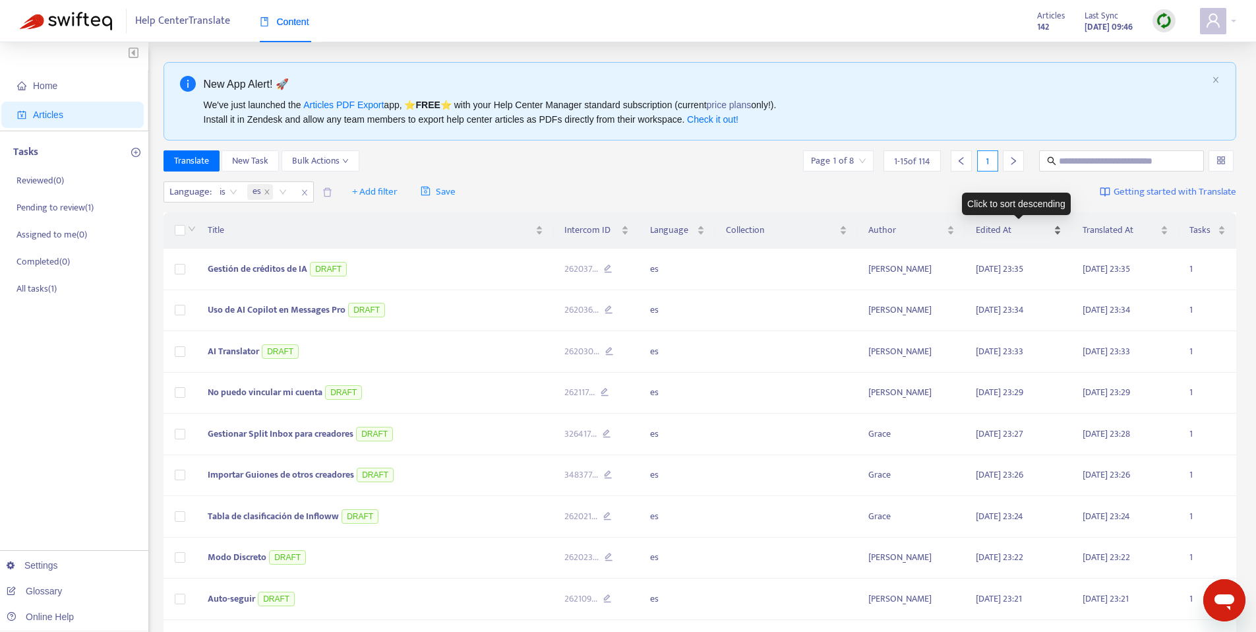
click at [1047, 237] on span "Edited At" at bounding box center [1013, 230] width 75 height 15
click at [1056, 225] on div "Edited At" at bounding box center [1019, 230] width 86 height 15
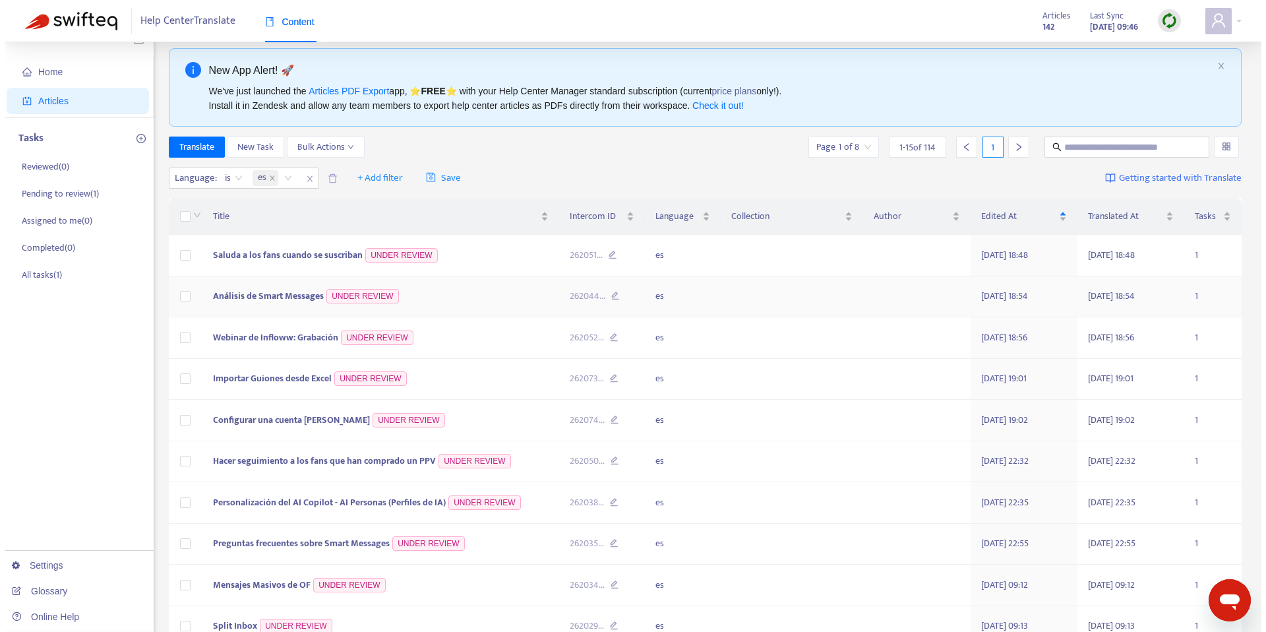
scroll to position [15, 0]
click at [237, 253] on span "Saluda a los fans cuando se suscriban" at bounding box center [283, 253] width 150 height 15
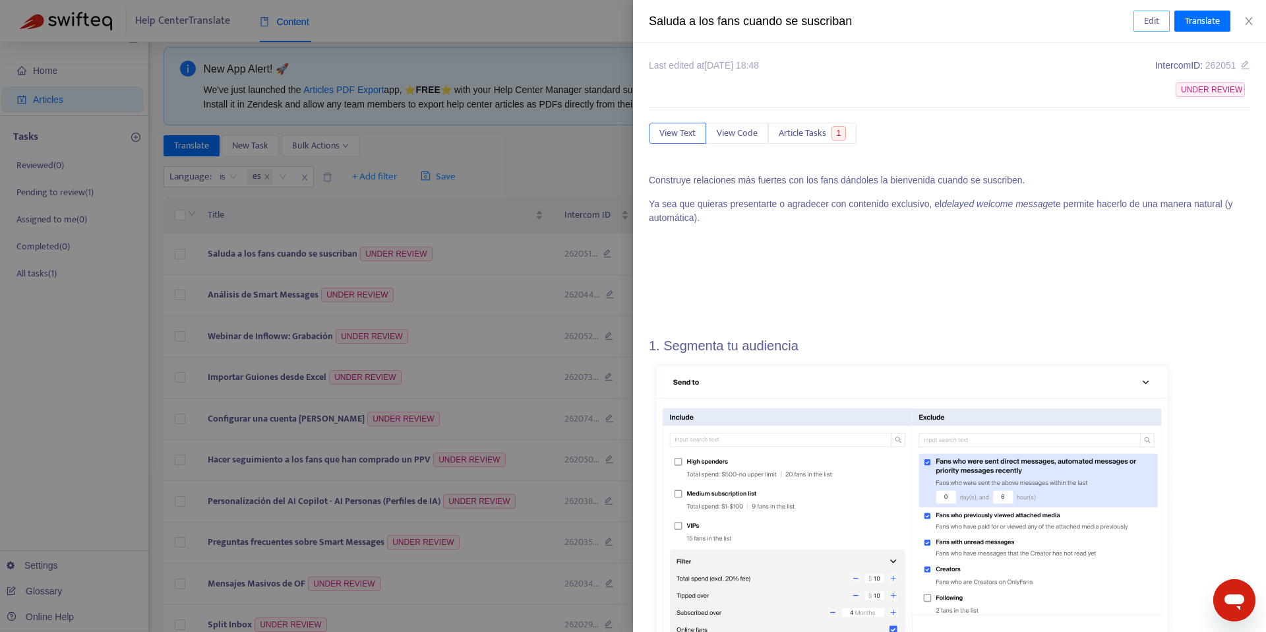
click at [1157, 23] on span "Edit" at bounding box center [1151, 21] width 15 height 15
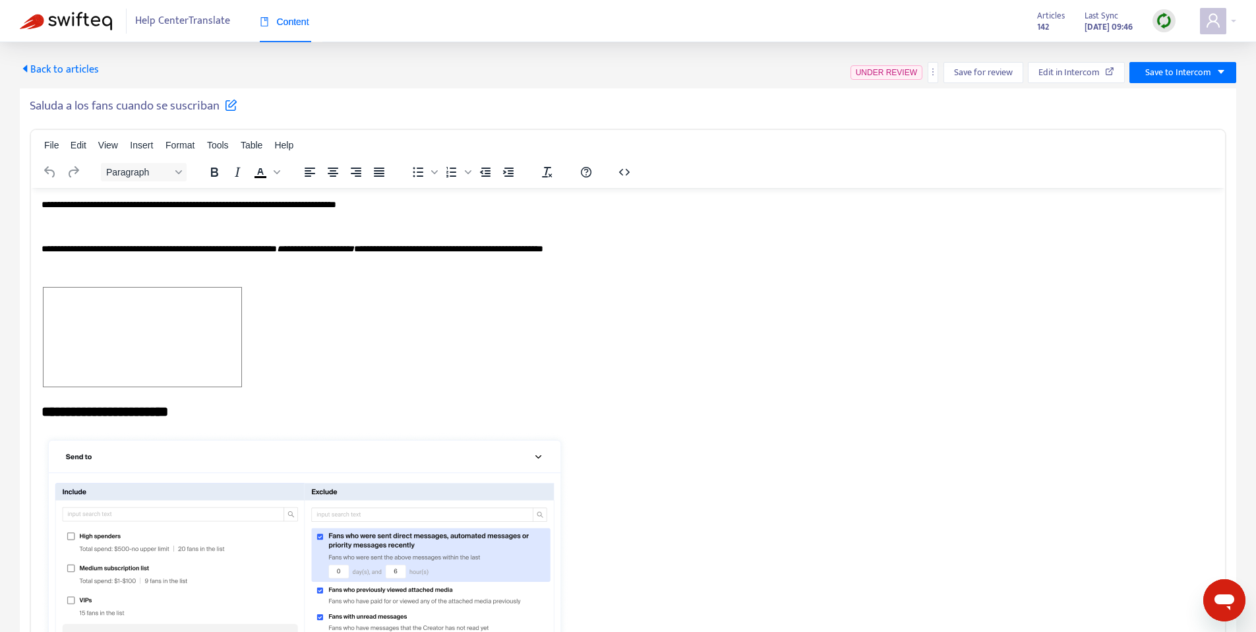
click at [154, 83] on div "Back to articles UNDER REVIEW Save for review Edit in Intercom Save to Intercom…" at bounding box center [628, 364] width 1217 height 604
click at [129, 108] on h5 "Saluda a los fans cuando se suscriban" at bounding box center [134, 106] width 208 height 16
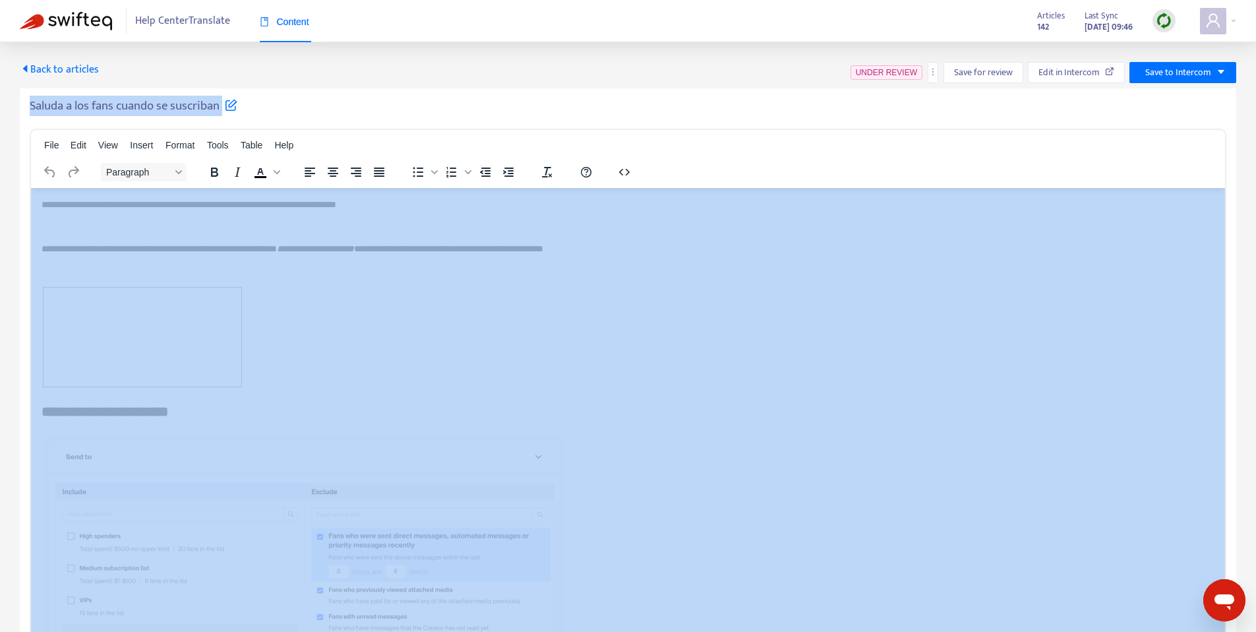
click at [129, 108] on h5 "Saluda a los fans cuando se suscriban" at bounding box center [134, 106] width 208 height 16
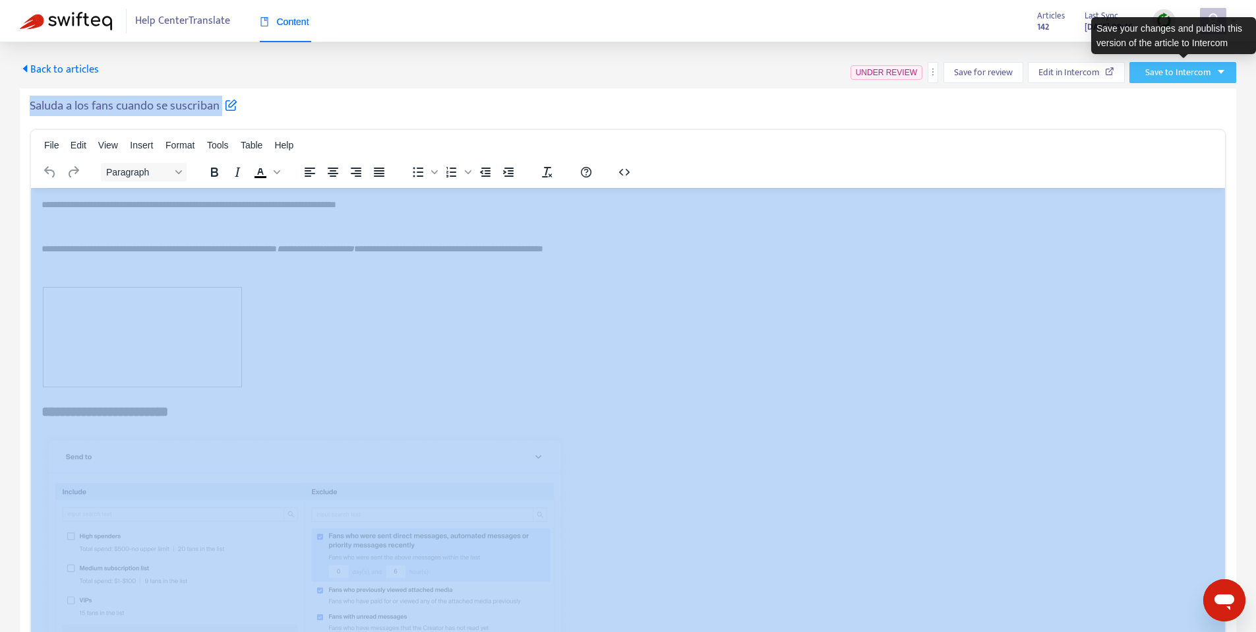
click at [1194, 76] on span "Save to Intercom" at bounding box center [1179, 72] width 66 height 15
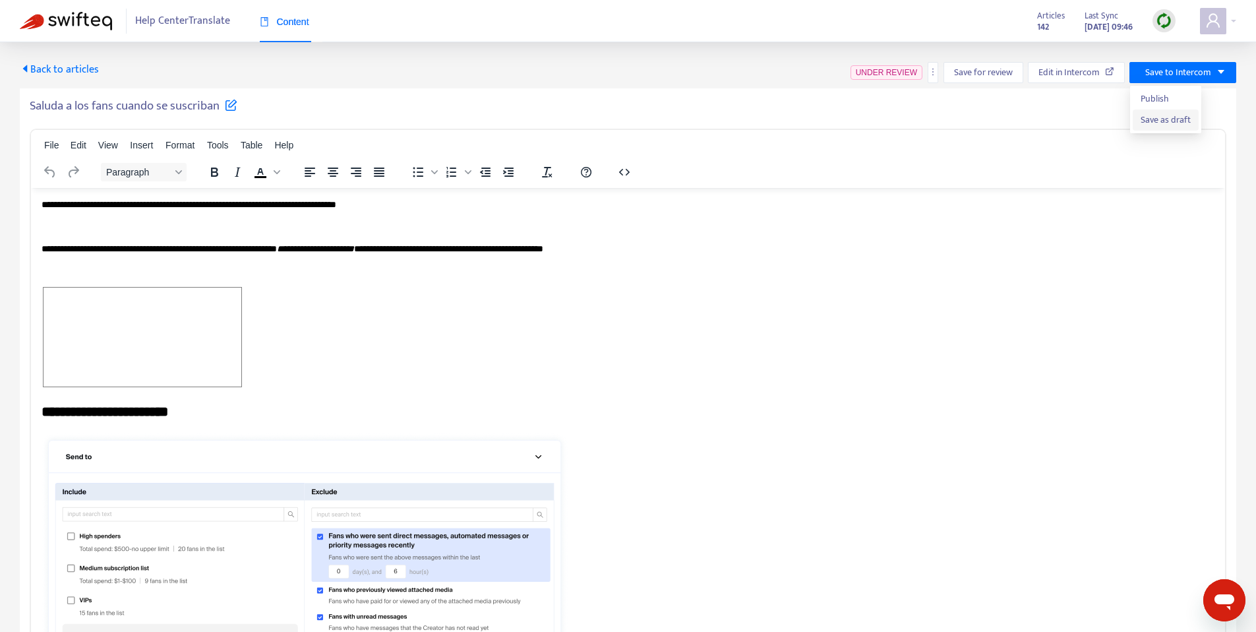
click at [1163, 124] on span "Save as draft" at bounding box center [1166, 120] width 50 height 15
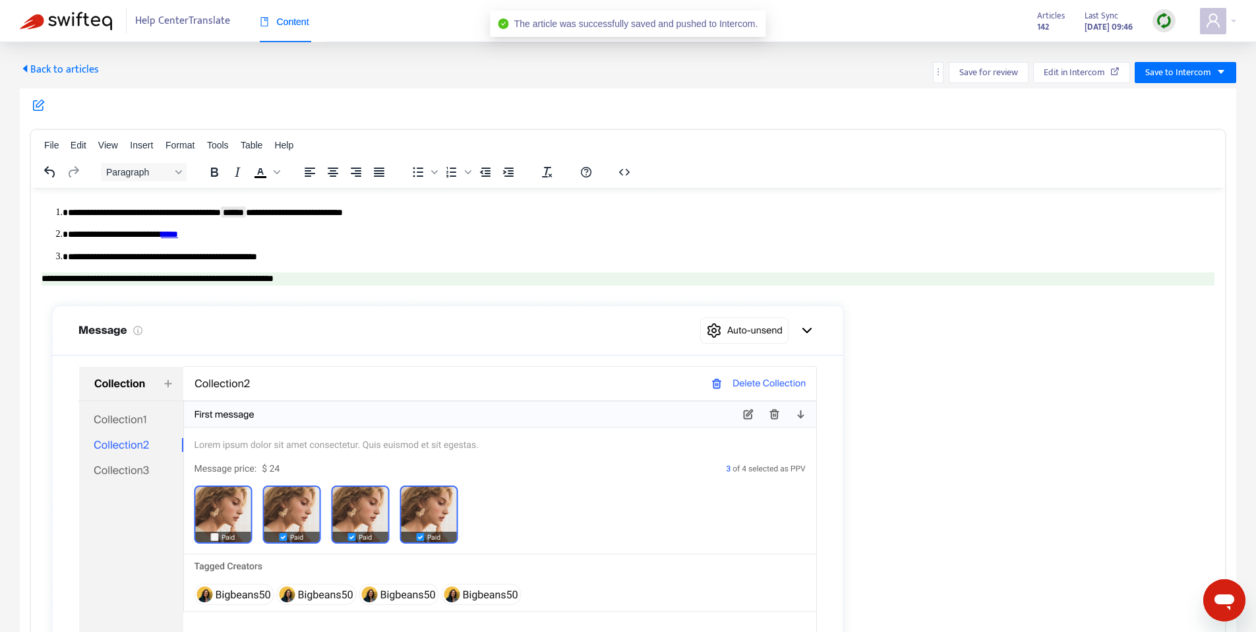
scroll to position [2103, 0]
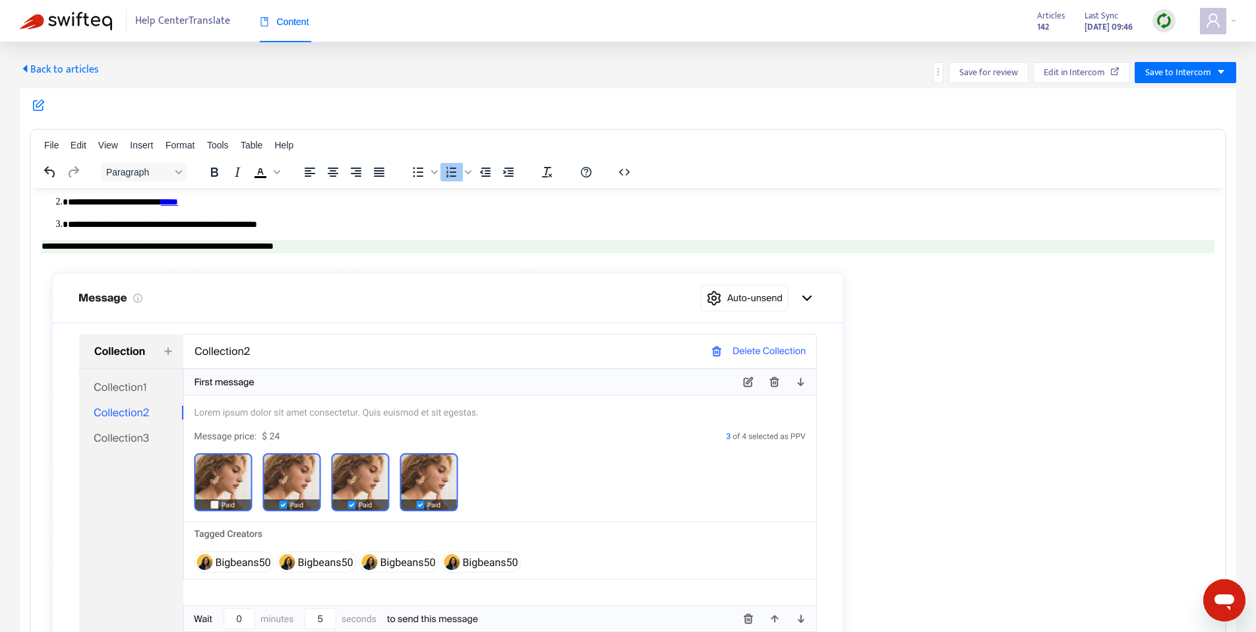
click at [178, 197] on link "*****" at bounding box center [169, 201] width 17 height 9
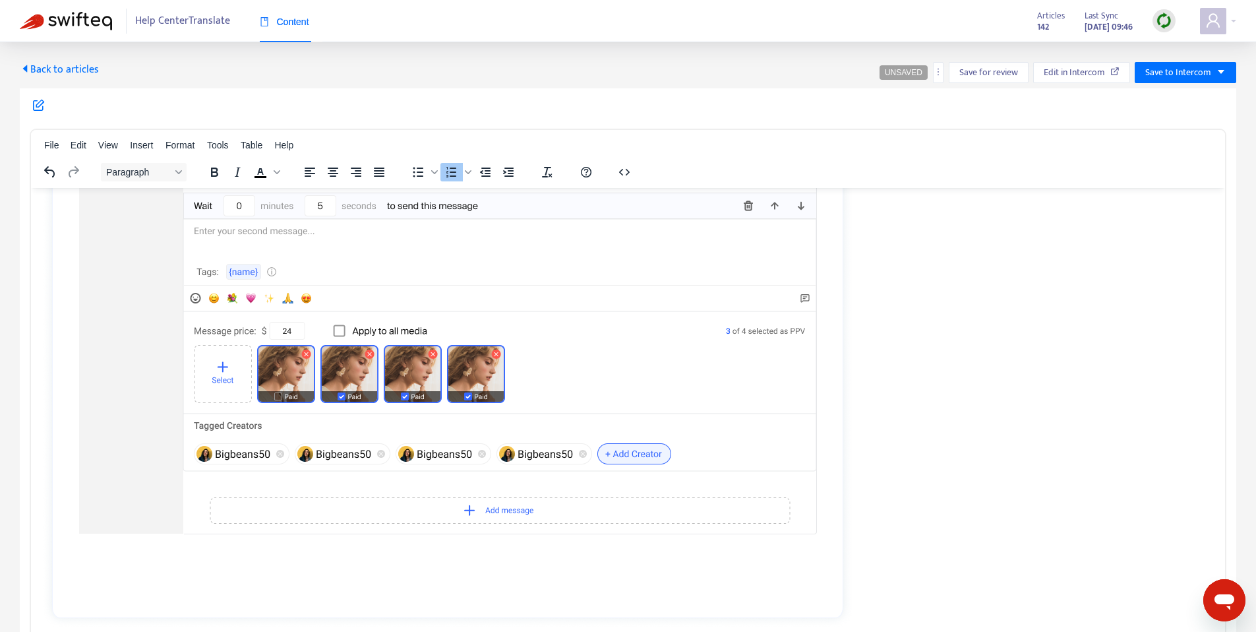
scroll to position [2517, 0]
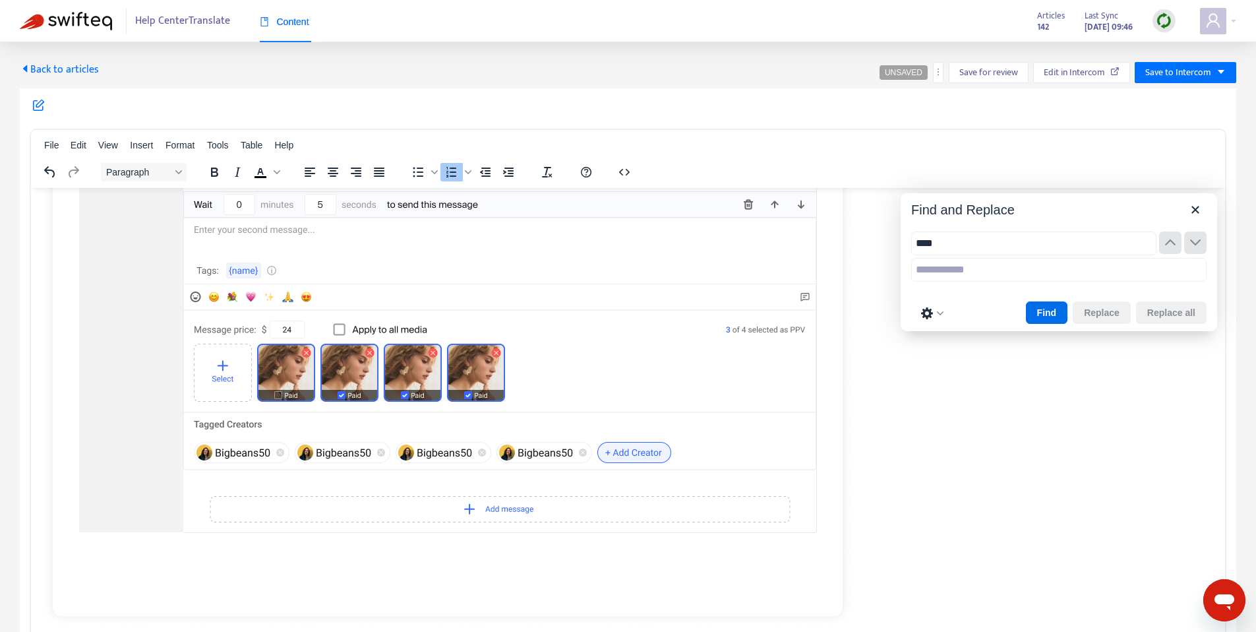
type input "*****"
click at [1047, 313] on button "Find" at bounding box center [1047, 312] width 42 height 22
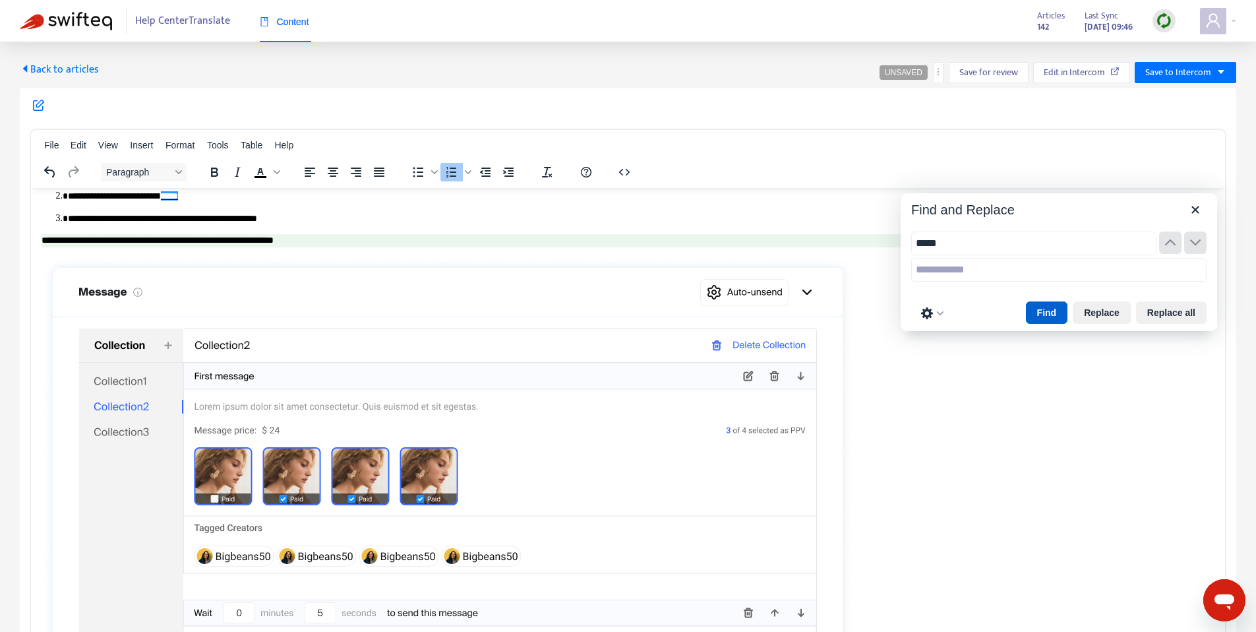
click at [1047, 313] on button "Find" at bounding box center [1047, 312] width 42 height 22
click at [1046, 313] on button "Find" at bounding box center [1047, 312] width 42 height 22
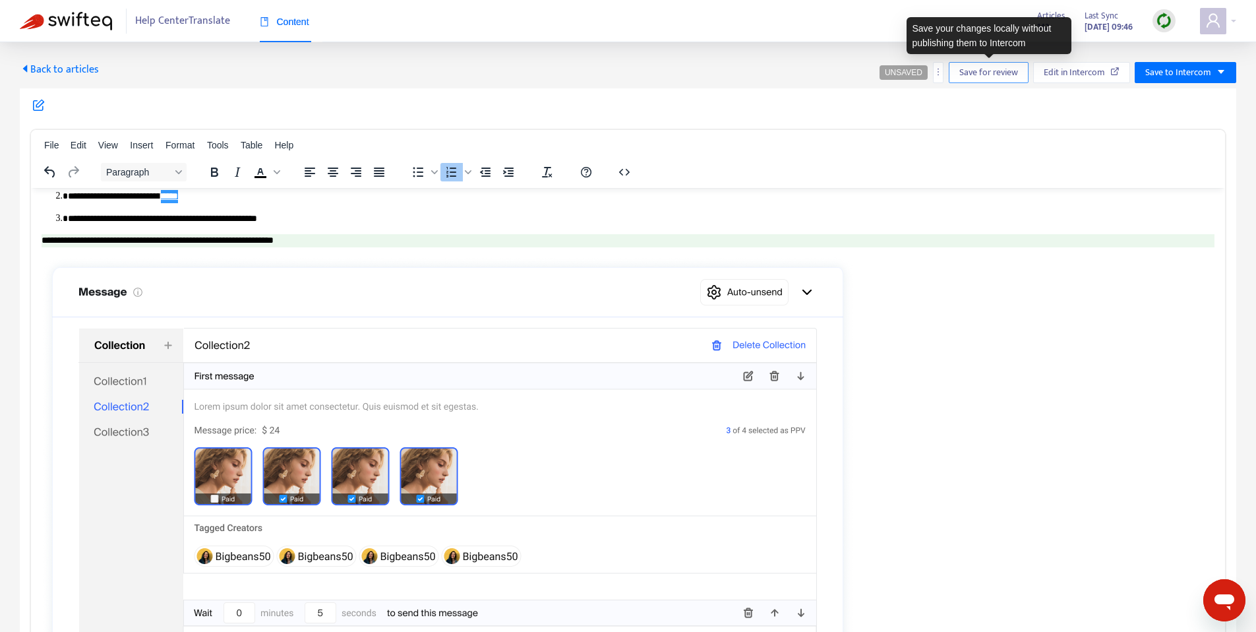
click at [983, 78] on span "Save for review" at bounding box center [989, 72] width 59 height 15
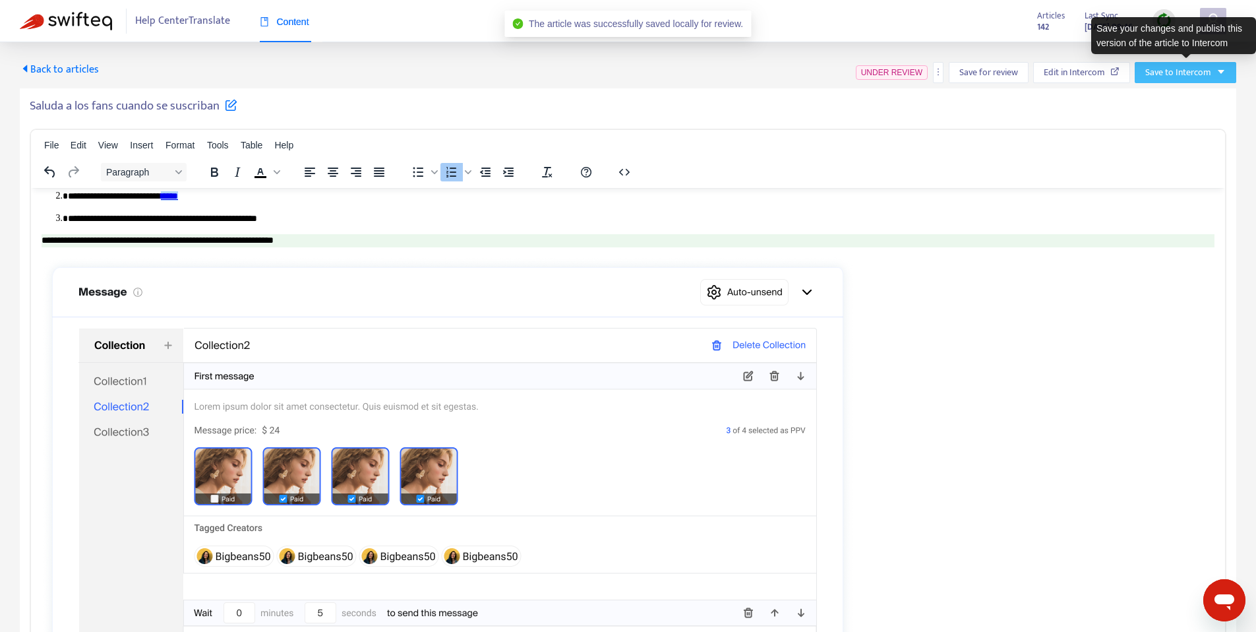
click at [1220, 72] on icon "caret-down" at bounding box center [1221, 72] width 7 height 4
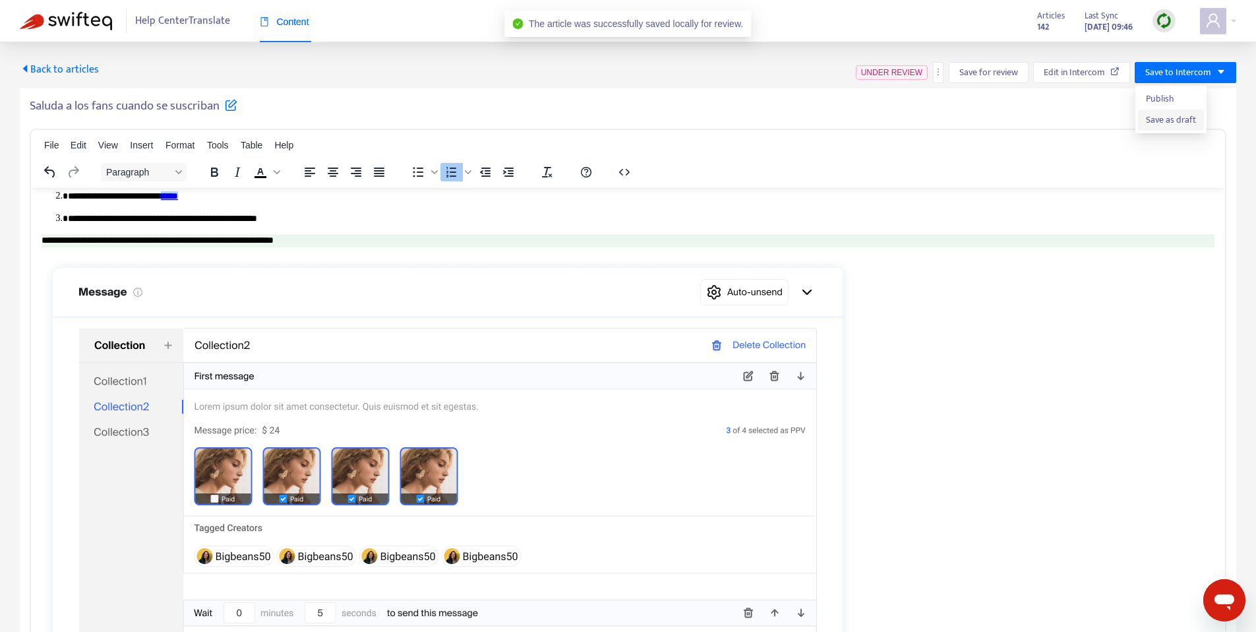
click at [1181, 123] on span "Save as draft" at bounding box center [1171, 120] width 50 height 15
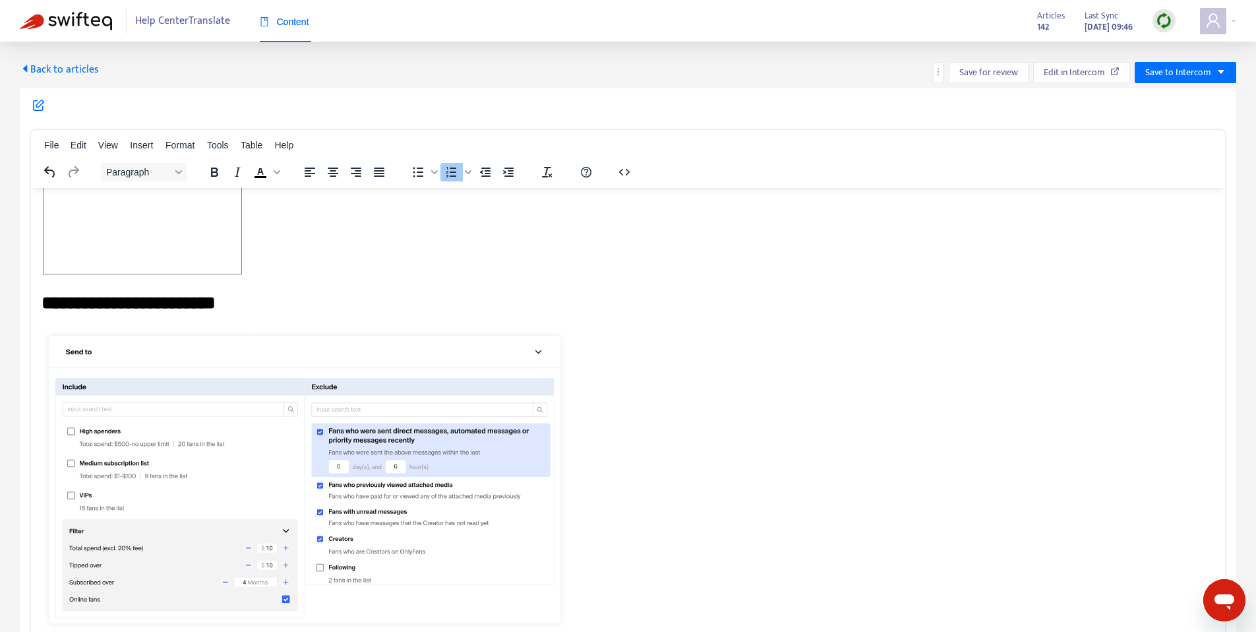
scroll to position [0, 0]
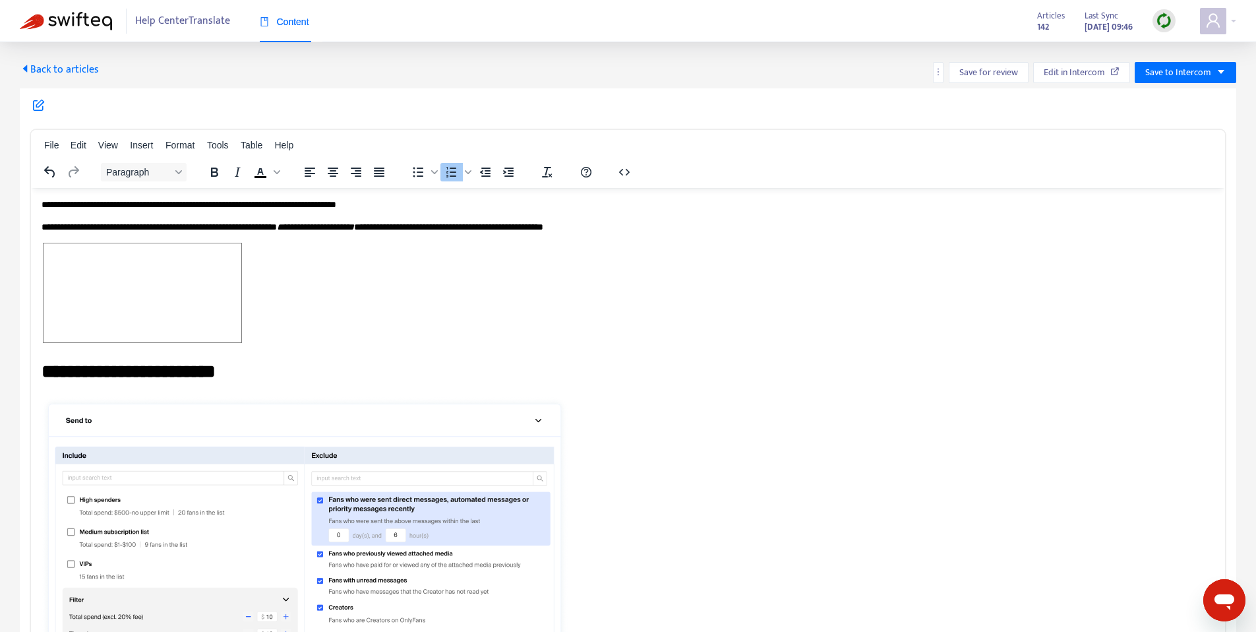
click at [55, 69] on span "Back to articles" at bounding box center [59, 70] width 79 height 18
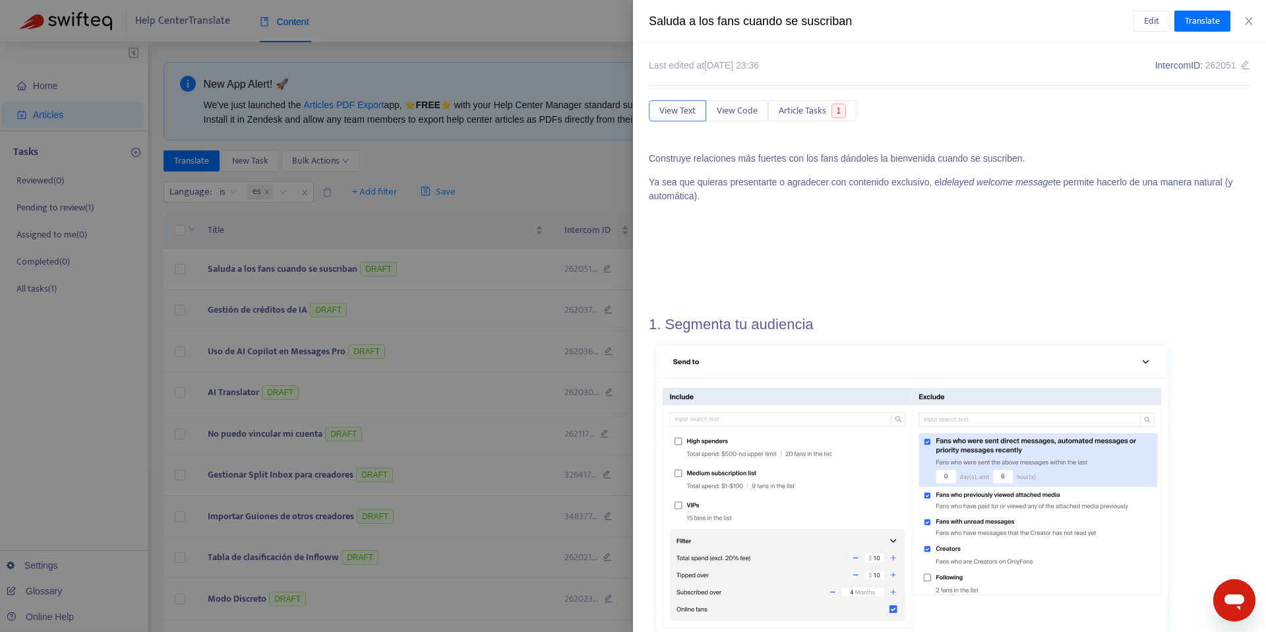
click at [131, 127] on div at bounding box center [633, 316] width 1266 height 632
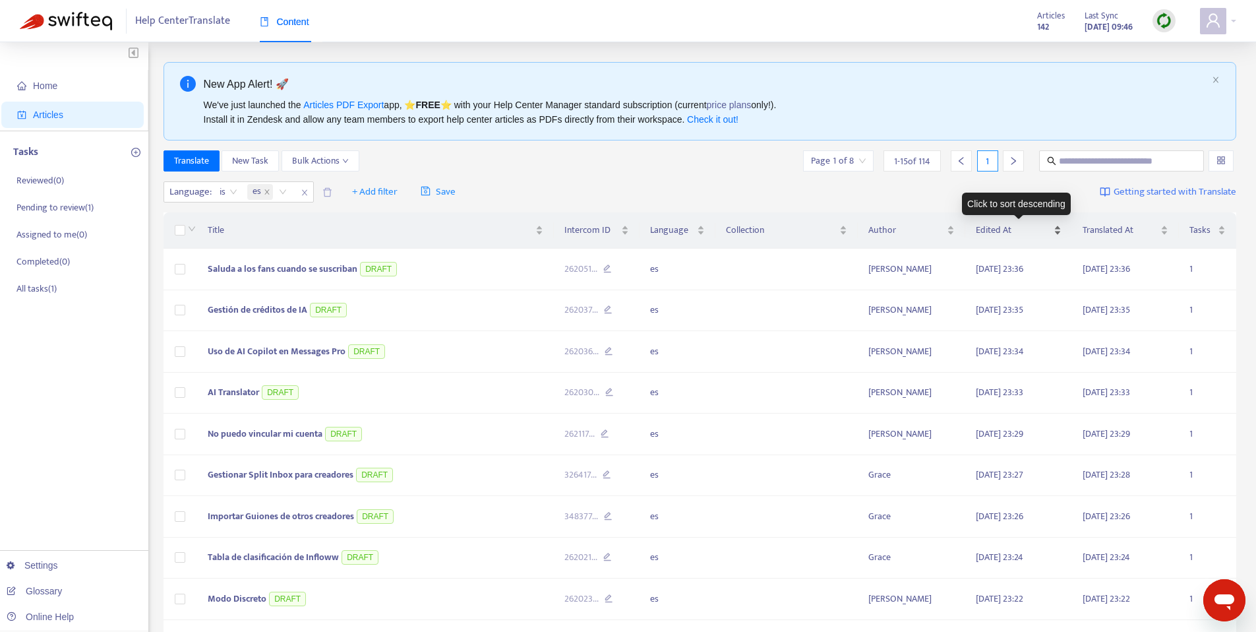
click at [1061, 231] on div "Edited At" at bounding box center [1019, 230] width 86 height 15
click at [1061, 233] on div "Edited At" at bounding box center [1019, 230] width 86 height 15
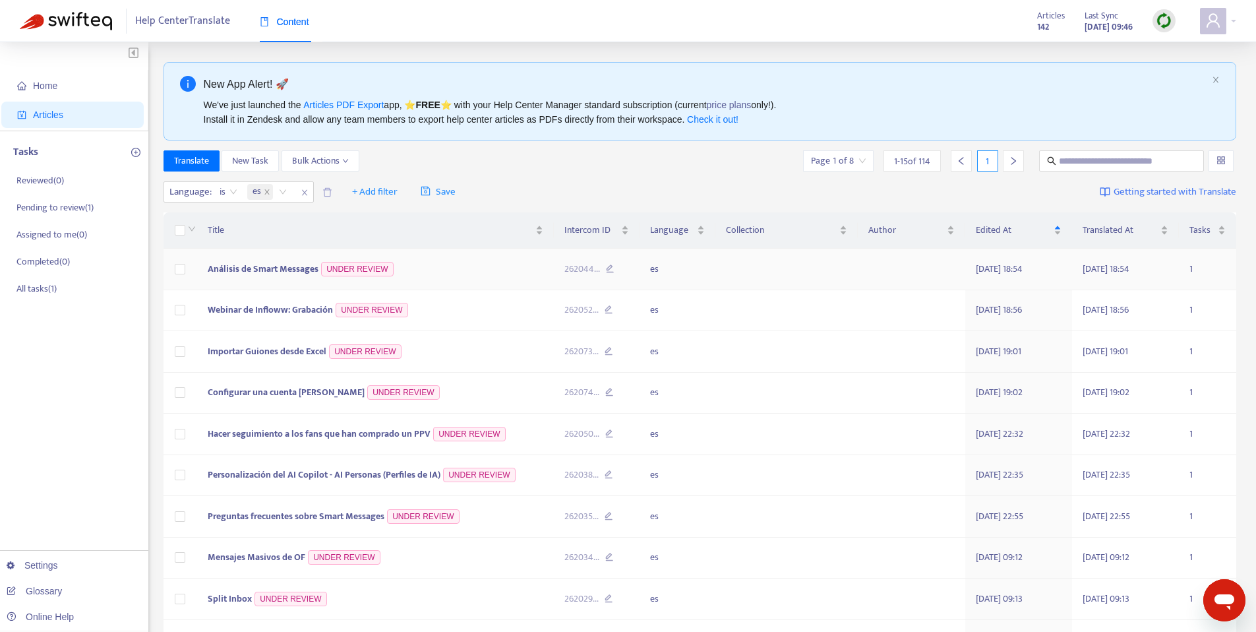
click at [421, 264] on td "Análisis de Smart Messages UNDER REVIEW" at bounding box center [375, 270] width 357 height 42
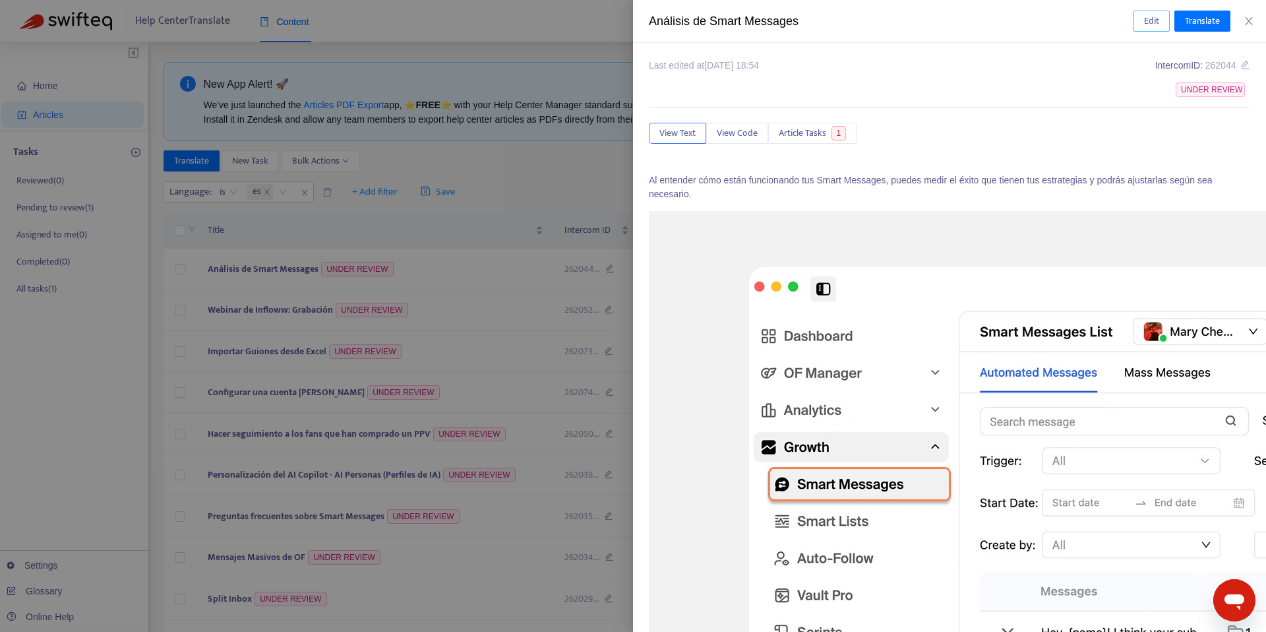
click at [1144, 18] on span "Edit" at bounding box center [1151, 21] width 15 height 15
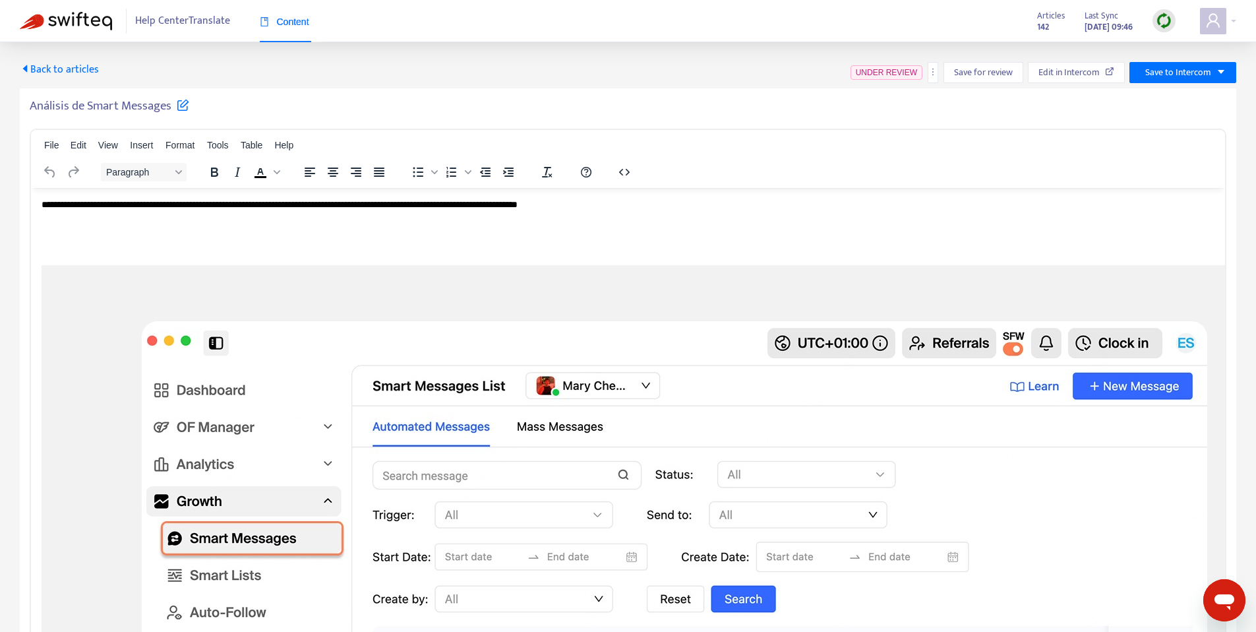
click at [75, 107] on h5 "Análisis de Smart Messages" at bounding box center [110, 106] width 160 height 16
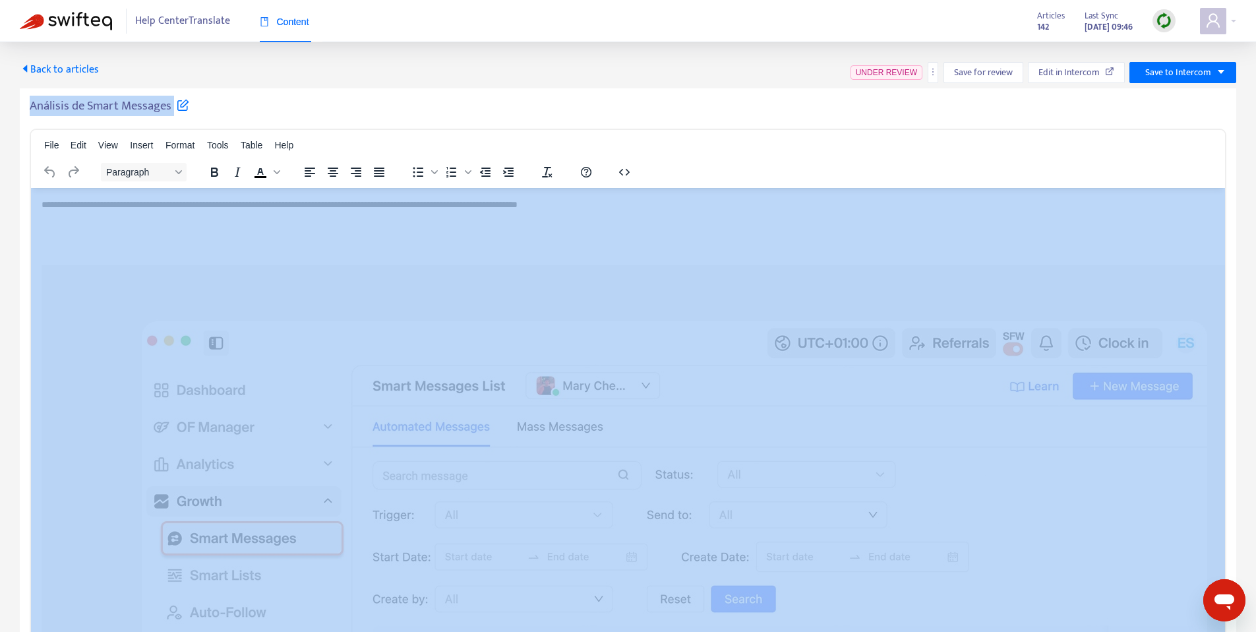
click at [75, 107] on h5 "Análisis de Smart Messages" at bounding box center [110, 106] width 160 height 16
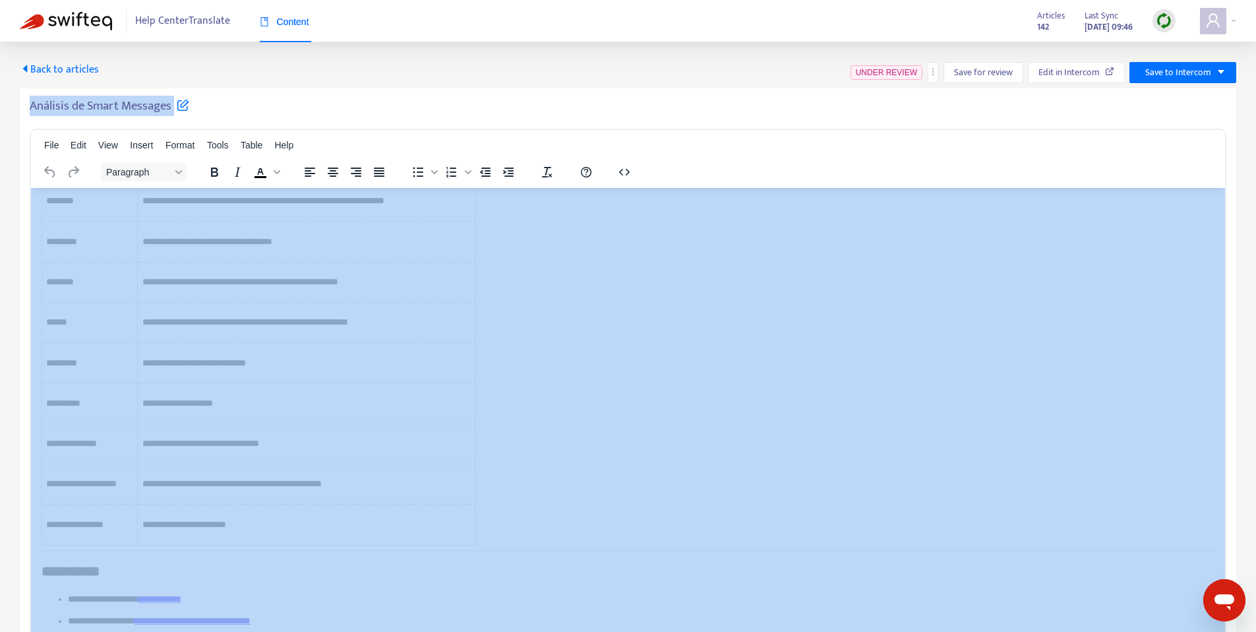
scroll to position [1454, 0]
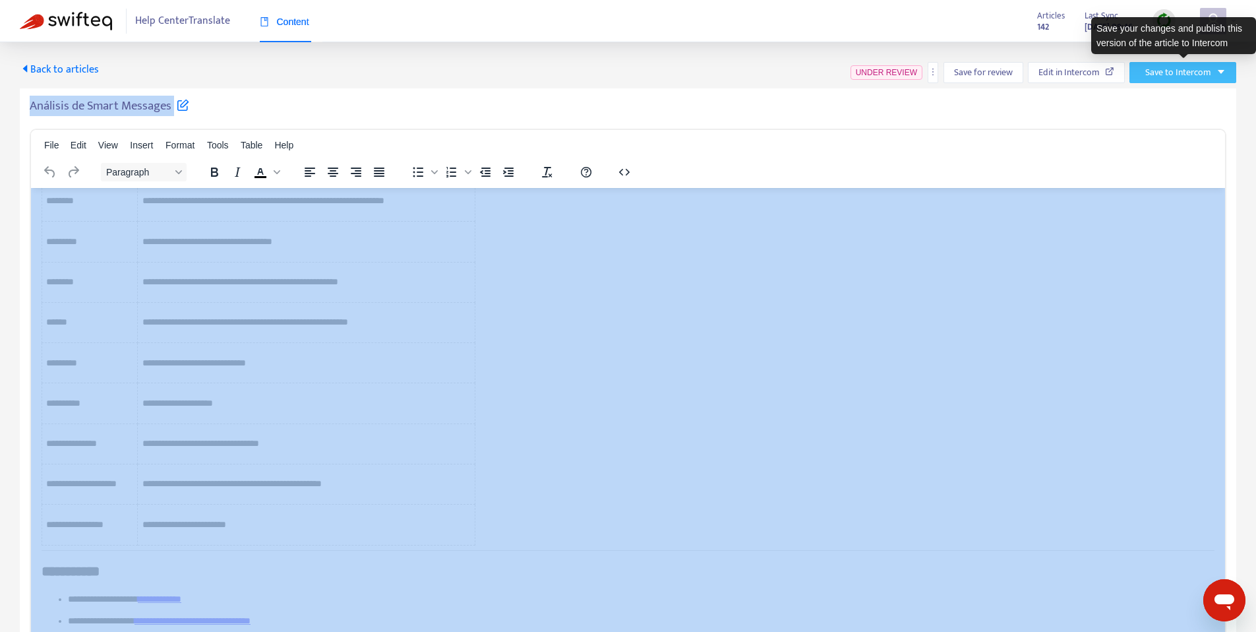
click at [1200, 73] on span "Save to Intercom" at bounding box center [1179, 72] width 66 height 15
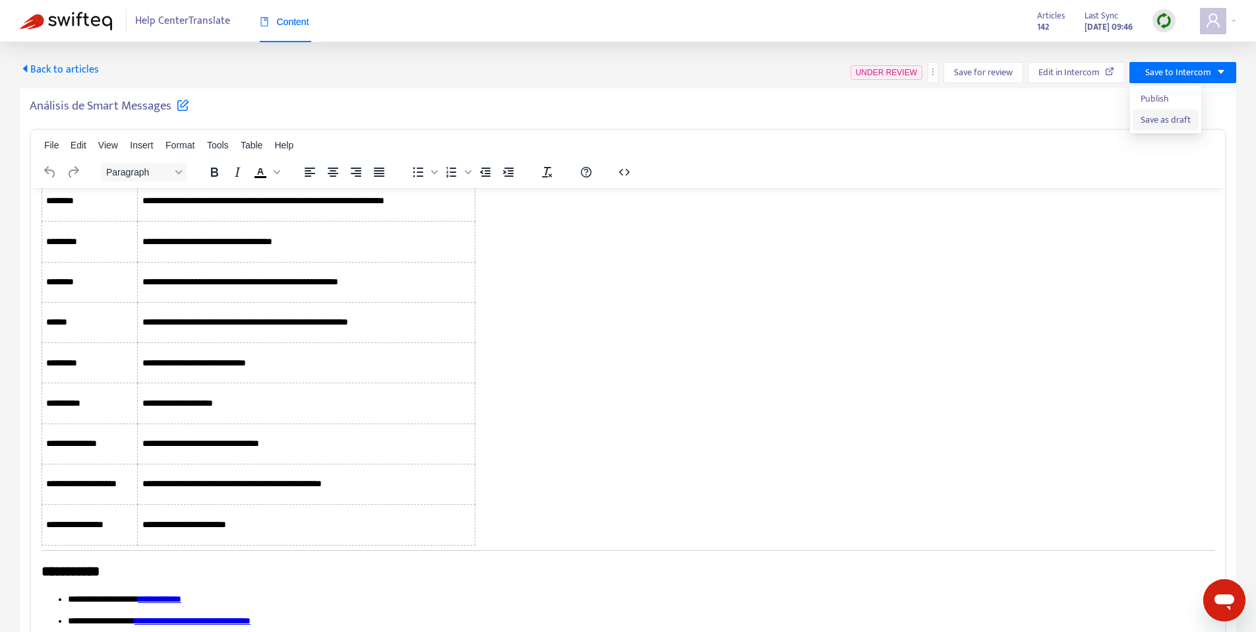
click at [1167, 123] on span "Save as draft" at bounding box center [1166, 120] width 50 height 15
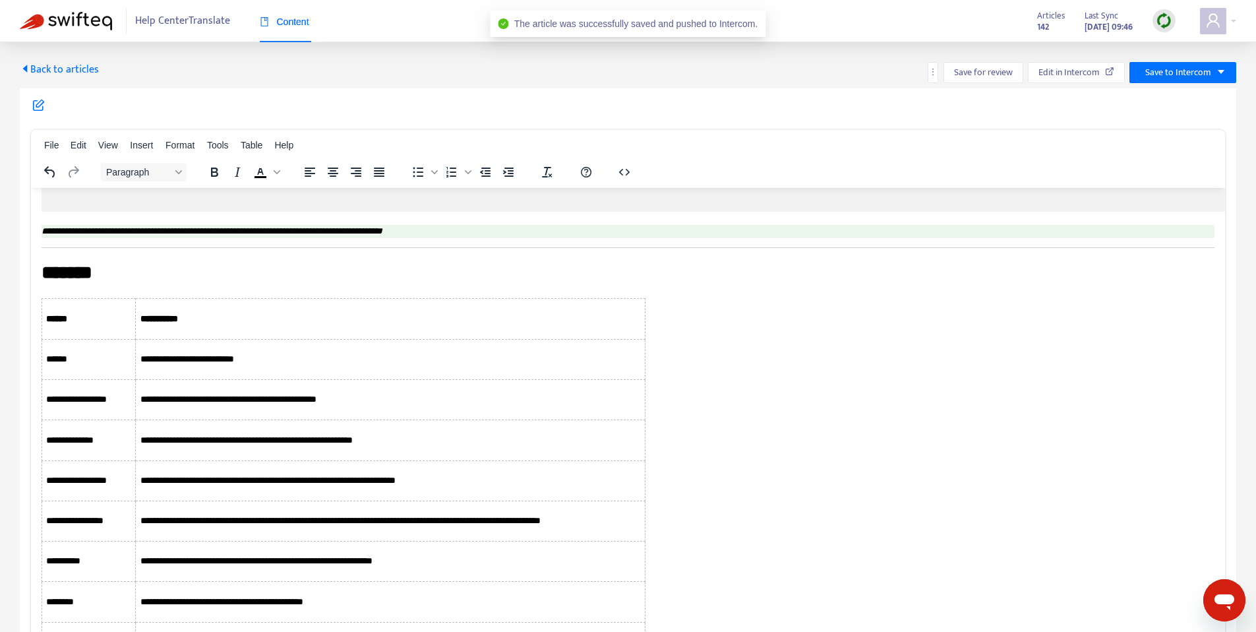
scroll to position [1434, 0]
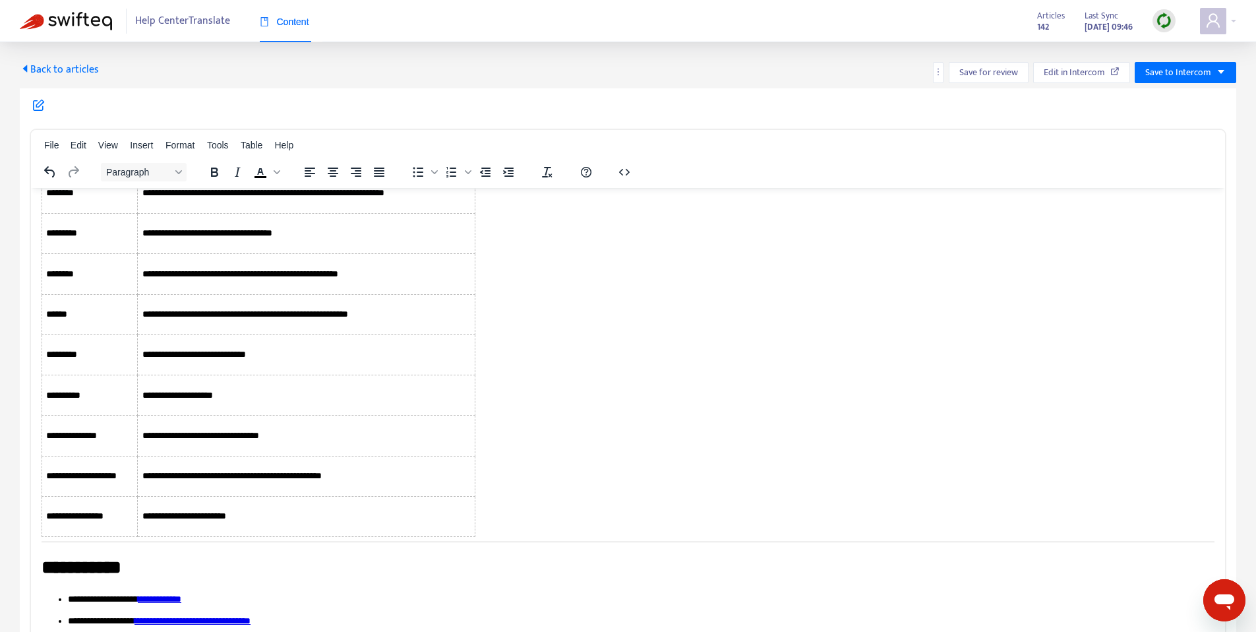
click at [70, 63] on span "Back to articles" at bounding box center [59, 70] width 79 height 18
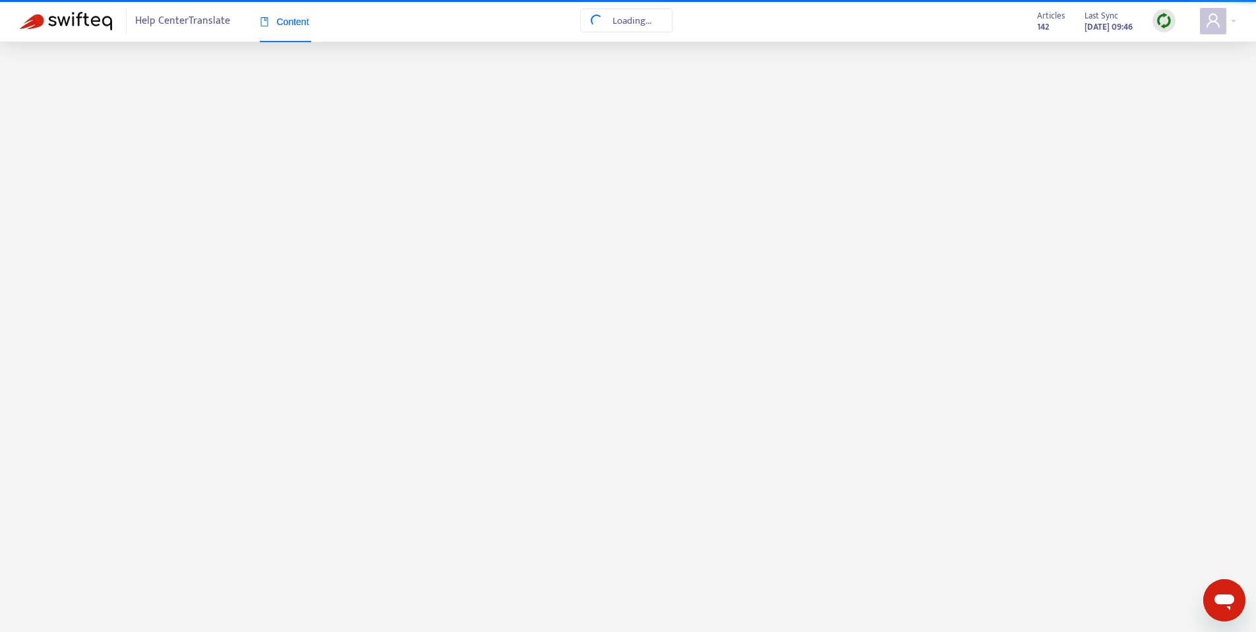
click at [70, 63] on span "Back to articles" at bounding box center [59, 56] width 79 height 18
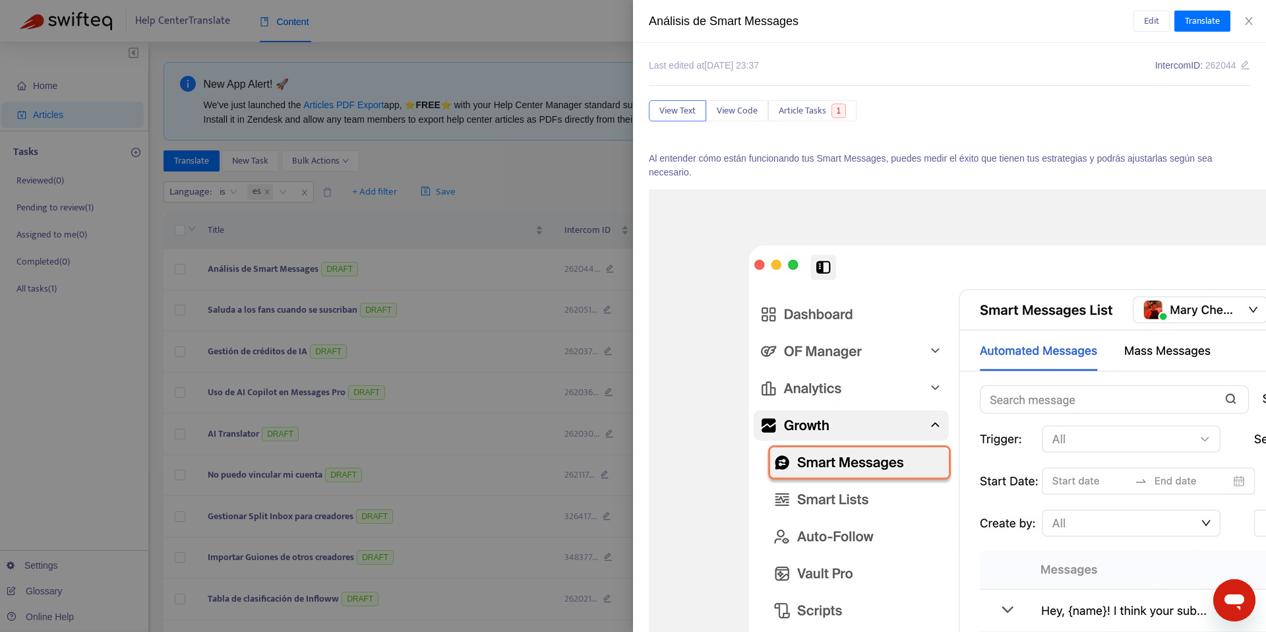
click at [388, 77] on div at bounding box center [633, 316] width 1266 height 632
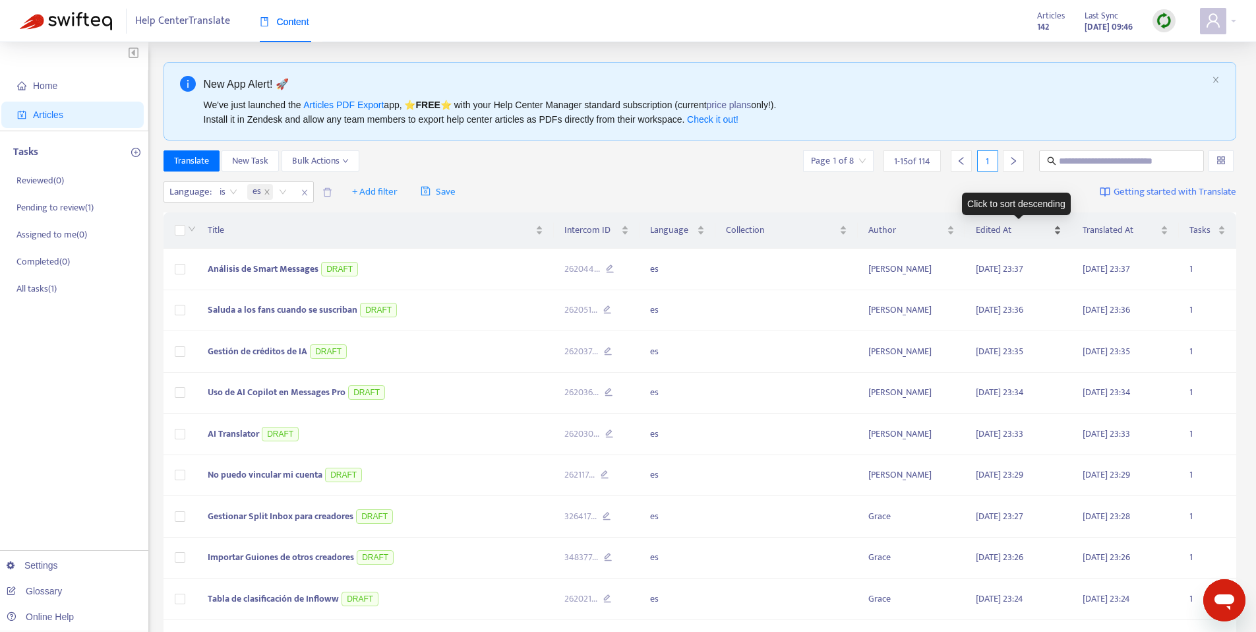
click at [1052, 223] on div "Edited At" at bounding box center [1019, 230] width 86 height 15
click at [1053, 231] on div "Edited At" at bounding box center [1019, 230] width 86 height 15
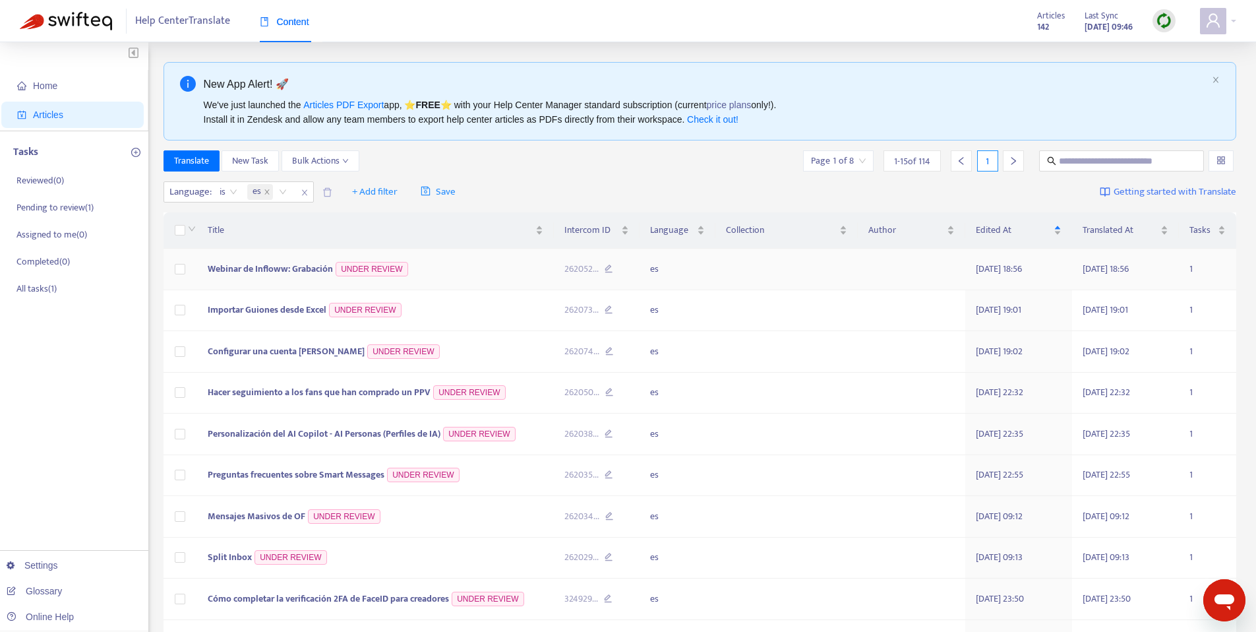
click at [226, 268] on span "Webinar de Infloww: Grabación" at bounding box center [270, 268] width 125 height 15
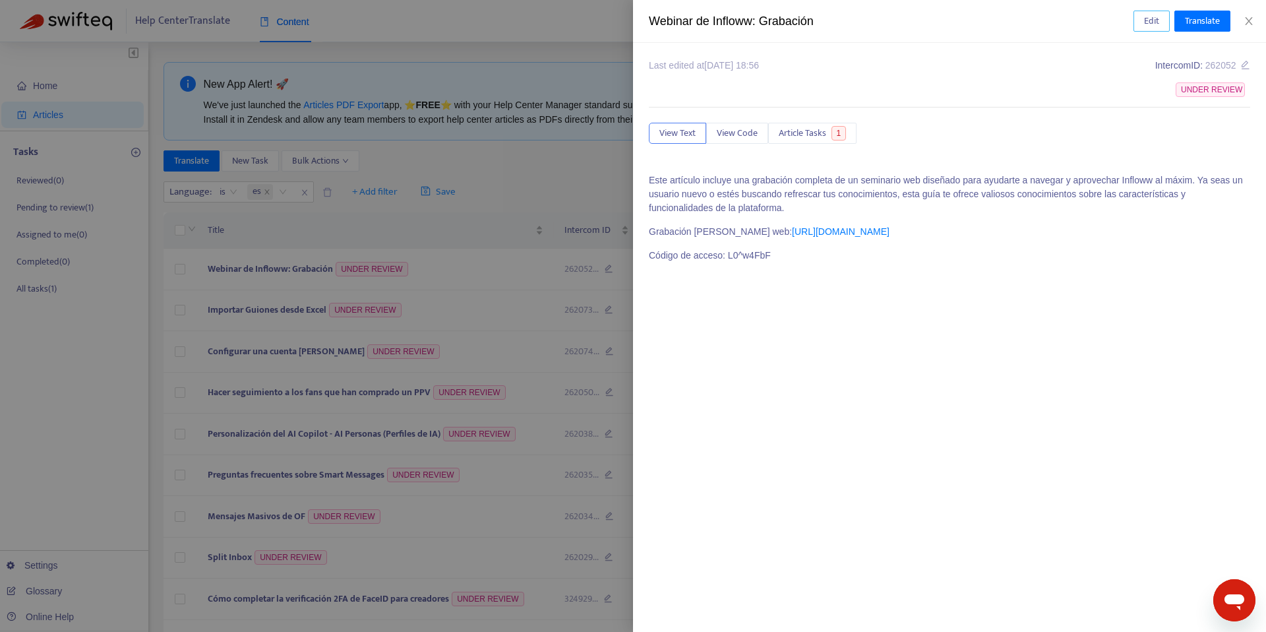
click at [1139, 18] on button "Edit" at bounding box center [1152, 21] width 36 height 21
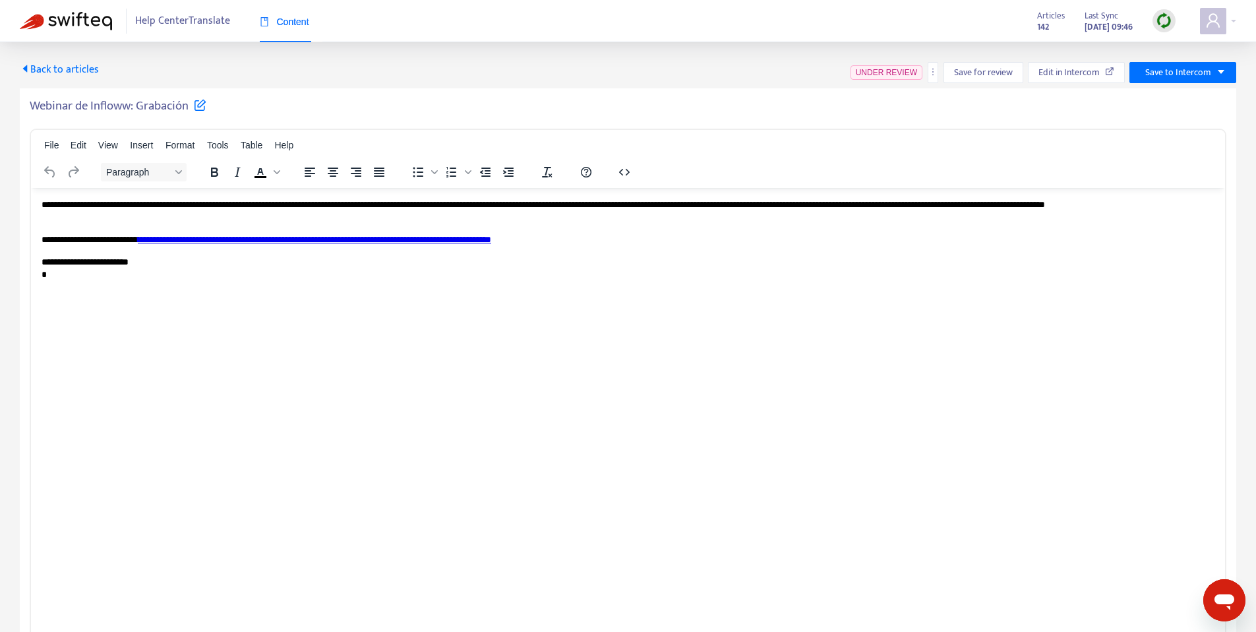
click at [113, 107] on h5 "Webinar de Infloww: Grabación" at bounding box center [118, 106] width 177 height 16
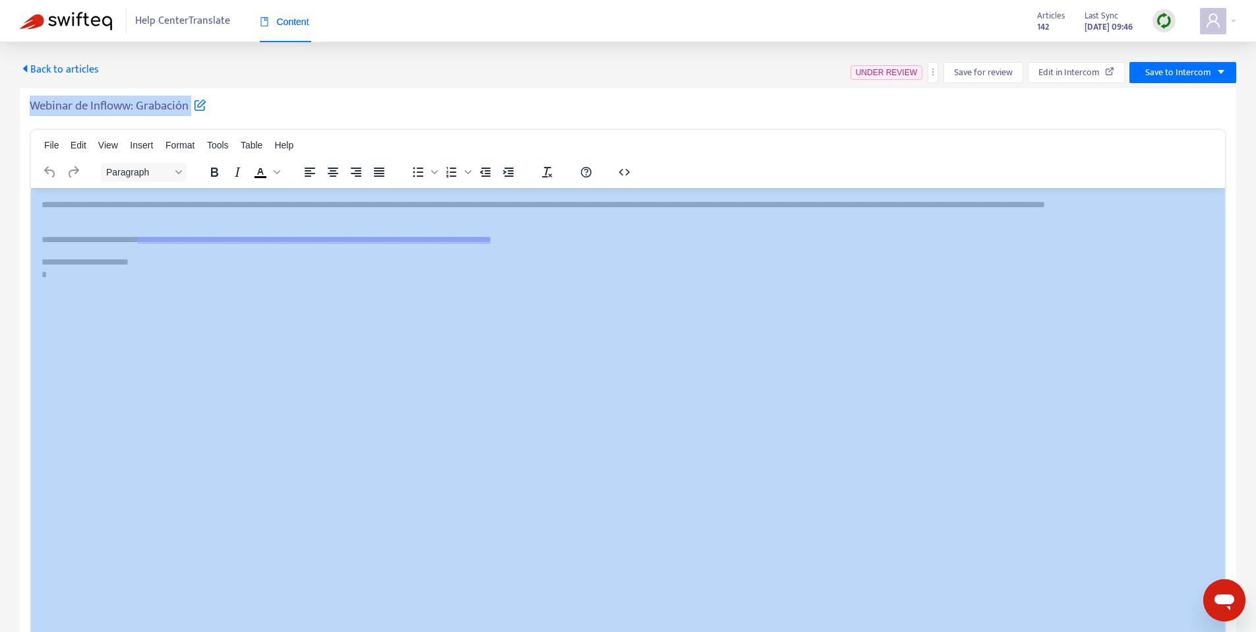
click at [113, 107] on h5 "Webinar de Infloww: Grabación" at bounding box center [118, 106] width 177 height 16
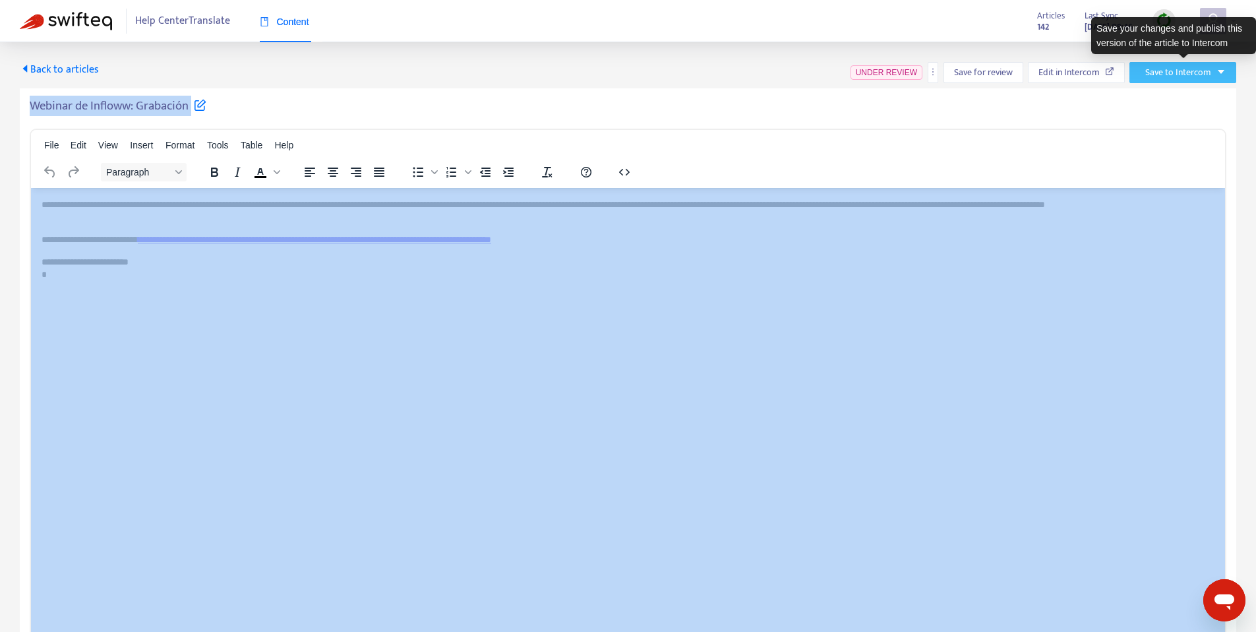
click at [1195, 71] on span "Save to Intercom" at bounding box center [1179, 72] width 66 height 15
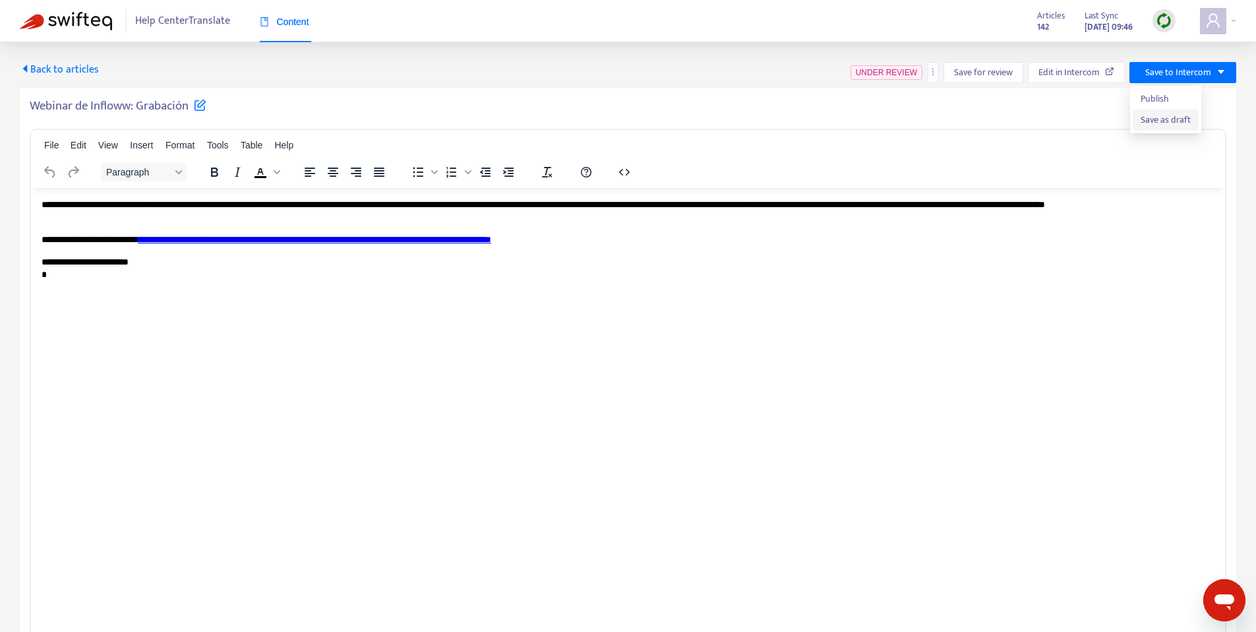
click at [1156, 119] on span "Save as draft" at bounding box center [1166, 120] width 50 height 15
click at [58, 71] on span "Back to articles" at bounding box center [59, 70] width 79 height 18
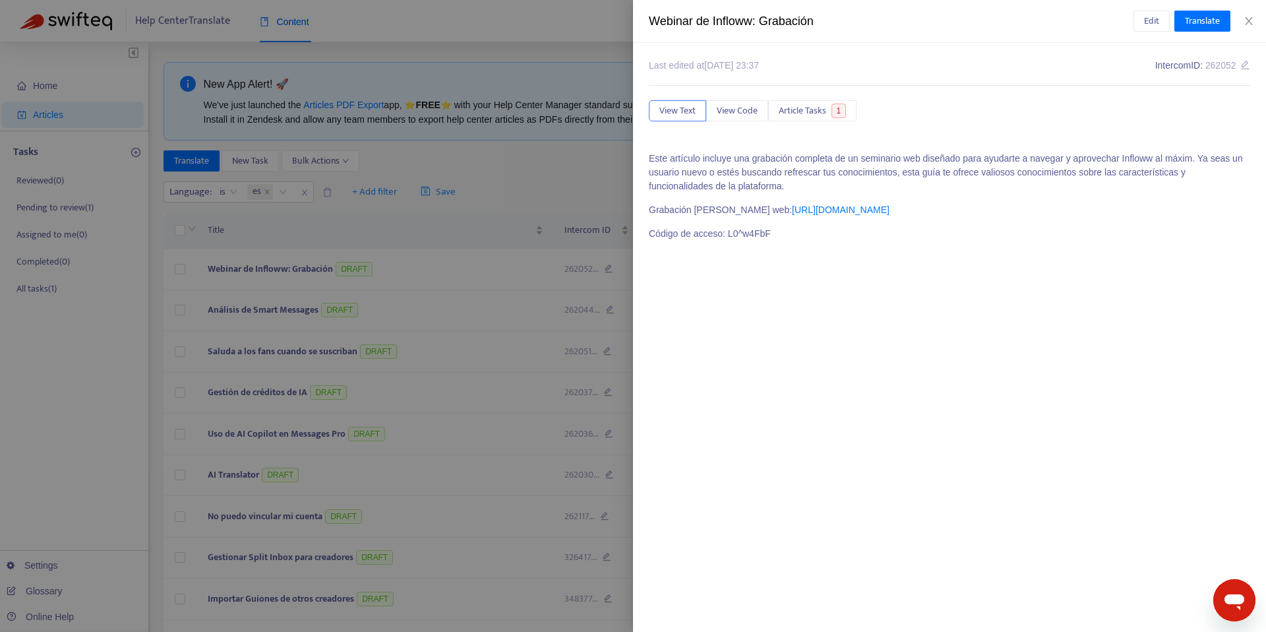
click at [462, 257] on div at bounding box center [633, 316] width 1266 height 632
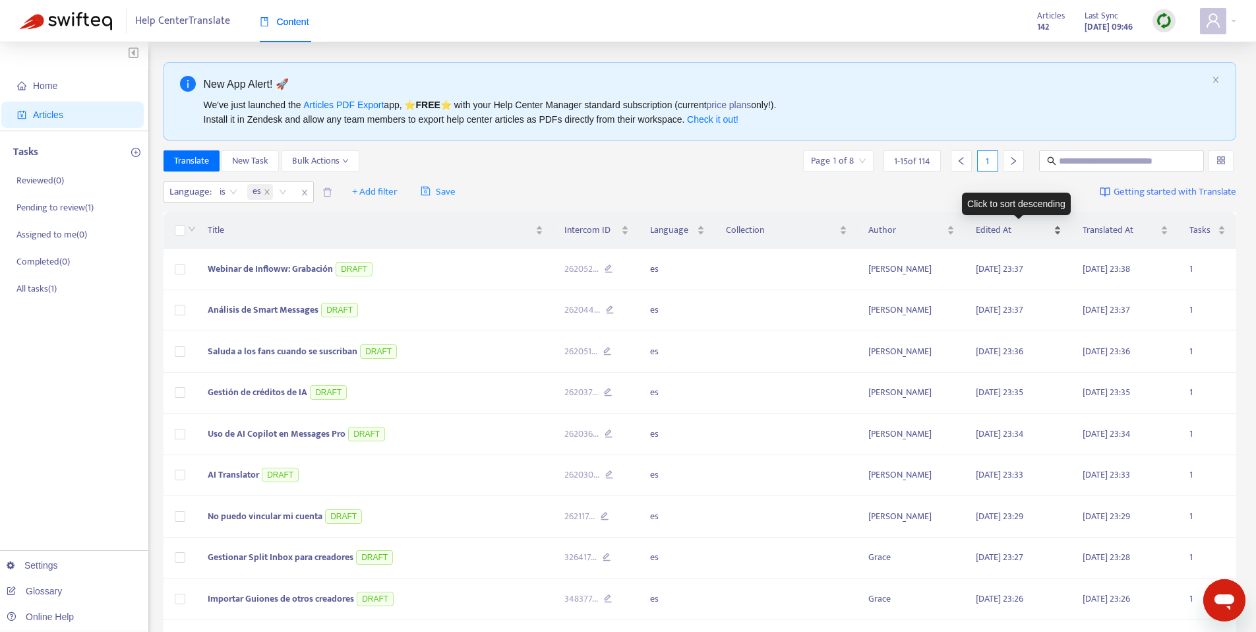
click at [1039, 229] on span "Edited At" at bounding box center [1013, 230] width 75 height 15
click at [1051, 230] on span "Edited At" at bounding box center [1013, 230] width 75 height 15
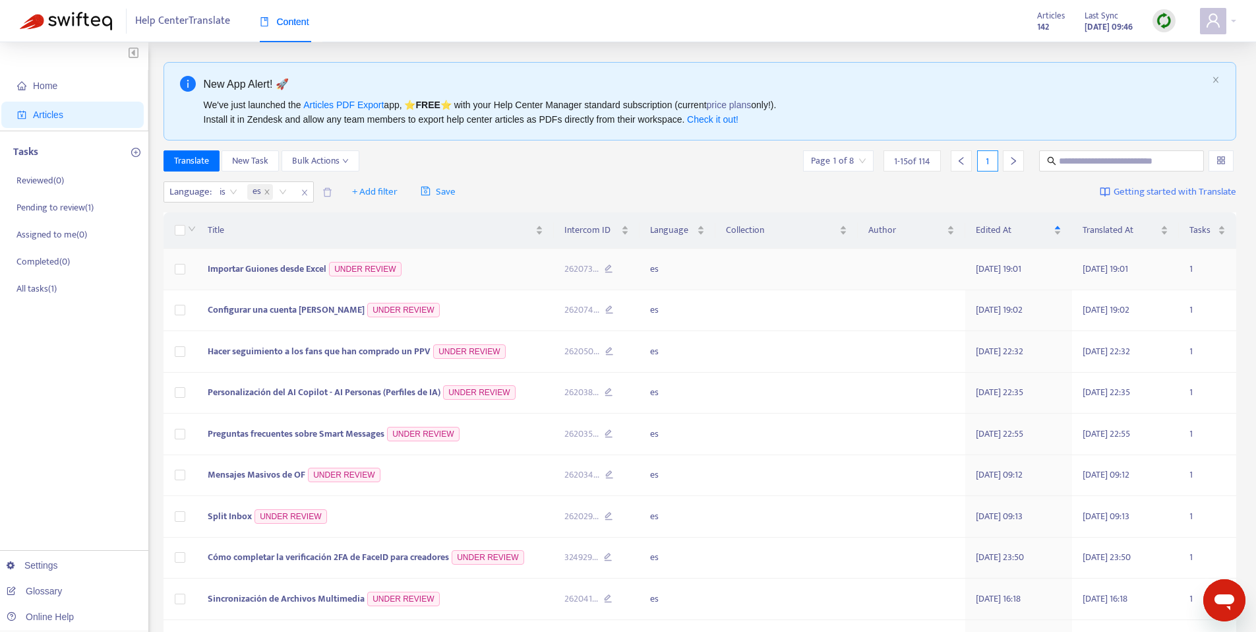
click at [251, 277] on td "Importar Guiones desde Excel UNDER REVIEW" at bounding box center [375, 270] width 357 height 42
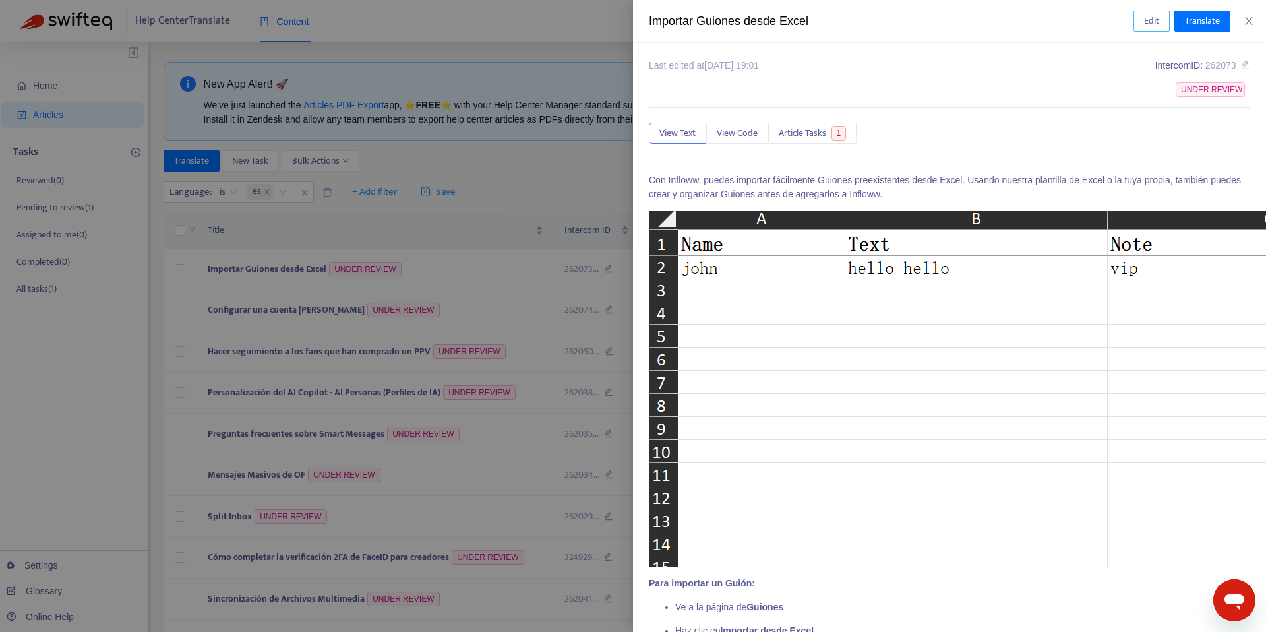
click at [1156, 16] on span "Edit" at bounding box center [1151, 21] width 15 height 15
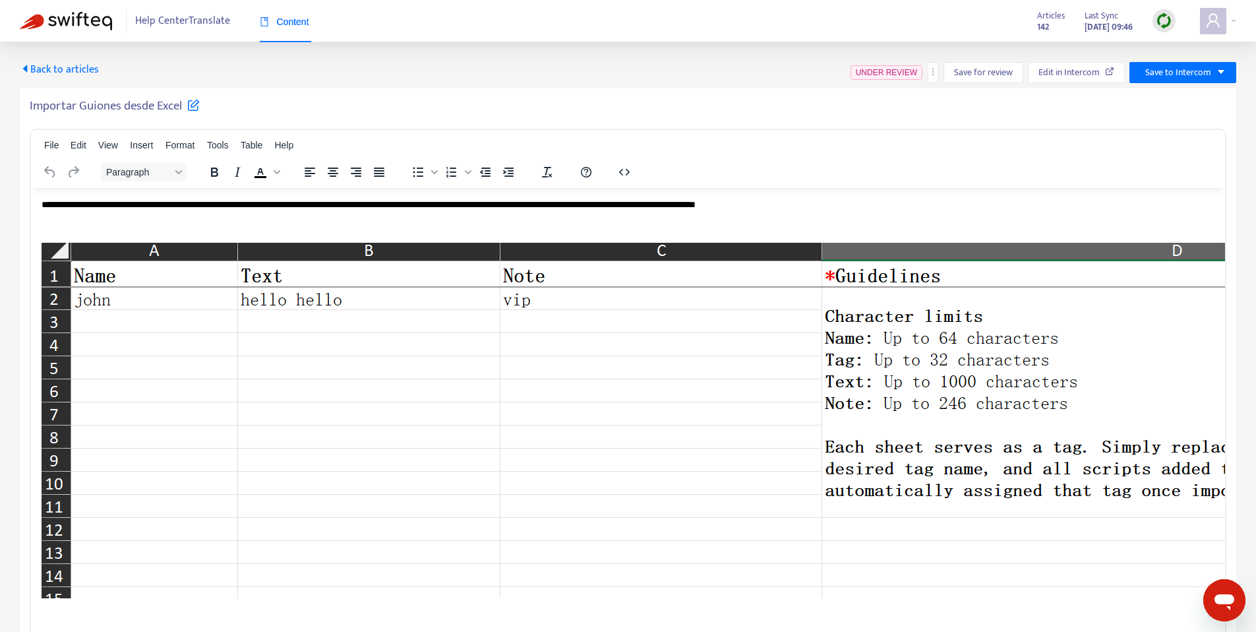
scroll to position [253, 0]
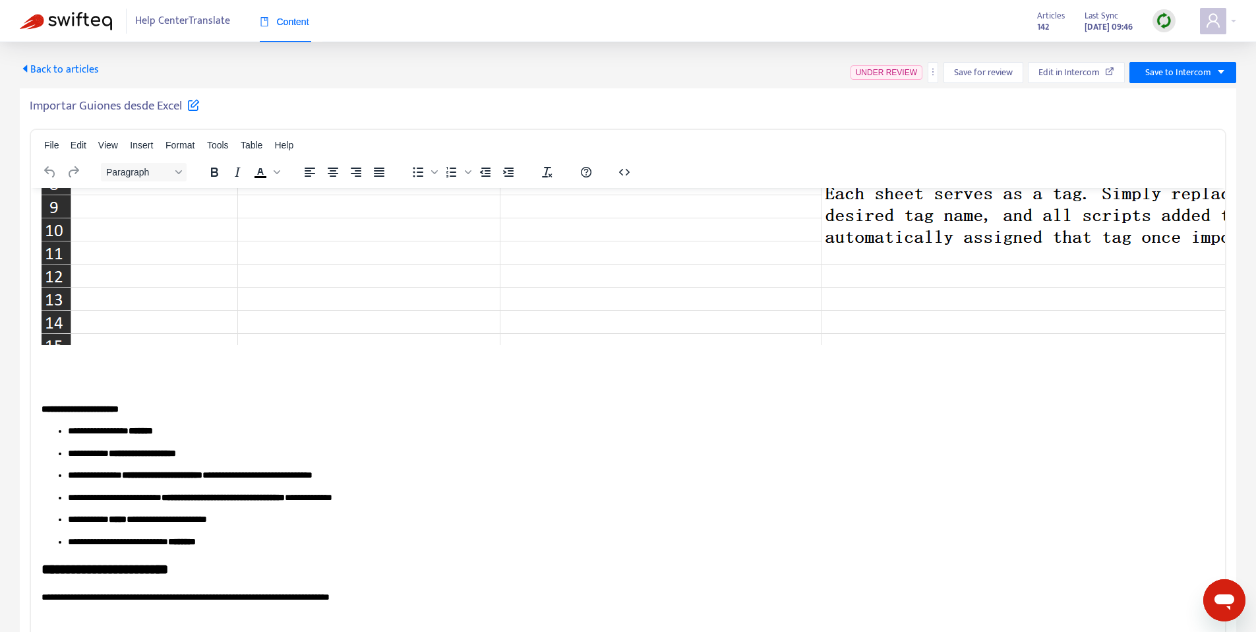
click at [119, 404] on b "**********" at bounding box center [80, 408] width 77 height 9
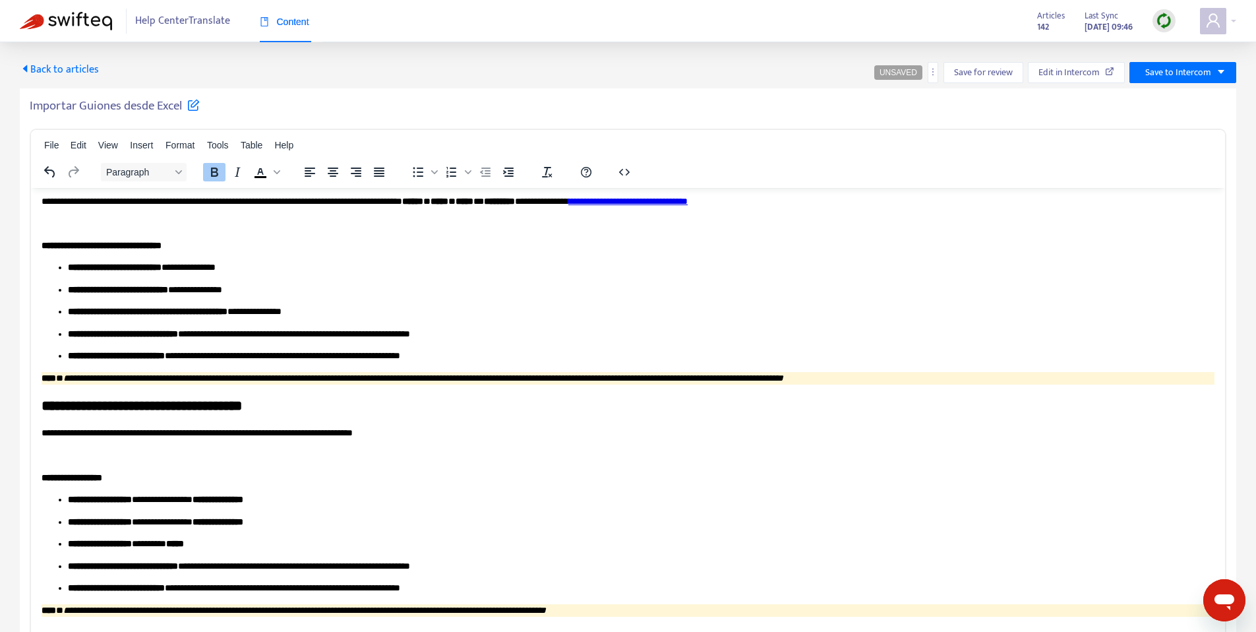
scroll to position [1140, 0]
click at [243, 499] on b "**********" at bounding box center [218, 497] width 51 height 9
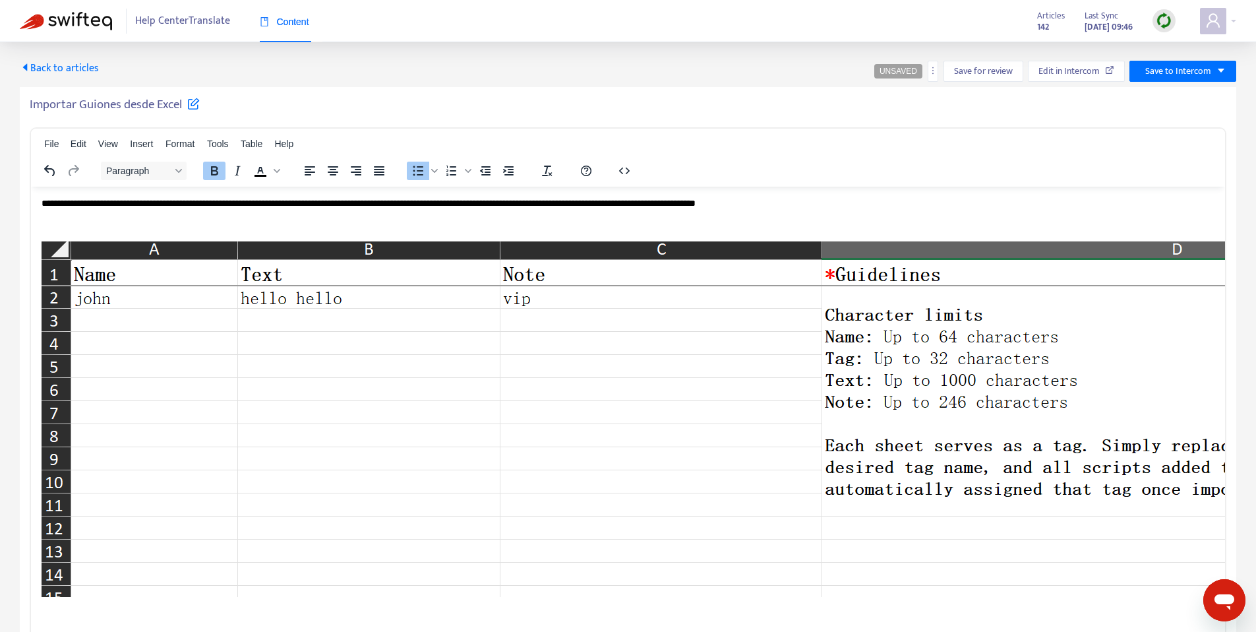
scroll to position [0, 0]
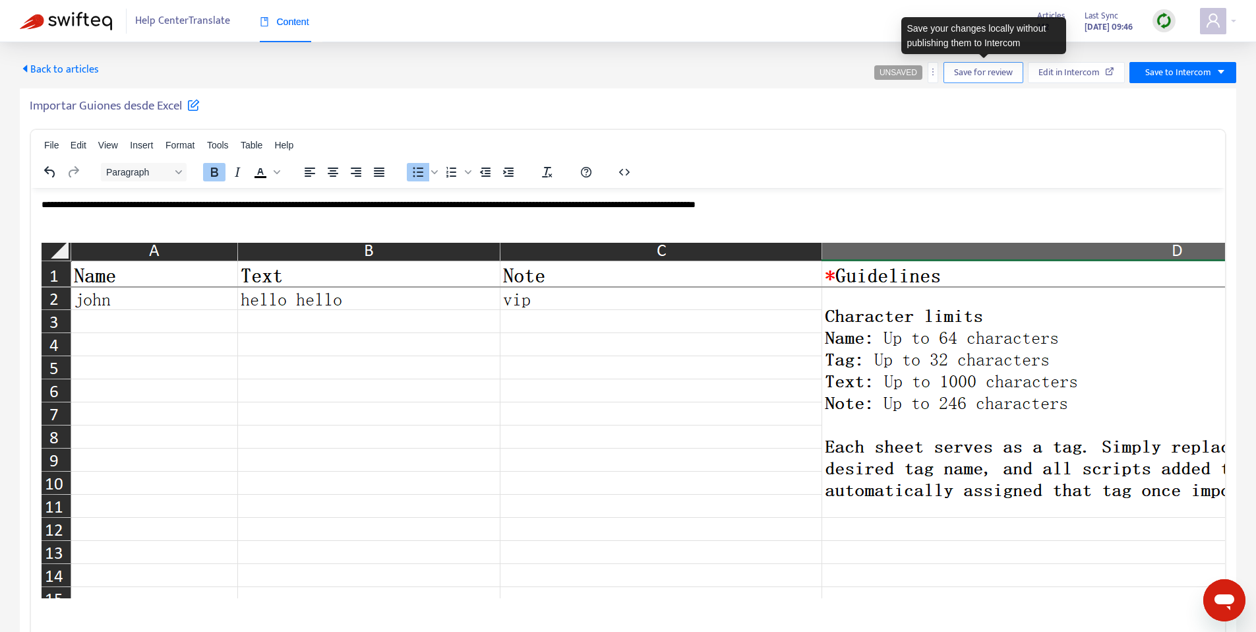
click at [979, 72] on span "Save for review" at bounding box center [983, 72] width 59 height 15
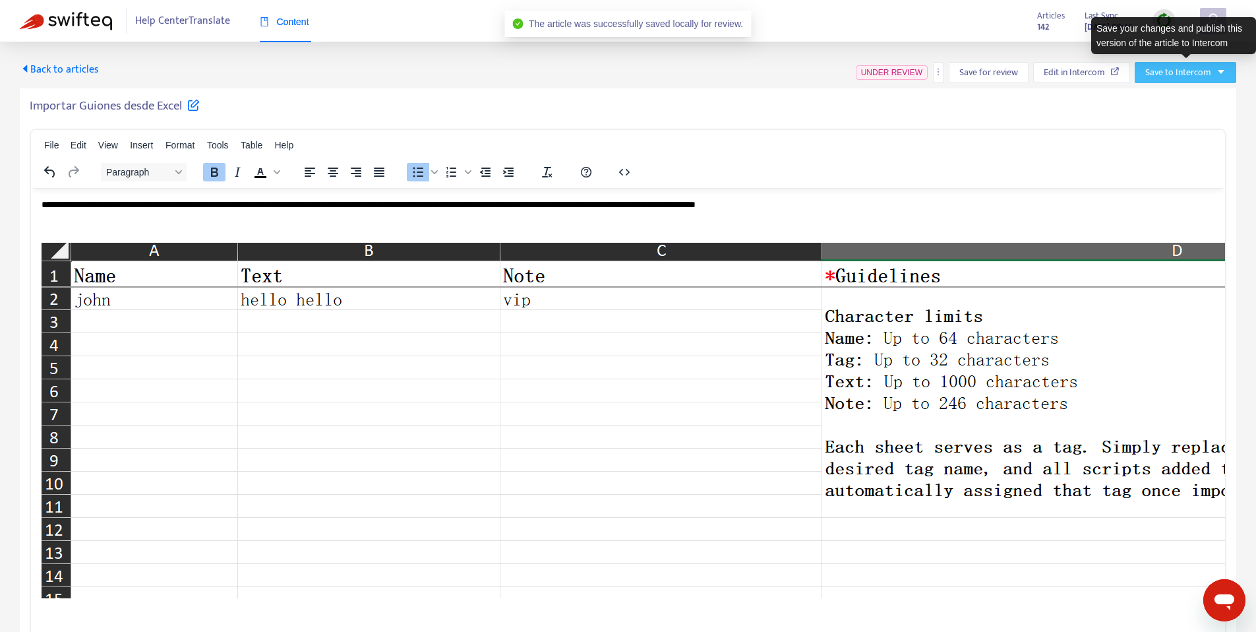
drag, startPoint x: 1189, startPoint y: 71, endPoint x: 1186, endPoint y: 82, distance: 11.5
click at [1189, 70] on span "Save to Intercom" at bounding box center [1179, 72] width 66 height 15
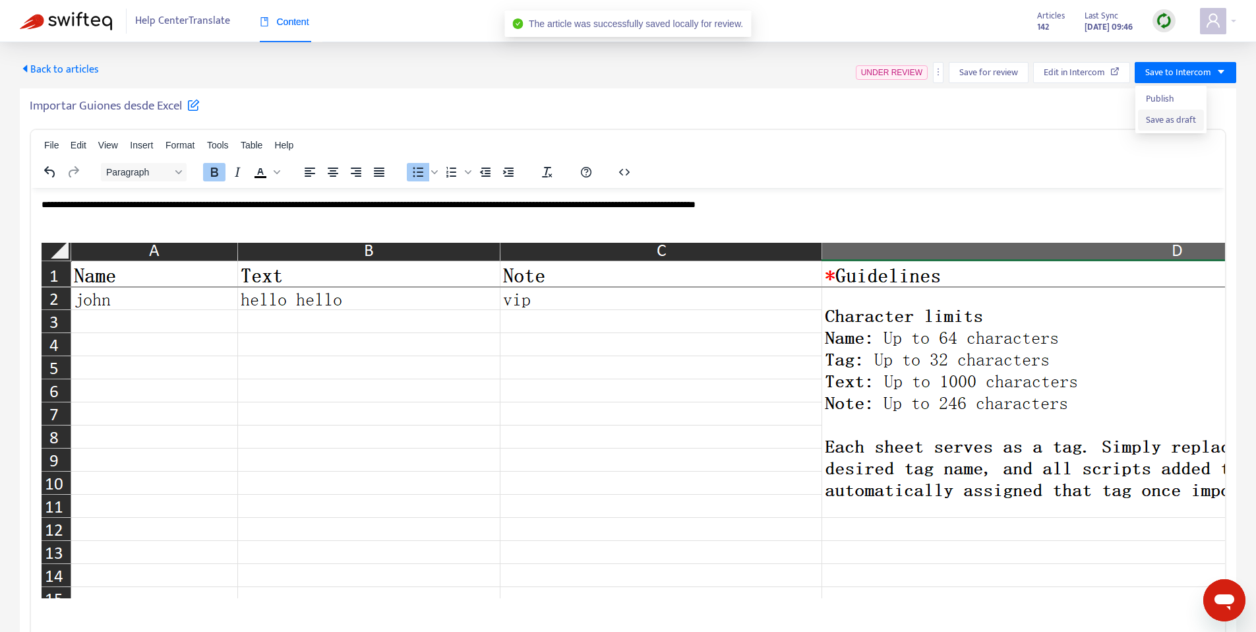
drag, startPoint x: 1172, startPoint y: 126, endPoint x: 1186, endPoint y: 142, distance: 21.5
click at [1172, 125] on span "Save as draft" at bounding box center [1171, 120] width 50 height 15
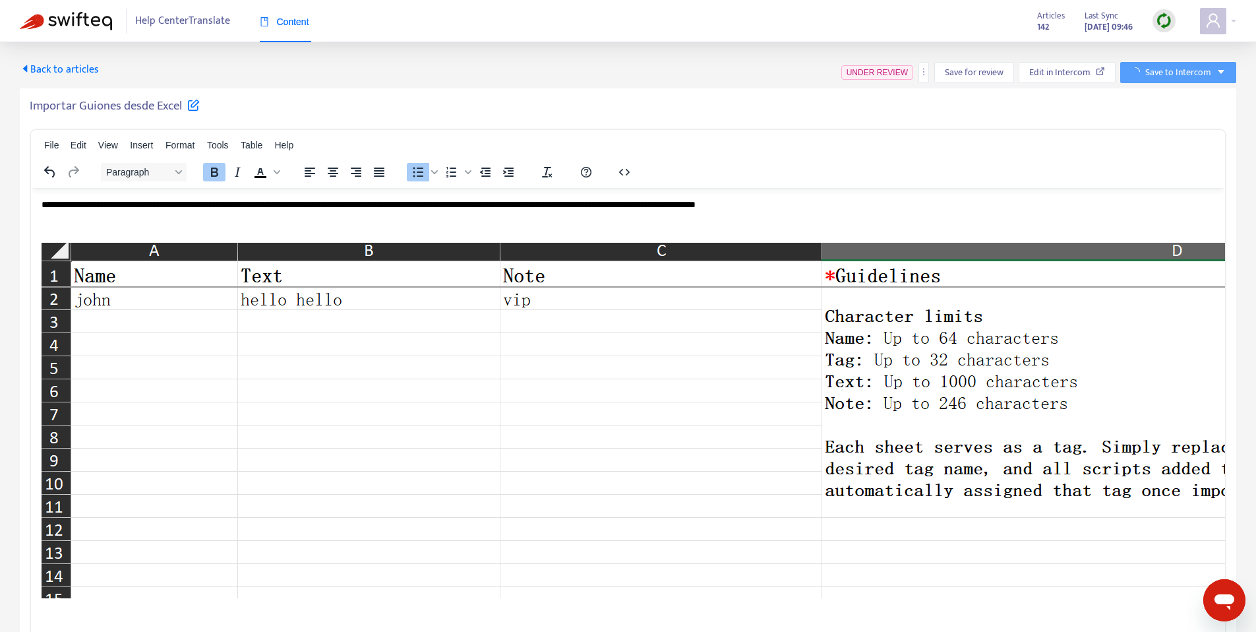
click at [109, 106] on h5 "Importar Guiones desde Excel" at bounding box center [115, 106] width 170 height 16
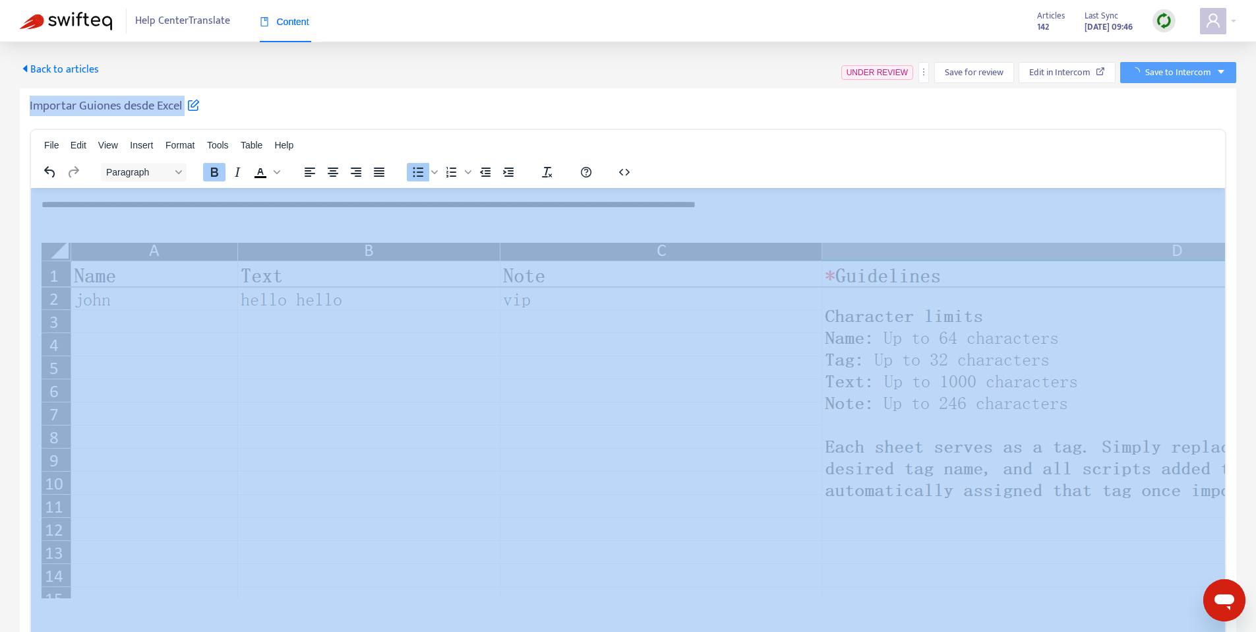
click at [109, 106] on h5 "Importar Guiones desde Excel" at bounding box center [115, 106] width 170 height 16
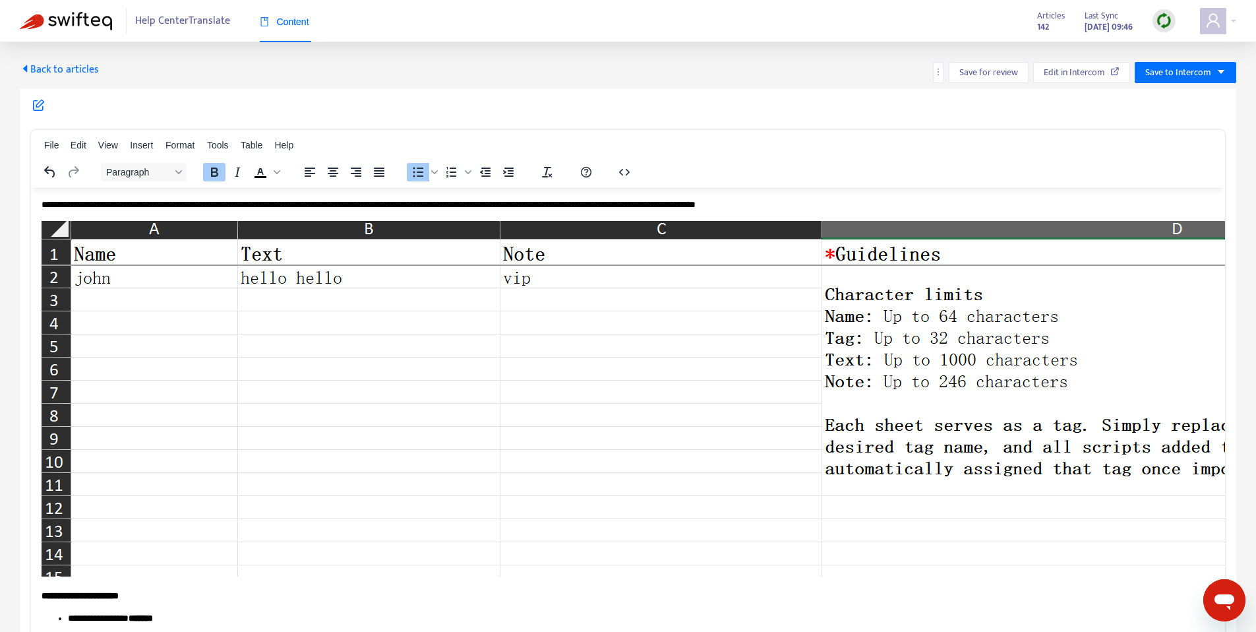
click at [49, 65] on span "Back to articles" at bounding box center [59, 70] width 79 height 18
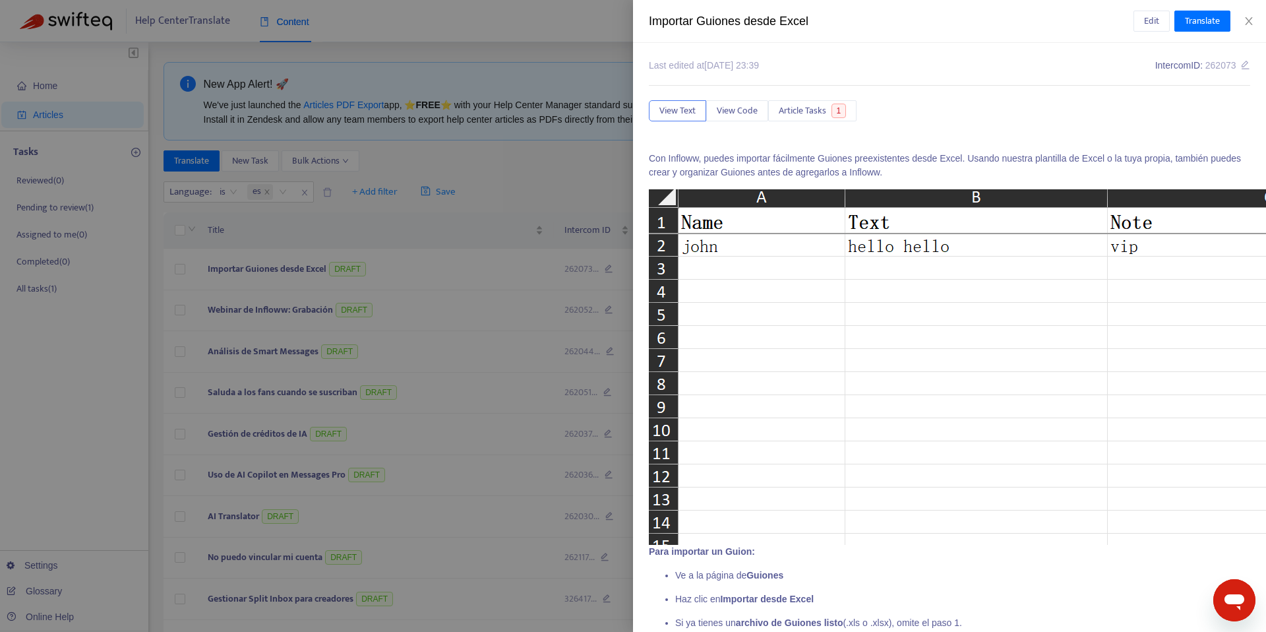
click at [528, 181] on div at bounding box center [633, 316] width 1266 height 632
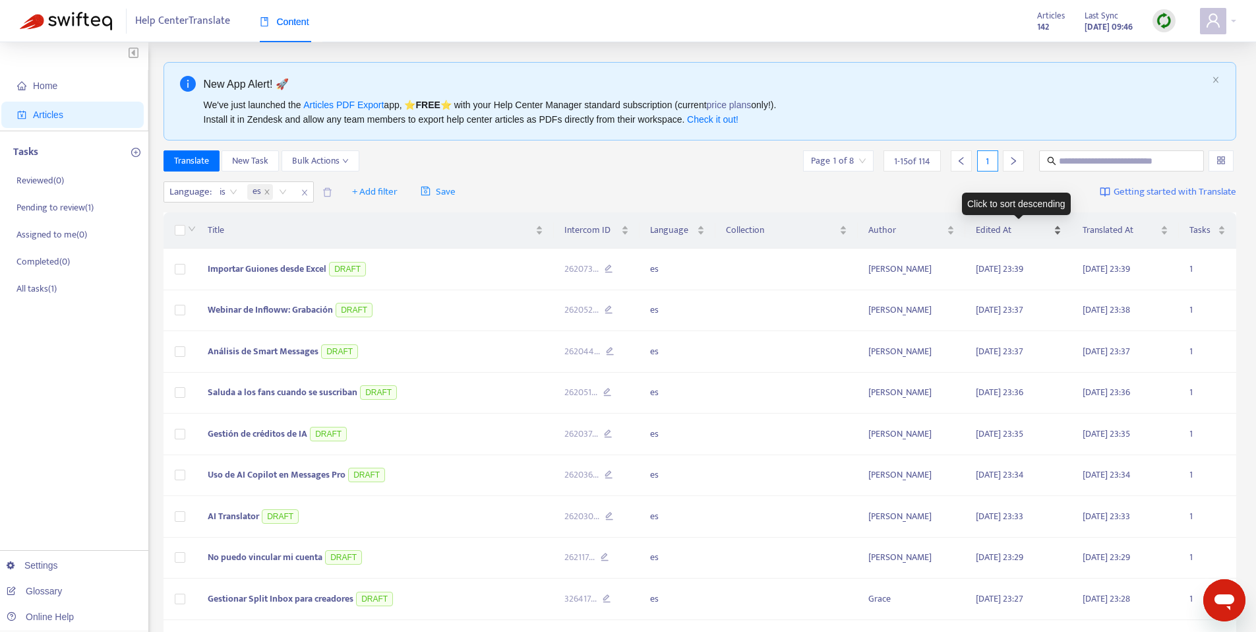
click at [1051, 232] on span "Edited At" at bounding box center [1013, 230] width 75 height 15
click at [1051, 226] on span "Edited At" at bounding box center [1013, 230] width 75 height 15
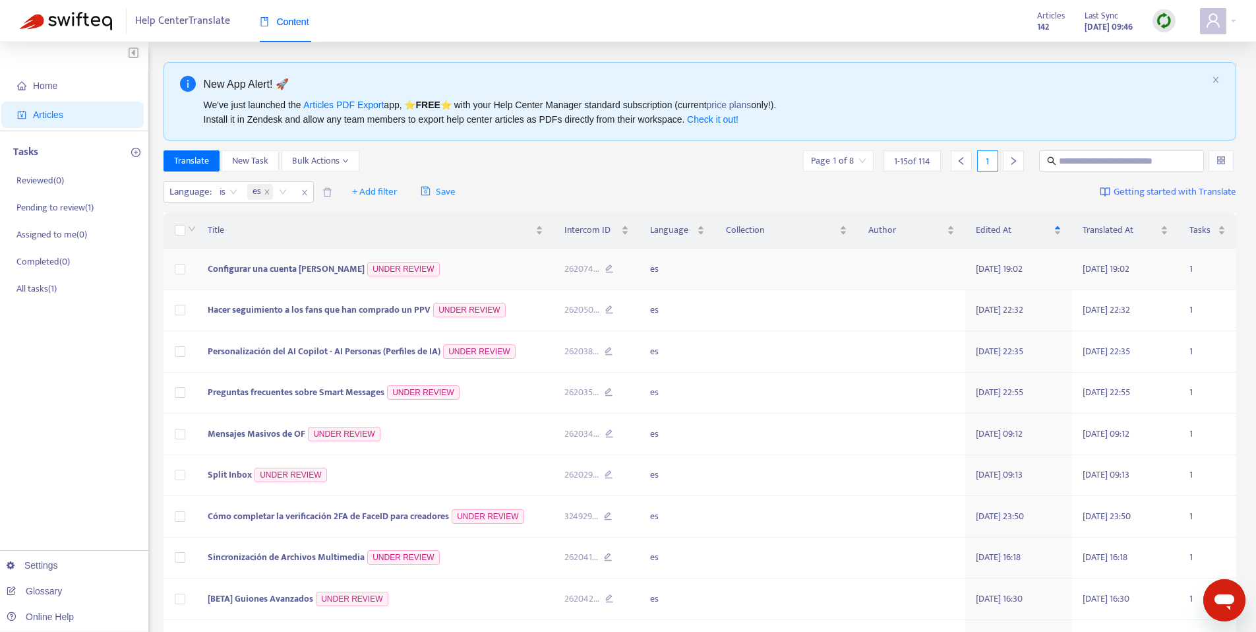
click at [239, 268] on span "Configurar una cuenta [PERSON_NAME]" at bounding box center [286, 268] width 157 height 15
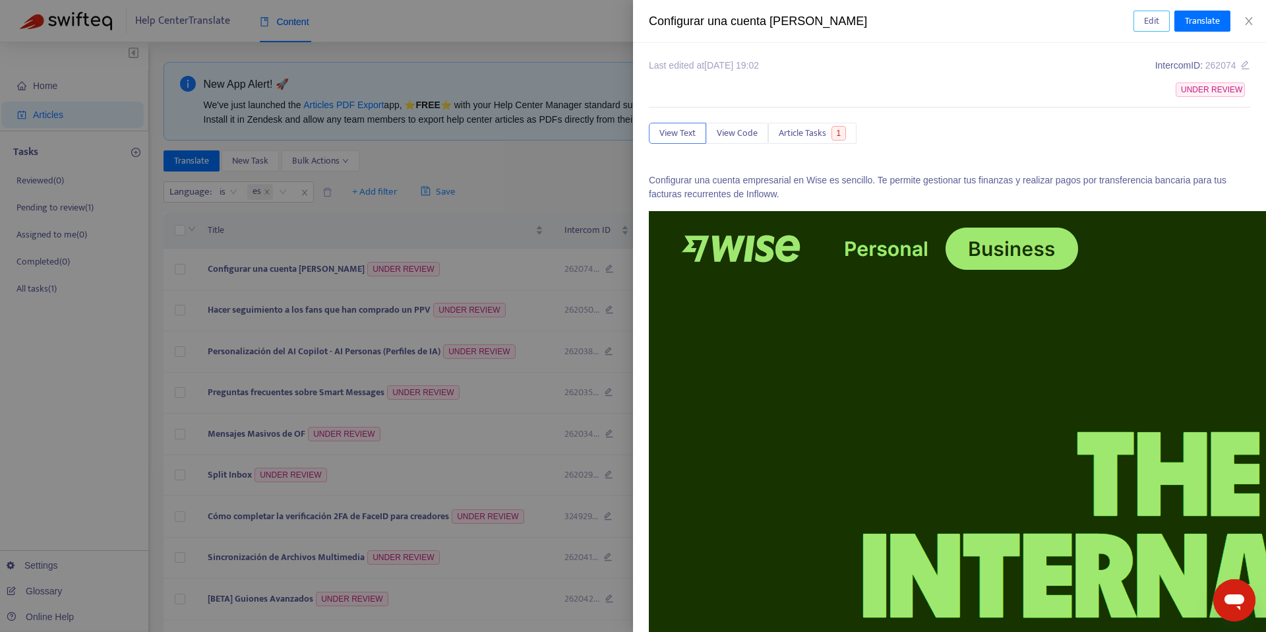
click at [1157, 16] on span "Edit" at bounding box center [1151, 21] width 15 height 15
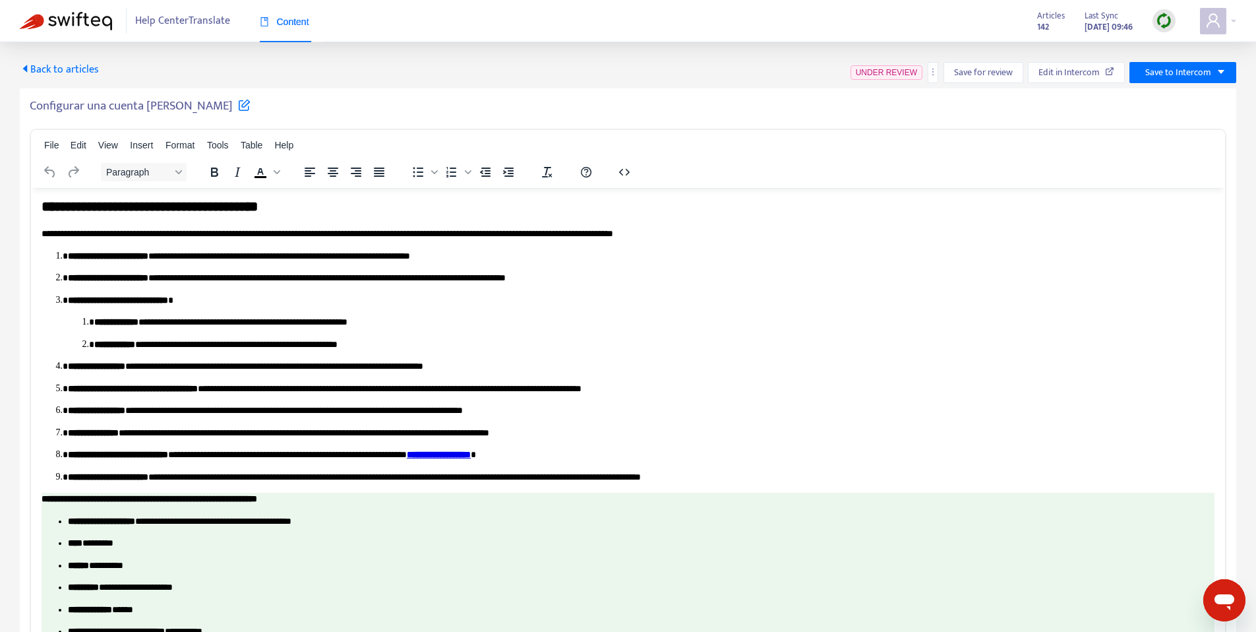
scroll to position [1345, 0]
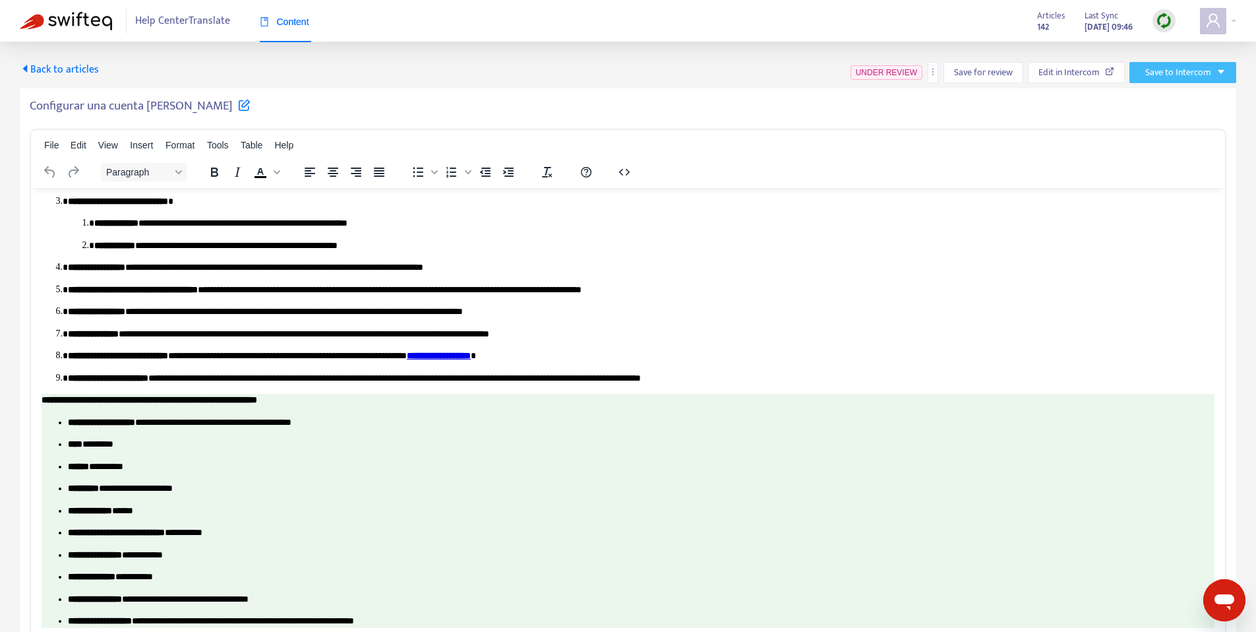
click at [1216, 77] on button "Save to Intercom" at bounding box center [1183, 72] width 107 height 21
click at [1163, 126] on span "Save as draft" at bounding box center [1166, 120] width 50 height 15
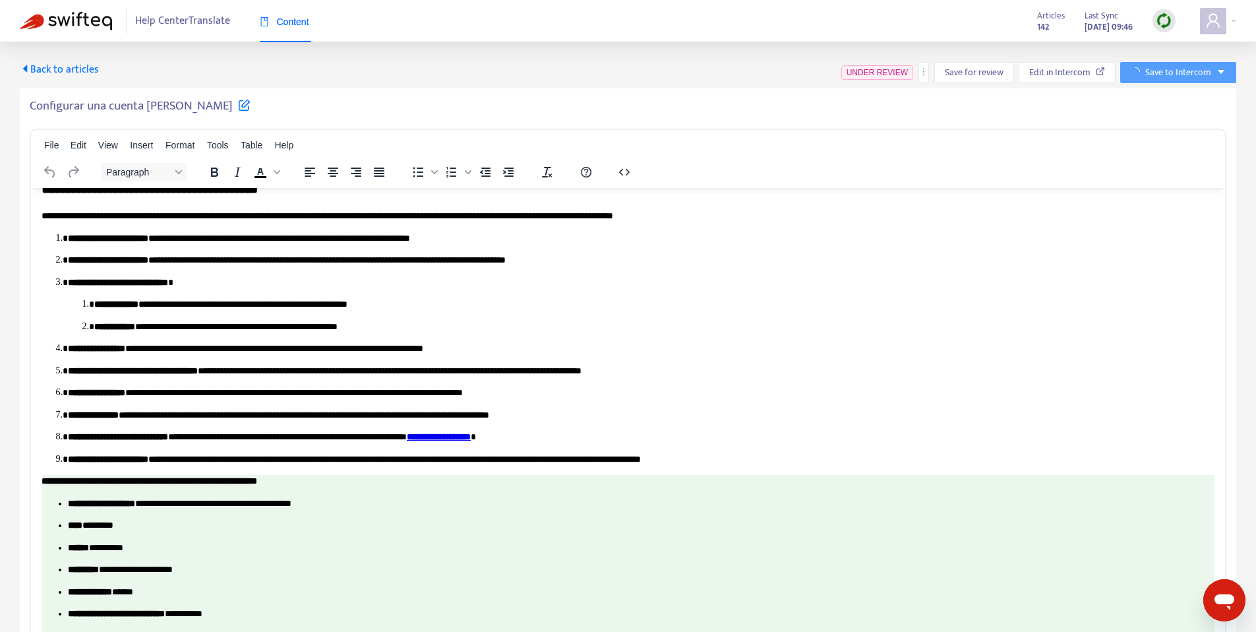
scroll to position [1116, 0]
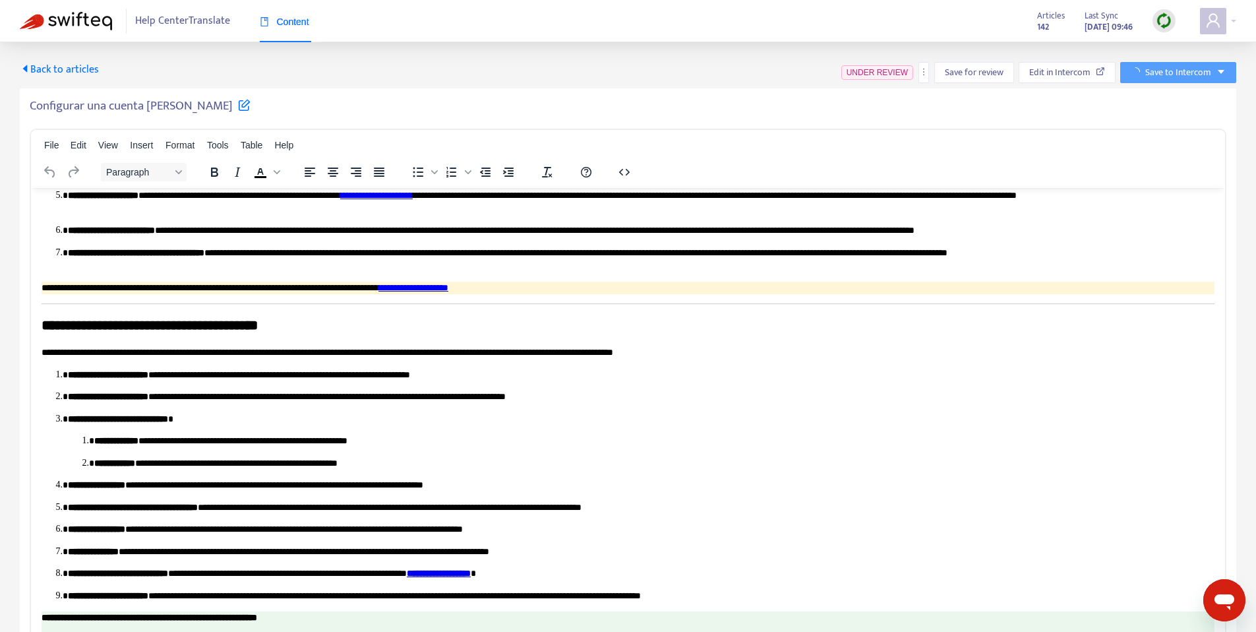
click at [156, 107] on h5 "Configurar una cuenta [PERSON_NAME]" at bounding box center [140, 106] width 221 height 16
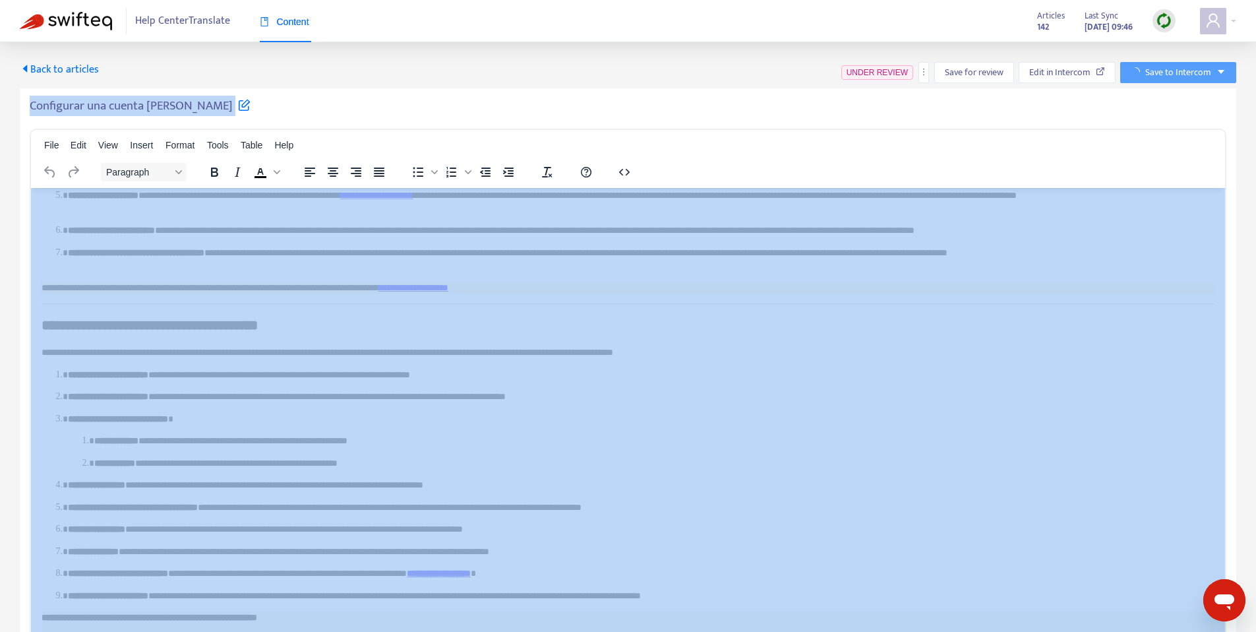
click at [156, 107] on h5 "Configurar una cuenta [PERSON_NAME]" at bounding box center [140, 106] width 221 height 16
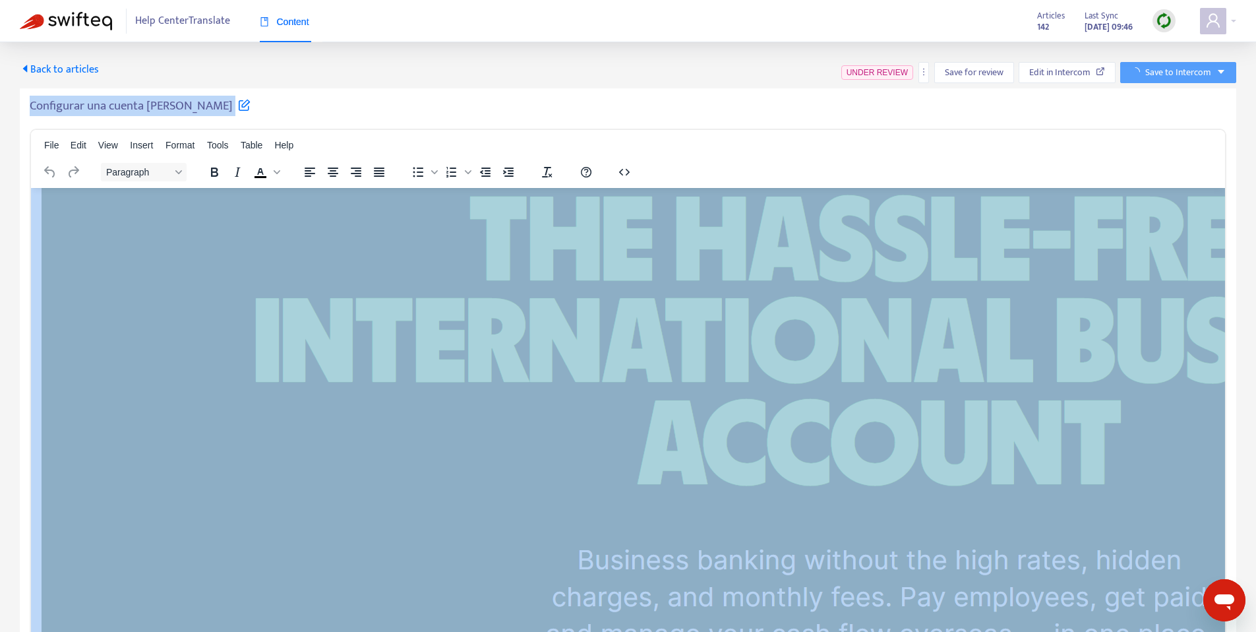
scroll to position [0, 0]
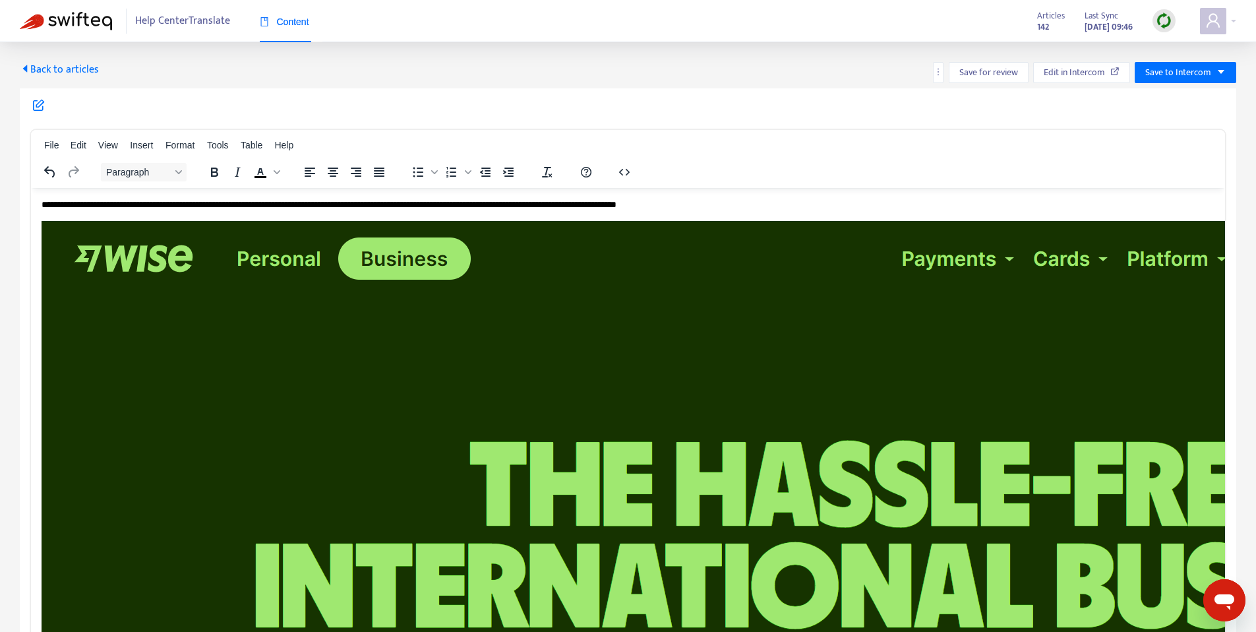
click at [64, 61] on span "Back to articles" at bounding box center [59, 70] width 79 height 18
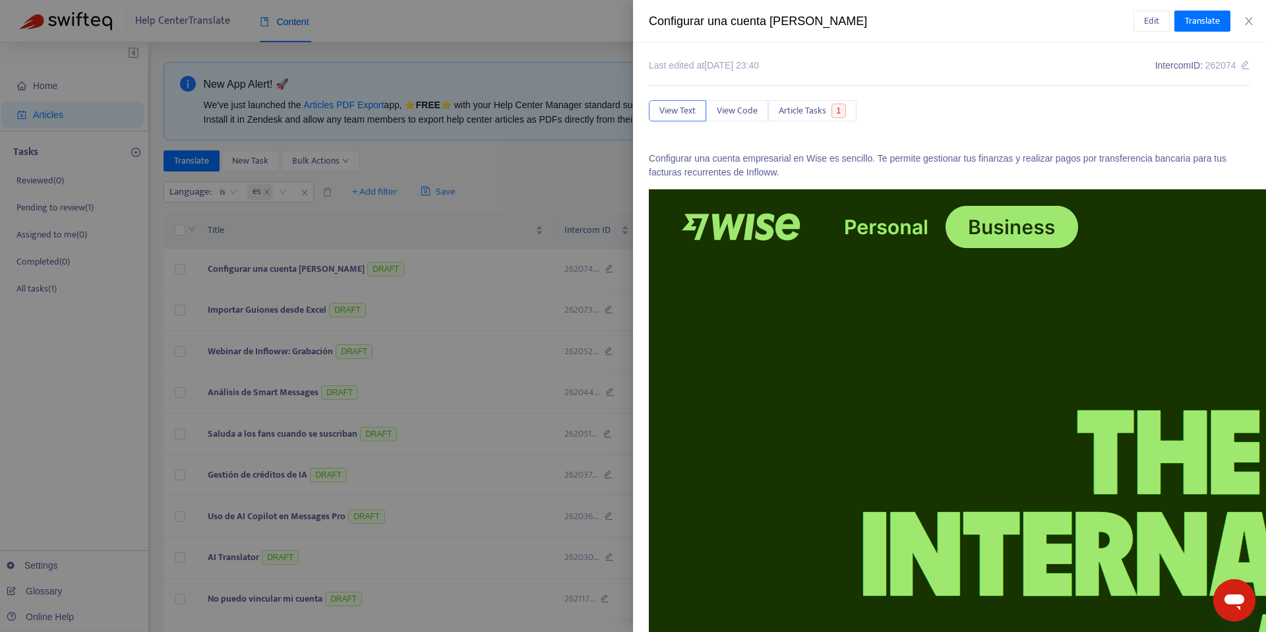
click at [444, 258] on div at bounding box center [633, 316] width 1266 height 632
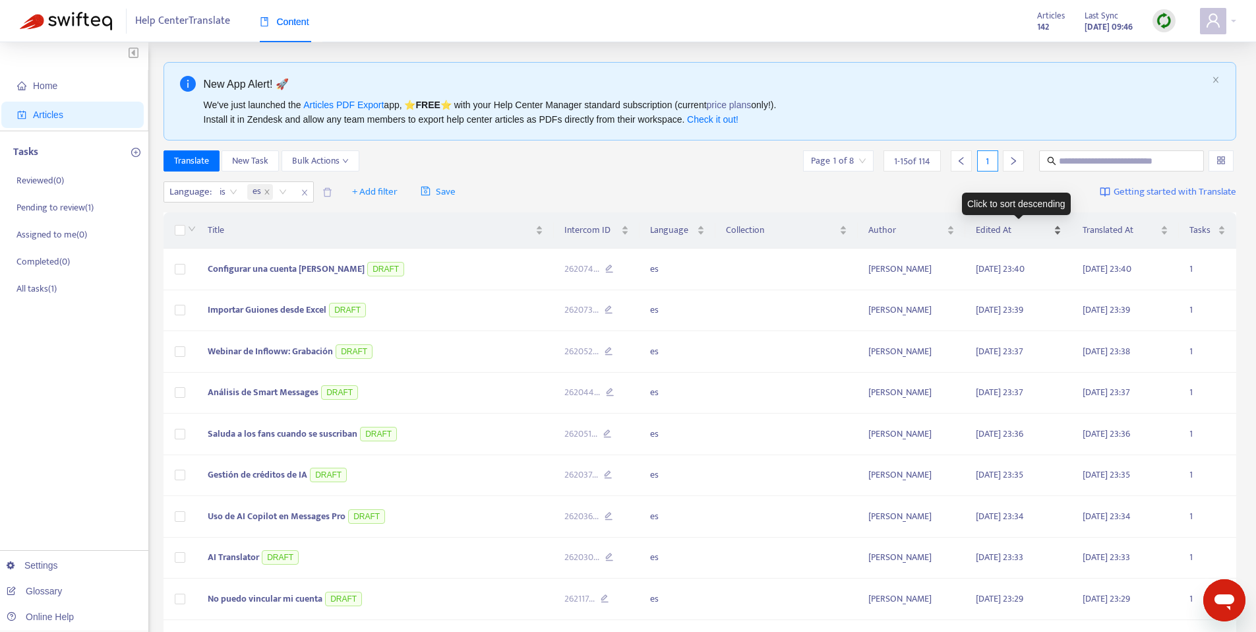
click at [1042, 231] on span "Edited At" at bounding box center [1013, 230] width 75 height 15
click at [1047, 237] on span "Edited At" at bounding box center [1013, 230] width 75 height 15
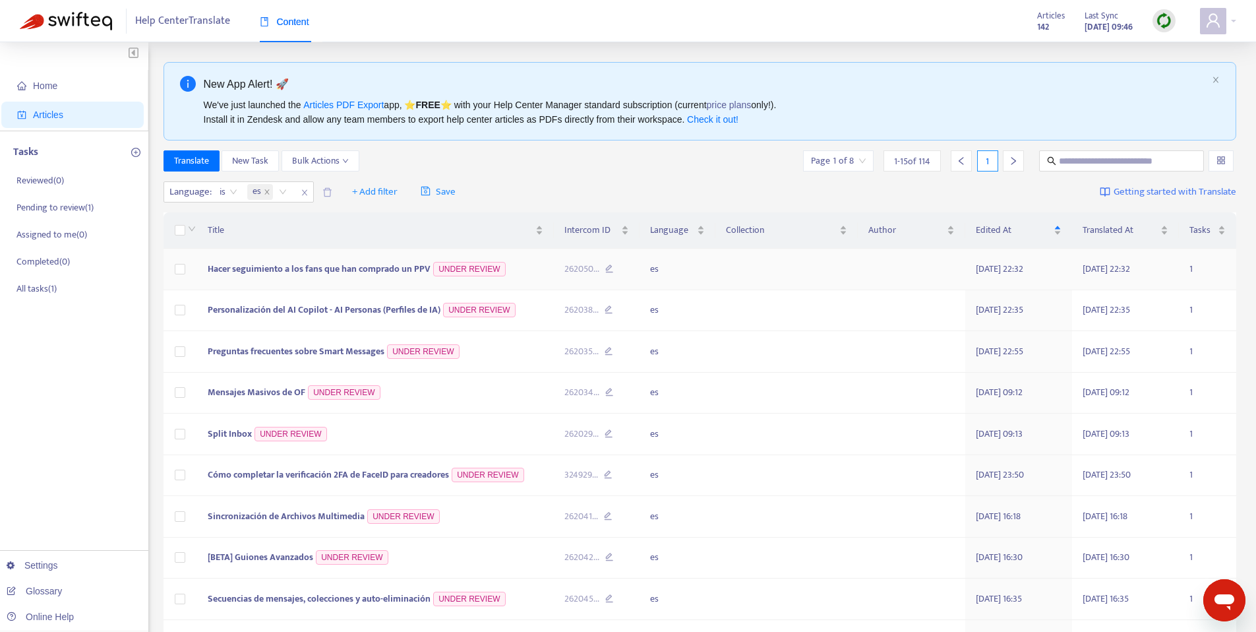
click at [297, 276] on span "Hacer seguimiento a los fans que han comprado un PPV" at bounding box center [319, 268] width 223 height 15
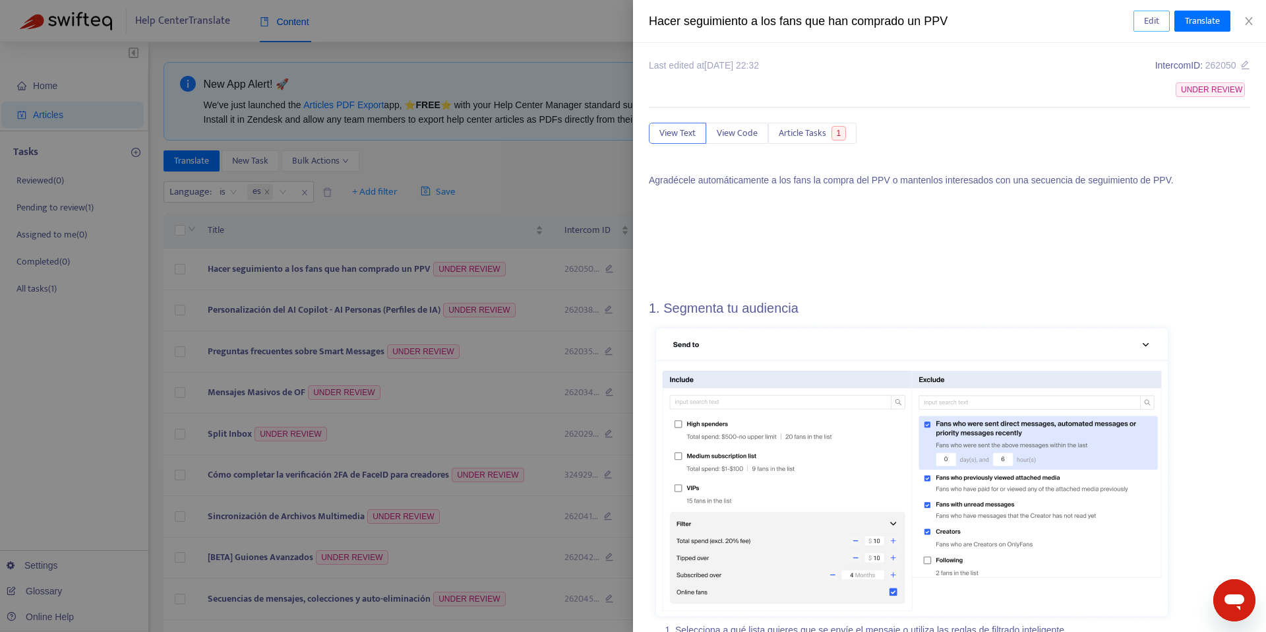
click at [1143, 11] on button "Edit" at bounding box center [1152, 21] width 36 height 21
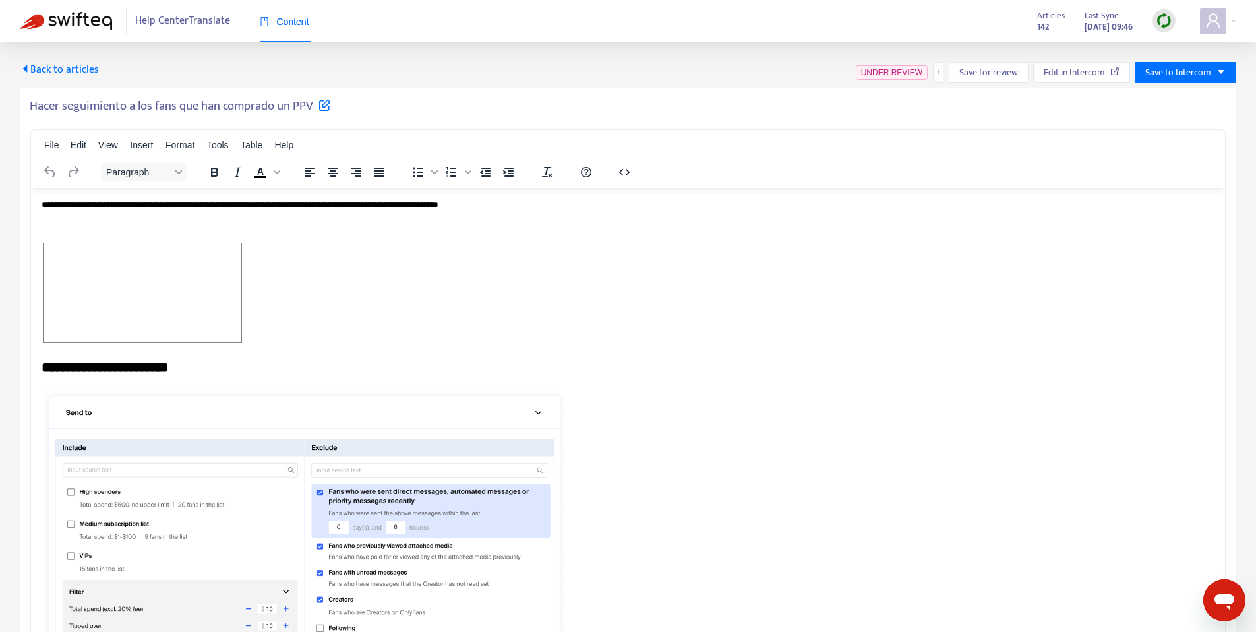
click at [162, 109] on h5 "Hacer seguimiento a los fans que han comprado un PPV" at bounding box center [180, 106] width 301 height 16
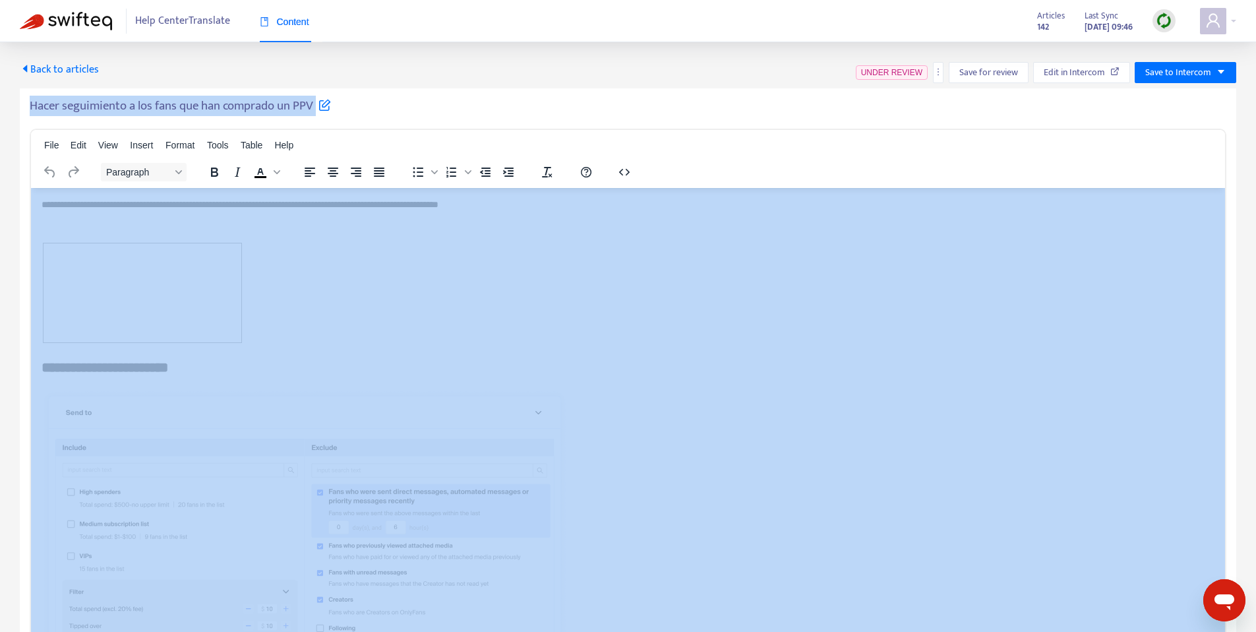
click at [162, 109] on h5 "Hacer seguimiento a los fans que han comprado un PPV" at bounding box center [180, 106] width 301 height 16
click at [1205, 78] on span "Save to Intercom" at bounding box center [1179, 72] width 66 height 15
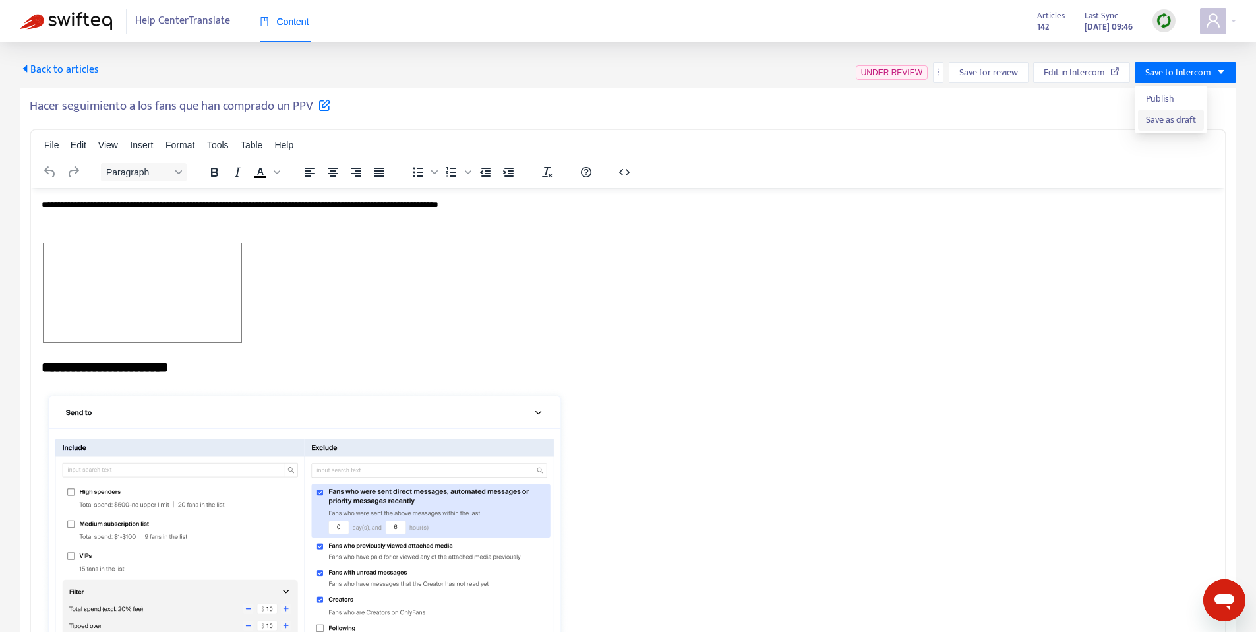
click at [1162, 120] on span "Save as draft" at bounding box center [1171, 120] width 50 height 15
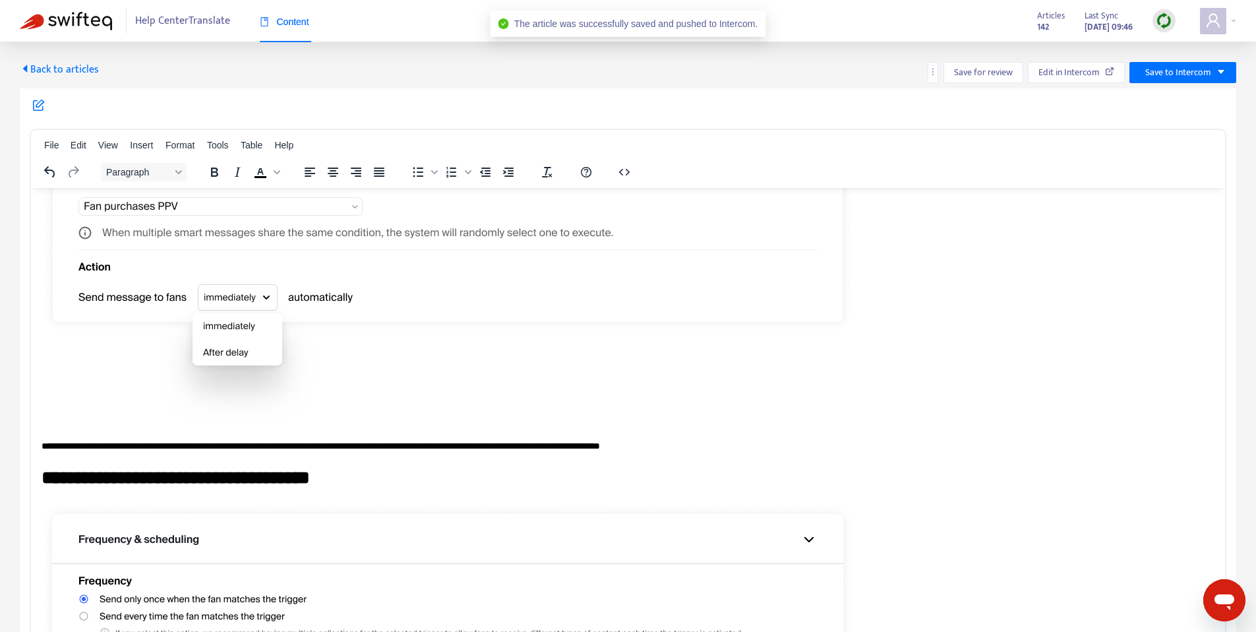
scroll to position [1072, 0]
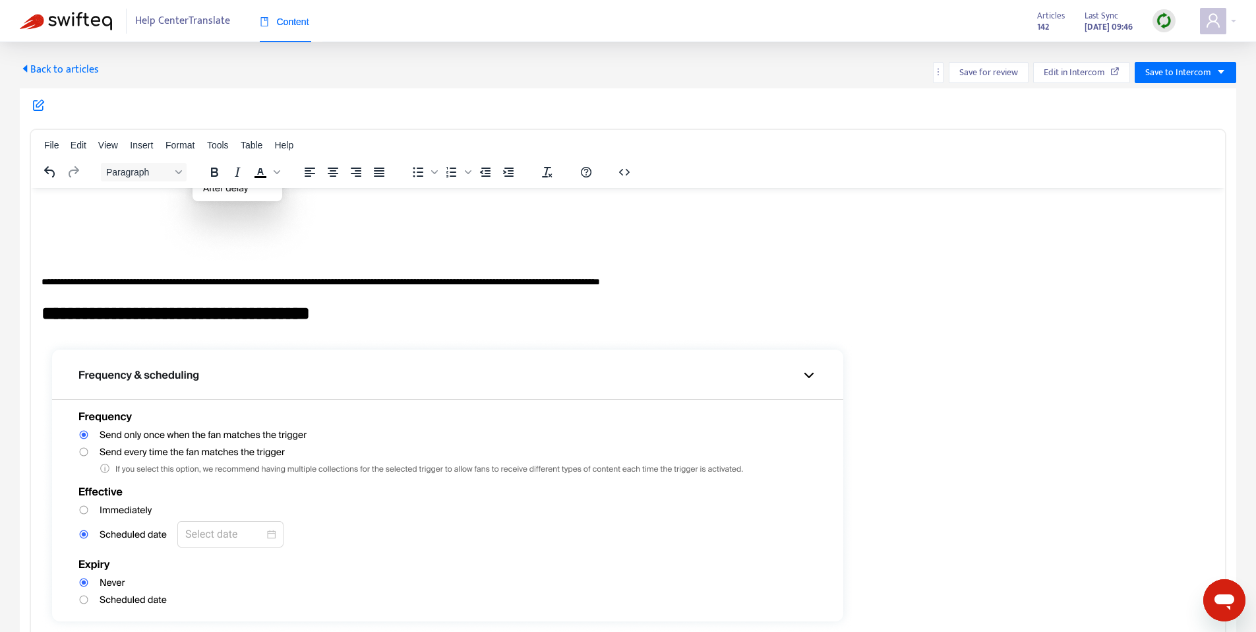
click at [61, 70] on span "Back to articles" at bounding box center [59, 70] width 79 height 18
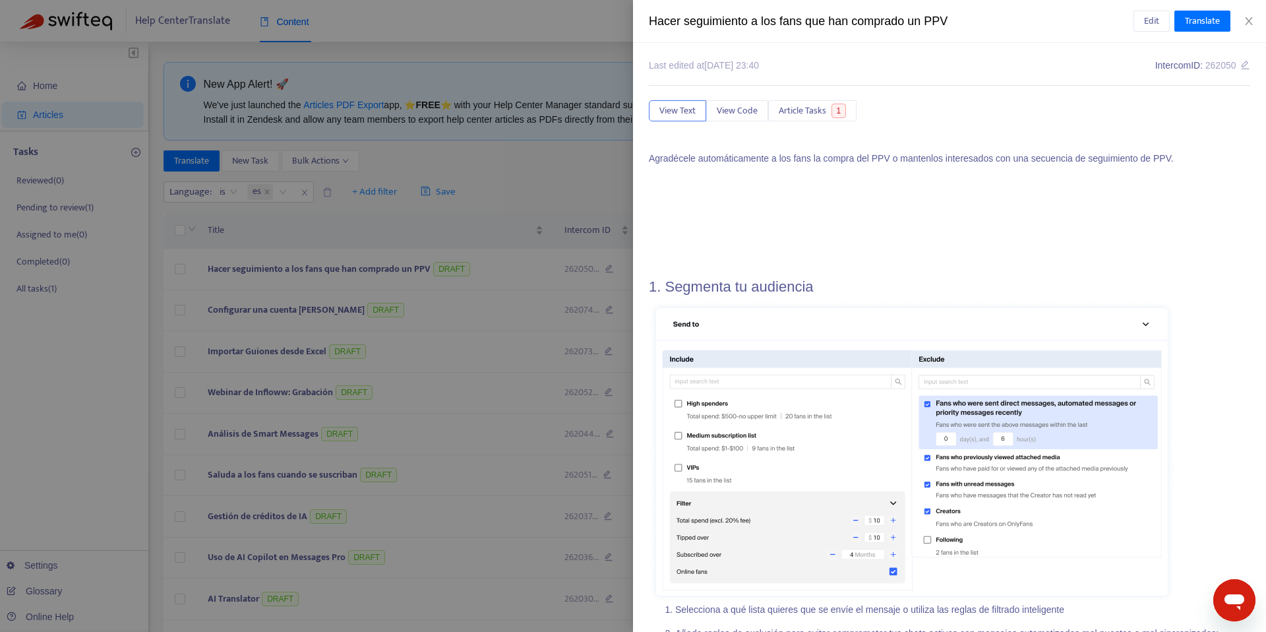
click at [700, 15] on div "Hacer seguimiento a los fans que han comprado un PPV" at bounding box center [891, 22] width 485 height 18
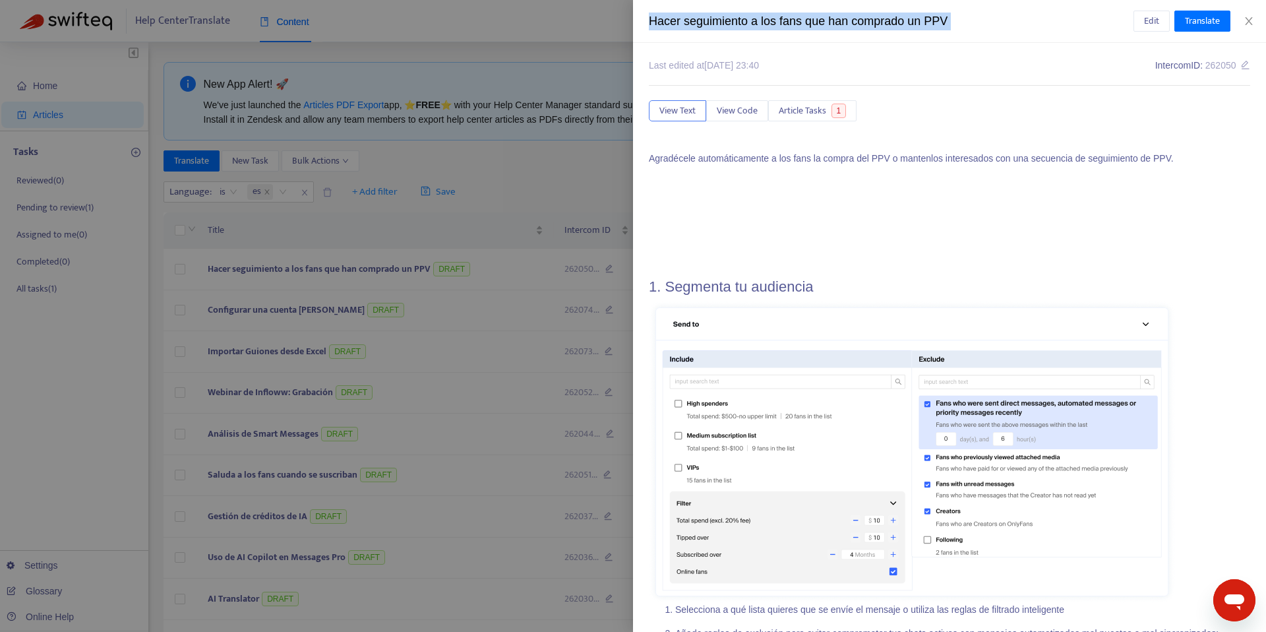
click at [700, 15] on div "Hacer seguimiento a los fans que han comprado un PPV" at bounding box center [891, 22] width 485 height 18
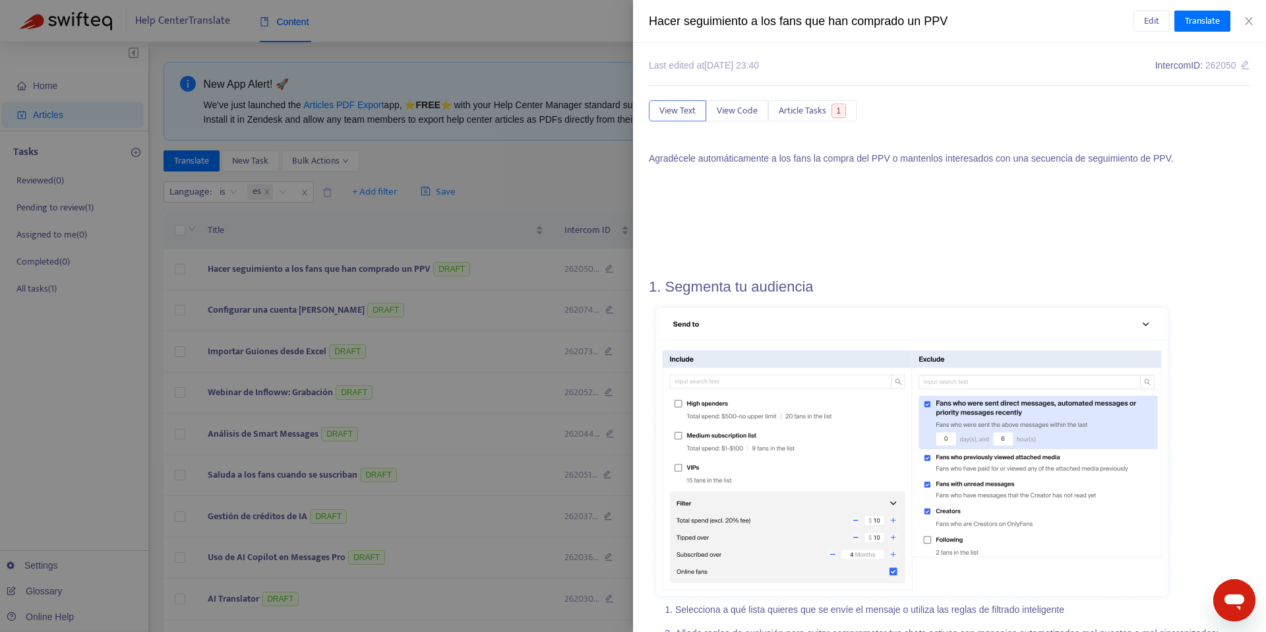
click at [553, 191] on div at bounding box center [633, 316] width 1266 height 632
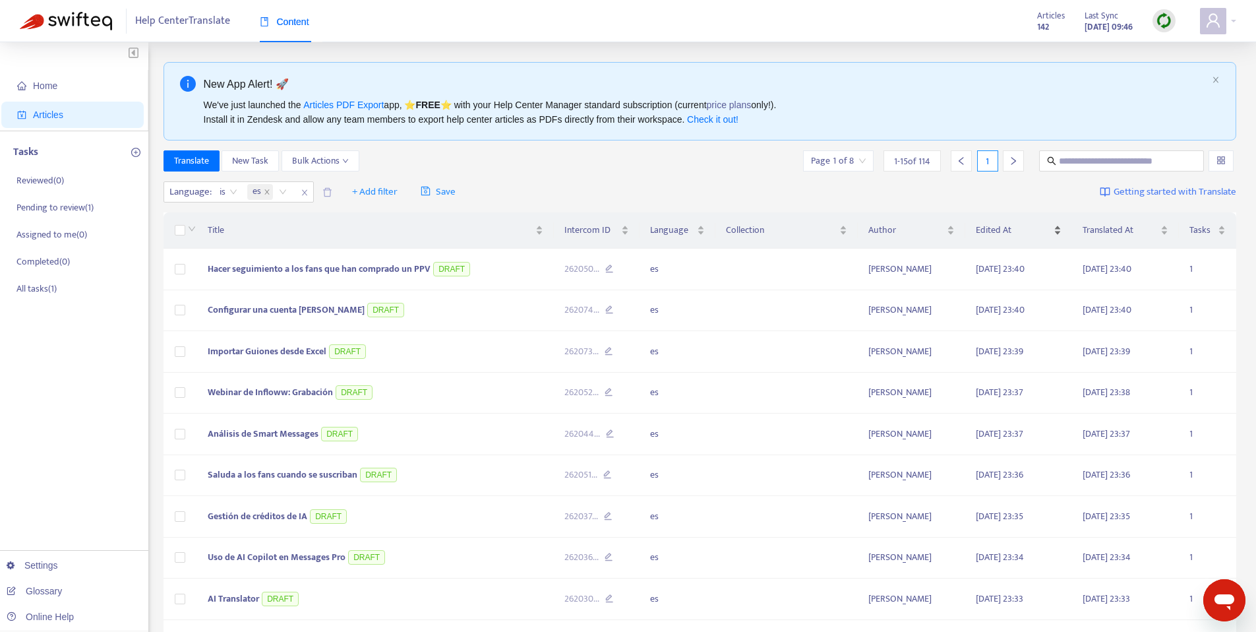
click at [1040, 231] on span "Edited At" at bounding box center [1013, 230] width 75 height 15
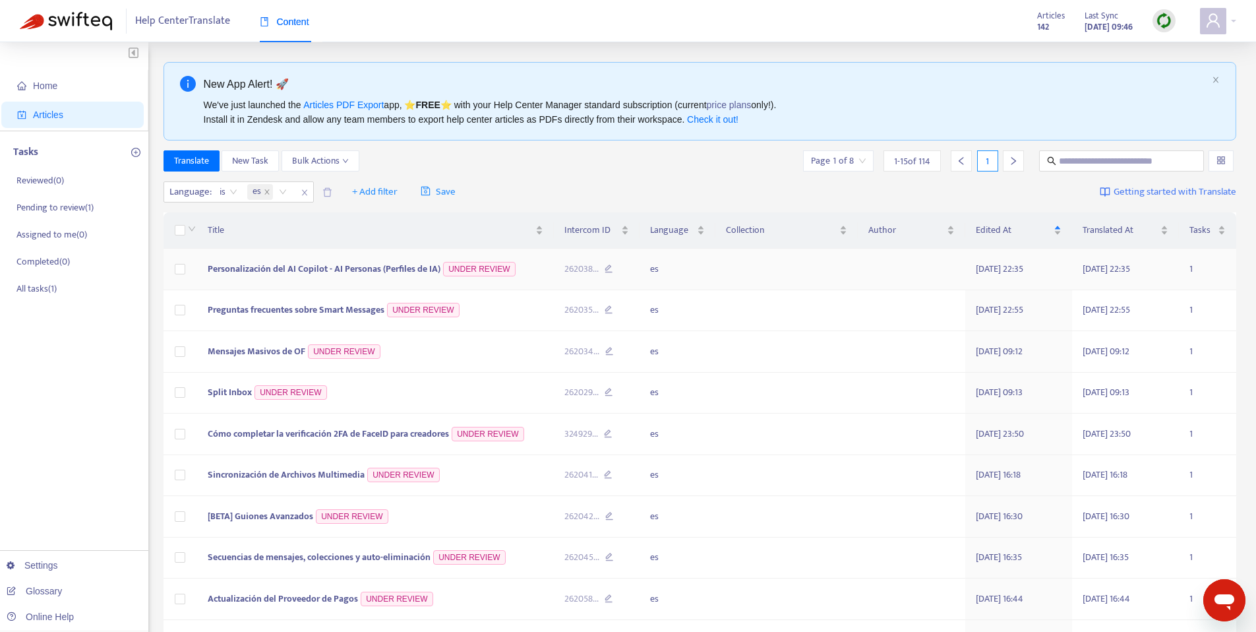
click at [314, 280] on td "Personalización del AI Copilot - AI Personas (Perfiles de IA) UNDER REVIEW" at bounding box center [375, 270] width 357 height 42
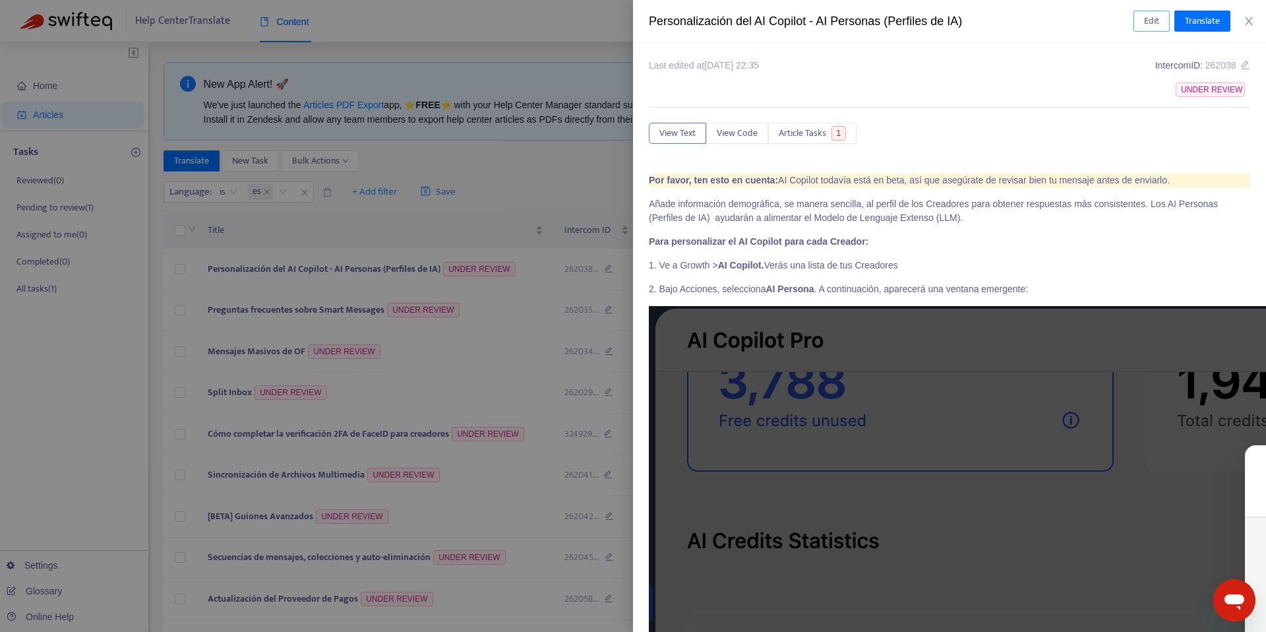
click at [1147, 18] on span "Edit" at bounding box center [1151, 21] width 15 height 15
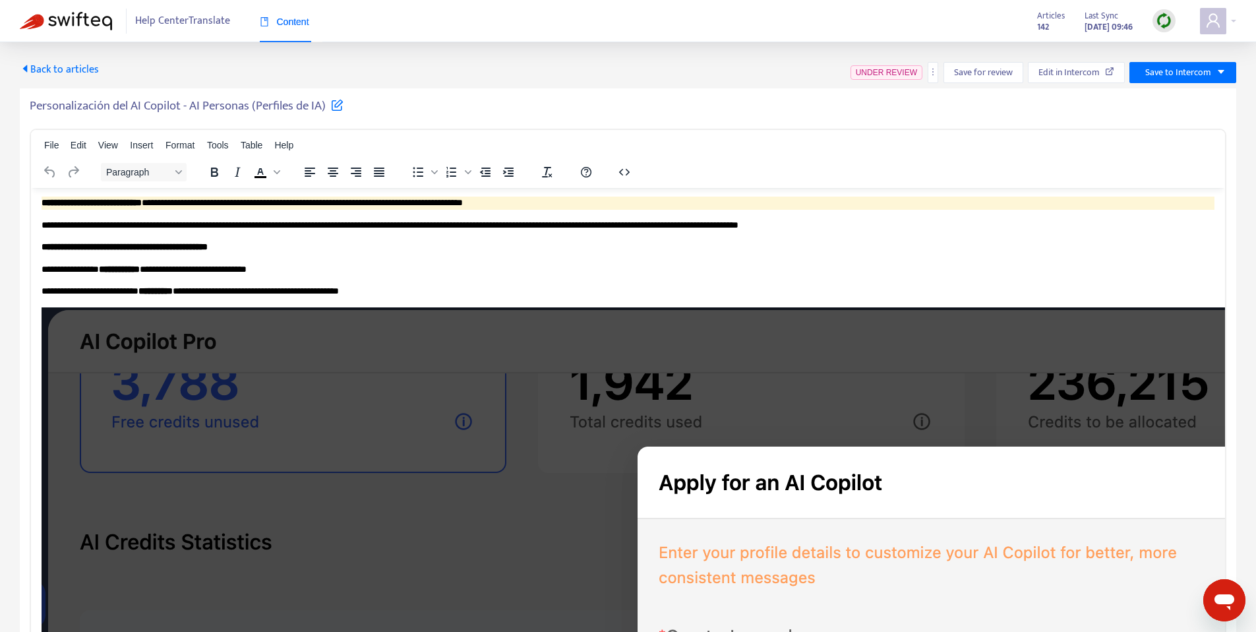
scroll to position [3, 0]
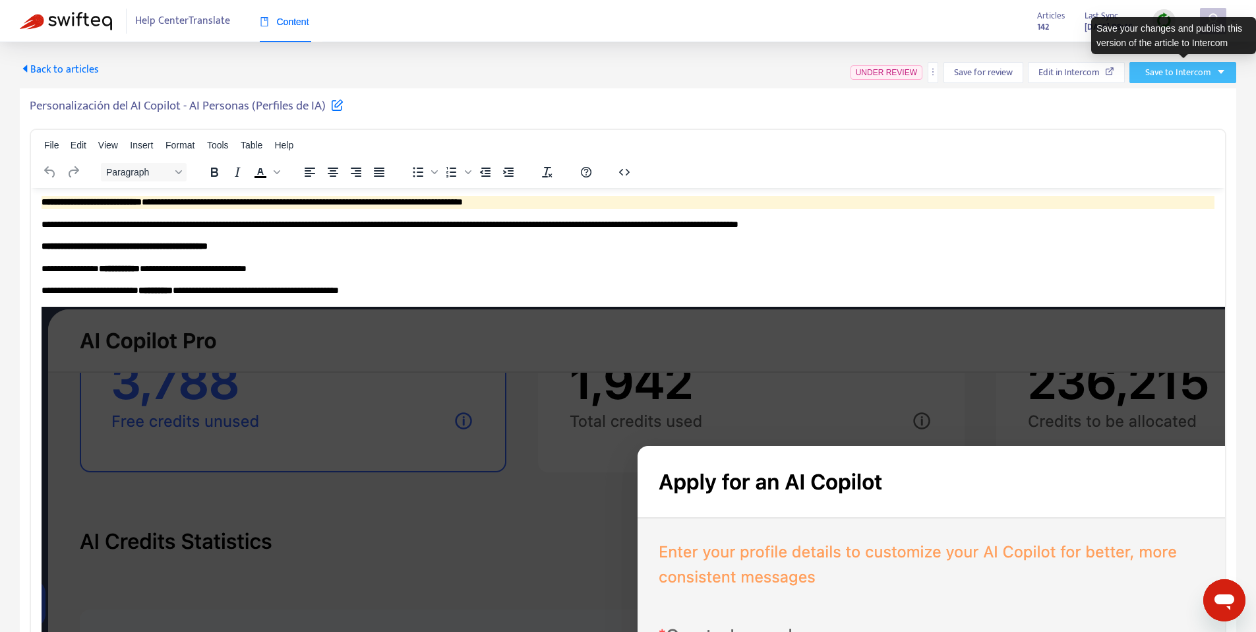
click at [1188, 68] on span "Save to Intercom" at bounding box center [1179, 72] width 66 height 15
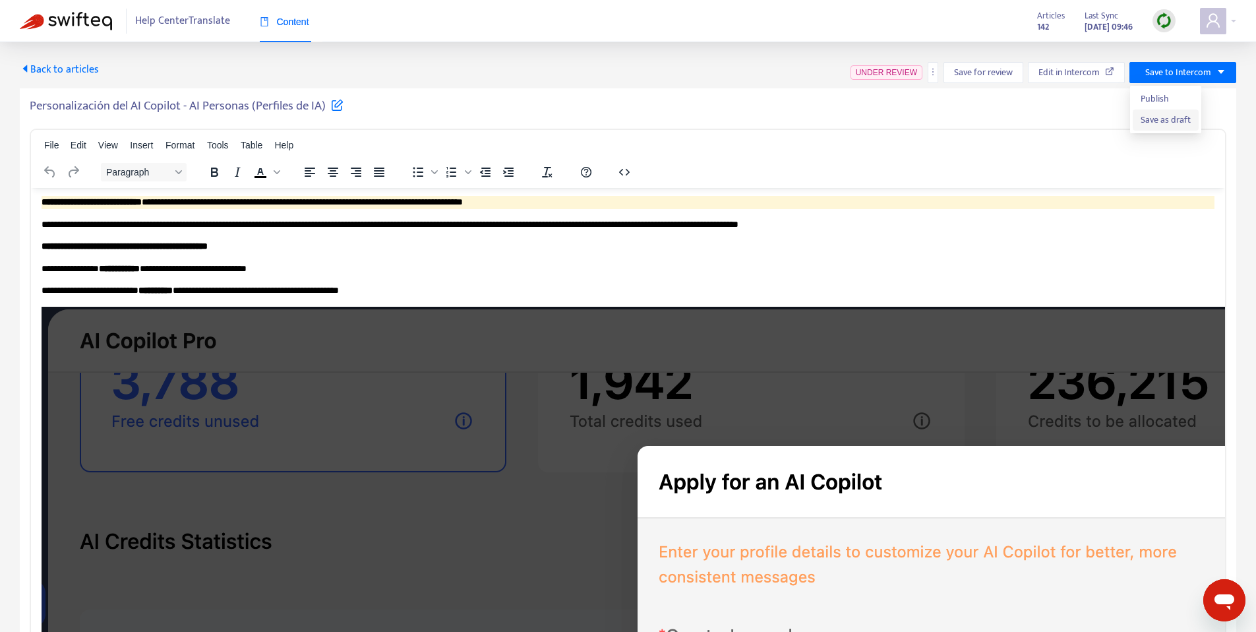
click at [1152, 123] on span "Save as draft" at bounding box center [1166, 120] width 50 height 15
click at [242, 102] on h5 "Personalización del AI Copilot - AI Personas (Perfiles de IA)" at bounding box center [187, 106] width 314 height 16
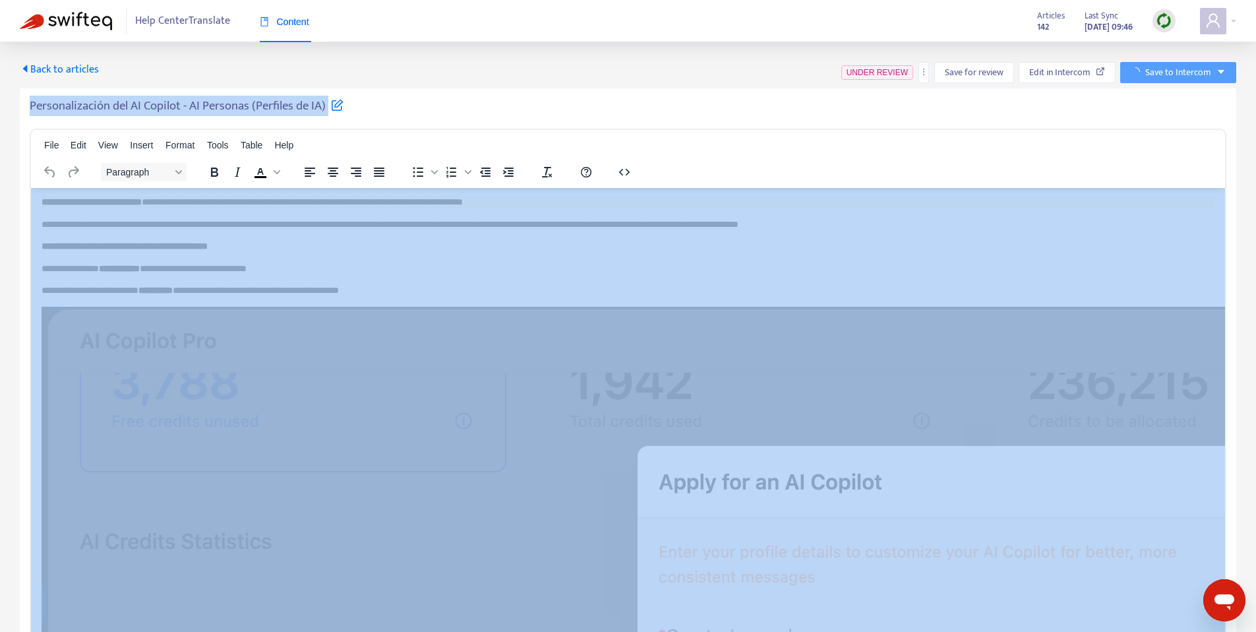
click at [242, 102] on h5 "Personalización del AI Copilot - AI Personas (Perfiles de IA)" at bounding box center [187, 106] width 314 height 16
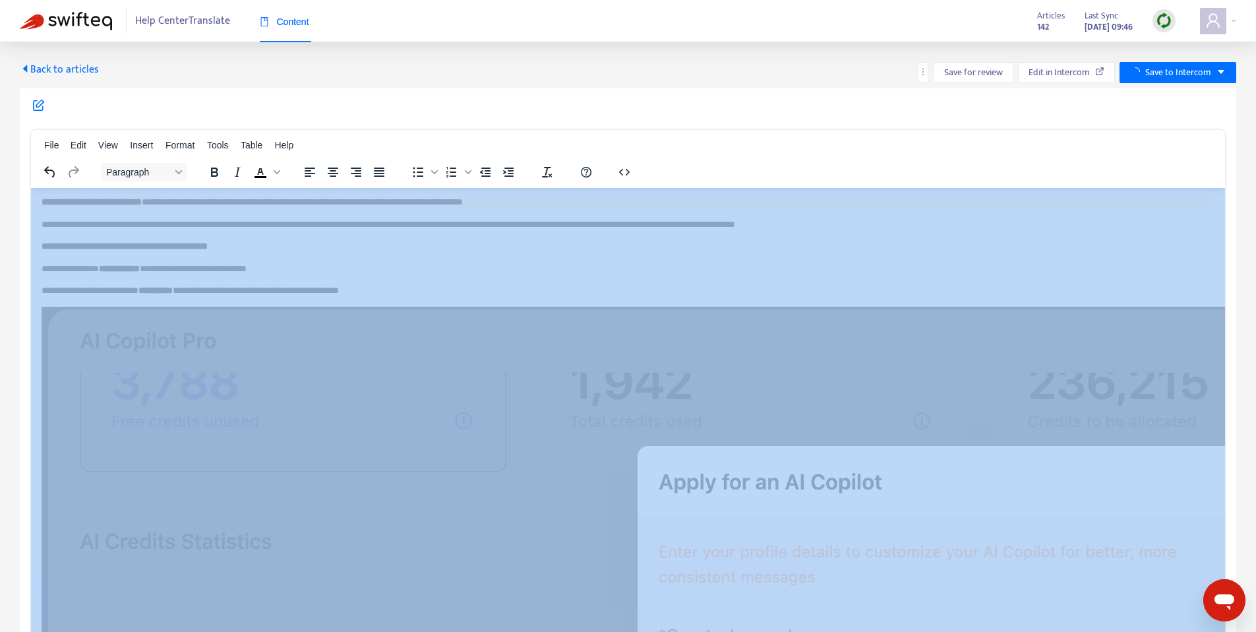
scroll to position [0, 0]
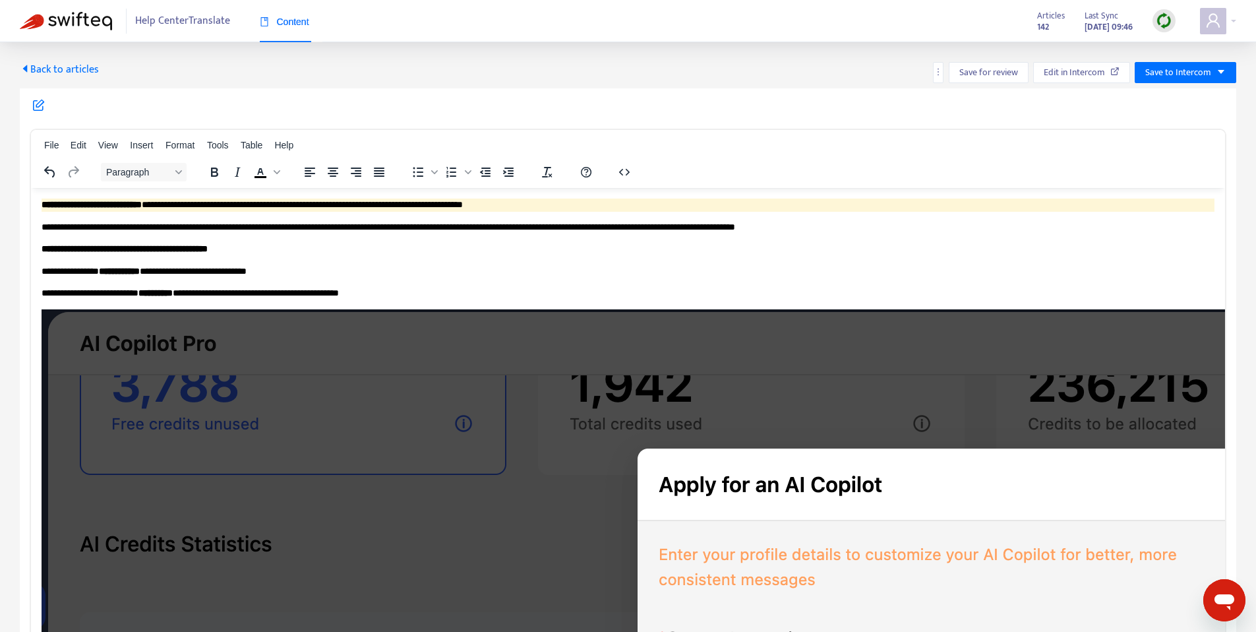
click at [82, 65] on span "Back to articles" at bounding box center [59, 70] width 79 height 18
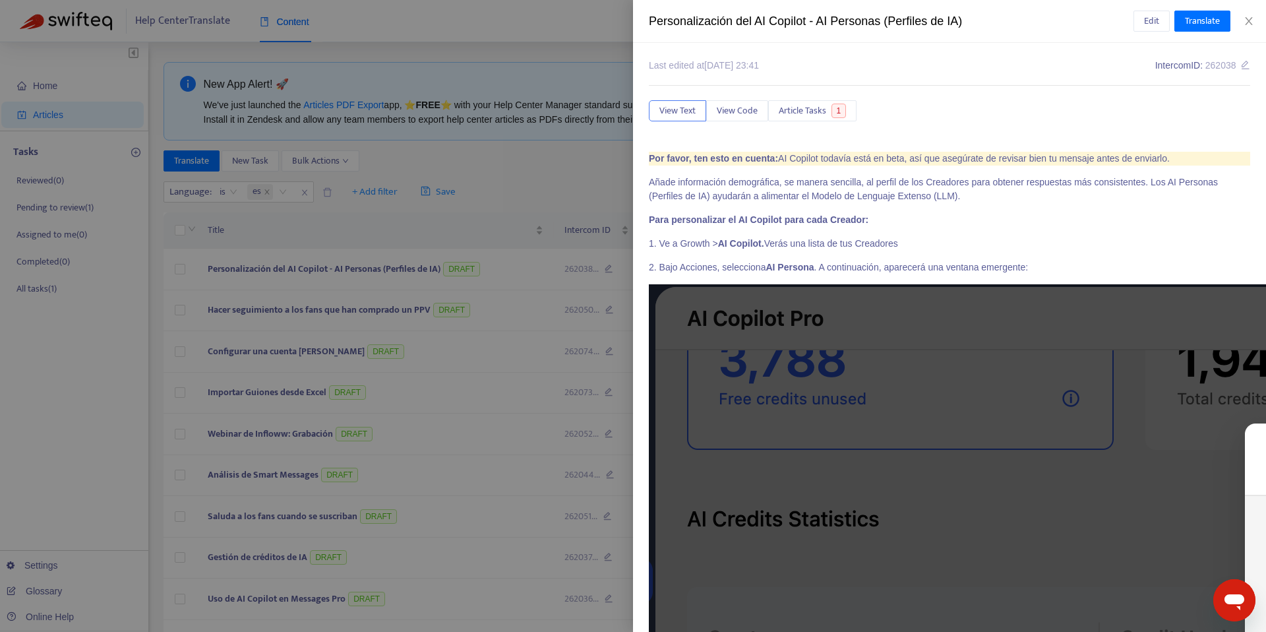
click at [688, 14] on div "Personalización del AI Copilot - AI Personas (Perfiles de IA)" at bounding box center [891, 22] width 485 height 18
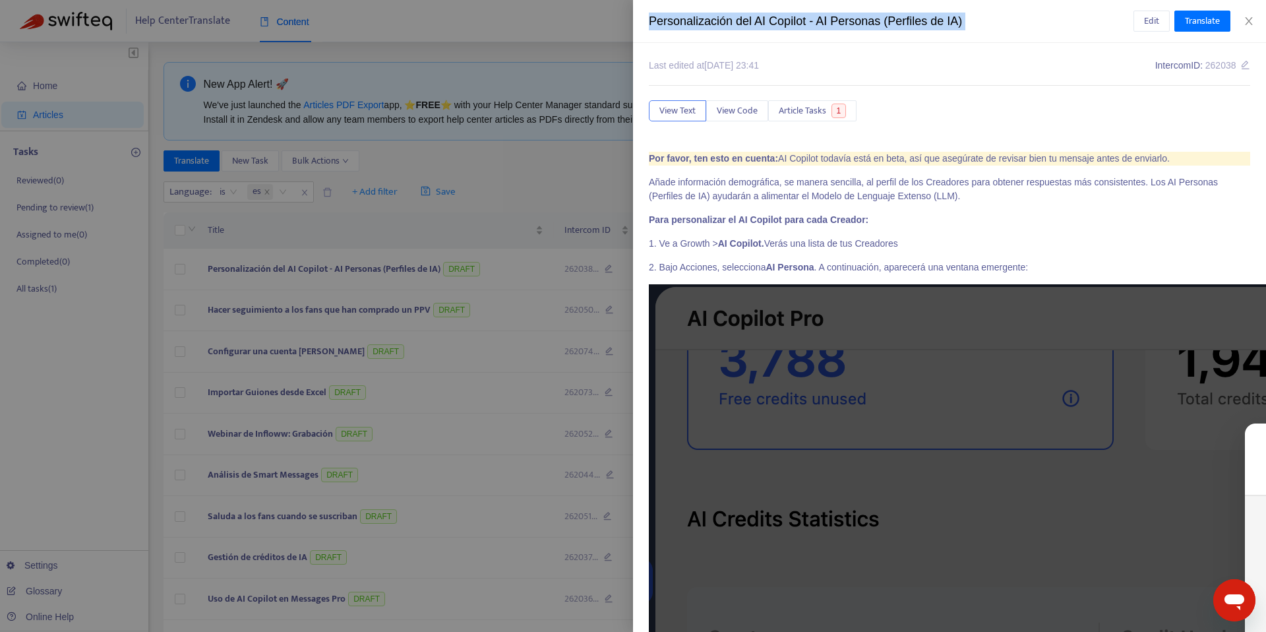
click at [688, 14] on div "Personalización del AI Copilot - AI Personas (Perfiles de IA)" at bounding box center [891, 22] width 485 height 18
click at [1149, 22] on span "Edit" at bounding box center [1151, 21] width 15 height 15
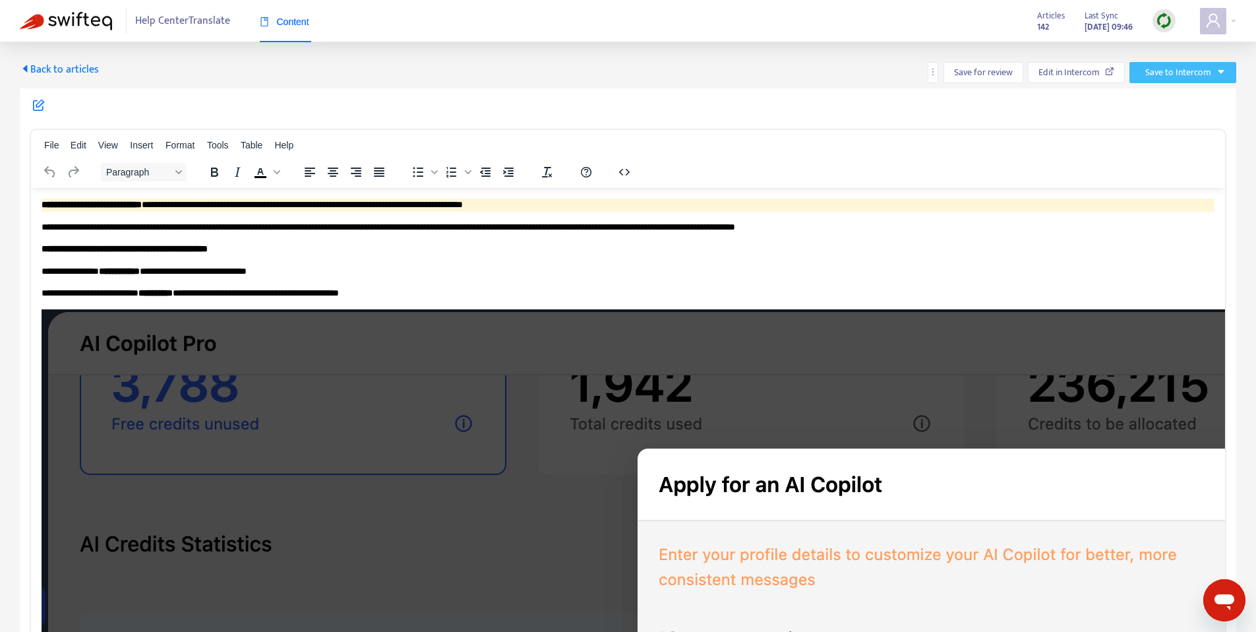
click at [1162, 81] on button "Save to Intercom" at bounding box center [1183, 72] width 107 height 21
click at [281, 107] on div at bounding box center [628, 108] width 1197 height 20
click at [74, 67] on span "Back to articles" at bounding box center [59, 70] width 79 height 18
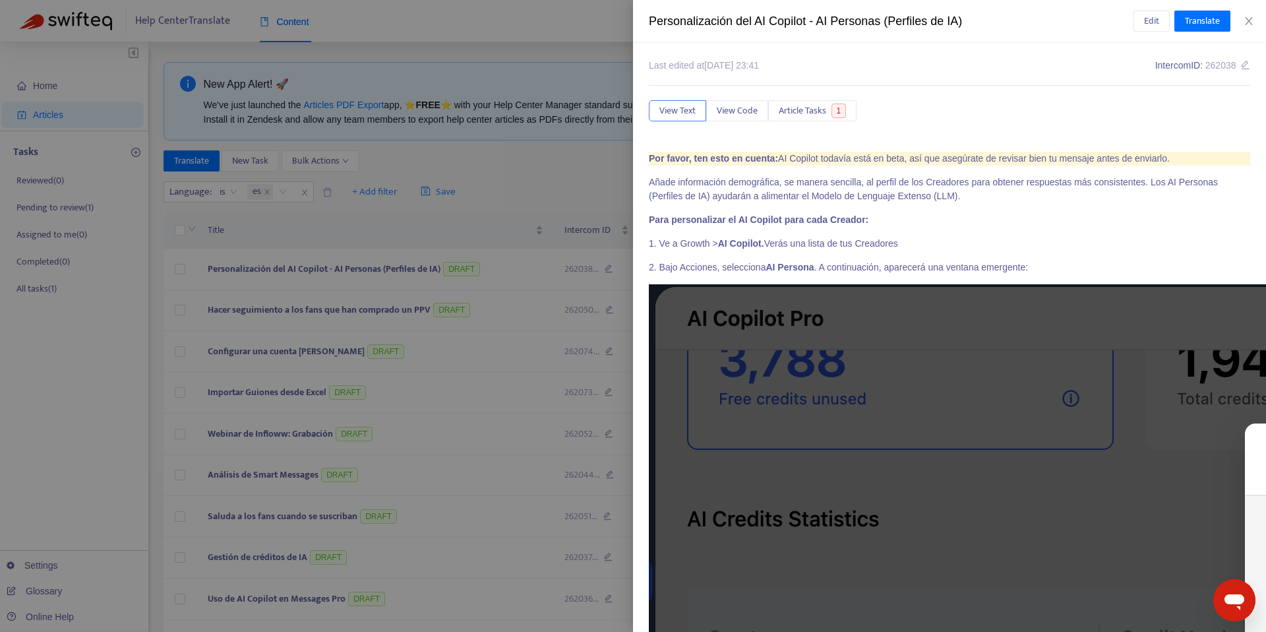
click at [446, 132] on div at bounding box center [633, 316] width 1266 height 632
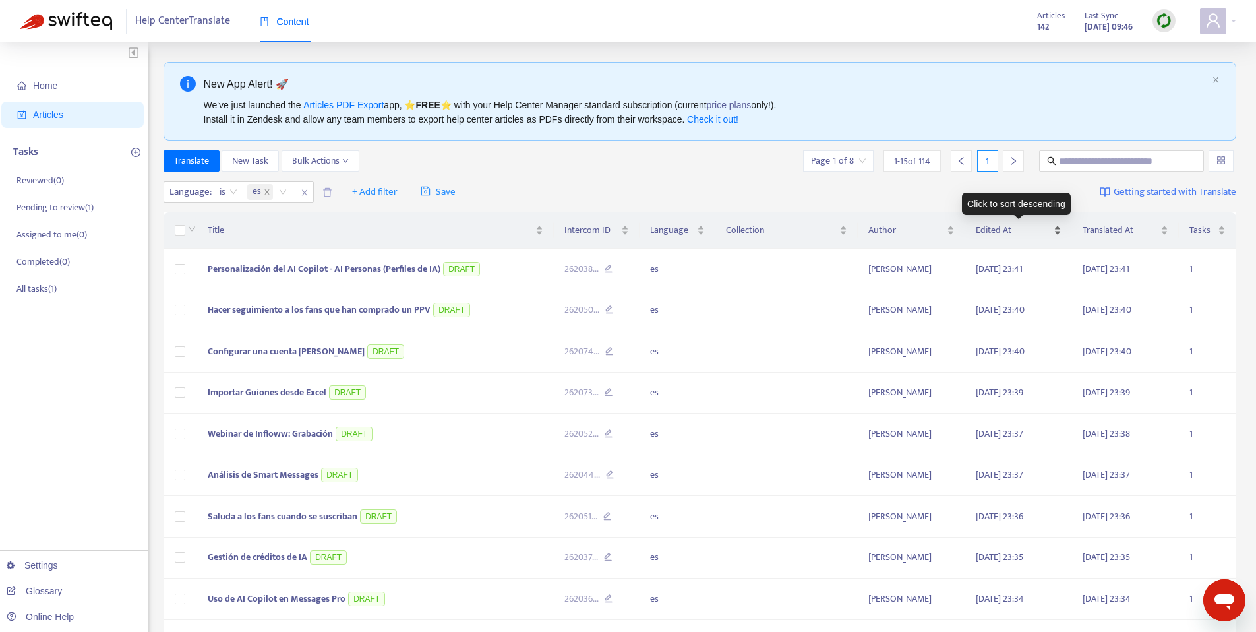
click at [1006, 226] on span "Edited At" at bounding box center [1013, 230] width 75 height 15
click at [1009, 233] on span "Edited At" at bounding box center [1013, 230] width 75 height 15
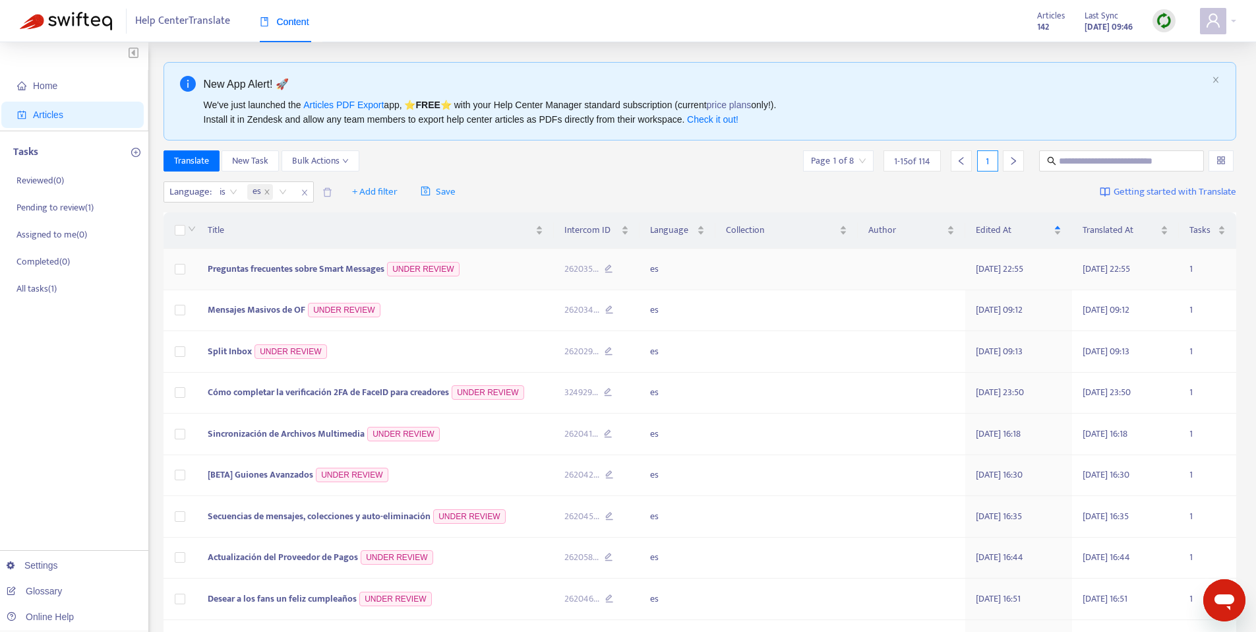
click at [252, 266] on span "Preguntas frecuentes sobre Smart Messages" at bounding box center [296, 268] width 177 height 15
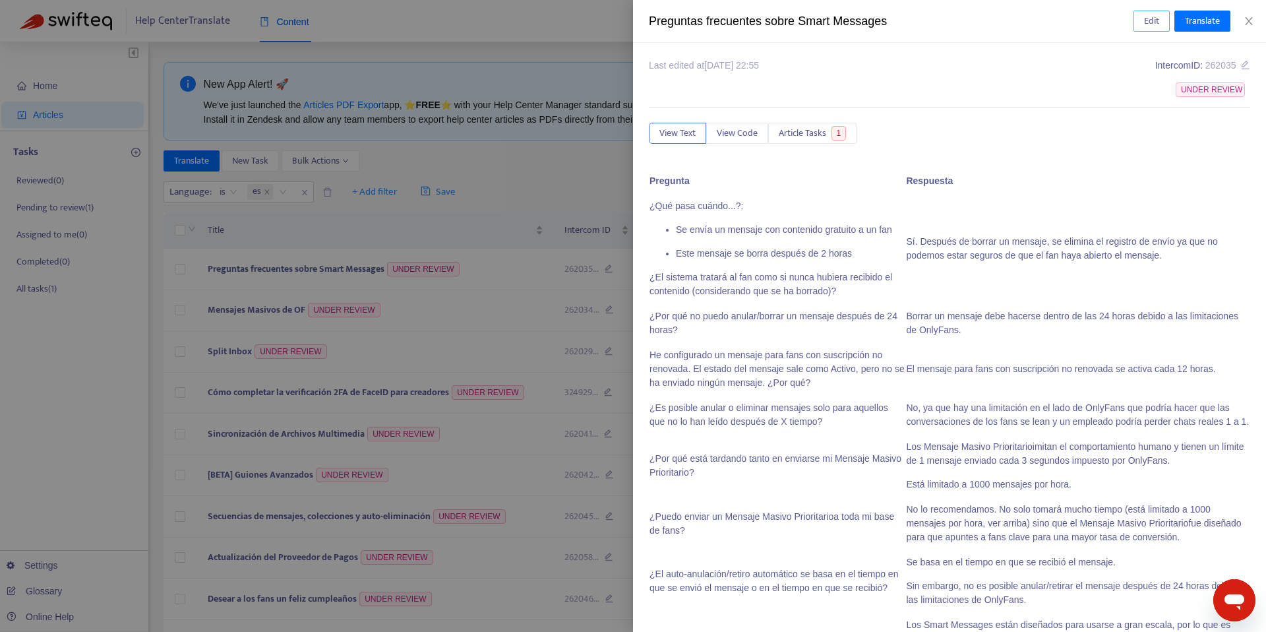
click at [1146, 21] on span "Edit" at bounding box center [1151, 21] width 15 height 15
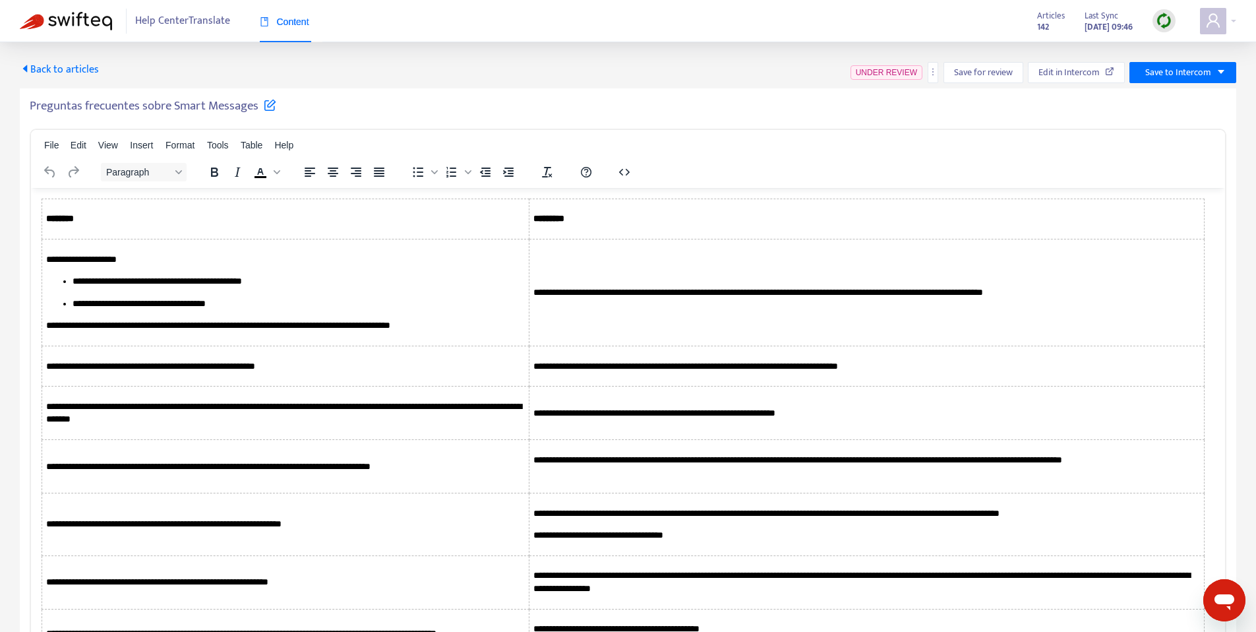
click at [134, 109] on h5 "Preguntas frecuentes sobre Smart Messages" at bounding box center [153, 106] width 247 height 16
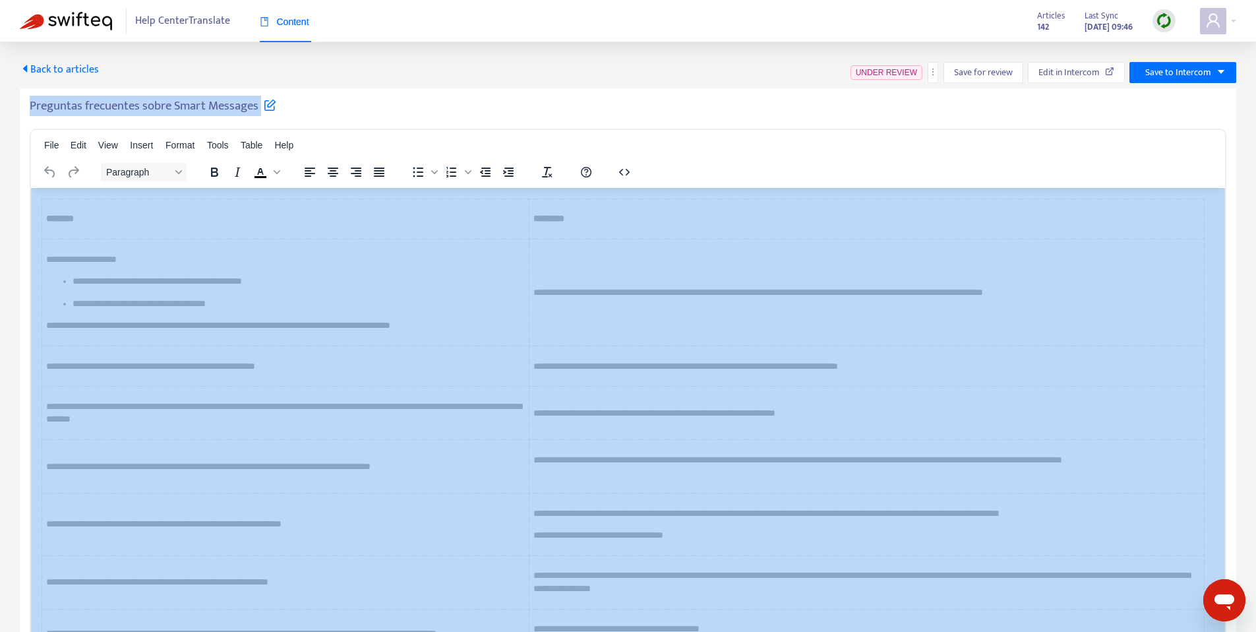
click at [134, 109] on h5 "Preguntas frecuentes sobre Smart Messages" at bounding box center [153, 106] width 247 height 16
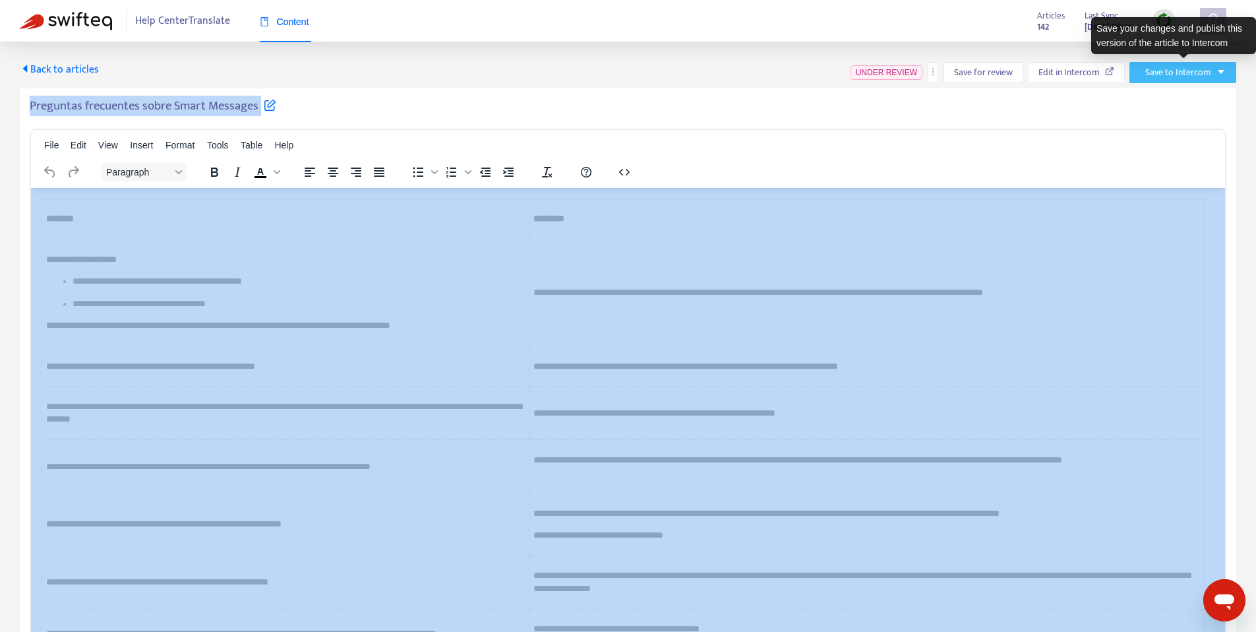
click at [1182, 66] on span "Save to Intercom" at bounding box center [1179, 72] width 66 height 15
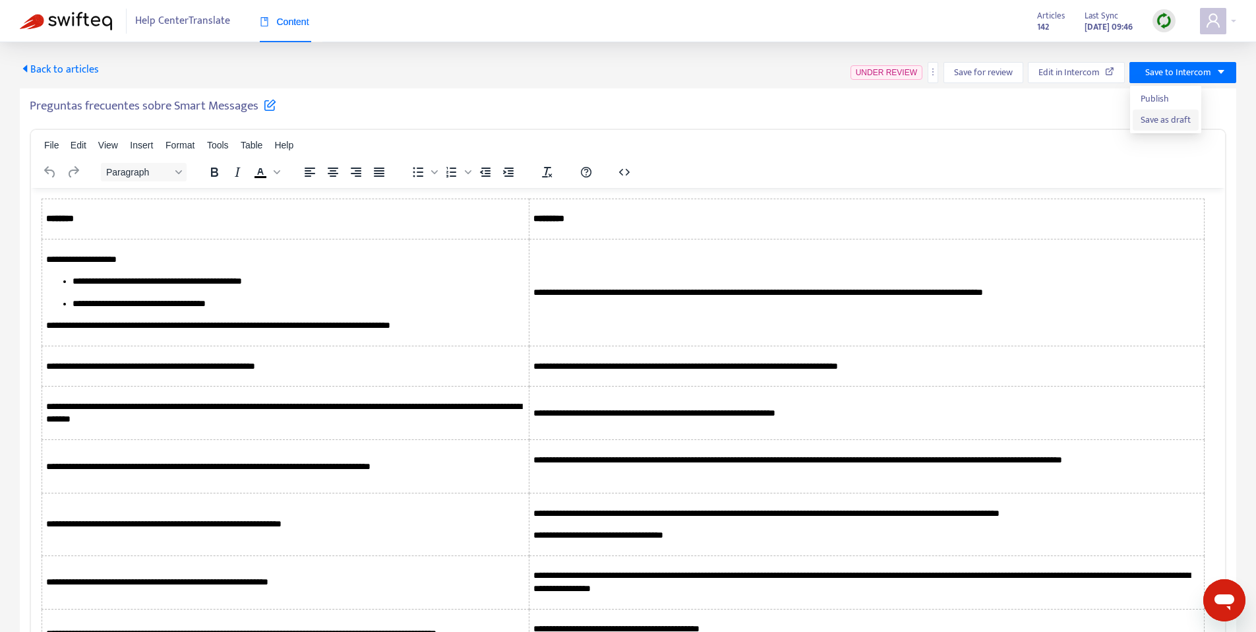
click at [1163, 119] on span "Save as draft" at bounding box center [1166, 120] width 50 height 15
click at [75, 71] on span "Back to articles" at bounding box center [59, 70] width 79 height 18
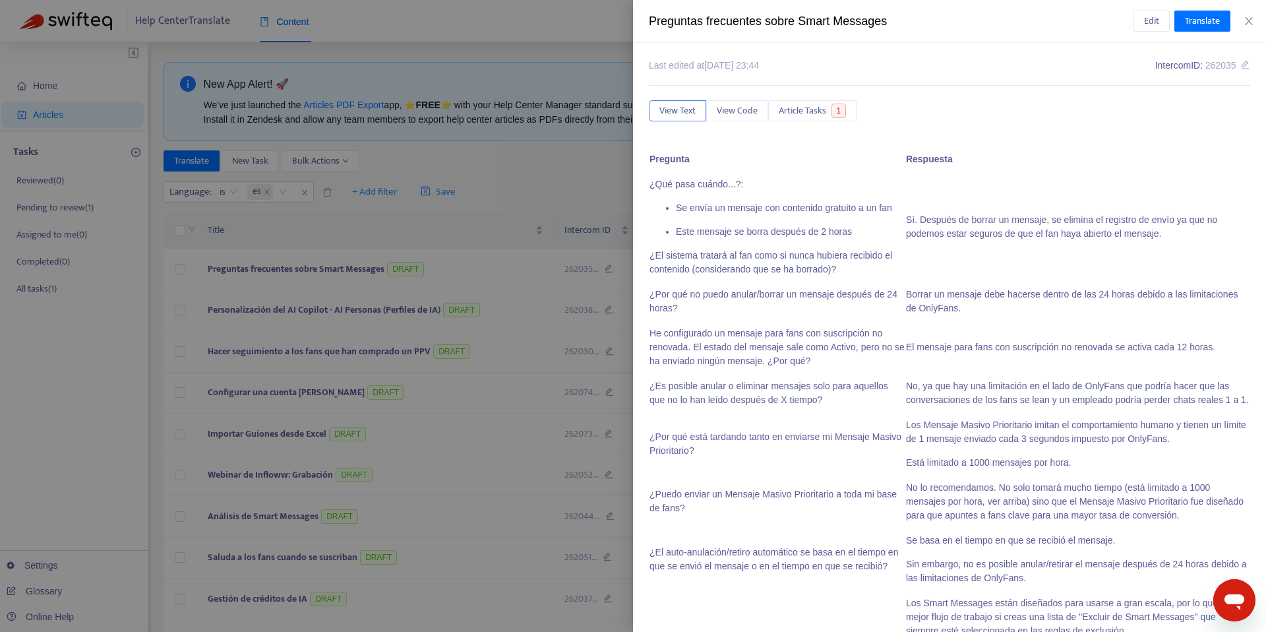
click at [487, 219] on div at bounding box center [633, 316] width 1266 height 632
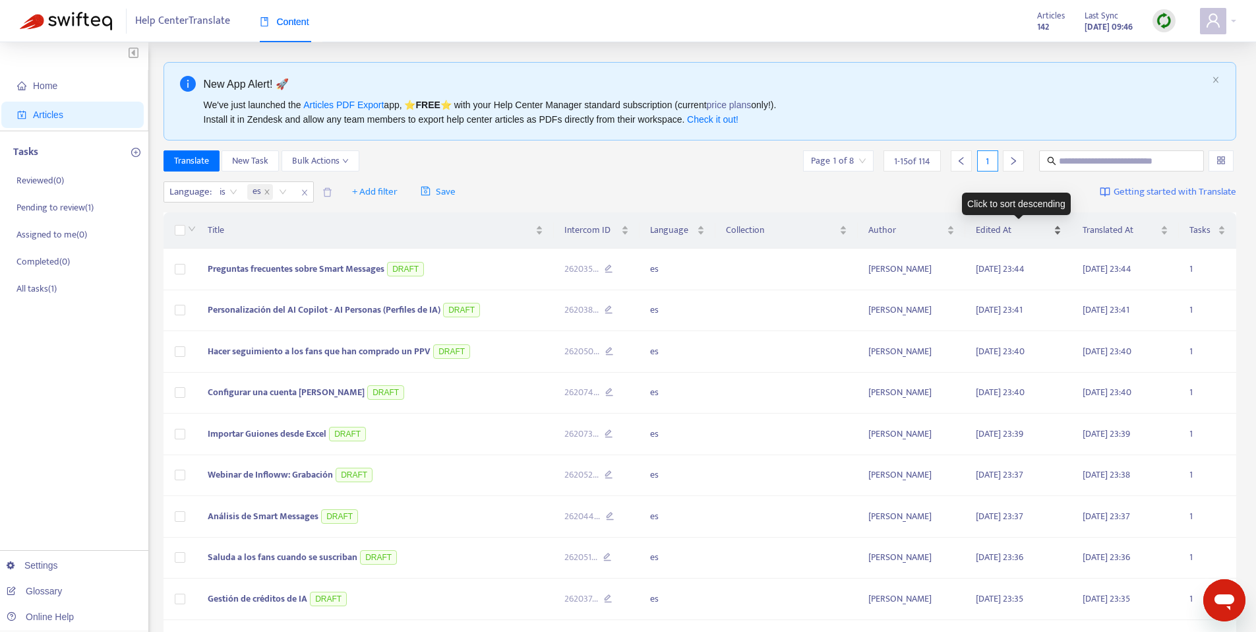
click at [1011, 227] on span "Edited At" at bounding box center [1013, 230] width 75 height 15
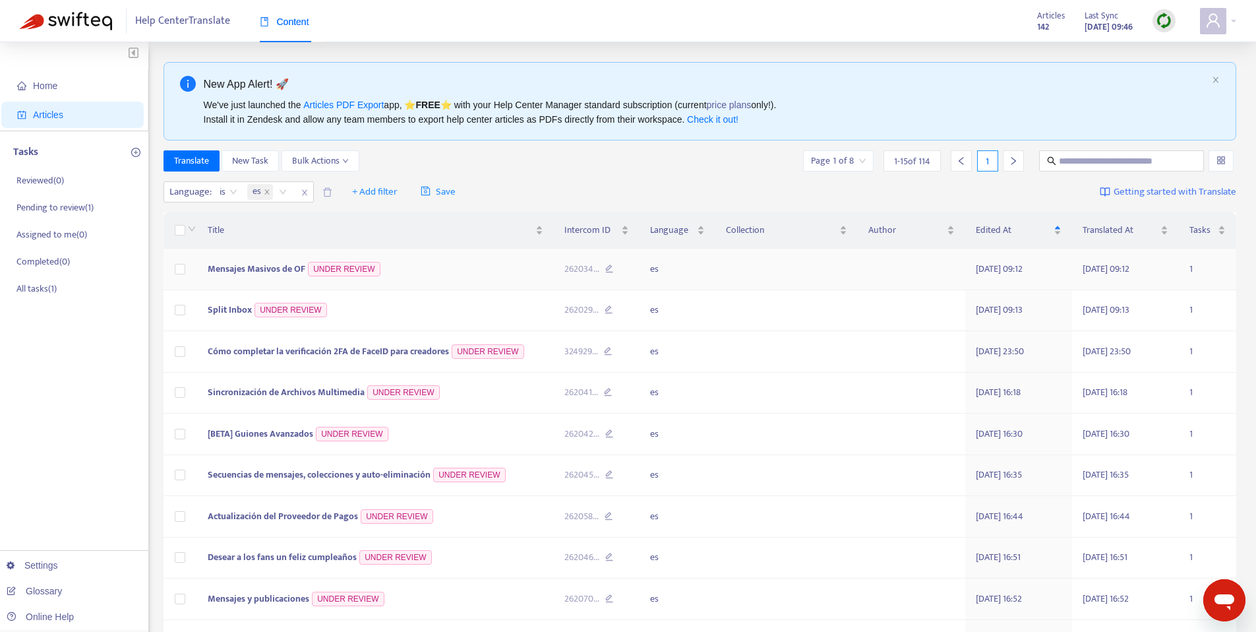
click at [419, 273] on td "Mensajes Masivos de OF UNDER REVIEW" at bounding box center [375, 270] width 357 height 42
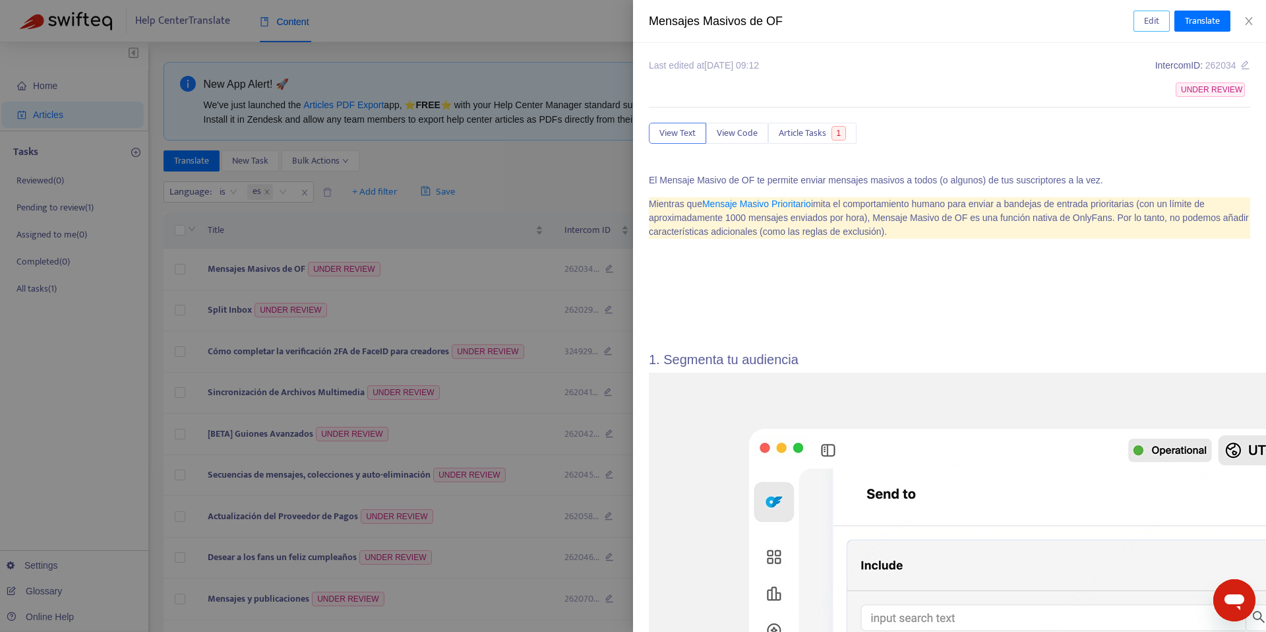
click at [1155, 21] on span "Edit" at bounding box center [1151, 21] width 15 height 15
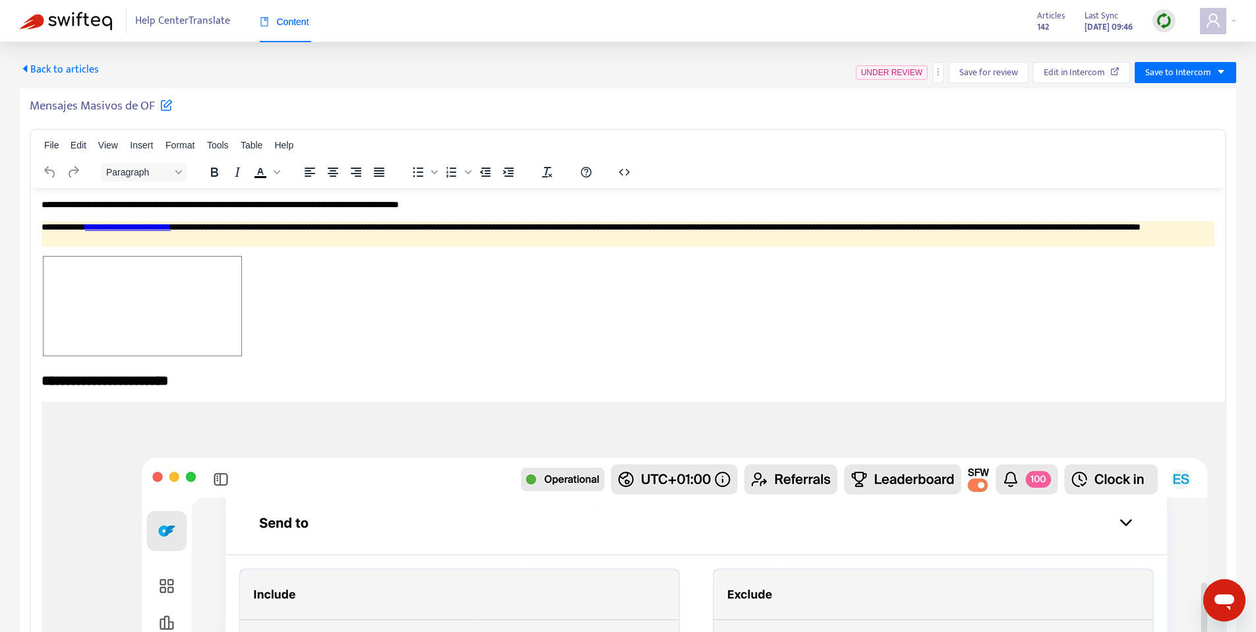
click at [73, 100] on h5 "Mensajes Masivos de OF" at bounding box center [101, 106] width 143 height 16
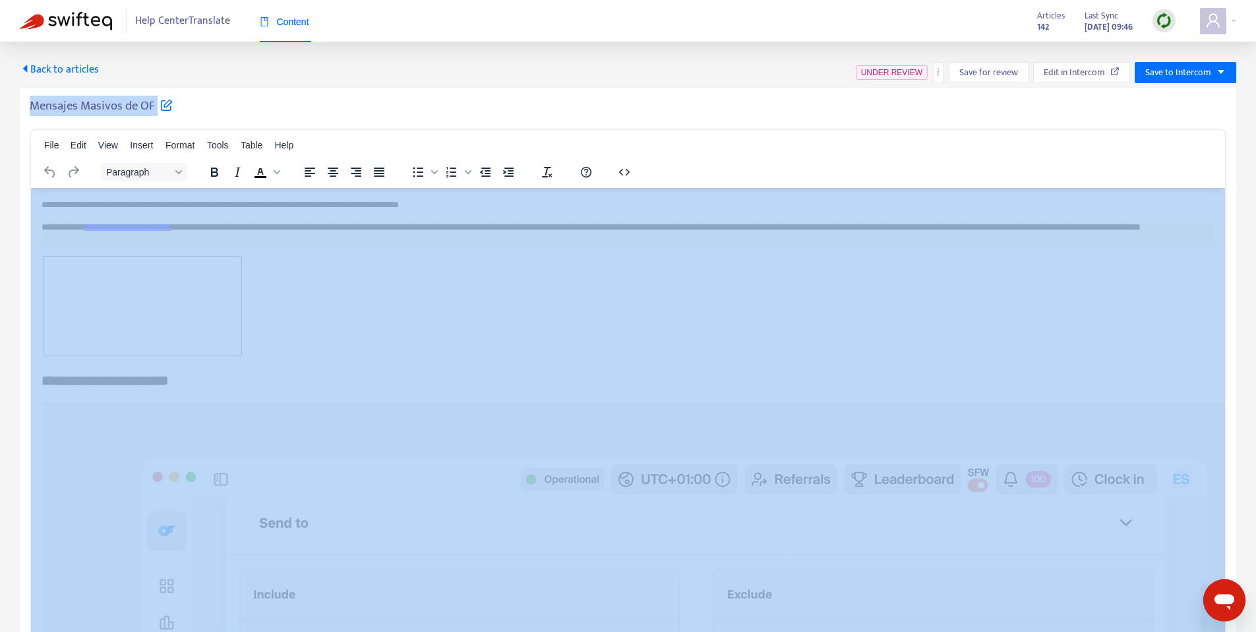
click at [73, 100] on h5 "Mensajes Masivos de OF" at bounding box center [101, 106] width 143 height 16
click at [1186, 72] on span "Save to Intercom" at bounding box center [1179, 72] width 66 height 15
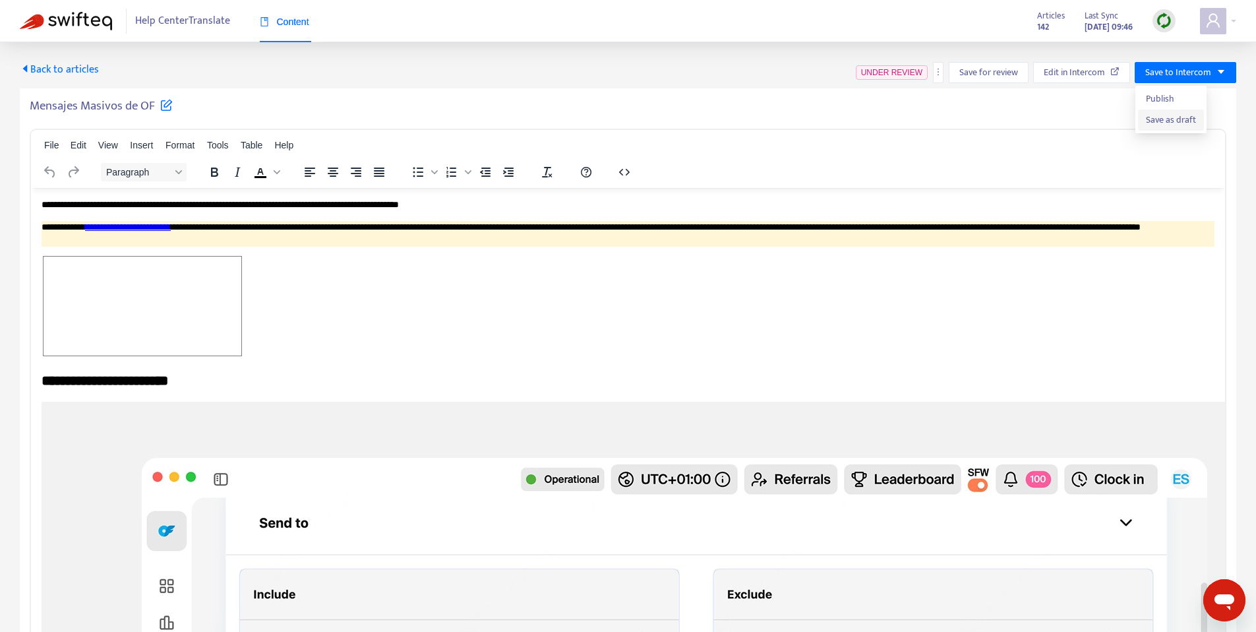
click at [1175, 125] on span "Save as draft" at bounding box center [1171, 120] width 50 height 15
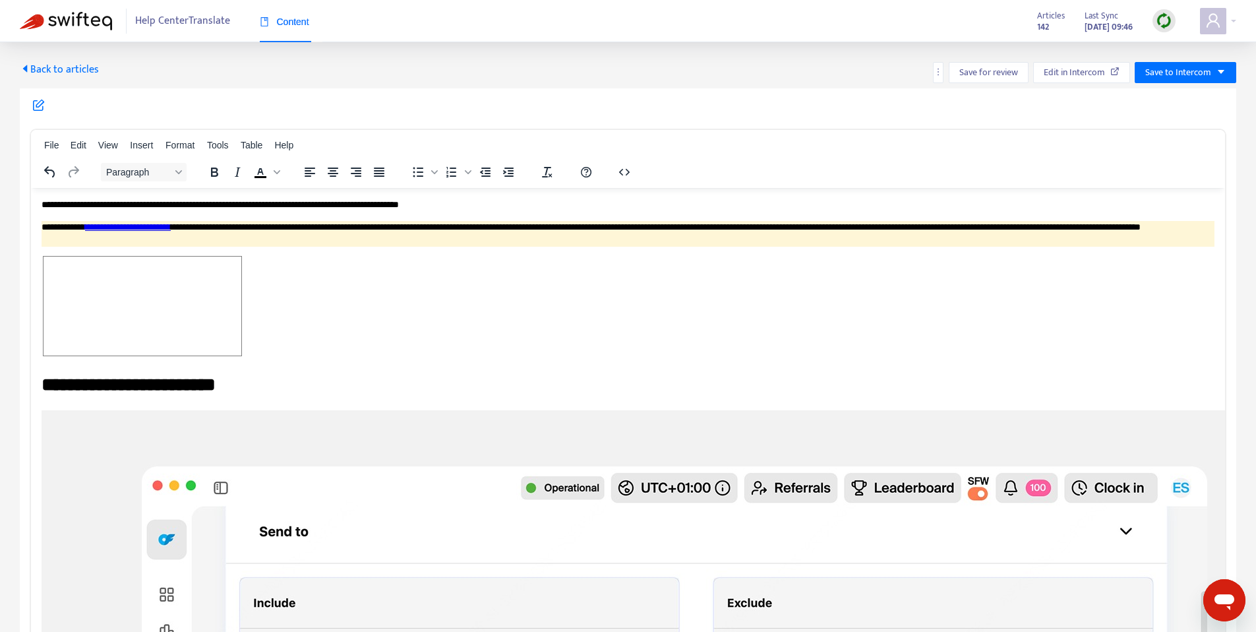
click at [83, 67] on span "Back to articles" at bounding box center [59, 70] width 79 height 18
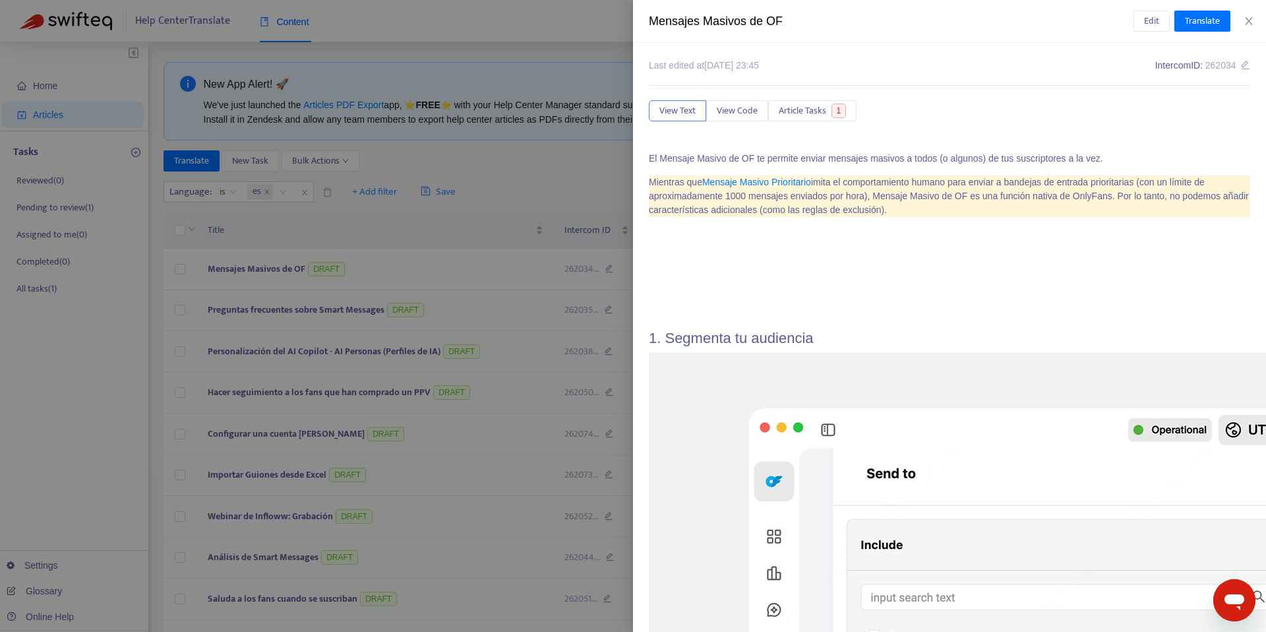
click at [463, 193] on div at bounding box center [633, 316] width 1266 height 632
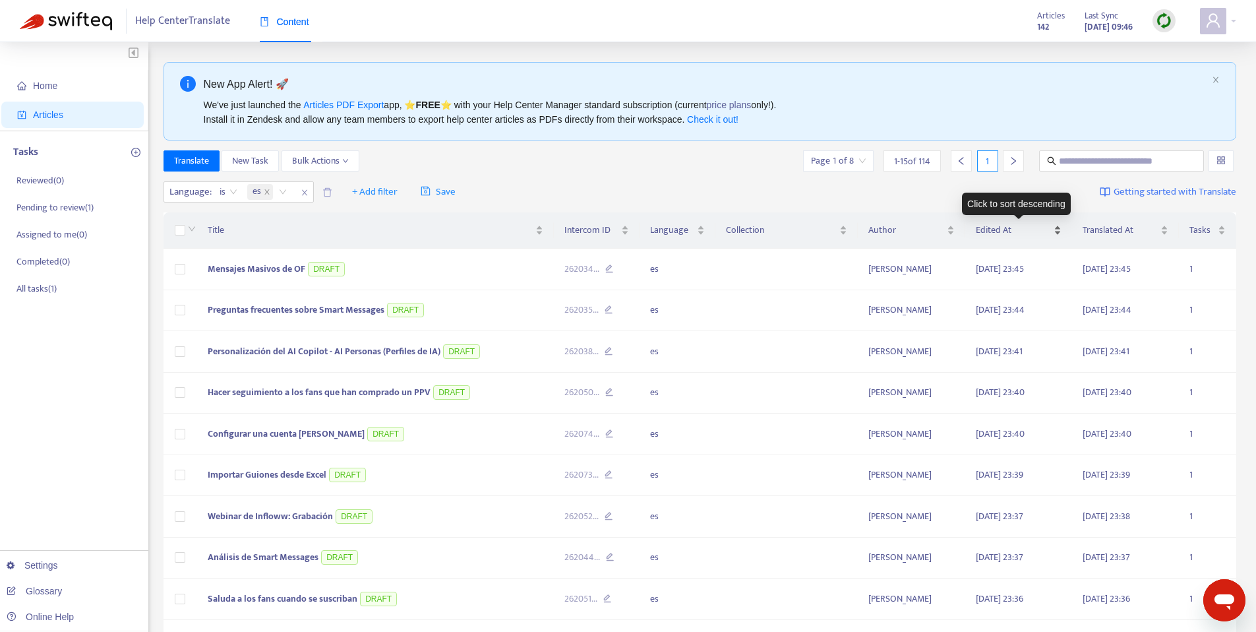
click at [1006, 229] on span "Edited At" at bounding box center [1013, 230] width 75 height 15
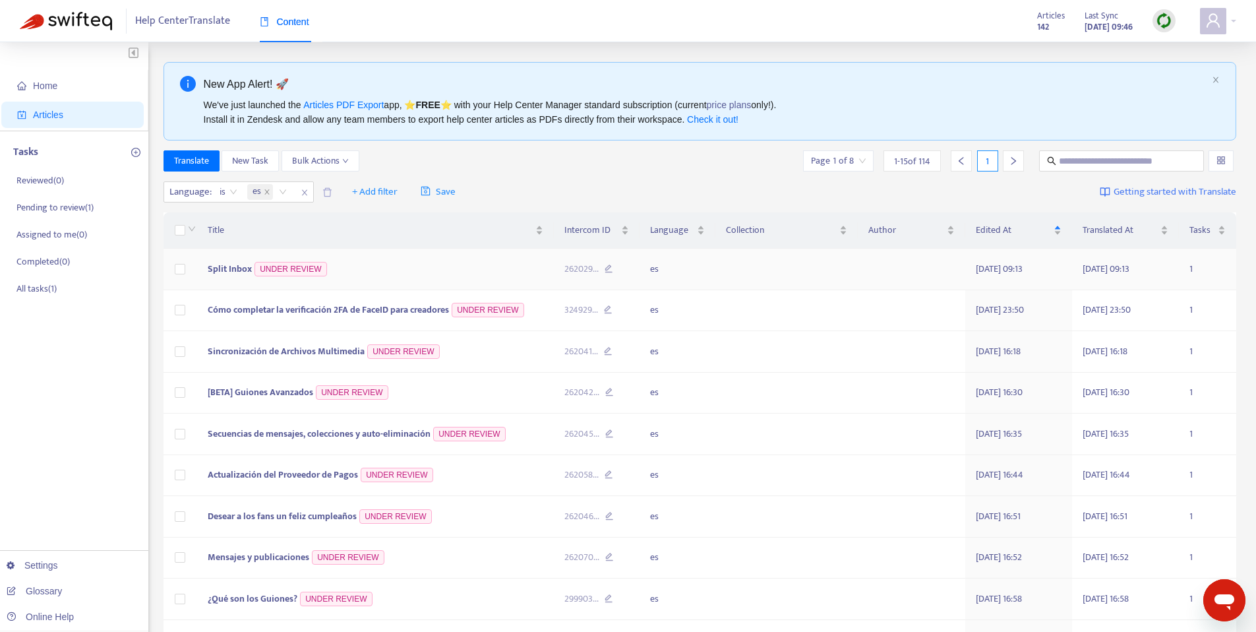
click at [404, 282] on td "Split Inbox UNDER REVIEW" at bounding box center [375, 270] width 357 height 42
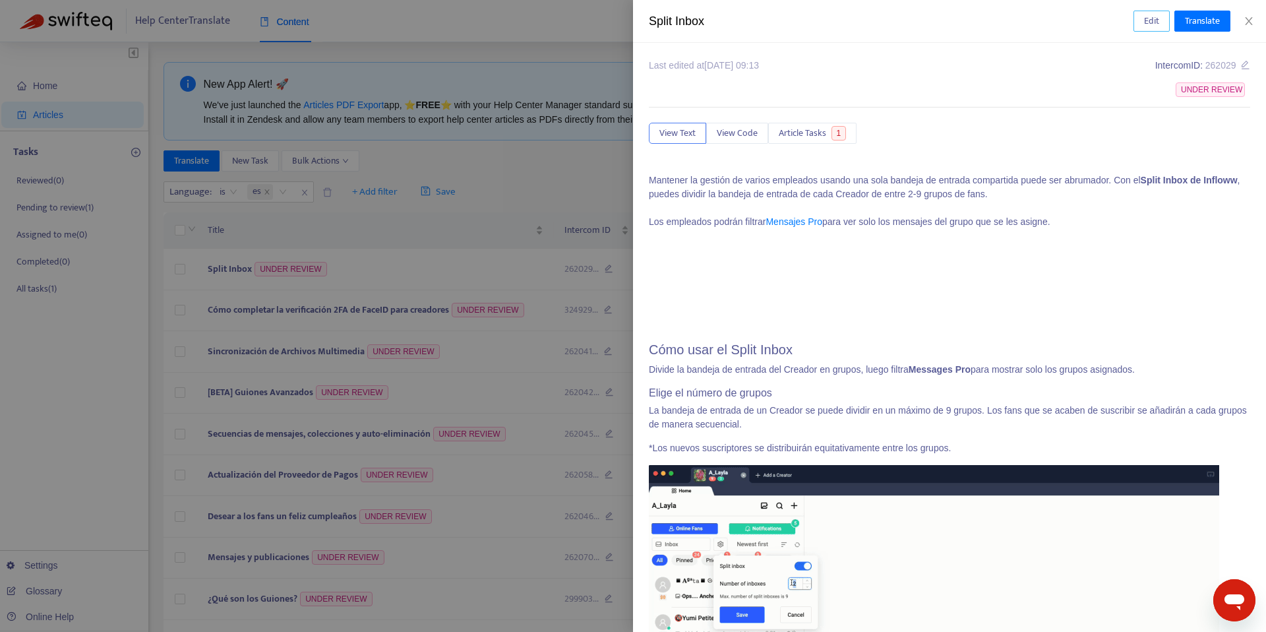
click at [1157, 15] on span "Edit" at bounding box center [1151, 21] width 15 height 15
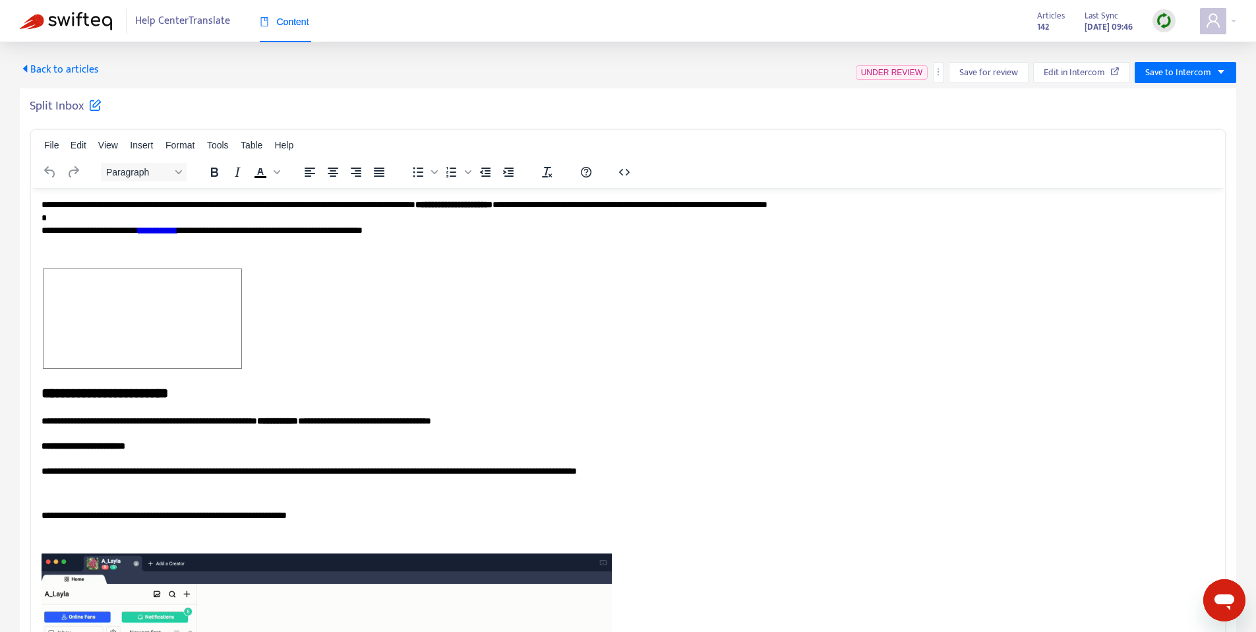
click at [61, 114] on h5 "Split Inbox" at bounding box center [66, 106] width 72 height 16
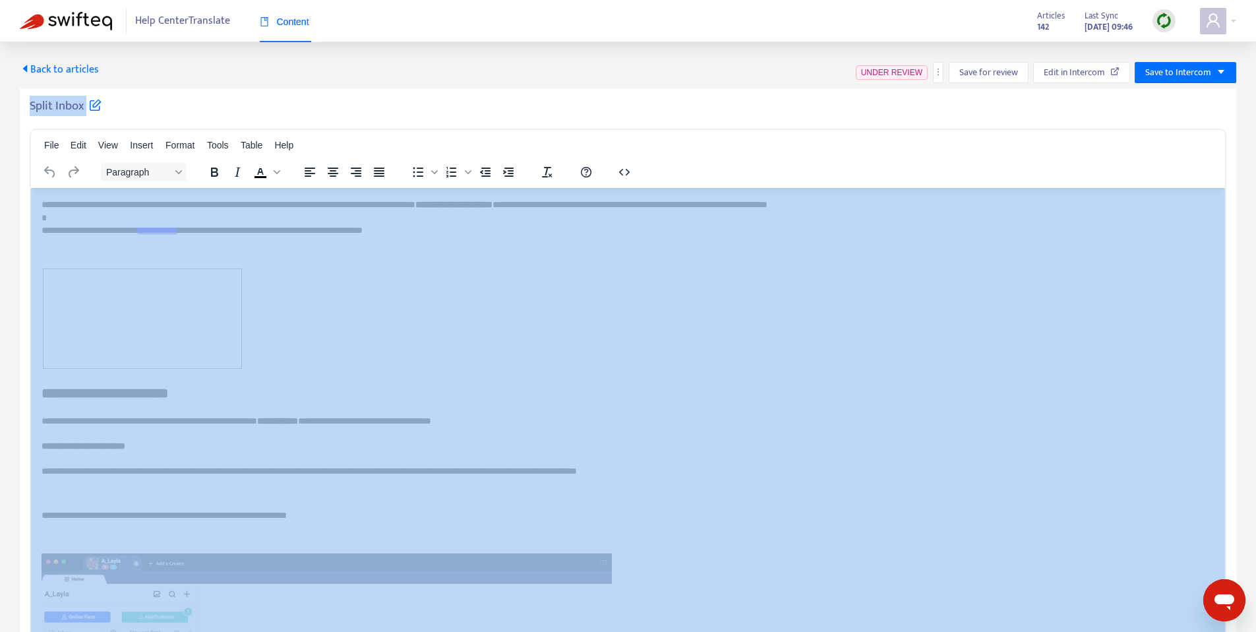
click at [61, 114] on h5 "Split Inbox" at bounding box center [66, 106] width 72 height 16
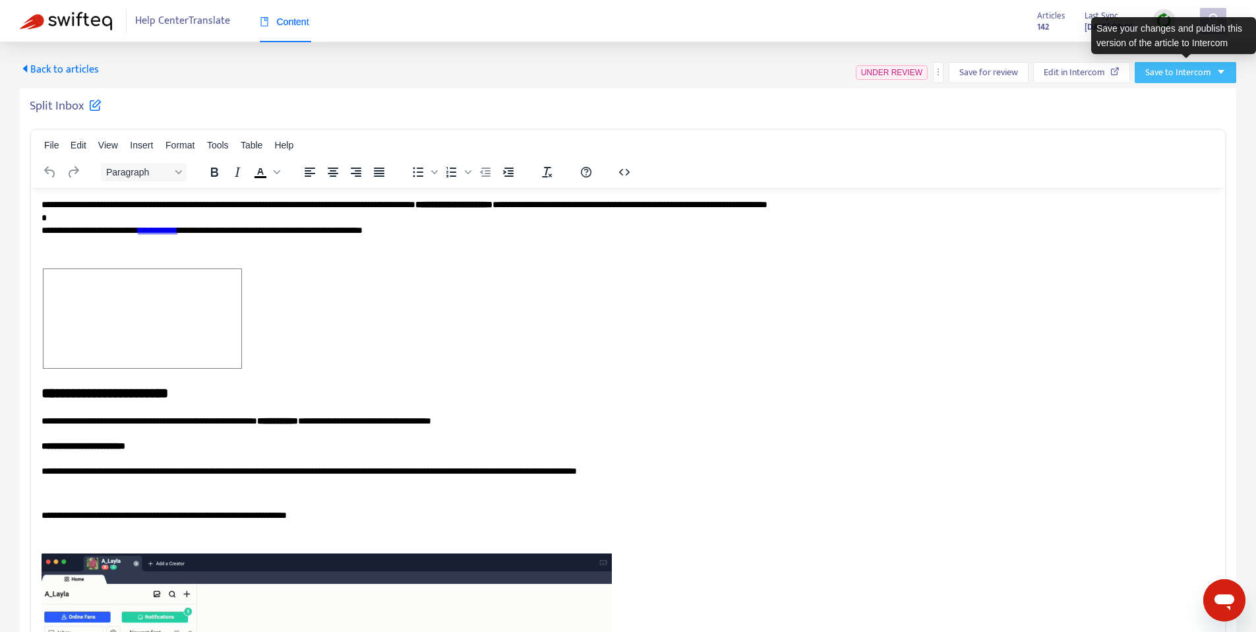
click at [1171, 66] on span "Save to Intercom" at bounding box center [1179, 72] width 66 height 15
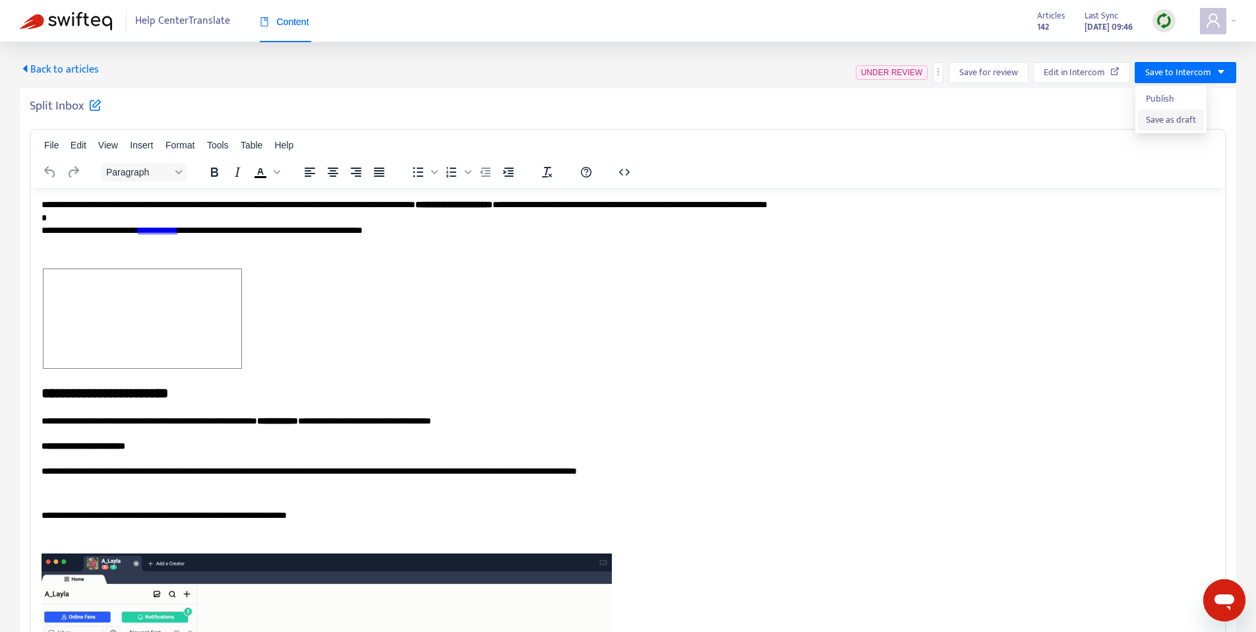
click at [1156, 120] on span "Save as draft" at bounding box center [1171, 120] width 50 height 15
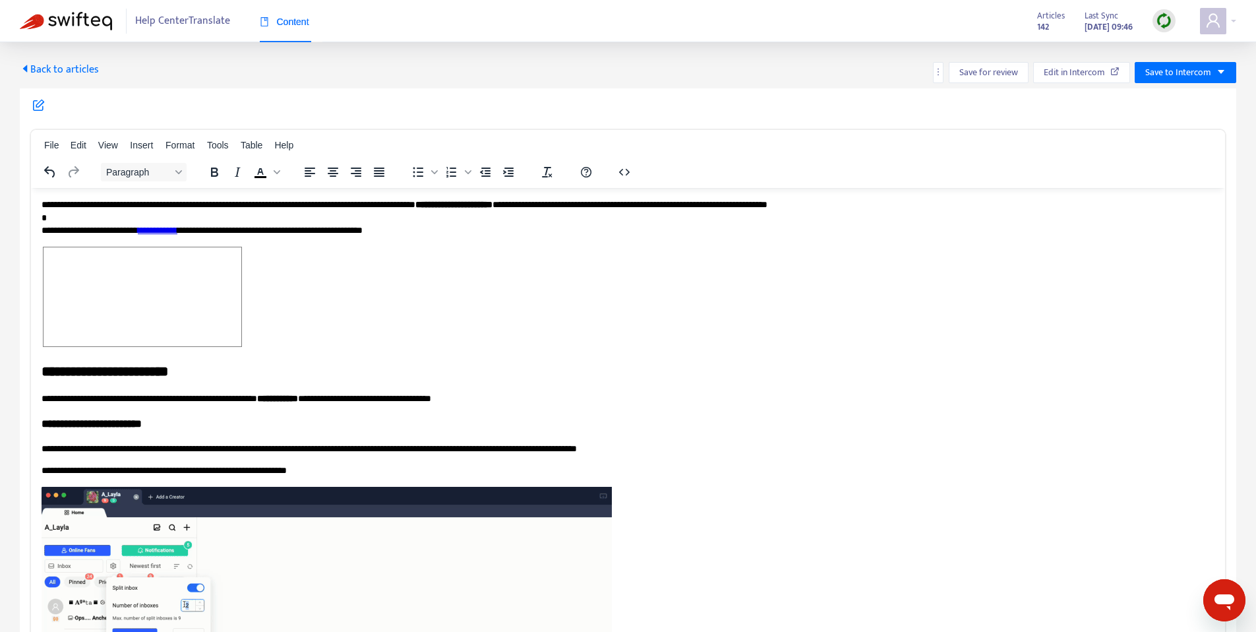
click at [80, 66] on span "Back to articles" at bounding box center [59, 70] width 79 height 18
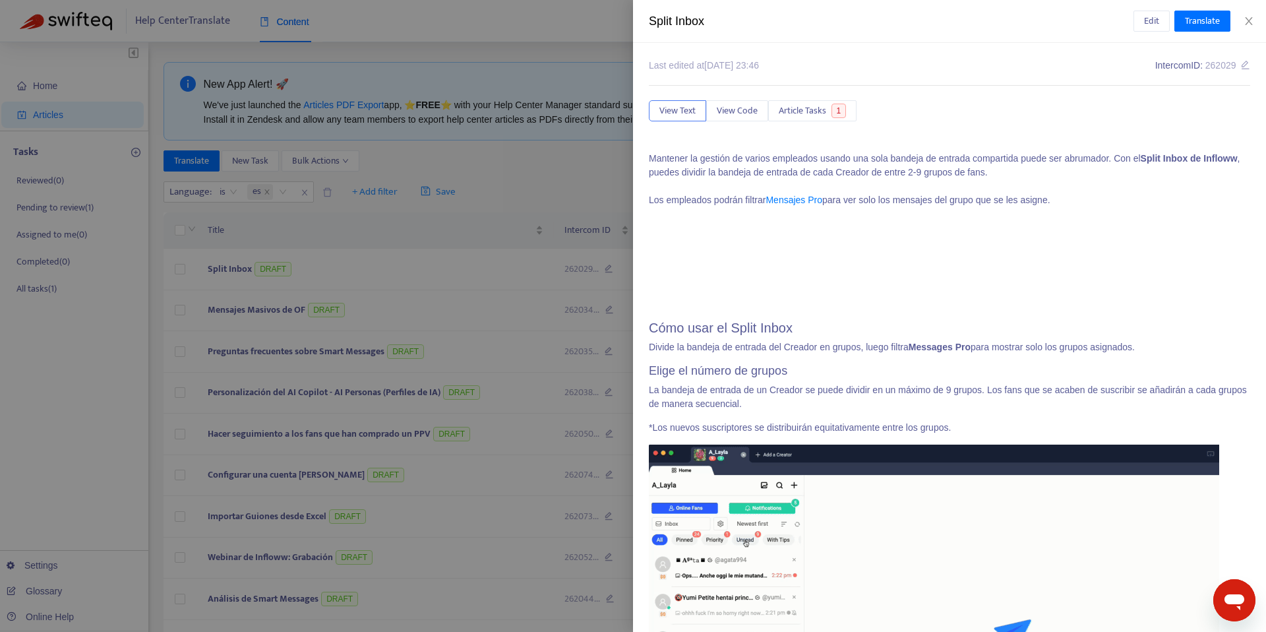
drag, startPoint x: 550, startPoint y: 200, endPoint x: 556, endPoint y: 206, distance: 7.9
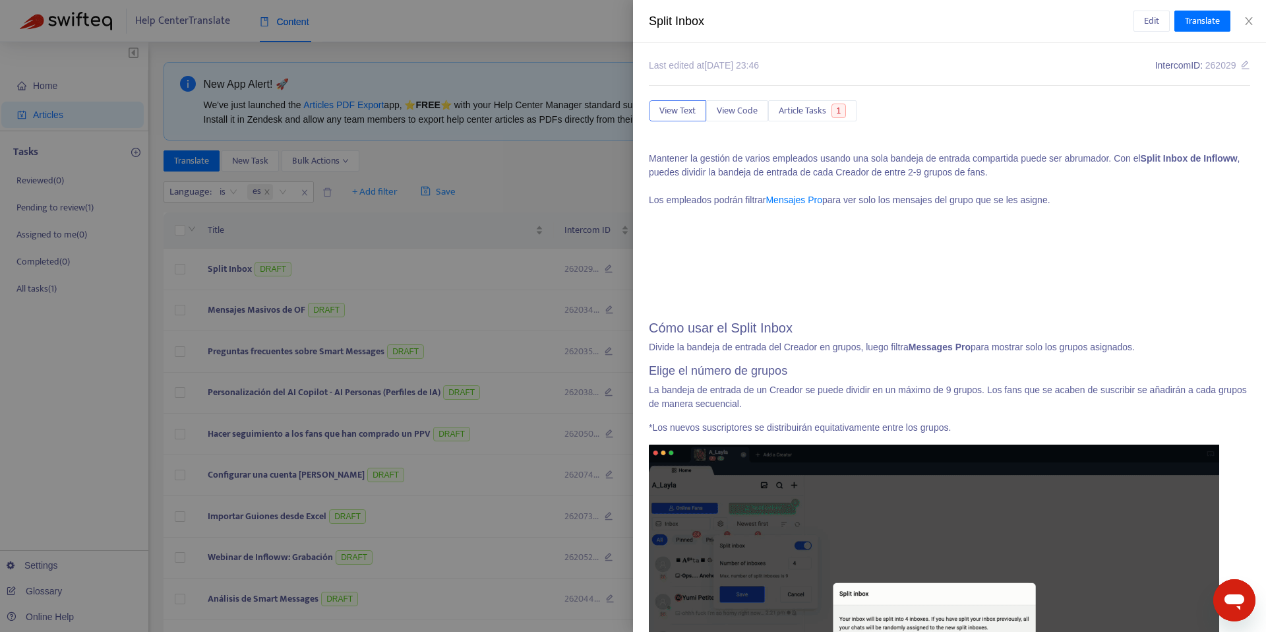
click at [550, 200] on div at bounding box center [633, 316] width 1266 height 632
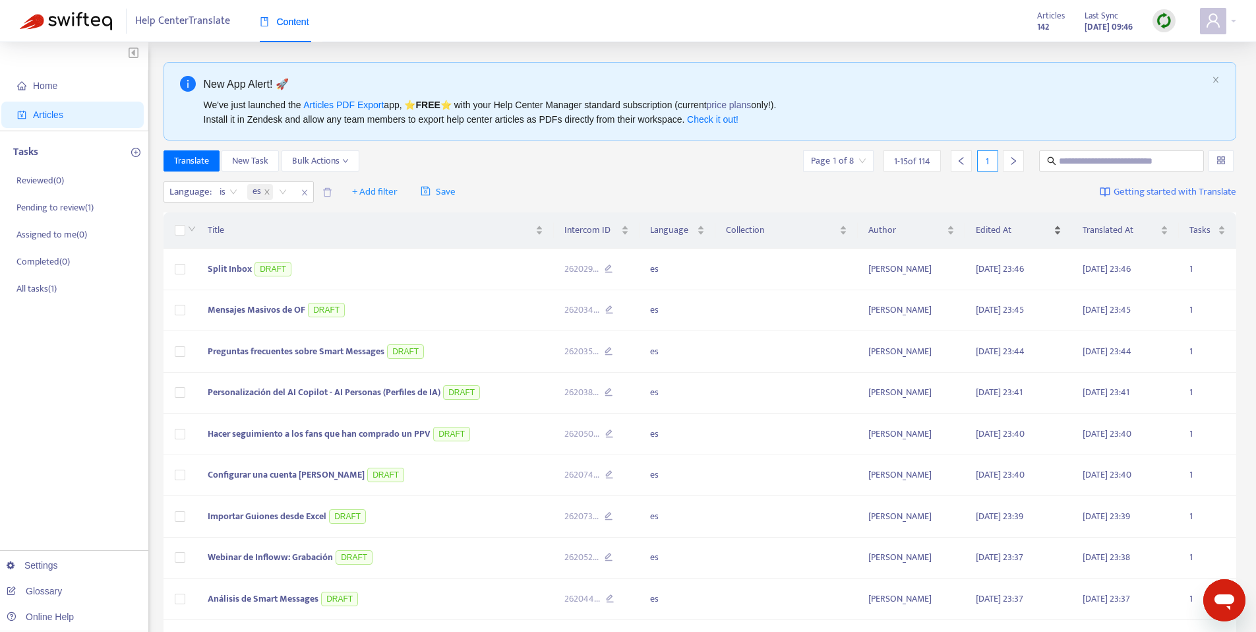
click at [985, 224] on span "Edited At" at bounding box center [1013, 230] width 75 height 15
click at [987, 229] on span "Edited At" at bounding box center [1013, 230] width 75 height 15
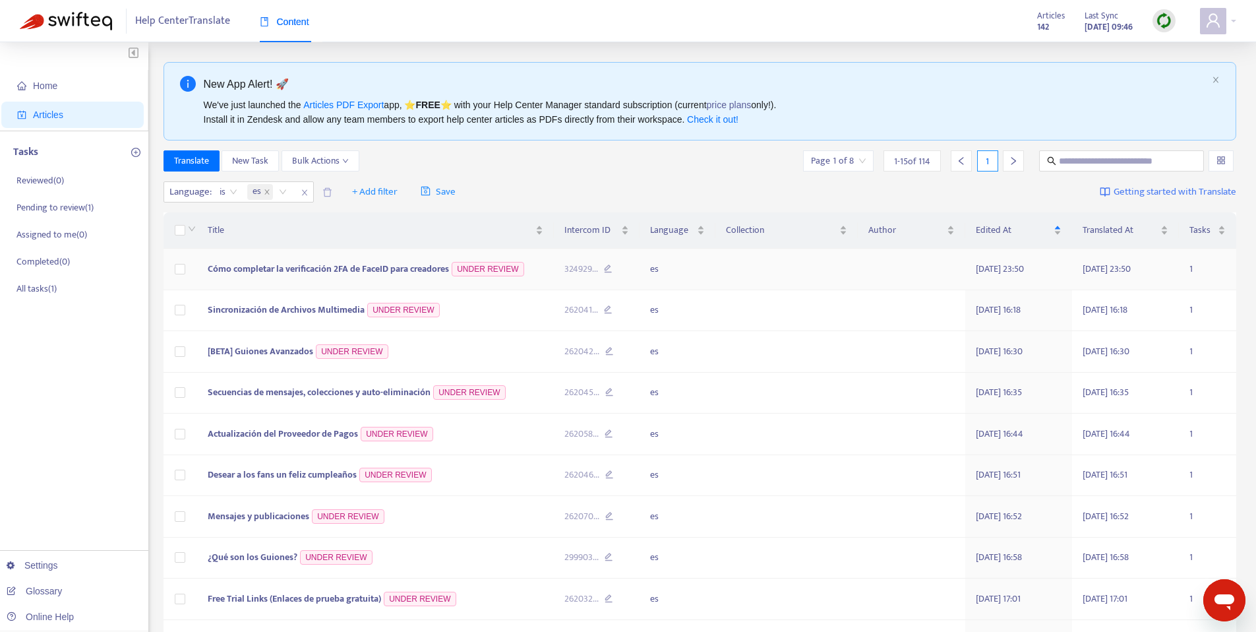
click at [357, 280] on td "Cómo completar la verificación 2FA de FaceID para creadores UNDER REVIEW" at bounding box center [375, 270] width 357 height 42
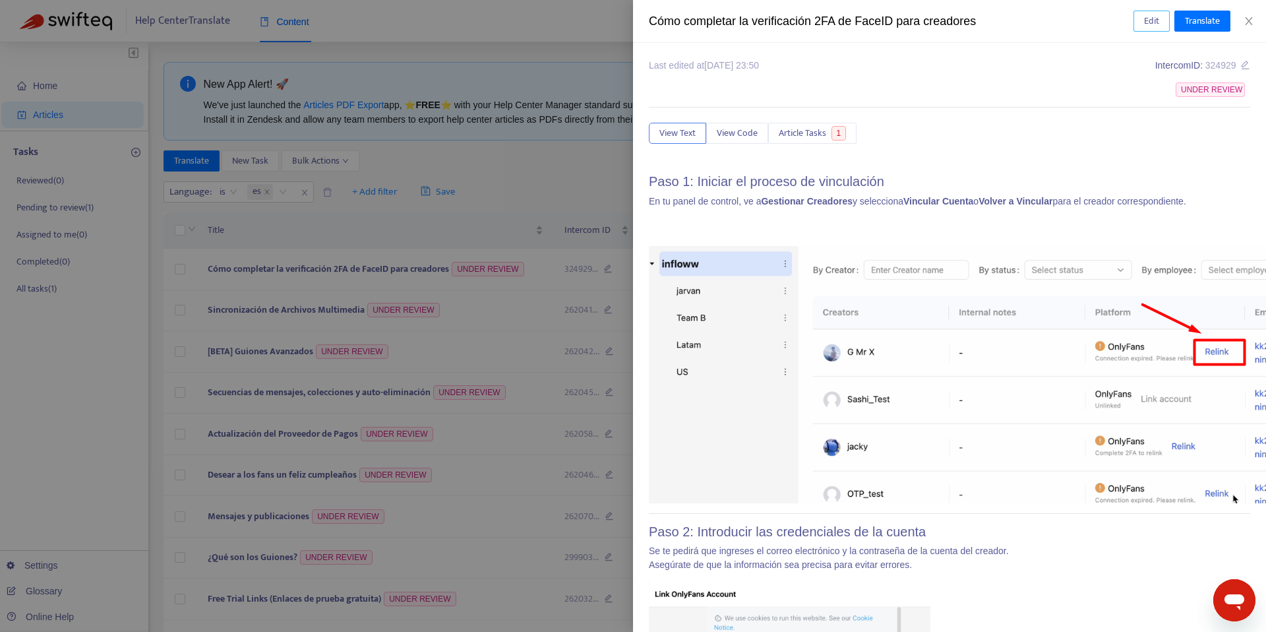
click at [1159, 16] on button "Edit" at bounding box center [1152, 21] width 36 height 21
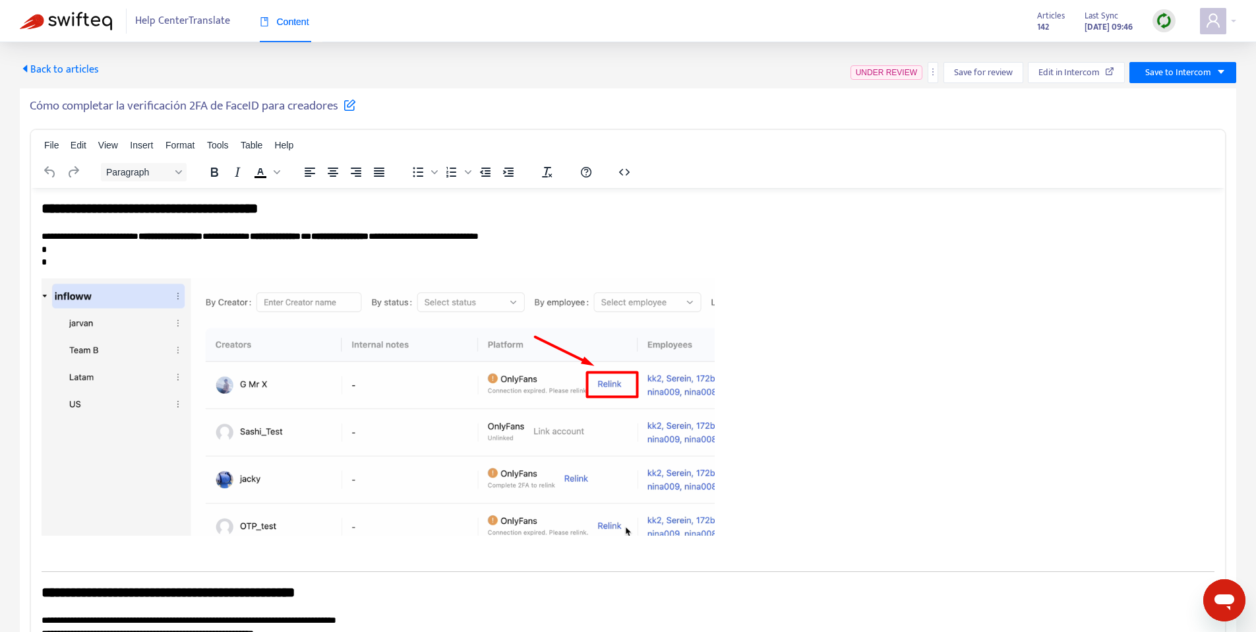
click at [218, 102] on h5 "Cómo completar la verificación 2FA de FaceID para creadores" at bounding box center [193, 106] width 326 height 16
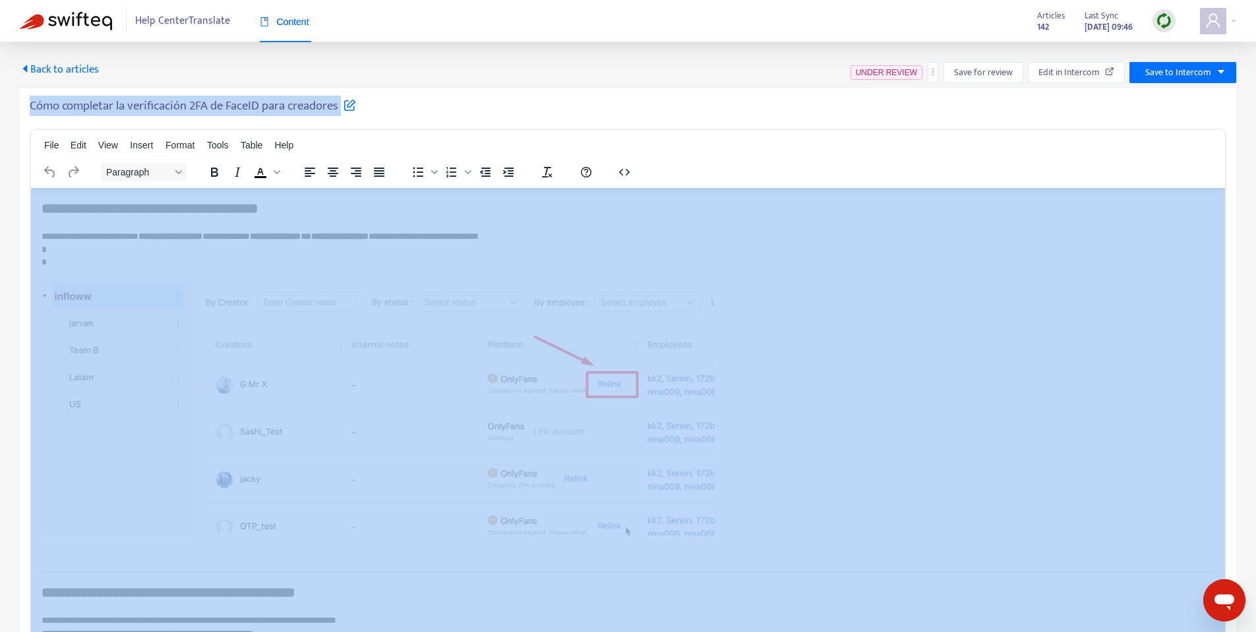
click at [218, 102] on h5 "Cómo completar la verificación 2FA de FaceID para creadores" at bounding box center [193, 106] width 326 height 16
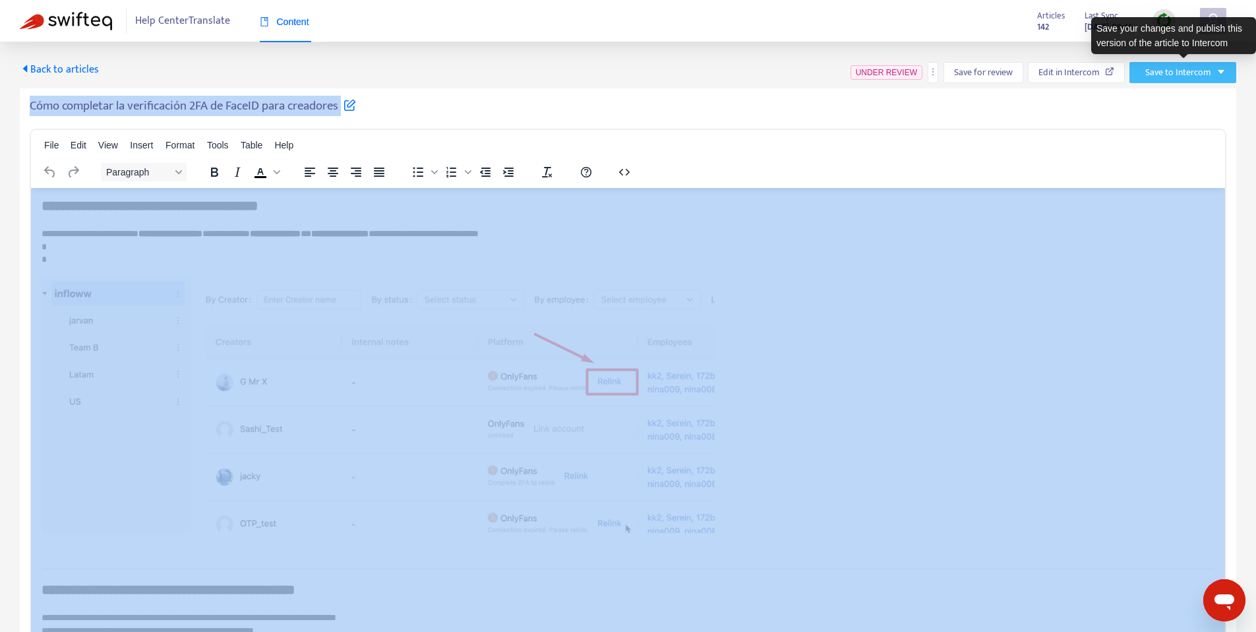
click at [1209, 73] on span "Save to Intercom" at bounding box center [1179, 72] width 66 height 15
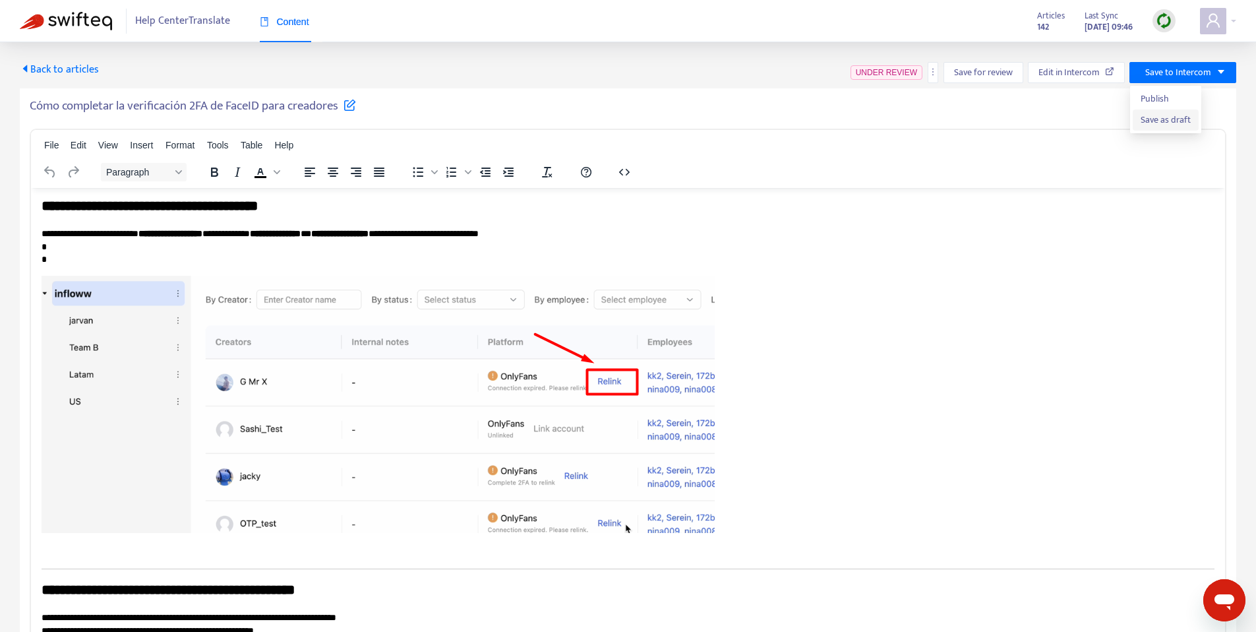
click at [1163, 127] on span "Save as draft" at bounding box center [1166, 120] width 50 height 15
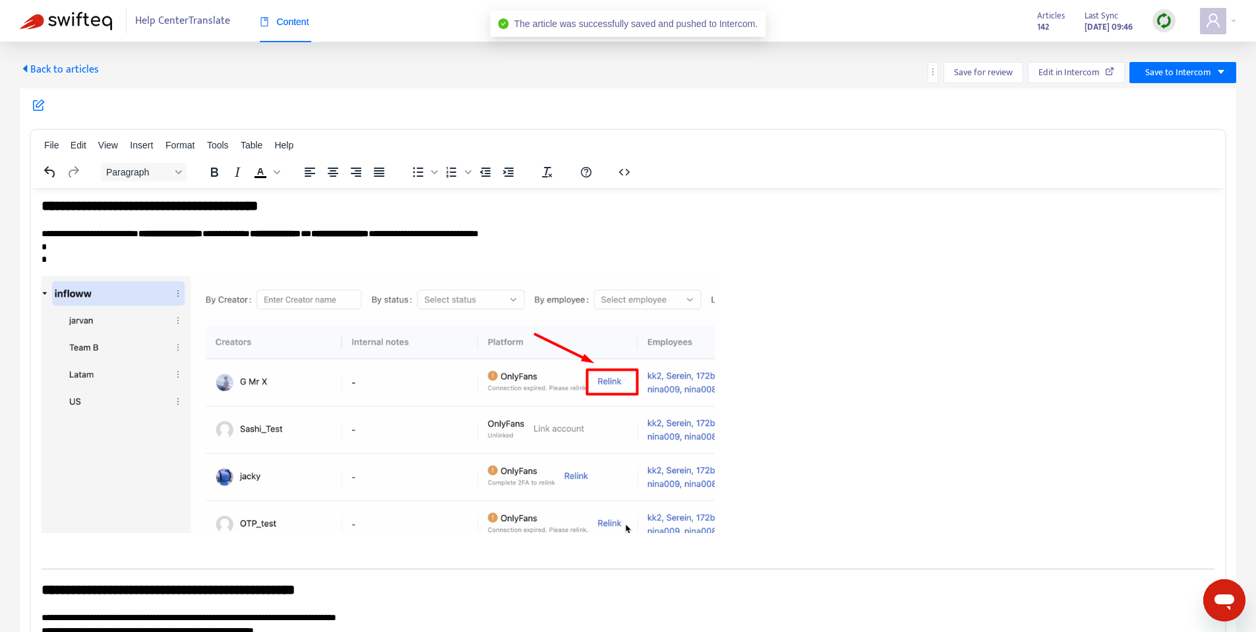
scroll to position [4, 0]
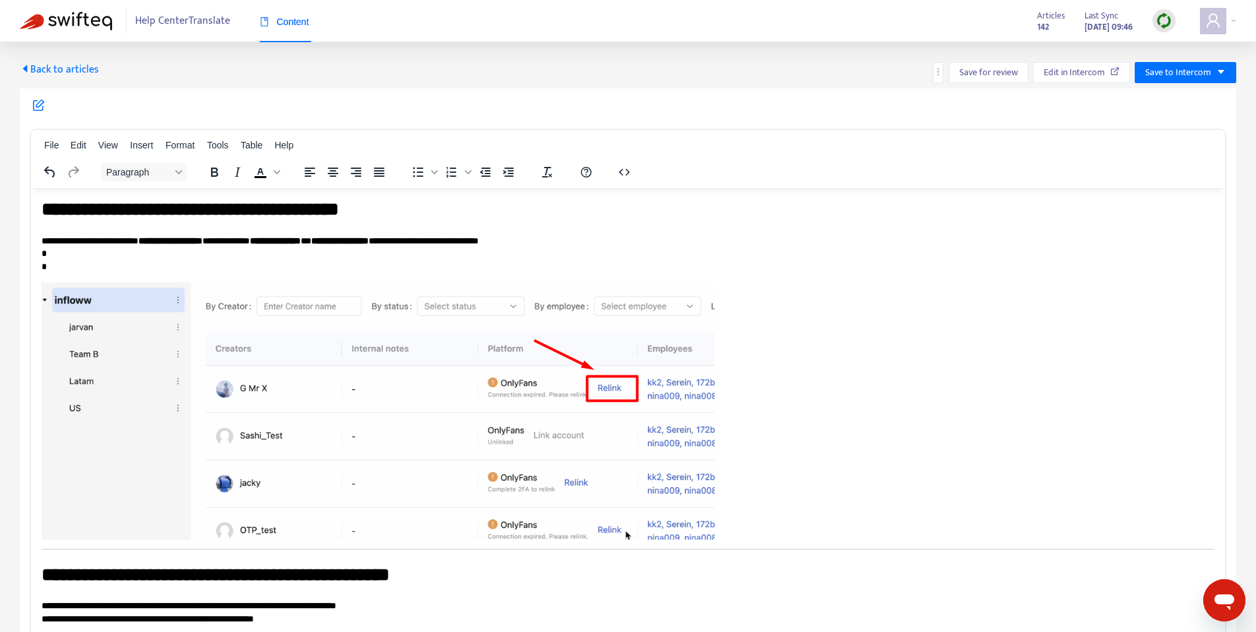
click at [51, 66] on span "Back to articles" at bounding box center [59, 70] width 79 height 18
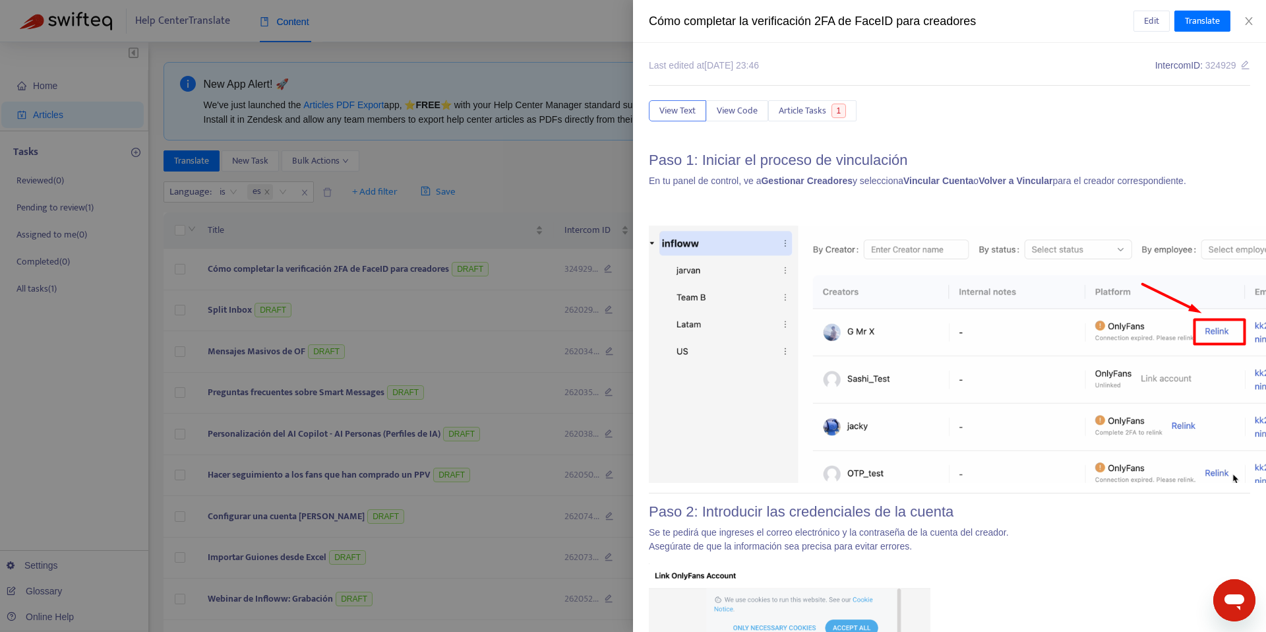
click at [435, 146] on div at bounding box center [633, 316] width 1266 height 632
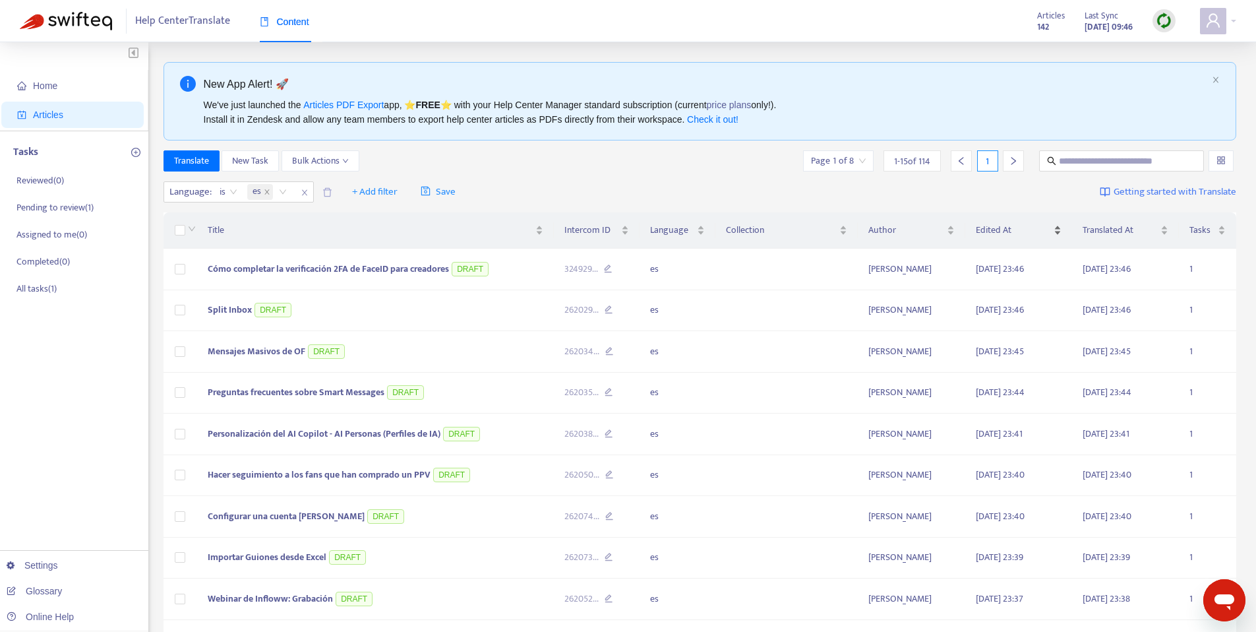
click at [1051, 226] on span "Edited At" at bounding box center [1013, 230] width 75 height 15
drag, startPoint x: 1049, startPoint y: 232, endPoint x: 1018, endPoint y: 229, distance: 31.8
click at [1051, 231] on span "Edited At" at bounding box center [1013, 230] width 75 height 15
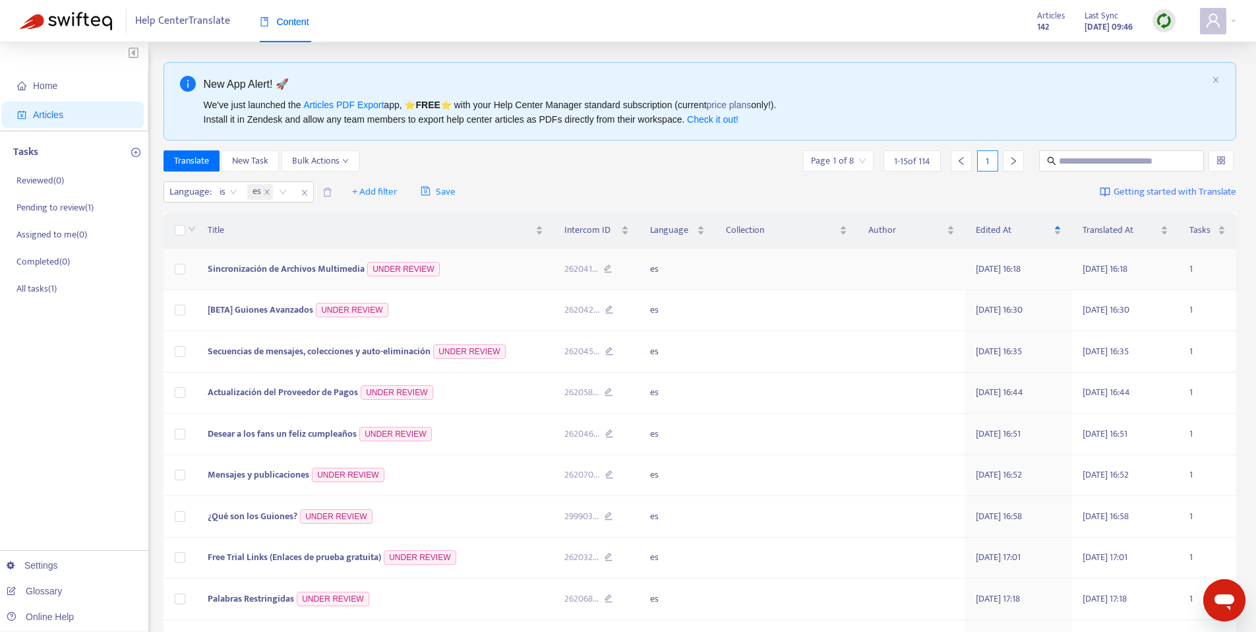
click at [282, 277] on td "Sincronización de Archivos Multimedia UNDER REVIEW" at bounding box center [375, 270] width 357 height 42
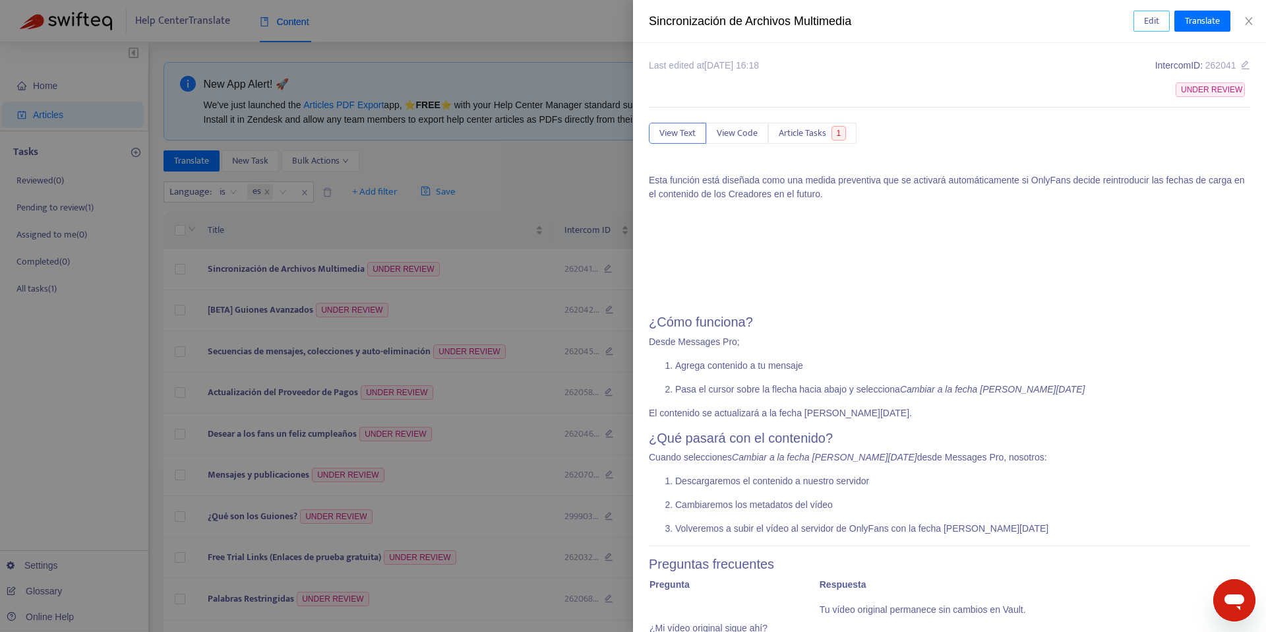
click at [1159, 24] on button "Edit" at bounding box center [1152, 21] width 36 height 21
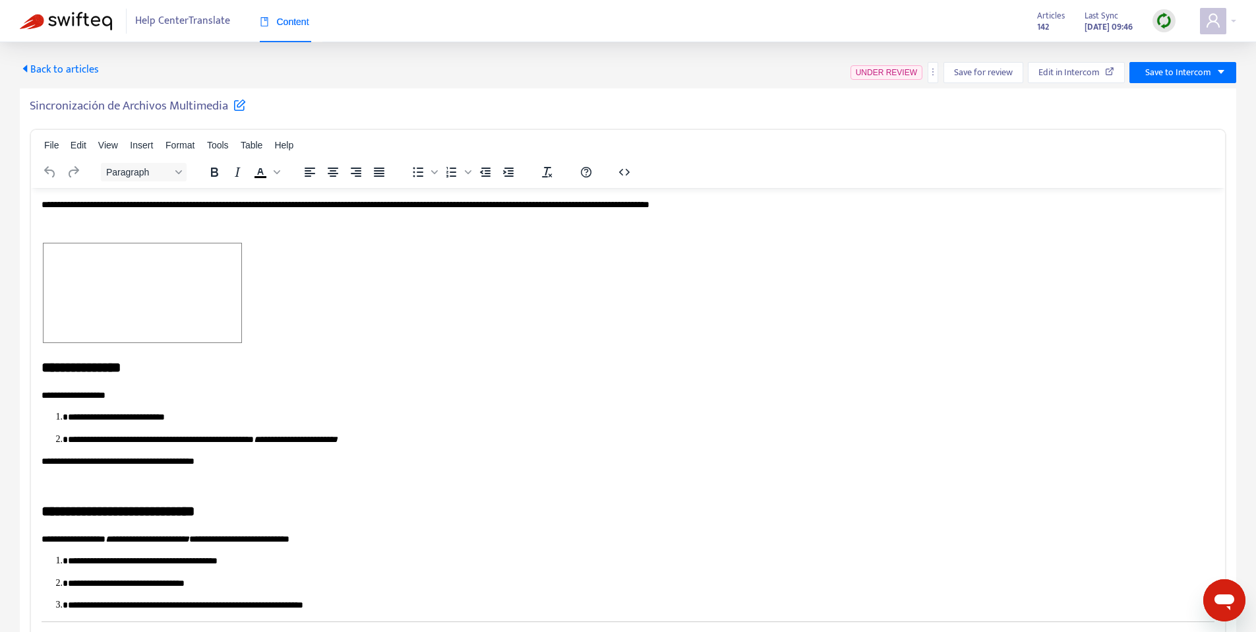
click at [112, 112] on h5 "Sincronización de Archivos Multimedia" at bounding box center [138, 106] width 216 height 16
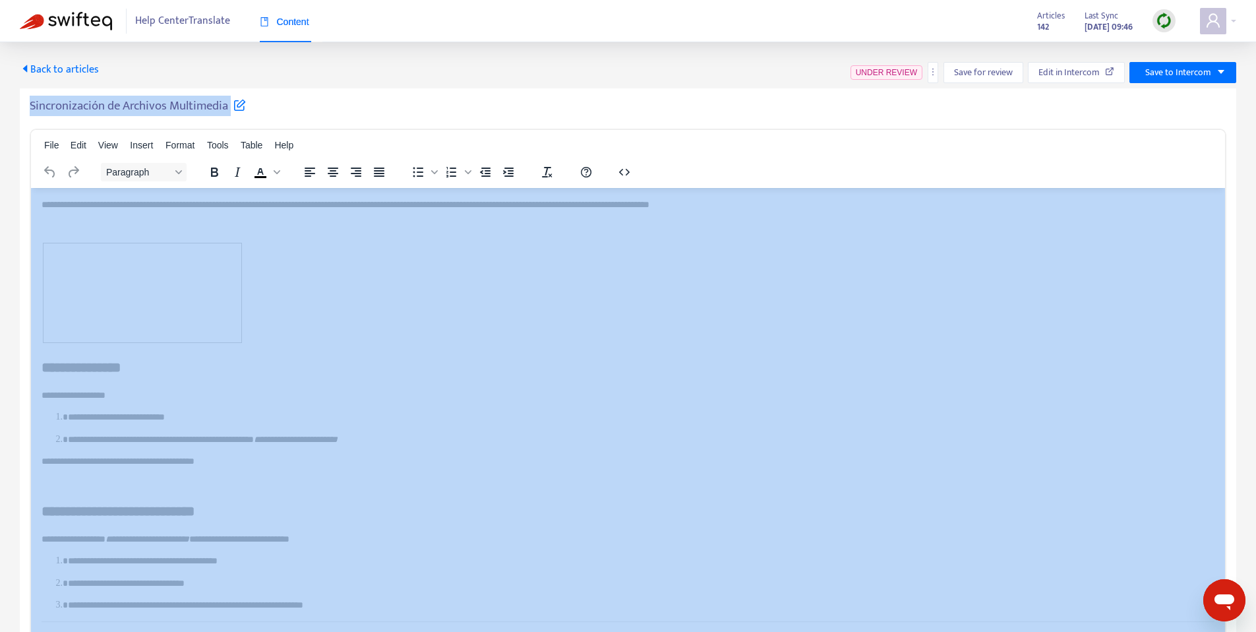
click at [112, 112] on h5 "Sincronización de Archivos Multimedia" at bounding box center [138, 106] width 216 height 16
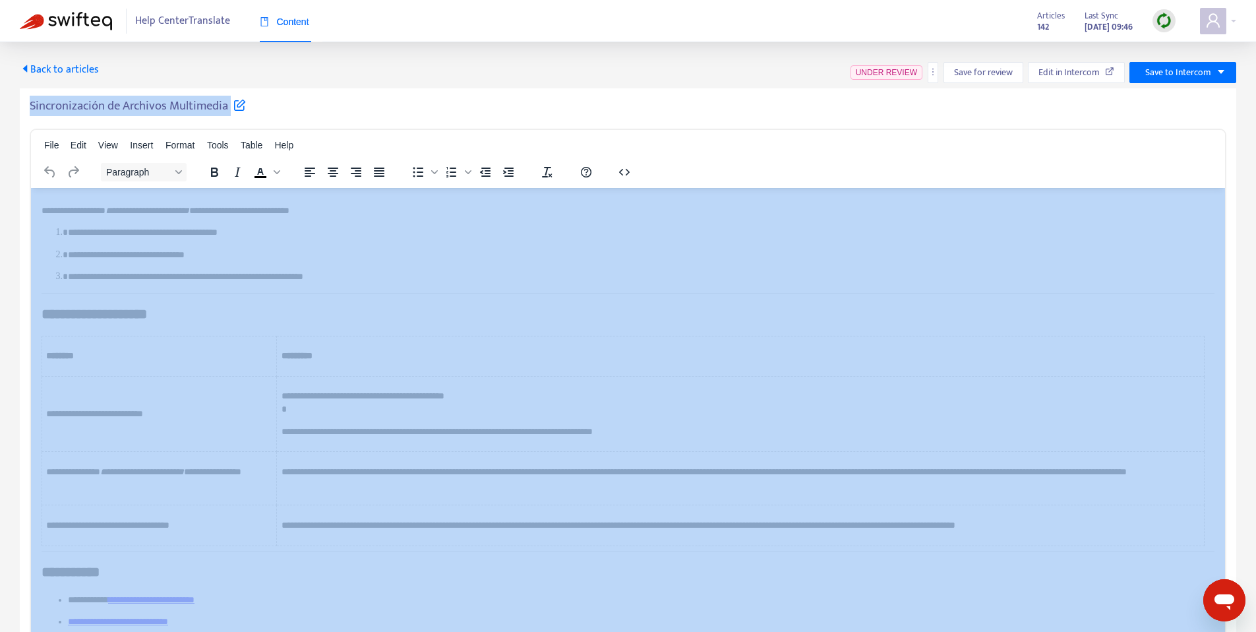
scroll to position [330, 0]
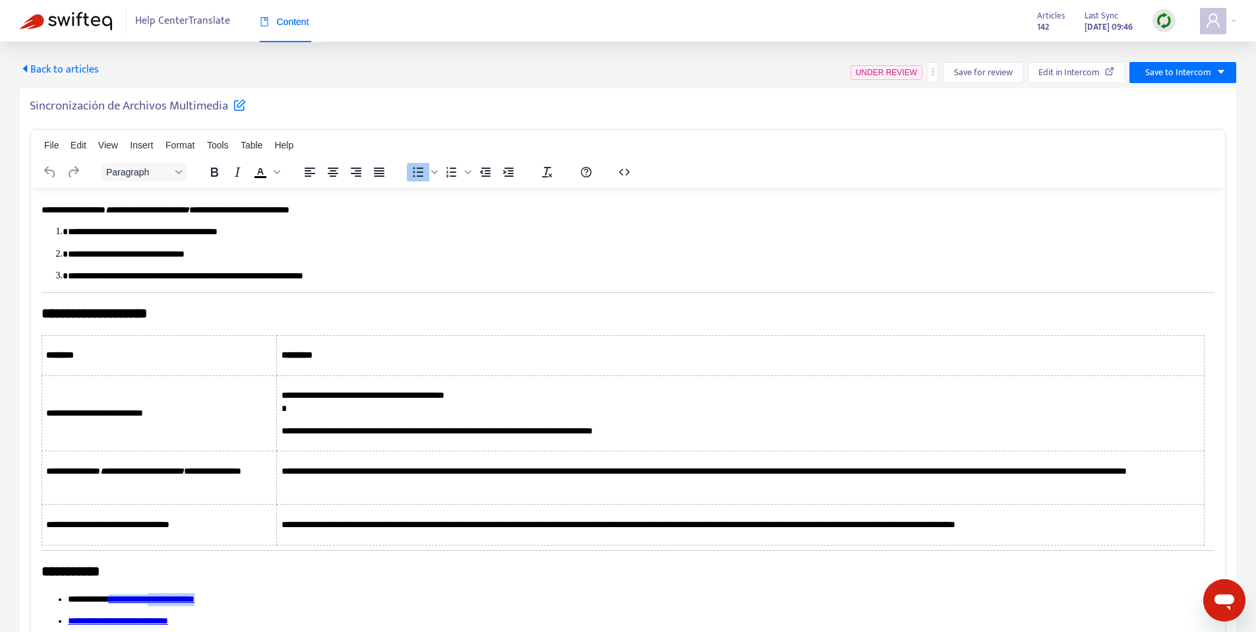
drag, startPoint x: 242, startPoint y: 597, endPoint x: 169, endPoint y: 598, distance: 72.6
click at [169, 598] on p "**********" at bounding box center [636, 598] width 1137 height 13
click at [383, 601] on p "**********" at bounding box center [636, 598] width 1137 height 13
click at [981, 71] on span "Save for review" at bounding box center [983, 72] width 59 height 15
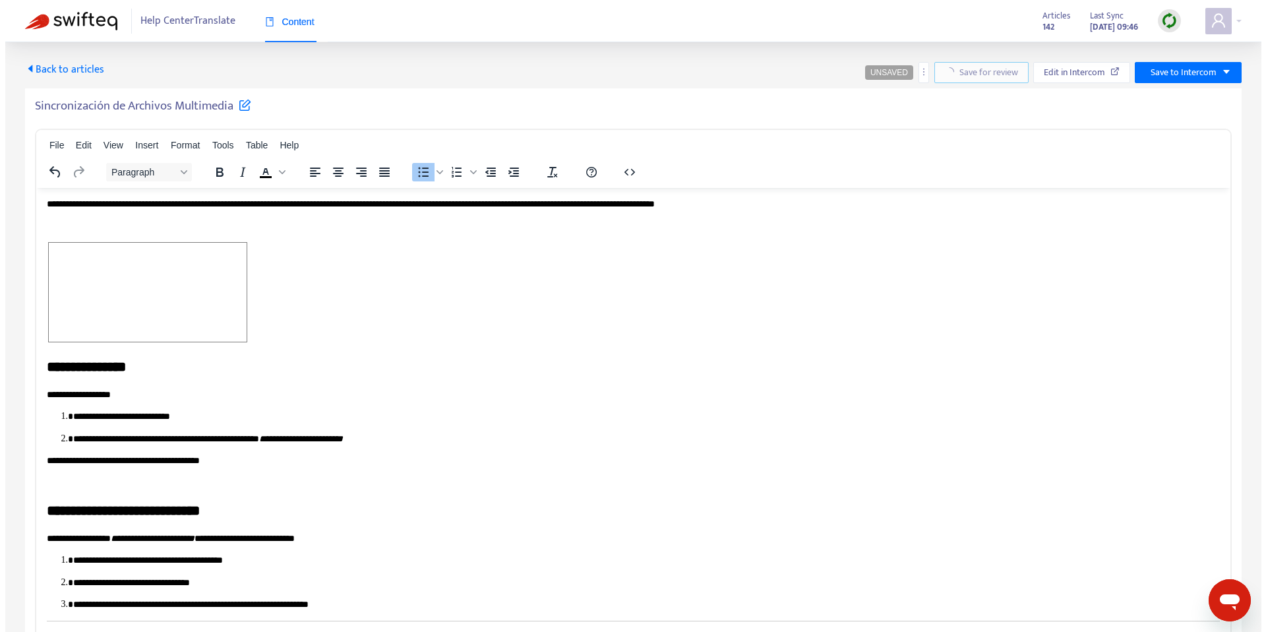
scroll to position [0, 0]
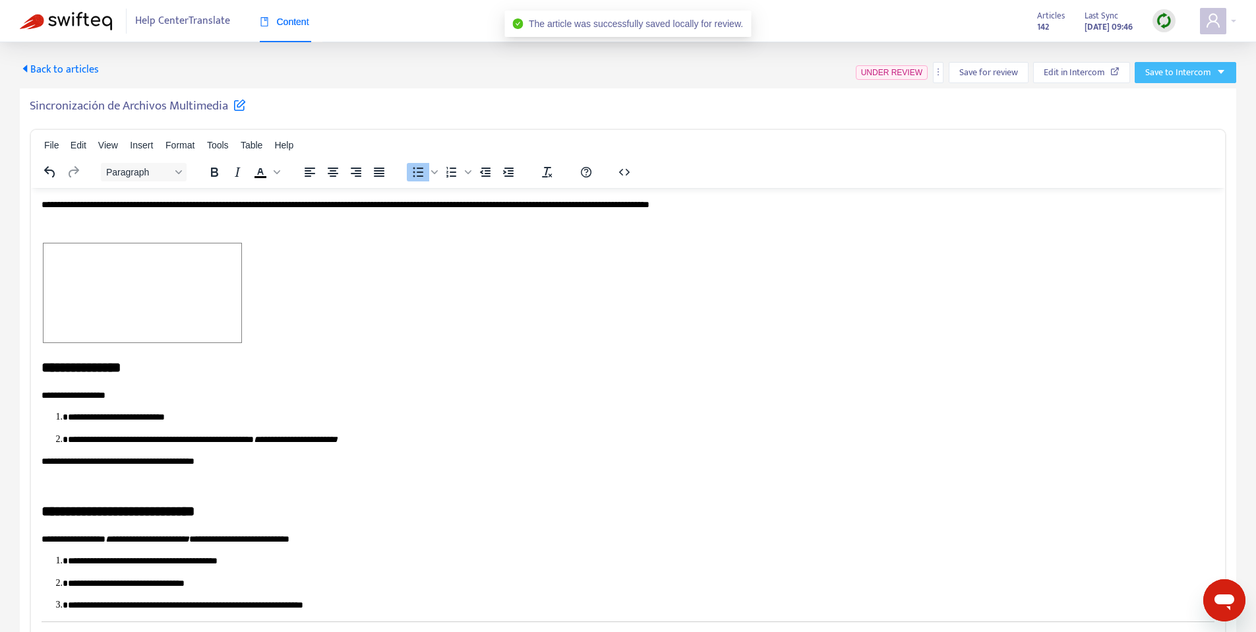
click at [1173, 72] on span "Save to Intercom" at bounding box center [1179, 72] width 66 height 15
click at [1157, 123] on span "Save as draft" at bounding box center [1171, 120] width 50 height 15
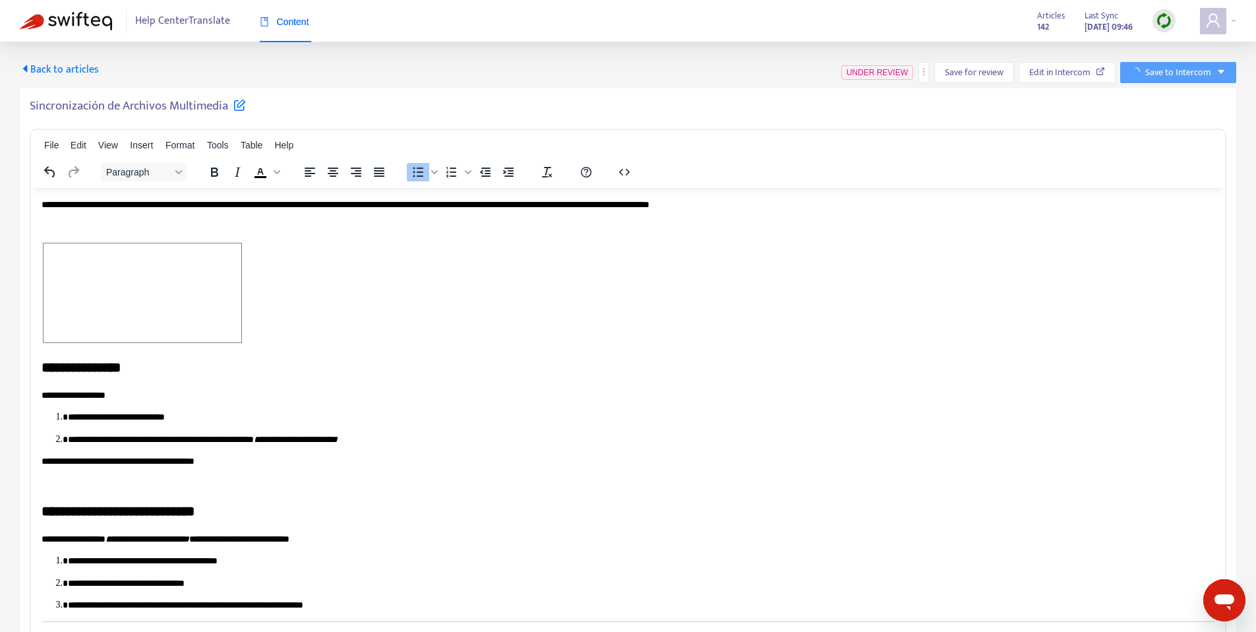
click at [185, 94] on div "Sincronización de Archivos Multimedia File Edit View Insert Format Tools Table …" at bounding box center [628, 377] width 1217 height 578
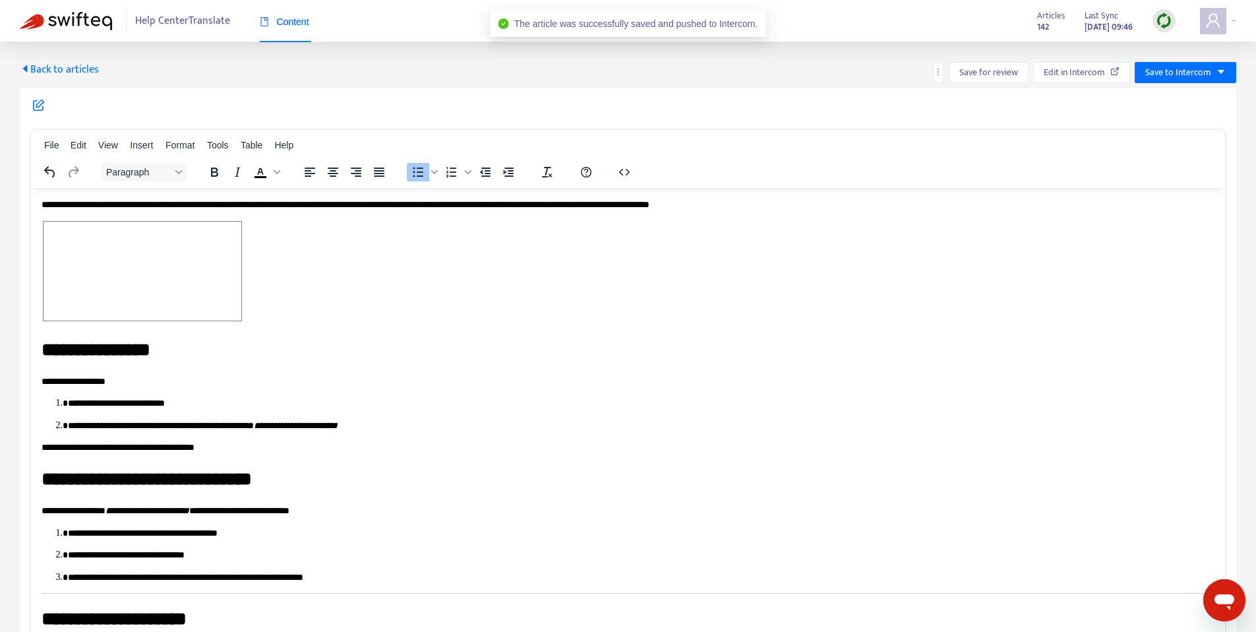
click at [83, 77] on span "Back to articles" at bounding box center [59, 70] width 79 height 18
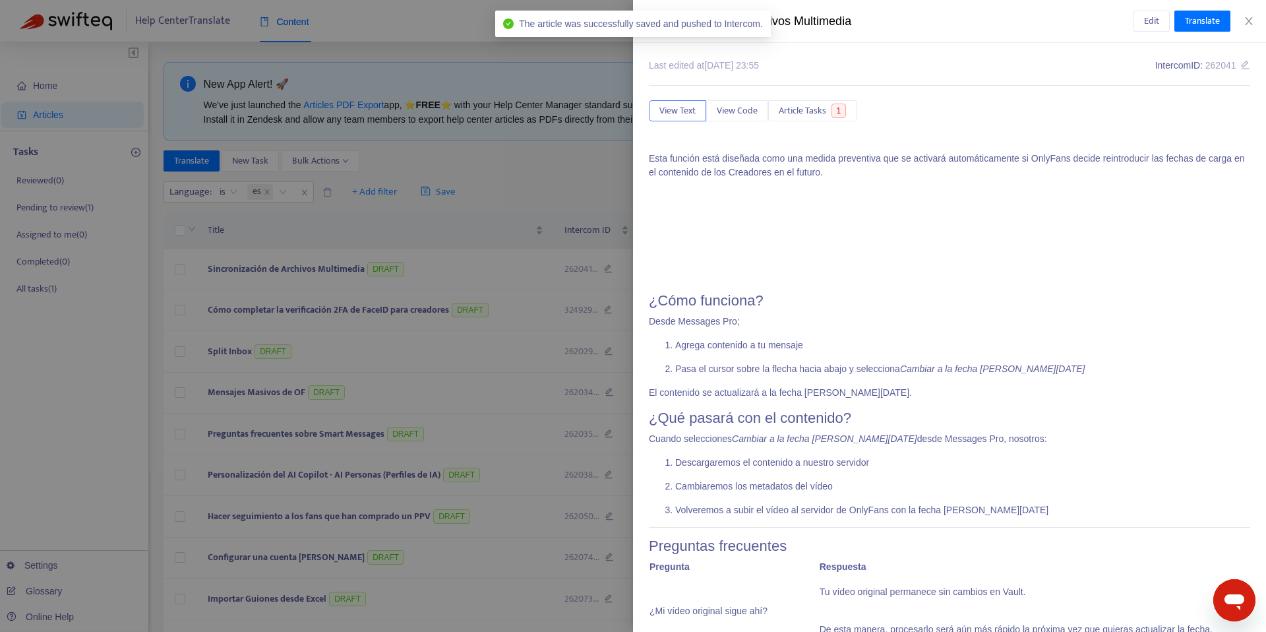
click at [954, 19] on div "Sincronización de Archivos Multimedia" at bounding box center [891, 22] width 485 height 18
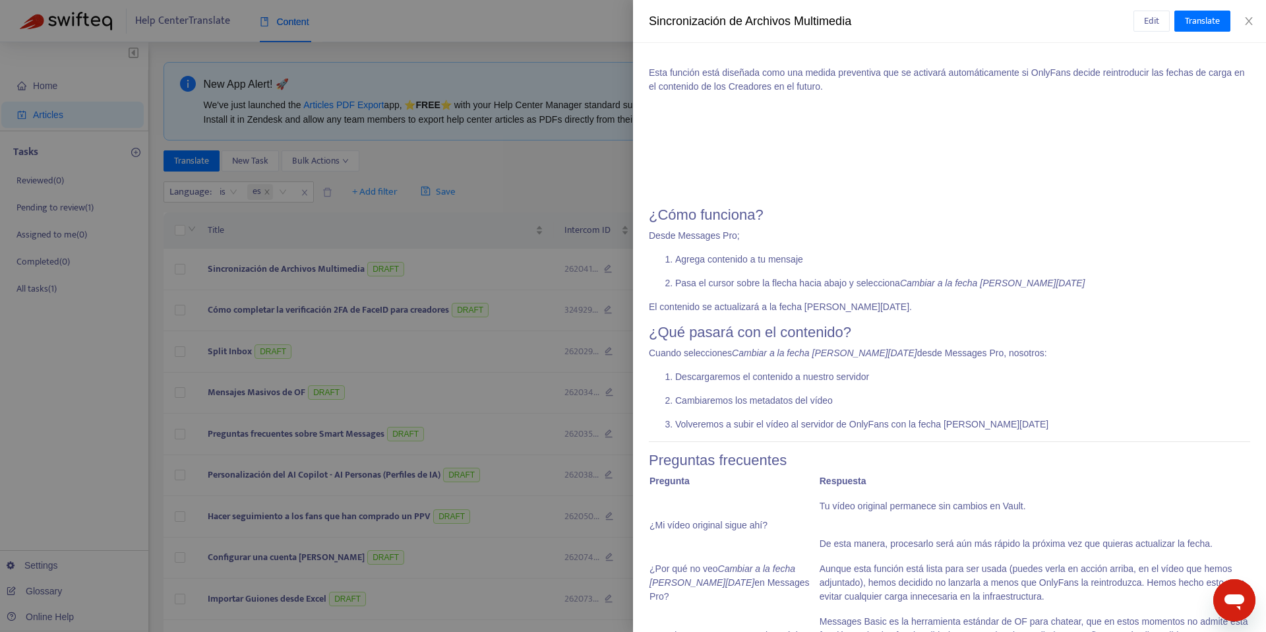
scroll to position [86, 0]
click at [853, 260] on p "Agrega contenido a tu mensaje" at bounding box center [962, 259] width 575 height 14
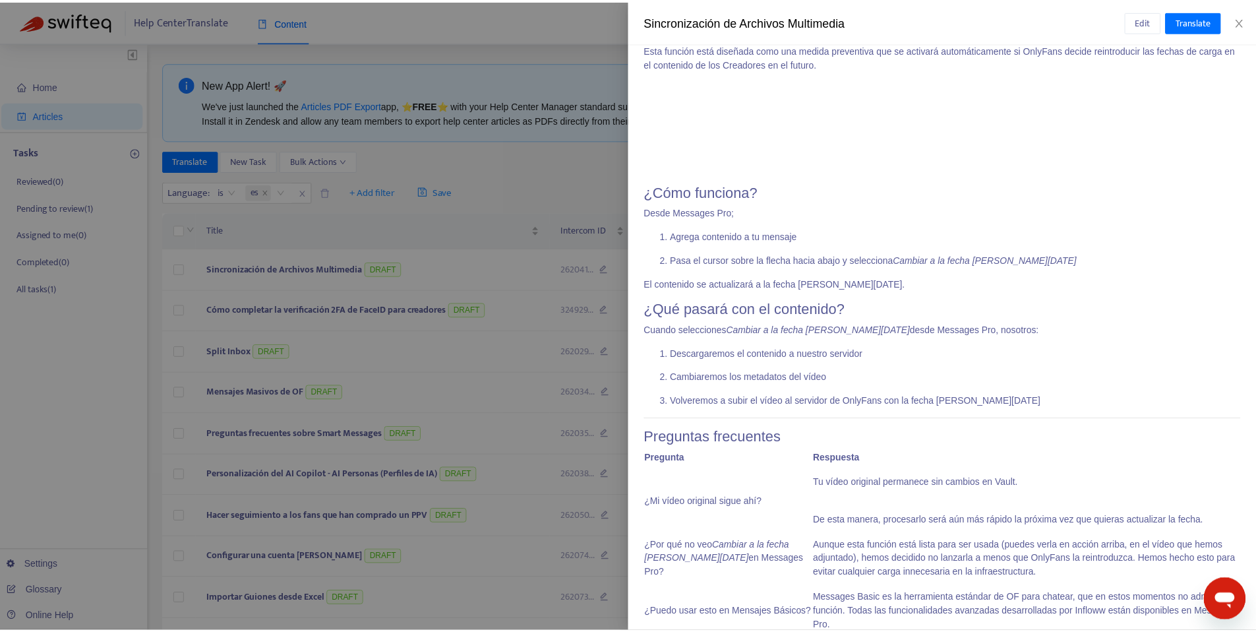
scroll to position [0, 0]
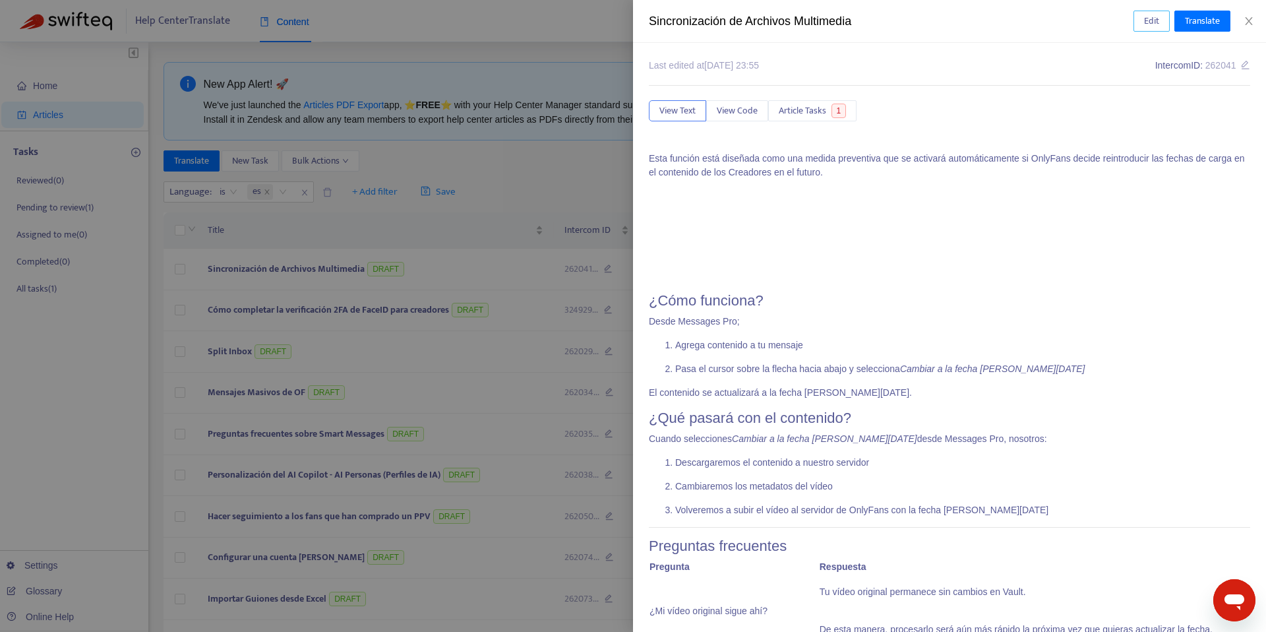
click at [1136, 21] on button "Edit" at bounding box center [1152, 21] width 36 height 21
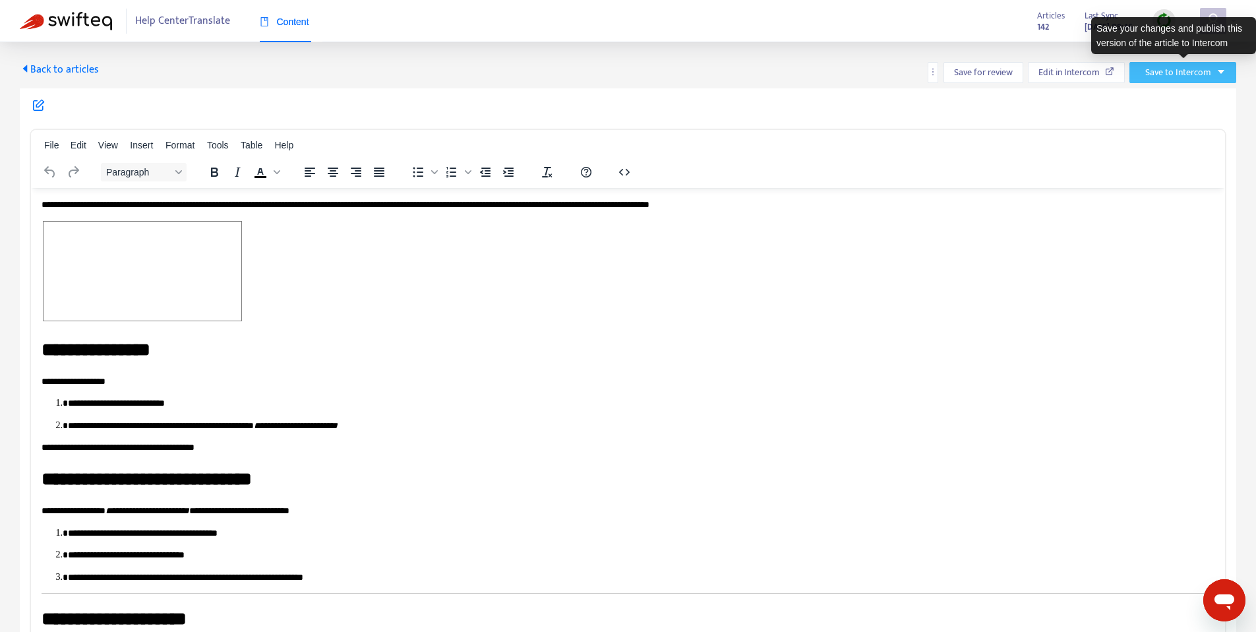
click at [1174, 65] on span "Save to Intercom" at bounding box center [1179, 72] width 66 height 15
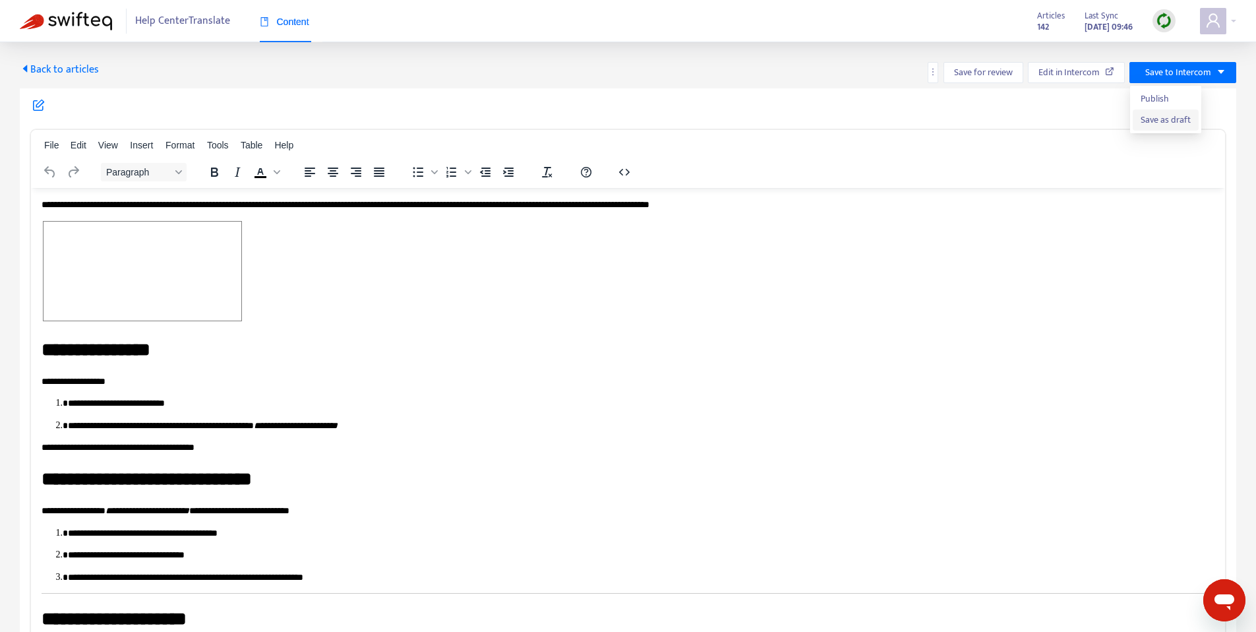
click at [1153, 123] on span "Save as draft" at bounding box center [1166, 120] width 50 height 15
click at [406, 284] on div "Rich Text Area. Press ALT-0 for help." at bounding box center [628, 272] width 1173 height 104
click at [74, 63] on span "Back to articles" at bounding box center [59, 70] width 79 height 18
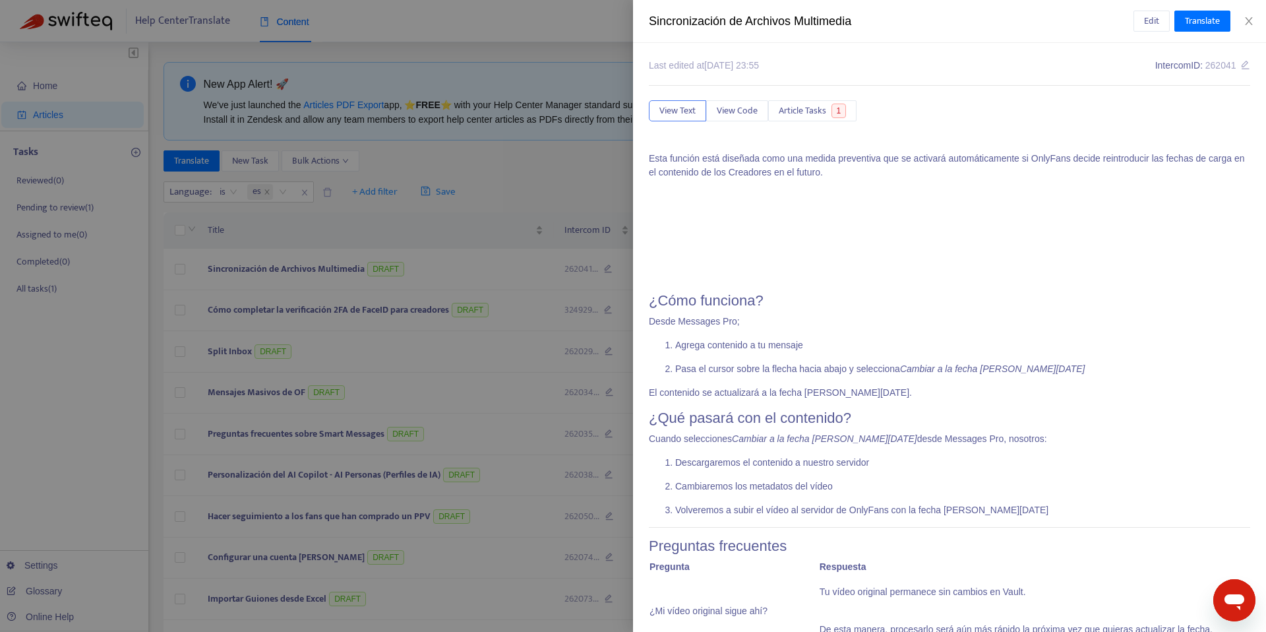
click at [412, 164] on div at bounding box center [633, 316] width 1266 height 632
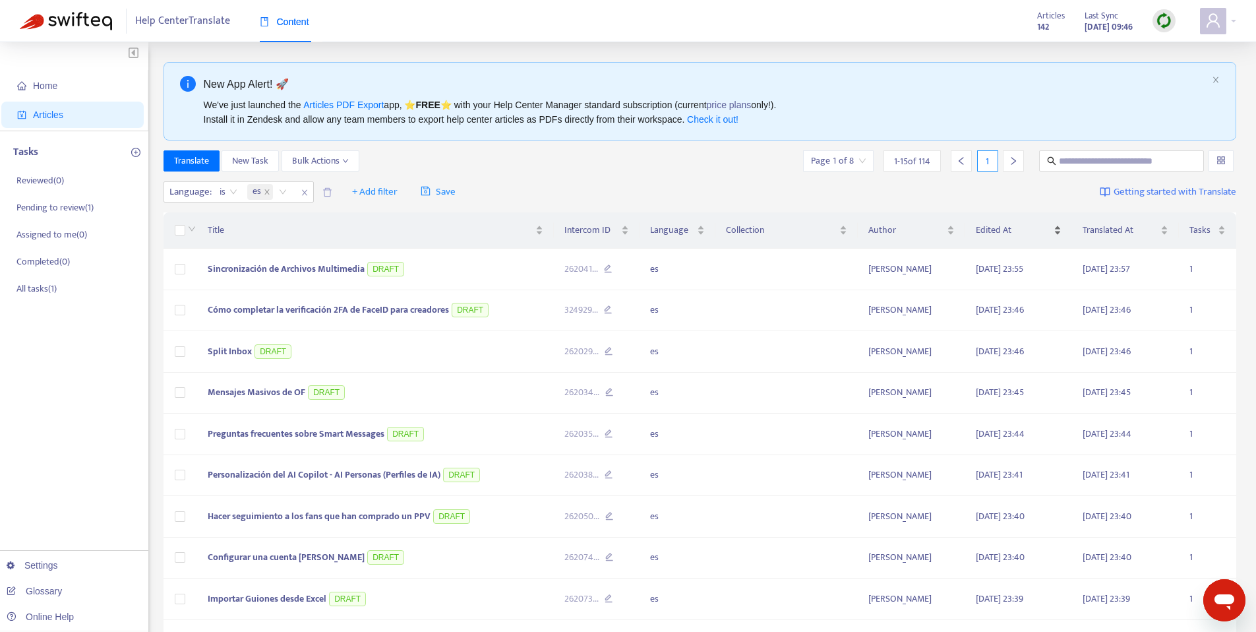
click at [1016, 228] on span "Edited At" at bounding box center [1013, 230] width 75 height 15
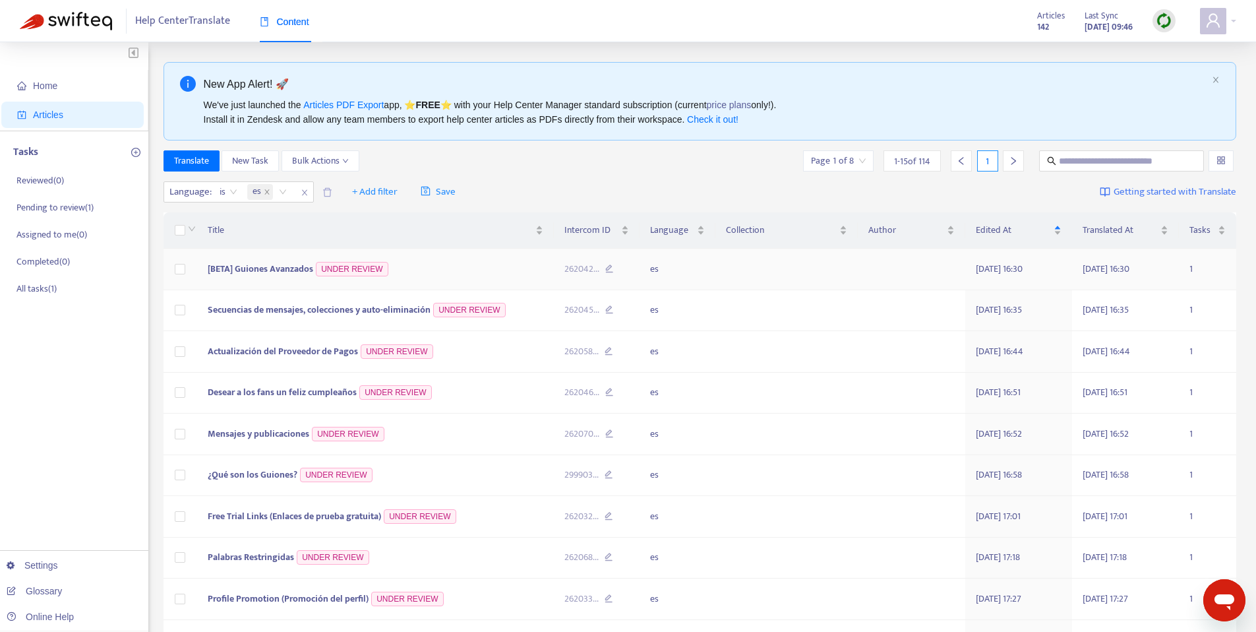
click at [261, 281] on td "[BETA] Guiones Avanzados UNDER REVIEW" at bounding box center [375, 270] width 357 height 42
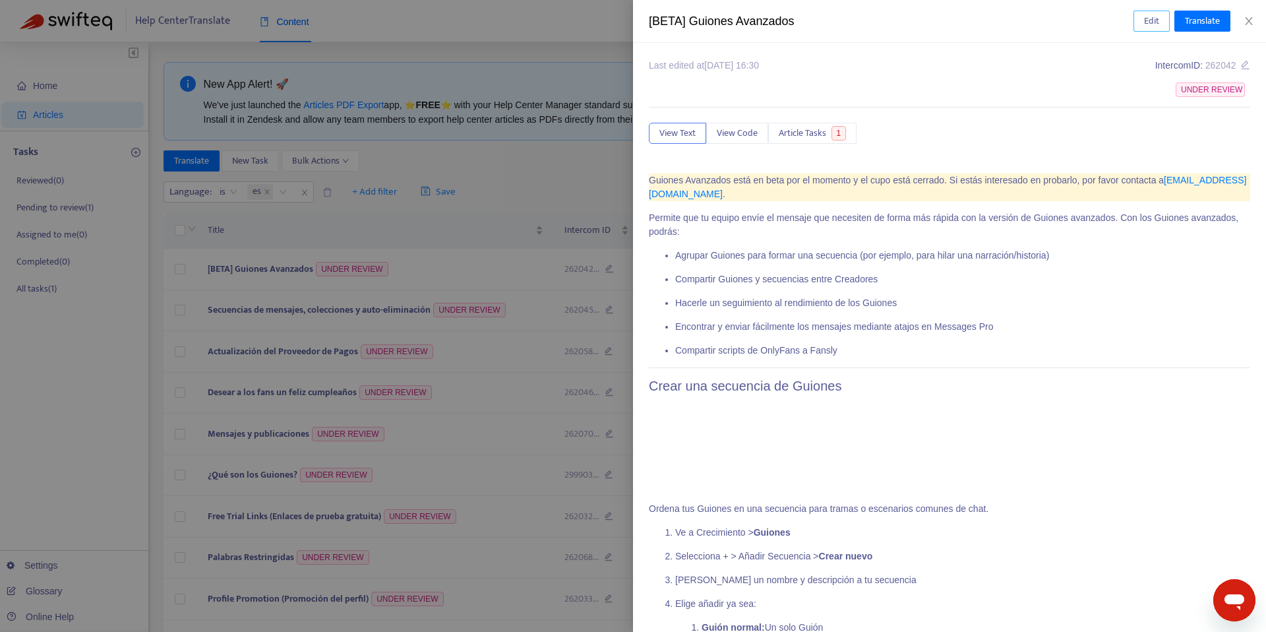
click at [1149, 14] on span "Edit" at bounding box center [1151, 21] width 15 height 15
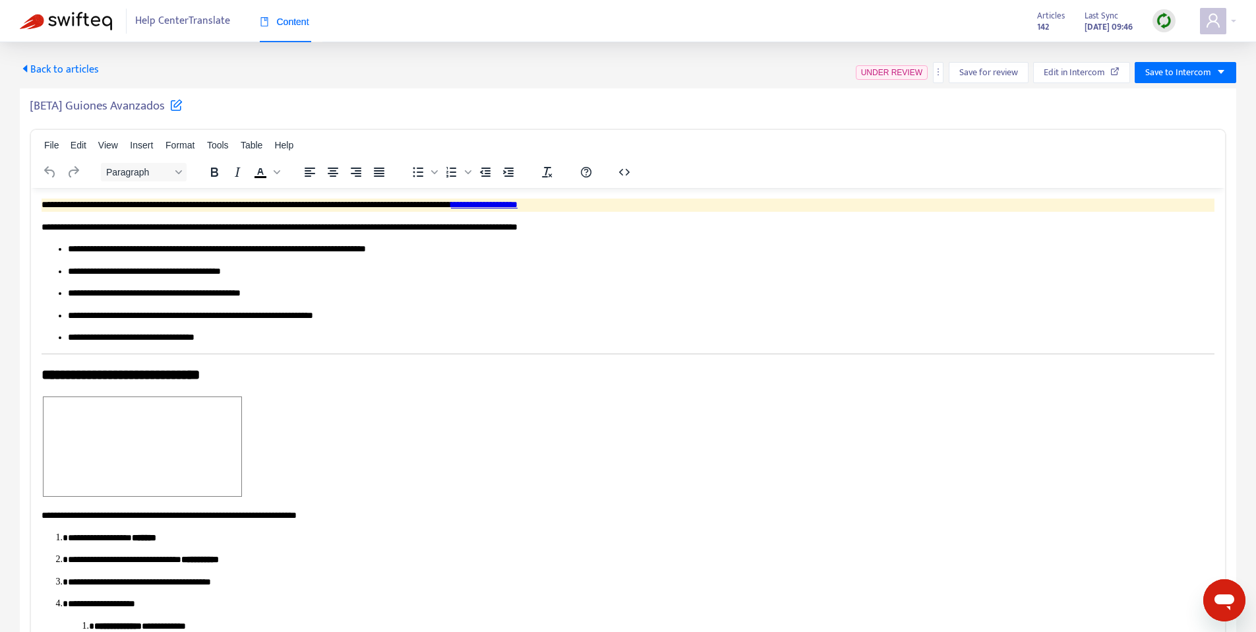
click at [86, 111] on h5 "[BETA] Guiones Avanzados" at bounding box center [106, 106] width 153 height 16
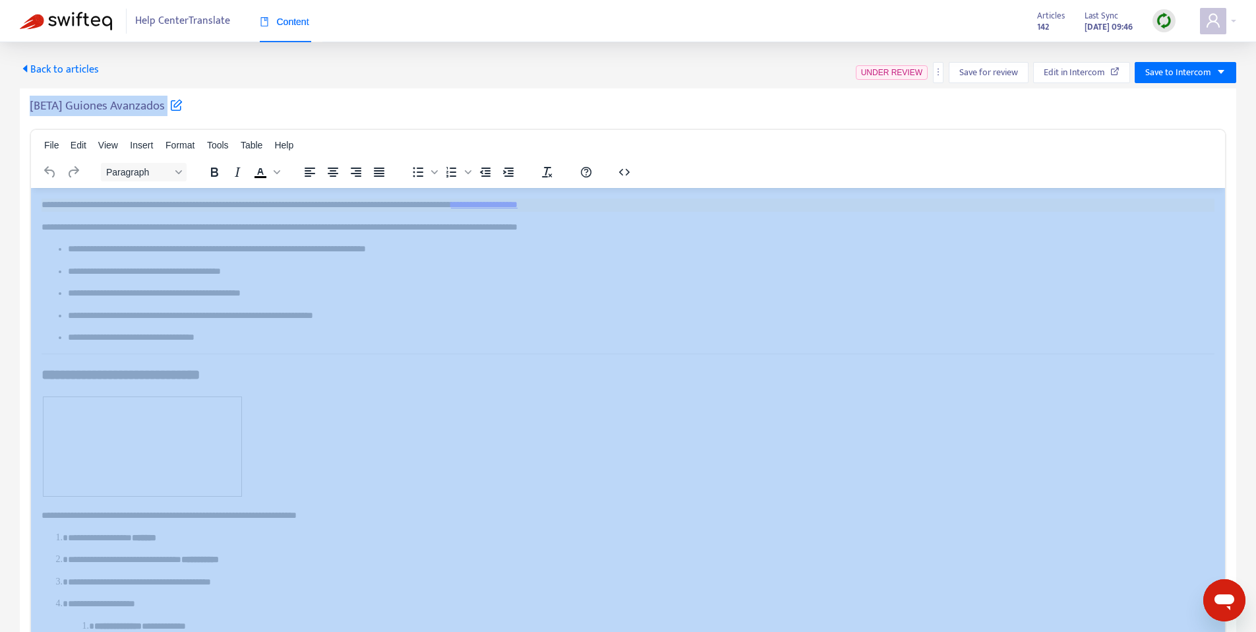
click at [86, 111] on h5 "[BETA] Guiones Avanzados" at bounding box center [106, 106] width 153 height 16
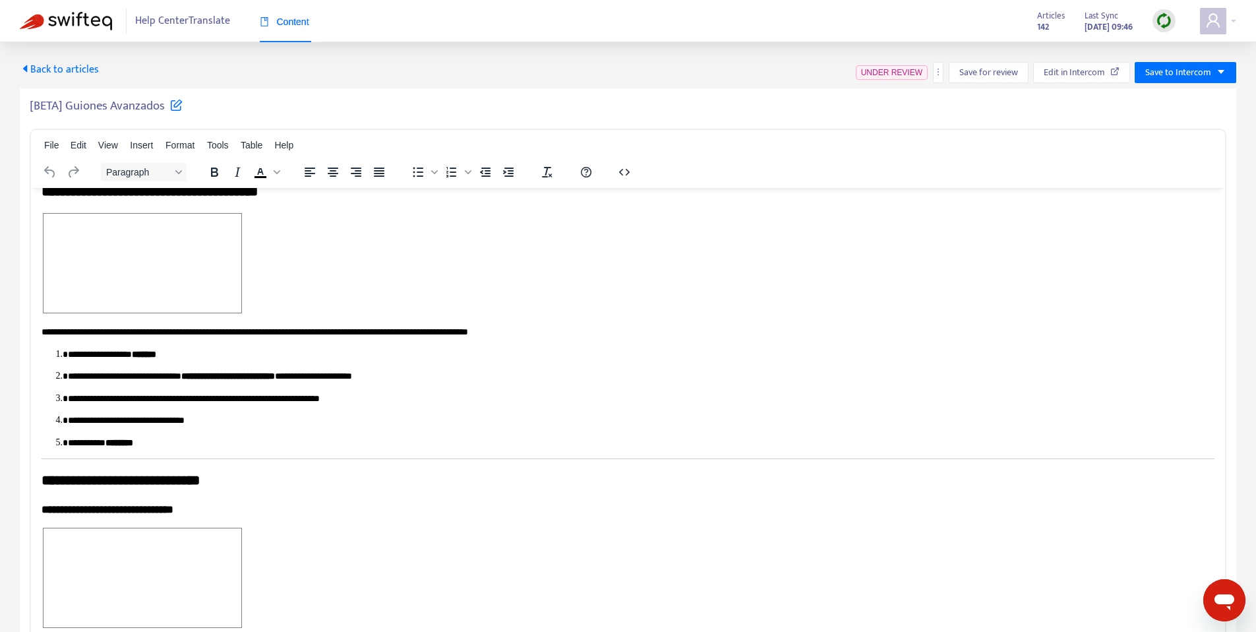
scroll to position [390, 0]
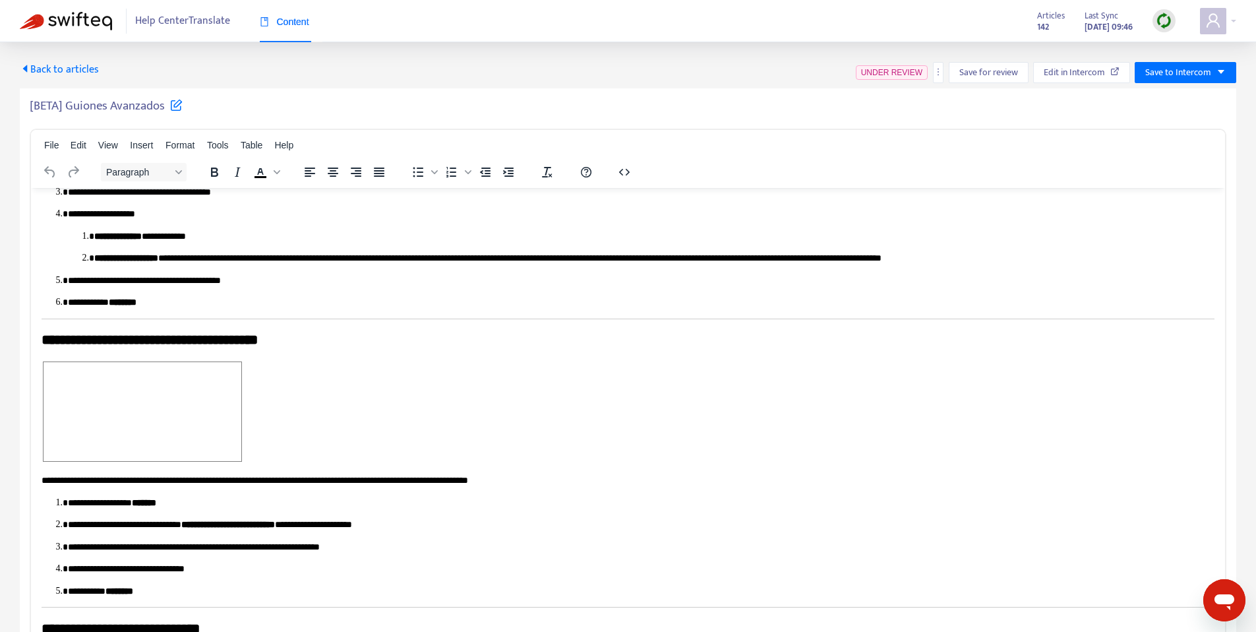
click at [113, 238] on b "**********" at bounding box center [117, 235] width 47 height 9
click at [112, 253] on b "**********" at bounding box center [126, 257] width 64 height 9
click at [114, 257] on b "**********" at bounding box center [126, 257] width 64 height 9
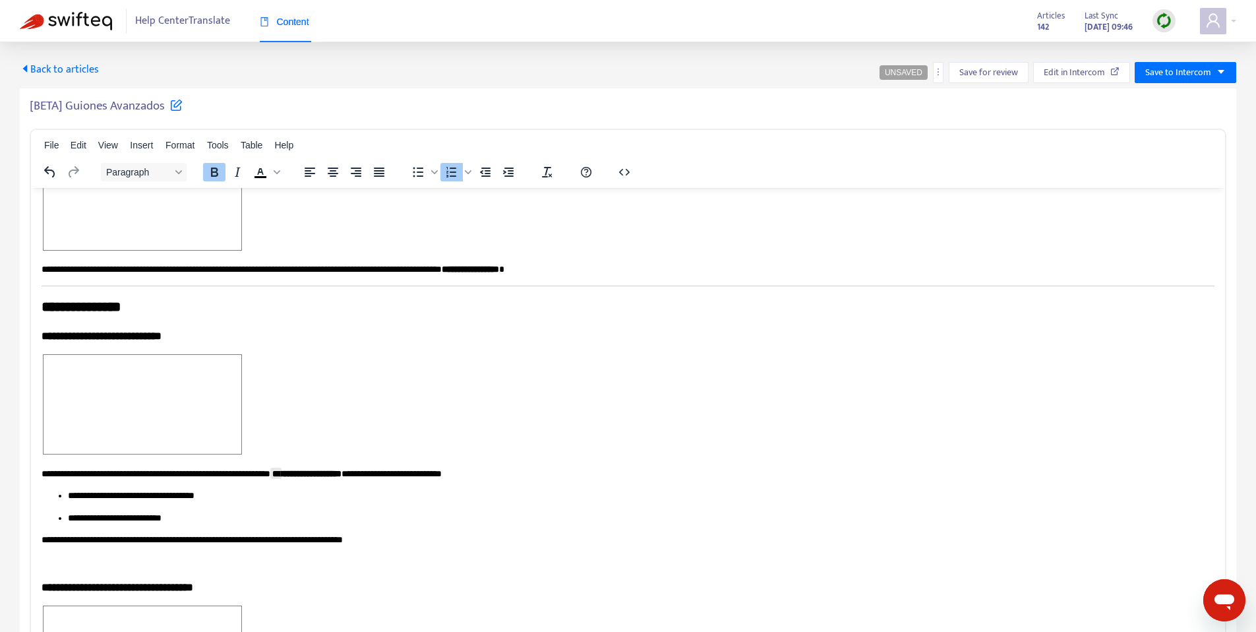
scroll to position [1198, 0]
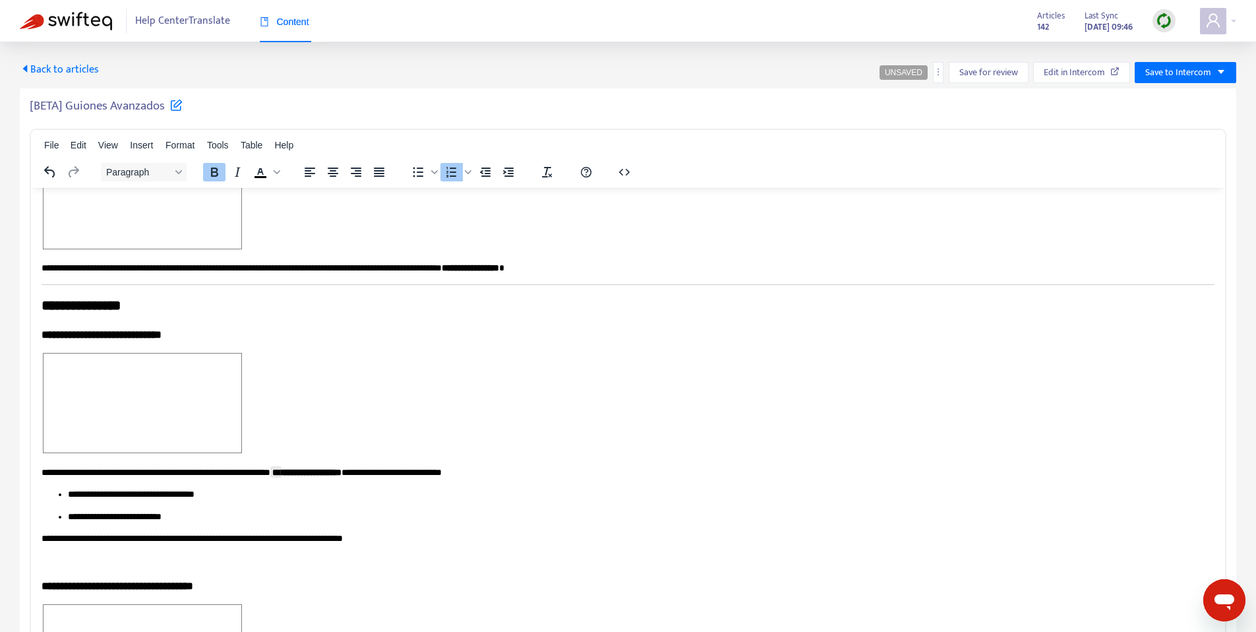
click at [137, 493] on p "**********" at bounding box center [636, 493] width 1137 height 13
click at [185, 512] on p "**********" at bounding box center [636, 516] width 1137 height 13
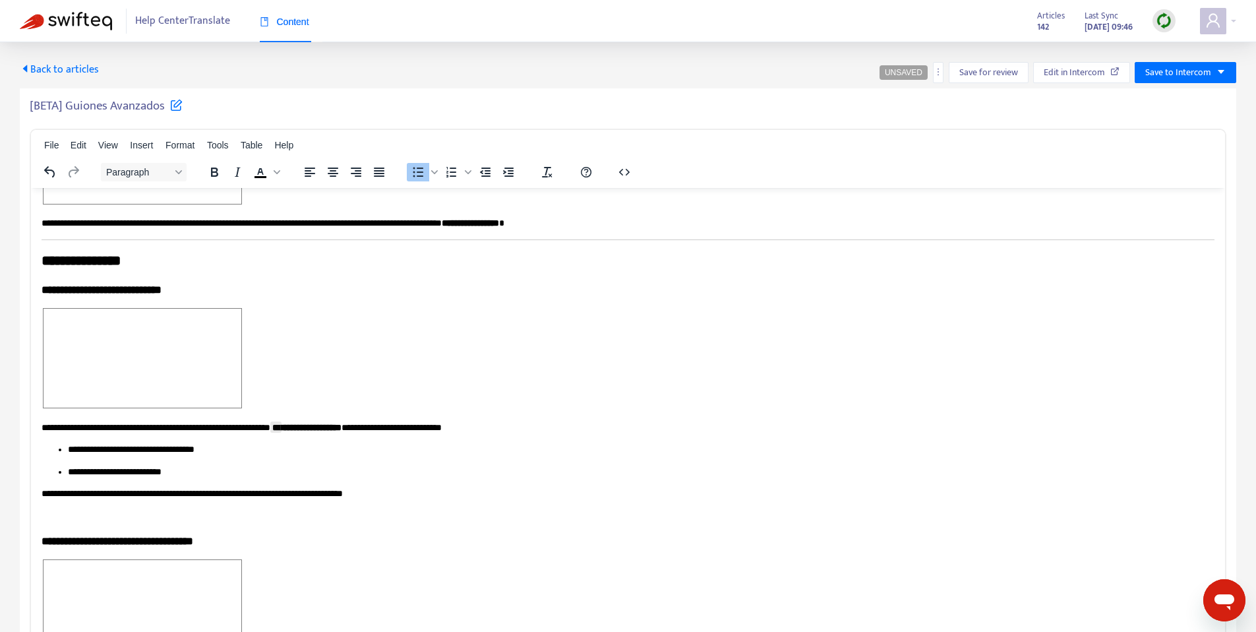
scroll to position [1246, 0]
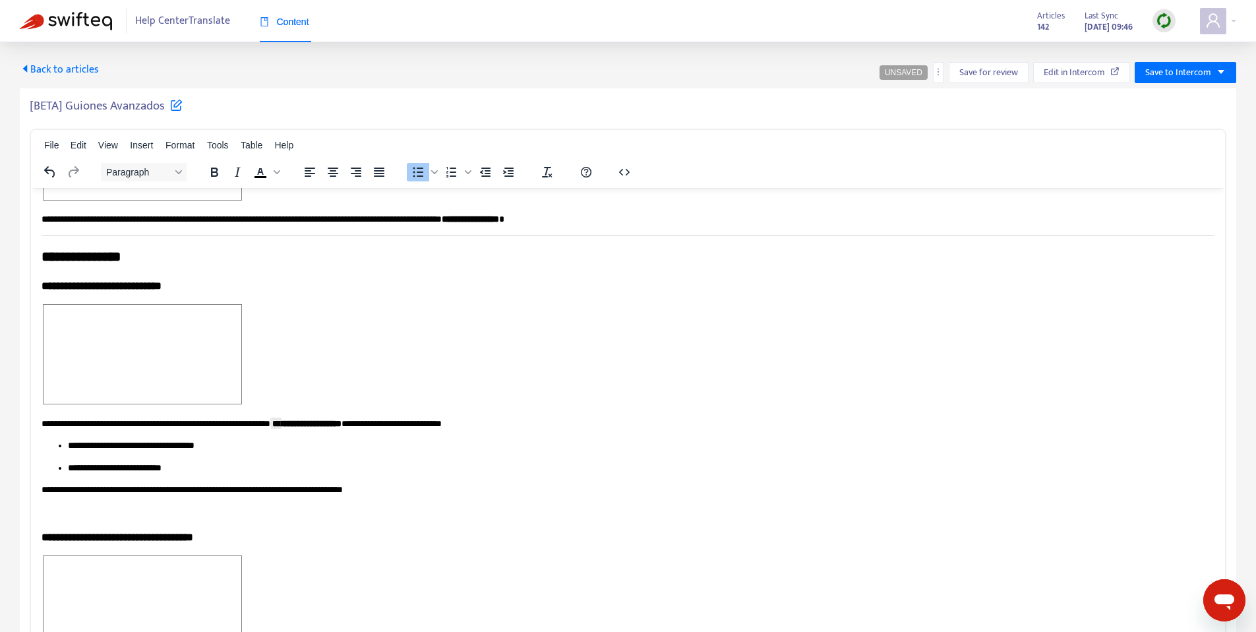
click at [350, 486] on p "**********" at bounding box center [623, 489] width 1163 height 13
click at [252, 535] on h3 "**********" at bounding box center [623, 536] width 1163 height 15
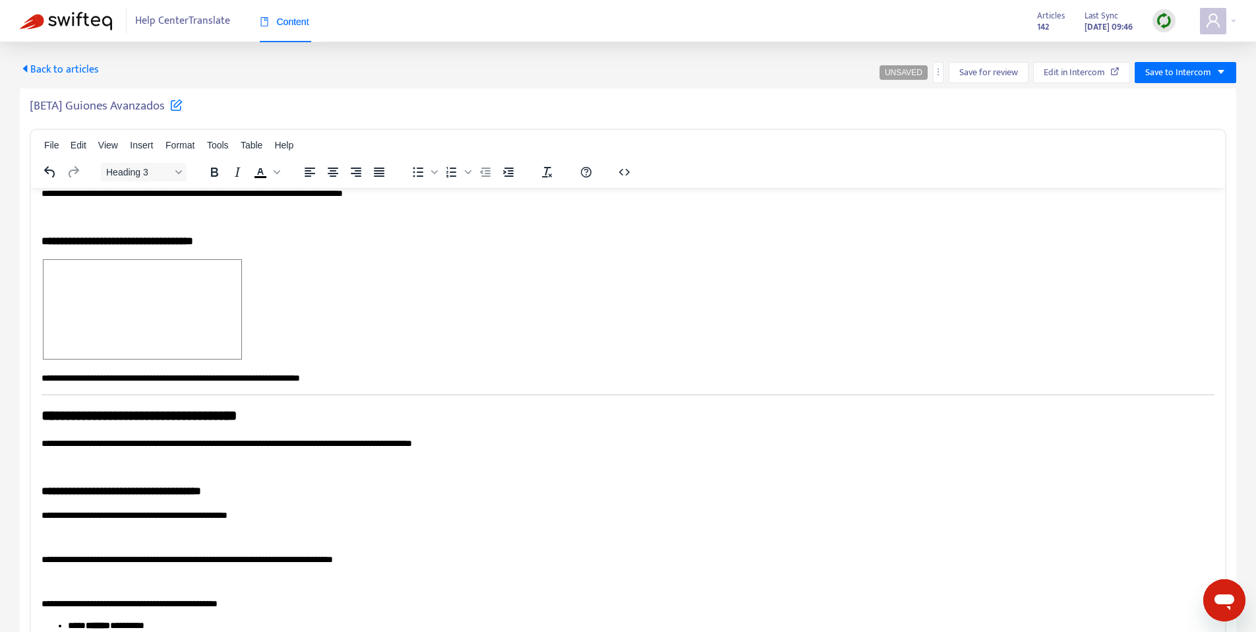
scroll to position [1545, 0]
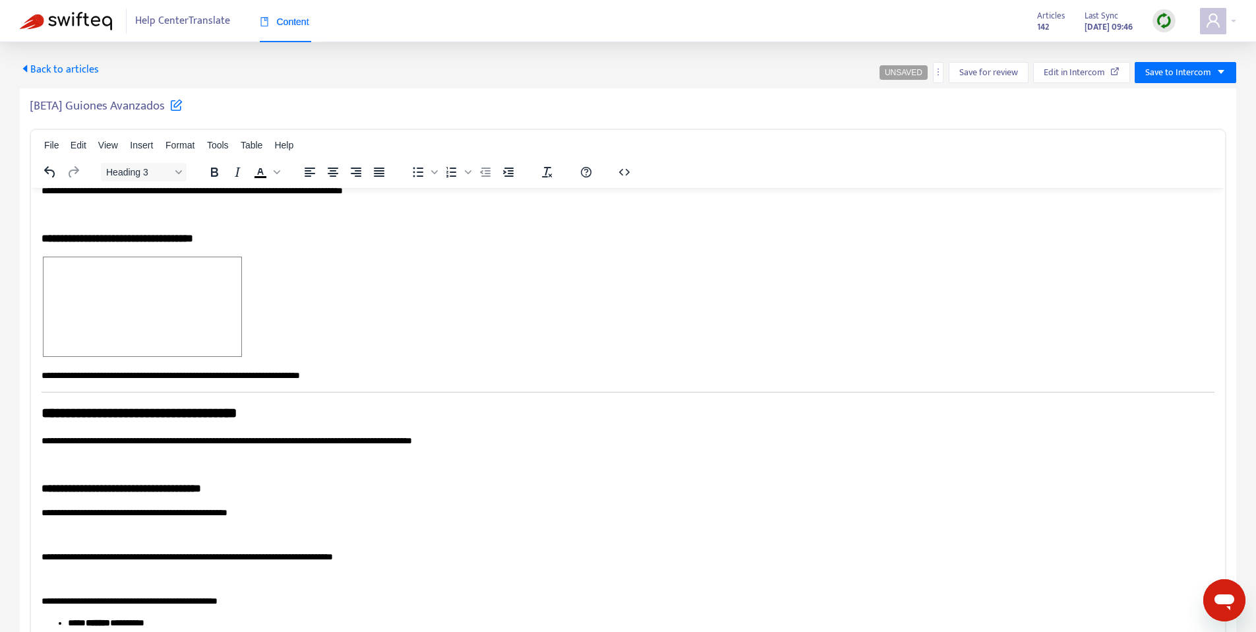
click at [254, 373] on p "**********" at bounding box center [623, 375] width 1163 height 13
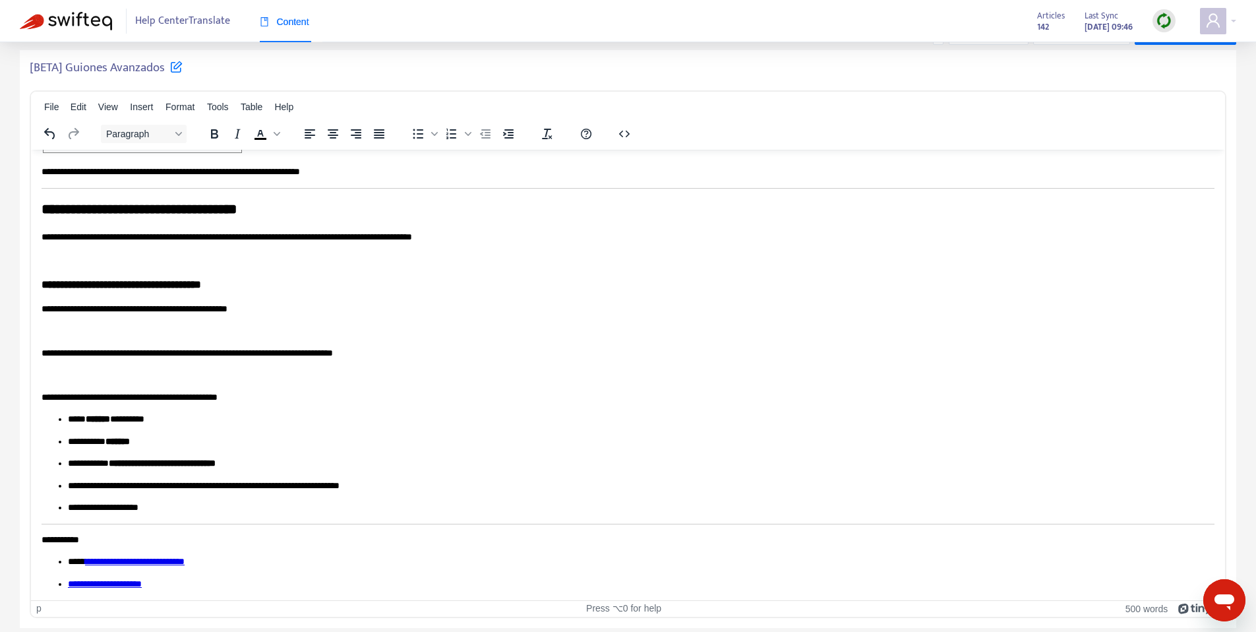
scroll to position [42, 0]
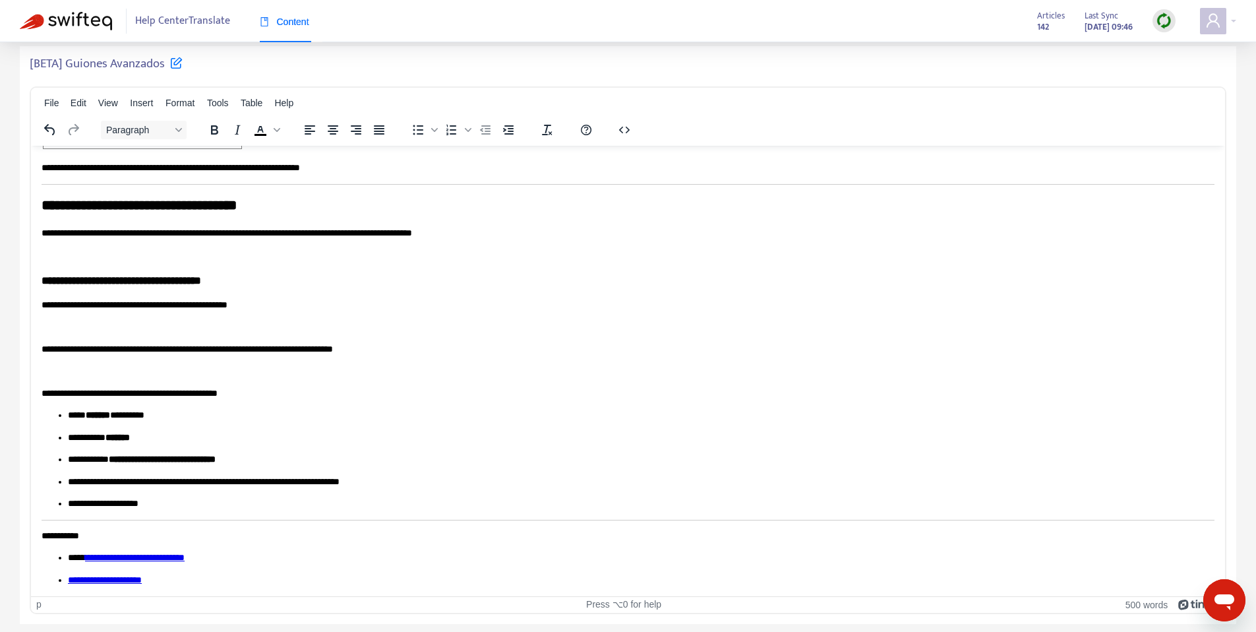
click at [158, 462] on b "**********" at bounding box center [162, 458] width 107 height 9
click at [113, 558] on link "**********" at bounding box center [135, 556] width 100 height 9
drag, startPoint x: 119, startPoint y: 557, endPoint x: 89, endPoint y: 558, distance: 30.4
click at [89, 558] on link "**********" at bounding box center [135, 556] width 100 height 9
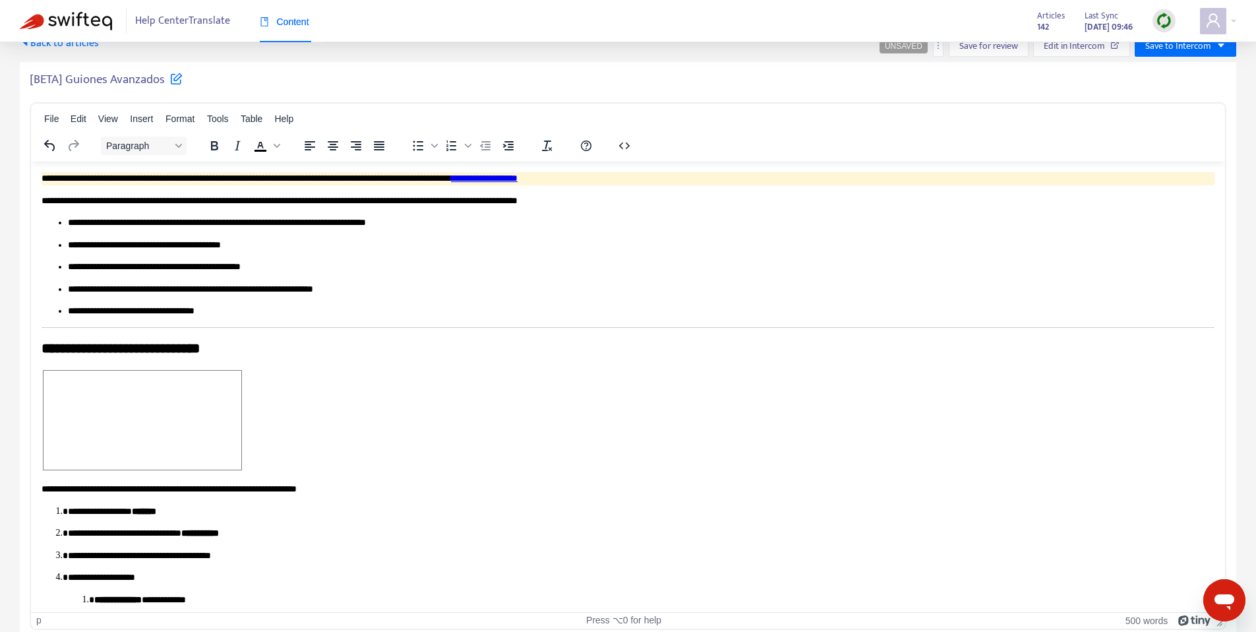
scroll to position [0, 0]
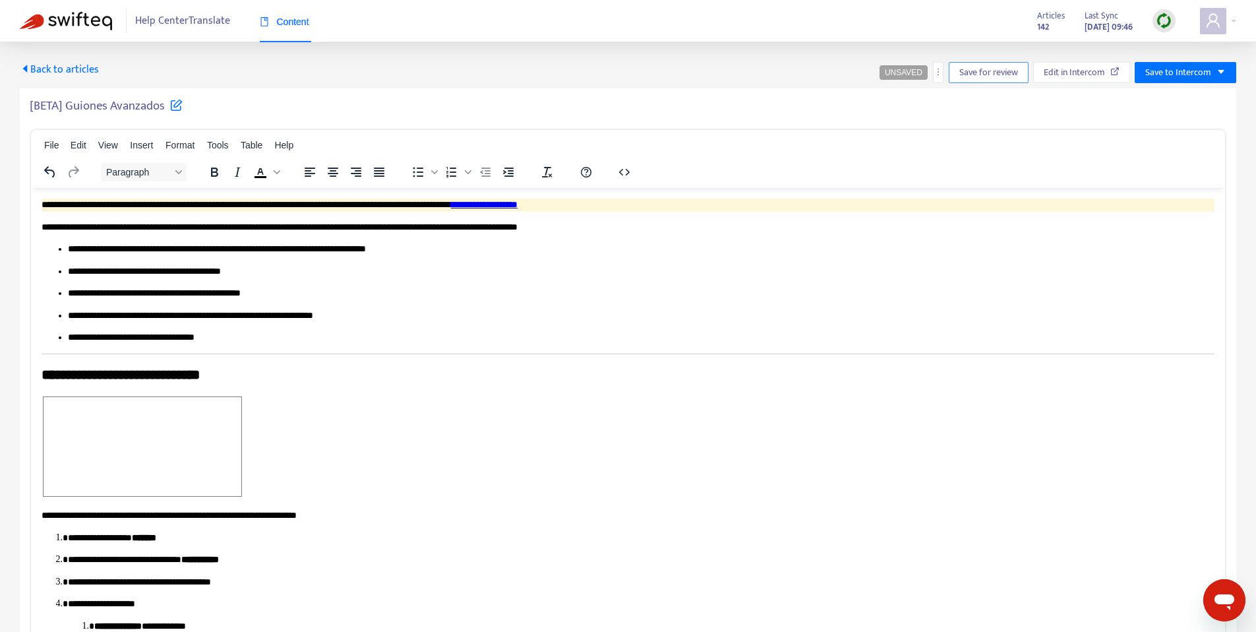
click at [987, 76] on span "Save for review" at bounding box center [989, 72] width 59 height 15
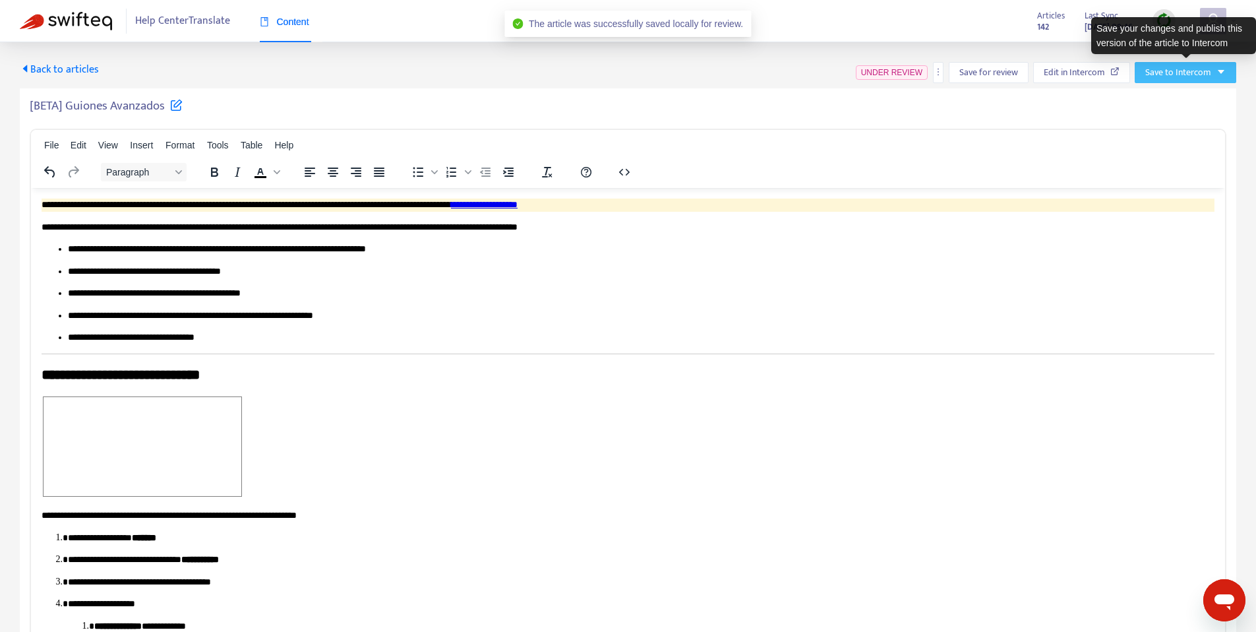
click at [1190, 73] on span "Save to Intercom" at bounding box center [1179, 72] width 66 height 15
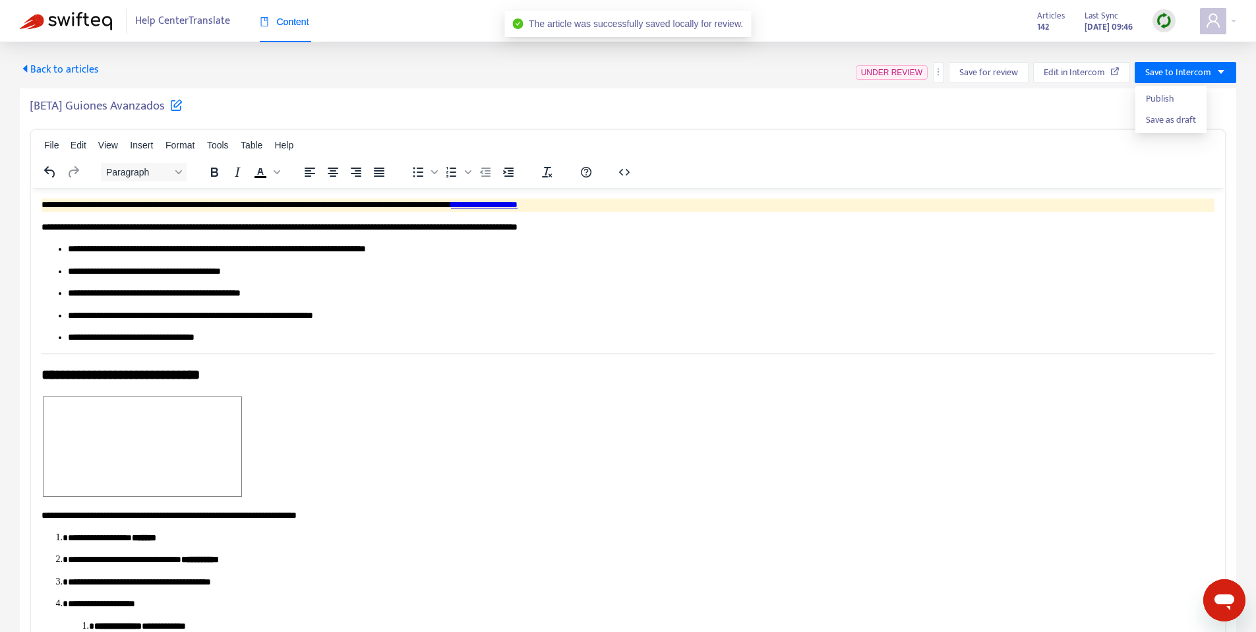
click at [109, 107] on h5 "[BETA] Guiones Avanzados" at bounding box center [106, 106] width 153 height 16
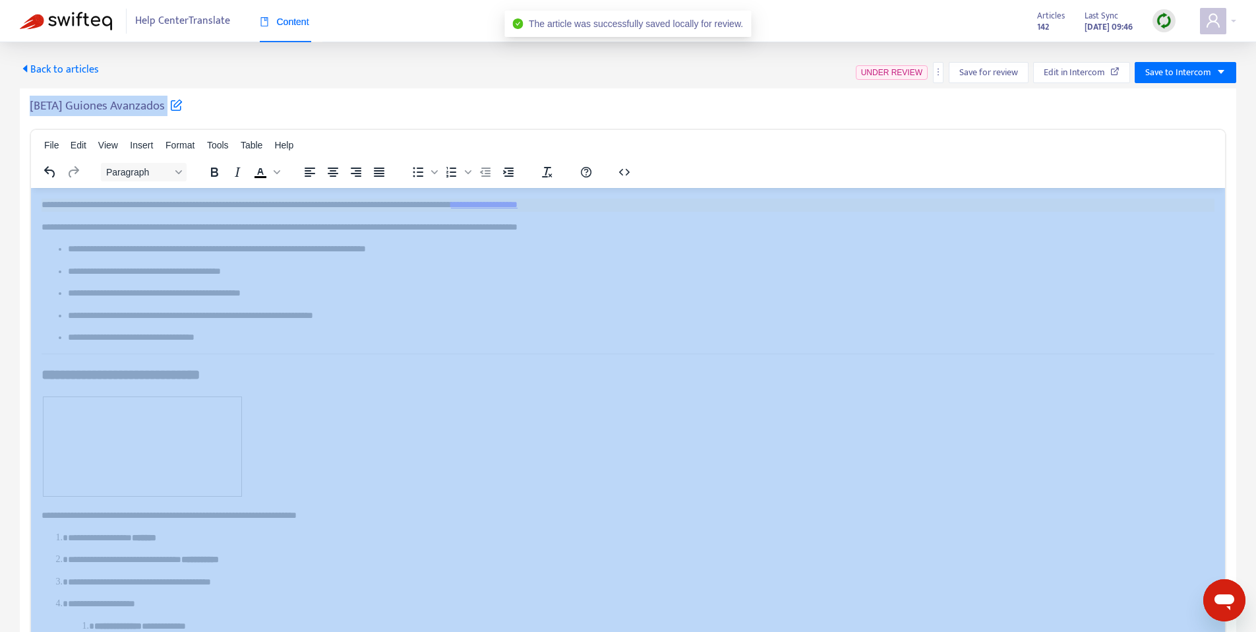
click at [109, 107] on h5 "[BETA] Guiones Avanzados" at bounding box center [106, 106] width 153 height 16
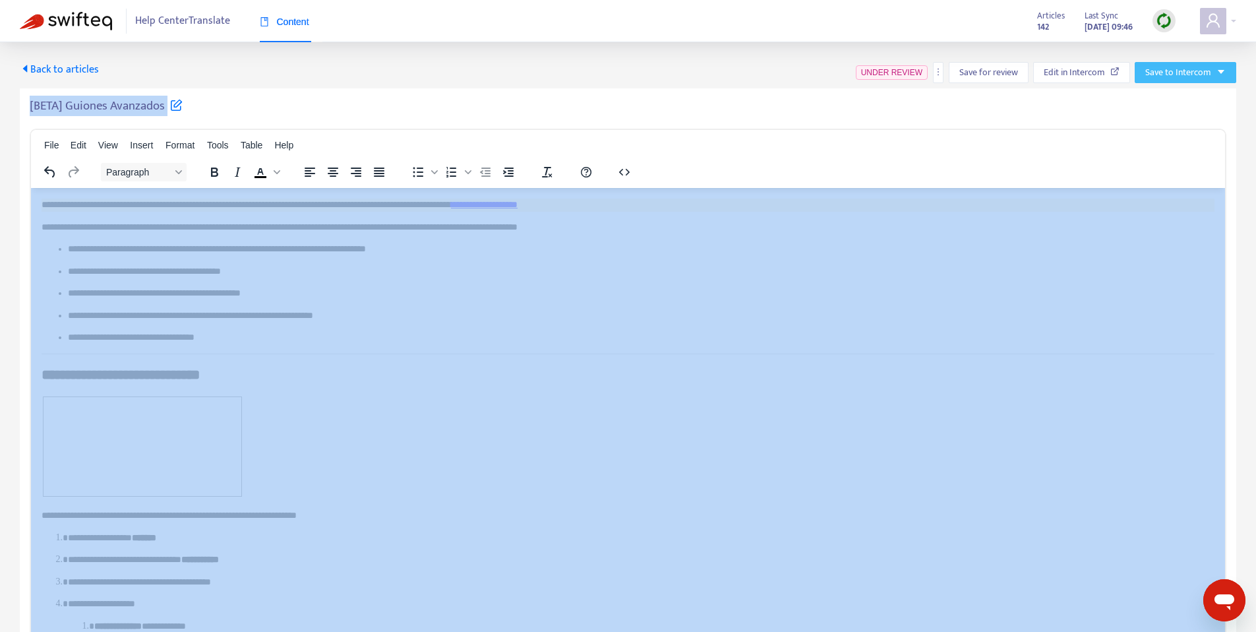
click at [1192, 80] on button "Save to Intercom" at bounding box center [1186, 72] width 102 height 21
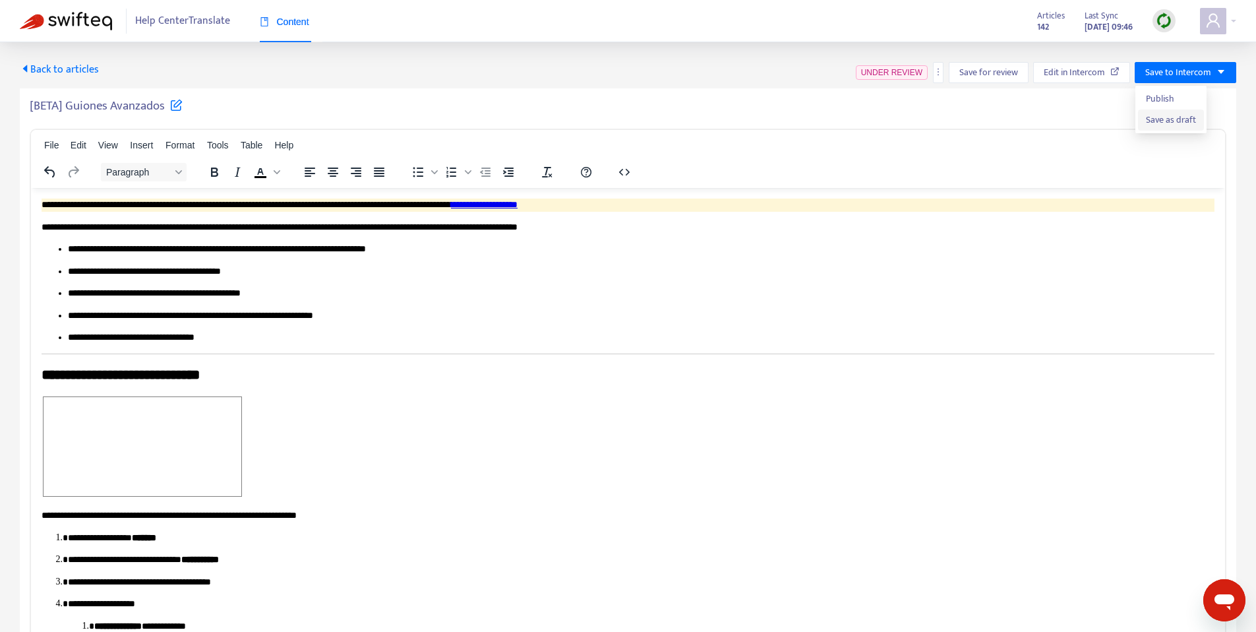
click at [1175, 118] on span "Save as draft" at bounding box center [1171, 120] width 50 height 15
